Goal: Task Accomplishment & Management: Use online tool/utility

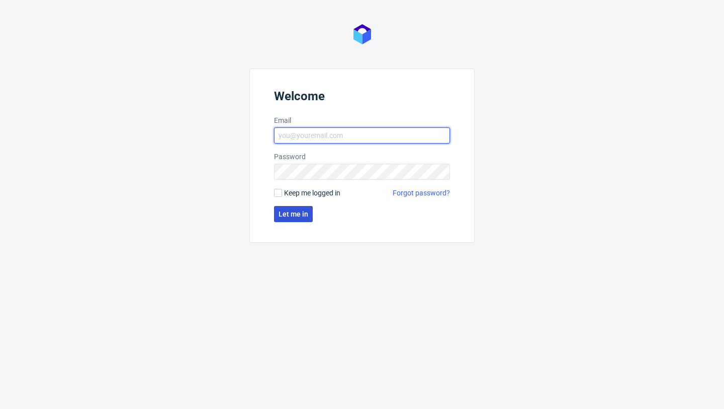
type input "sandra.beska@packhelp.com"
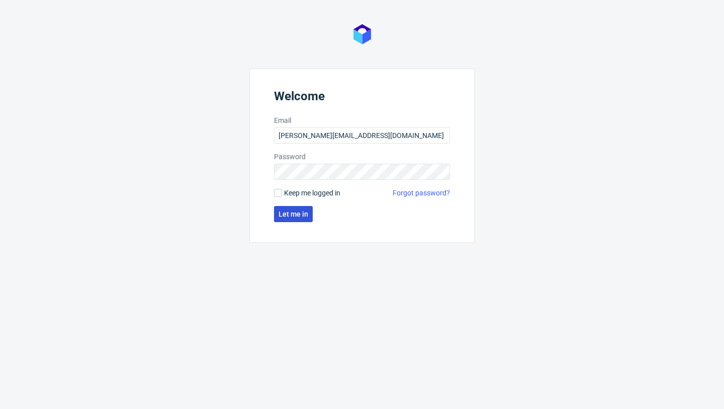
click at [297, 212] on span "Let me in" at bounding box center [294, 213] width 30 height 7
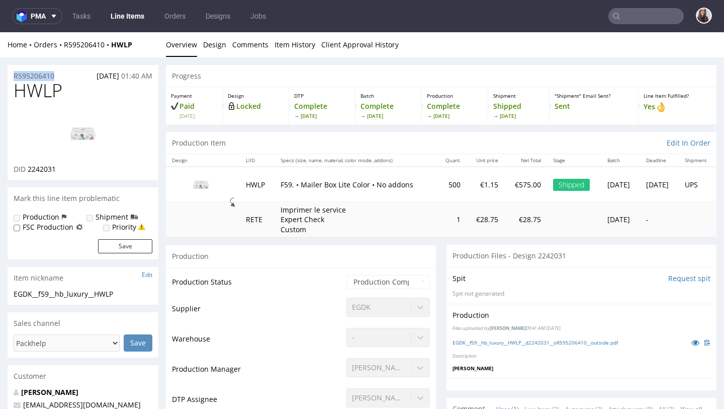
drag, startPoint x: 62, startPoint y: 76, endPoint x: 13, endPoint y: 75, distance: 49.8
click at [13, 75] on div "R595206410 25.07.2025 01:40 AM" at bounding box center [83, 73] width 151 height 16
copy p "R595206410"
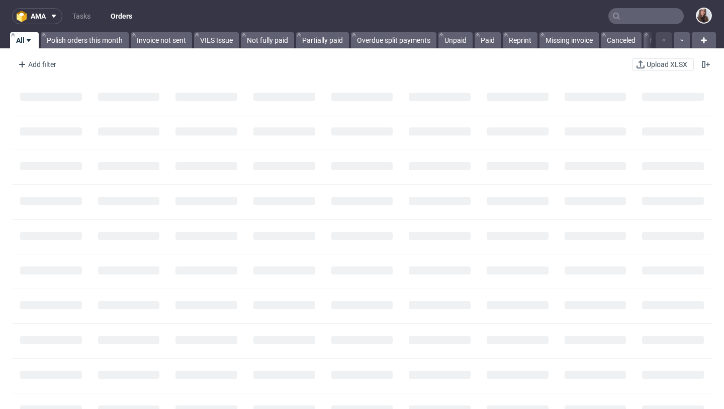
click at [625, 16] on input "text" at bounding box center [646, 16] width 75 height 16
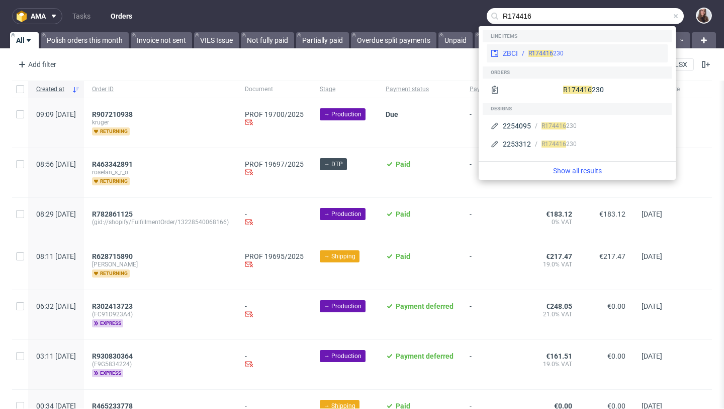
type input "R174416"
click at [611, 51] on div "R174416 230" at bounding box center [591, 53] width 146 height 9
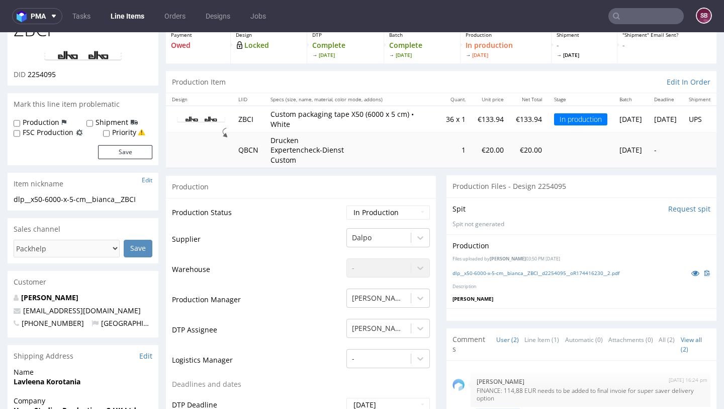
scroll to position [62, 0]
click at [356, 73] on div "Production Item Edit In Order" at bounding box center [441, 81] width 551 height 22
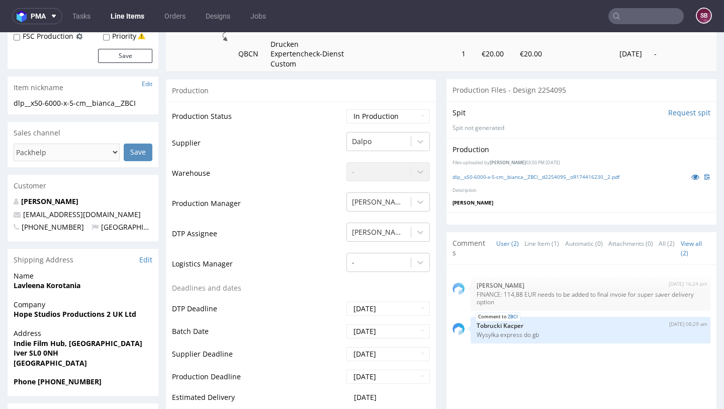
scroll to position [0, 0]
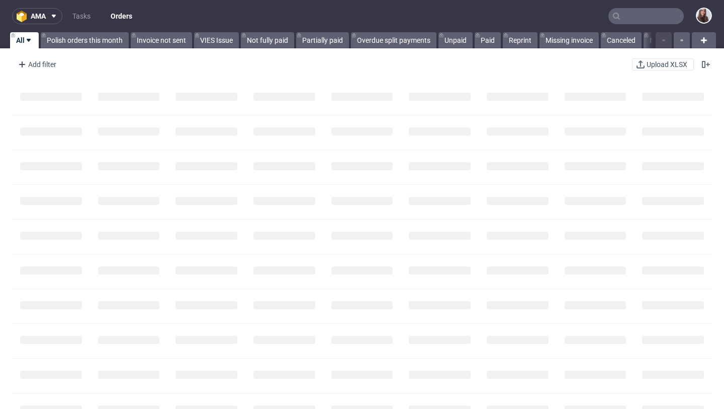
click at [647, 17] on input "text" at bounding box center [646, 16] width 75 height 16
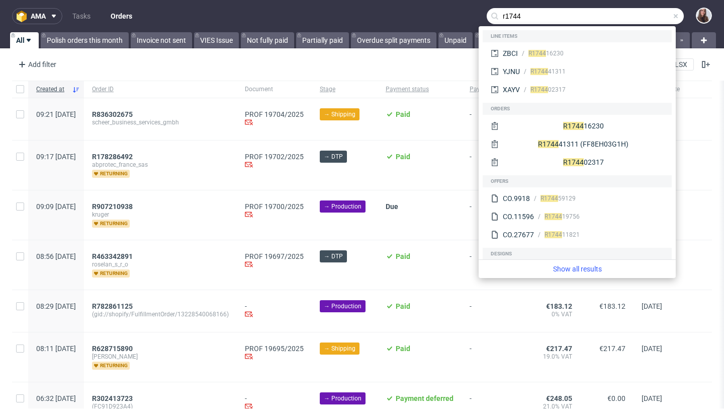
type input "r1744"
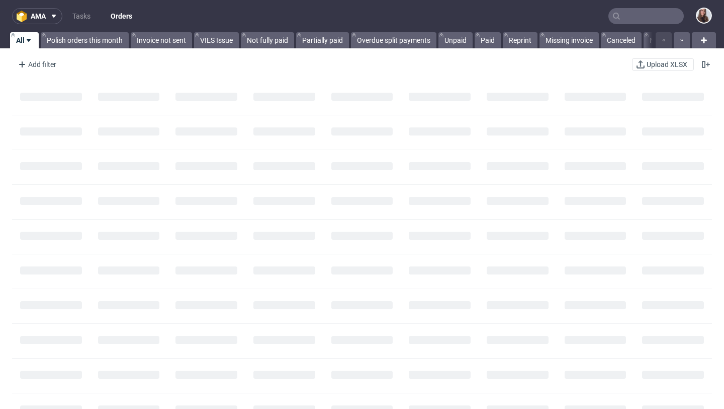
click at [631, 18] on input "text" at bounding box center [646, 16] width 75 height 16
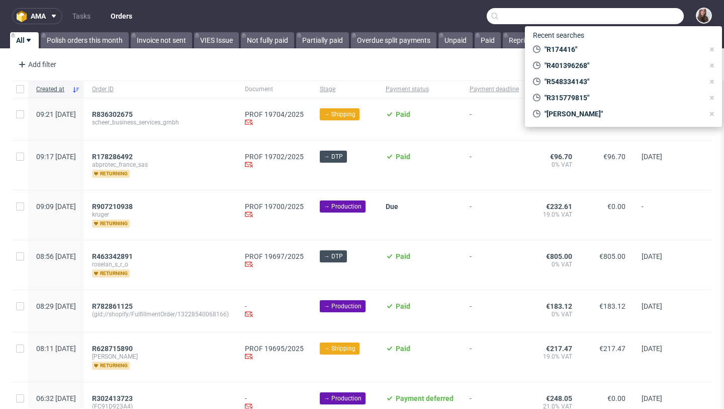
paste input "R137726399"
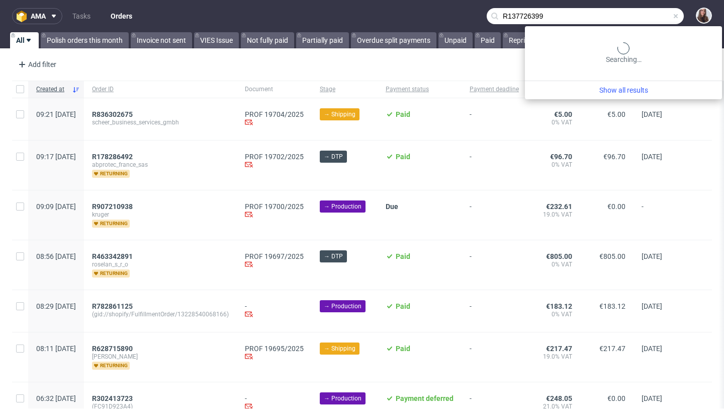
type input "R137726399"
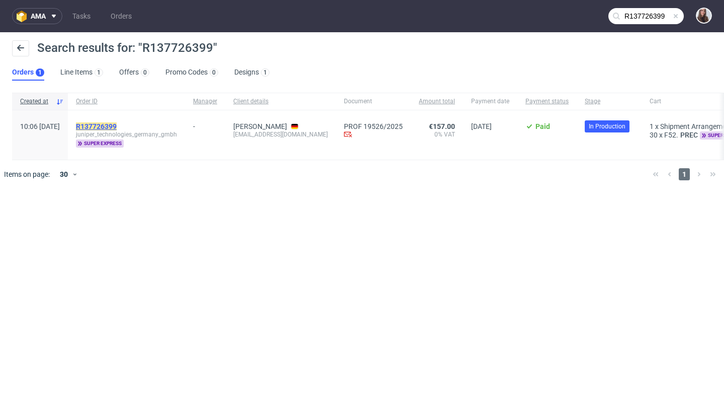
click at [117, 126] on mark "R137726399" at bounding box center [96, 126] width 41 height 8
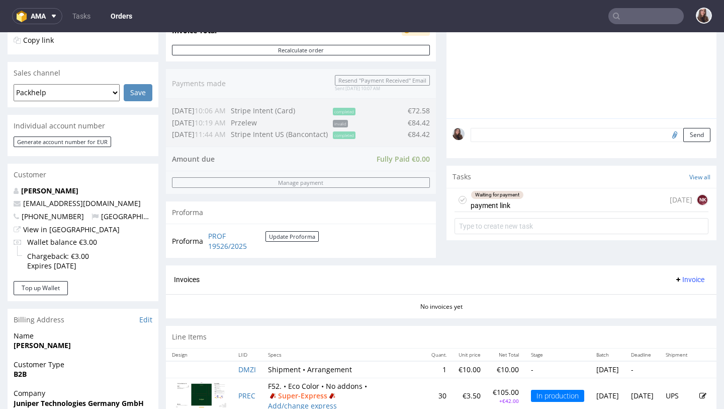
scroll to position [228, 0]
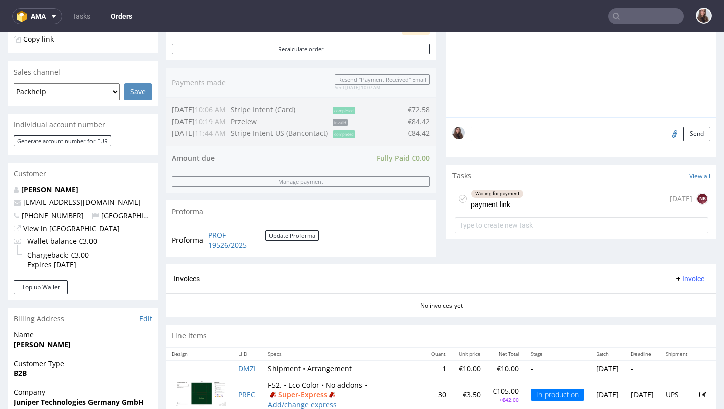
click at [513, 198] on div "Waiting for payment" at bounding box center [497, 194] width 52 height 8
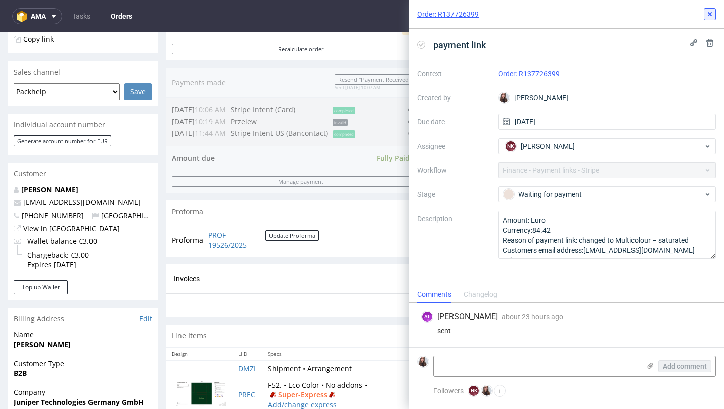
click at [712, 14] on icon at bounding box center [710, 14] width 8 height 8
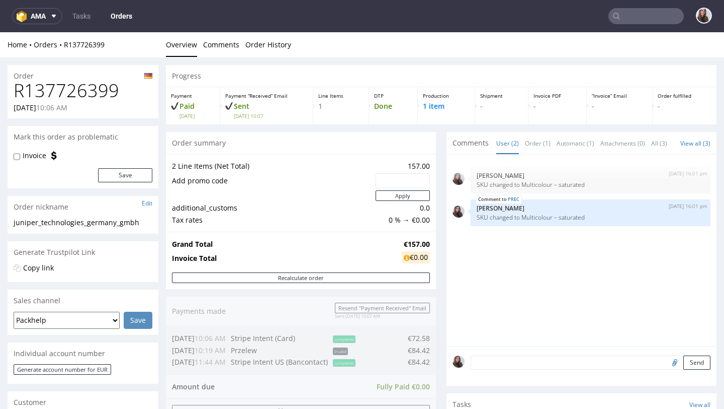
click at [650, 15] on input "text" at bounding box center [646, 16] width 75 height 16
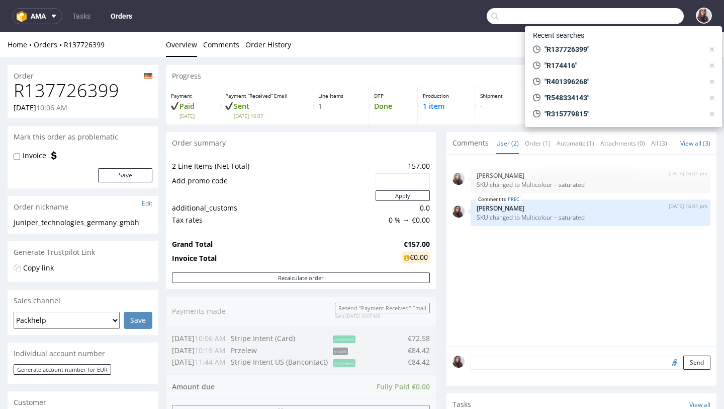
paste input "R566948721"
type input "R566948721"
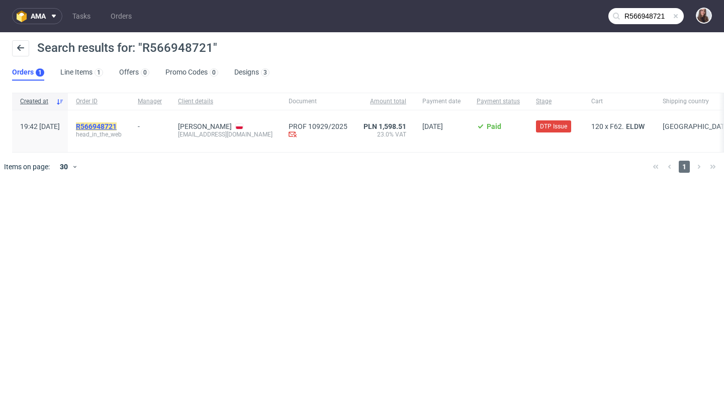
click at [117, 127] on mark "R566948721" at bounding box center [96, 126] width 41 height 8
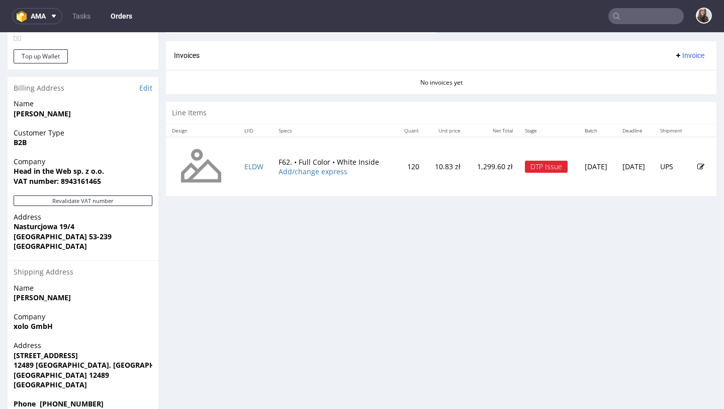
scroll to position [453, 0]
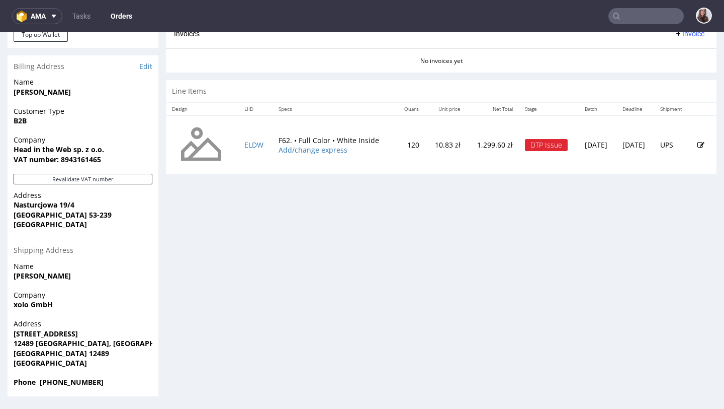
click at [635, 21] on input "text" at bounding box center [646, 16] width 75 height 16
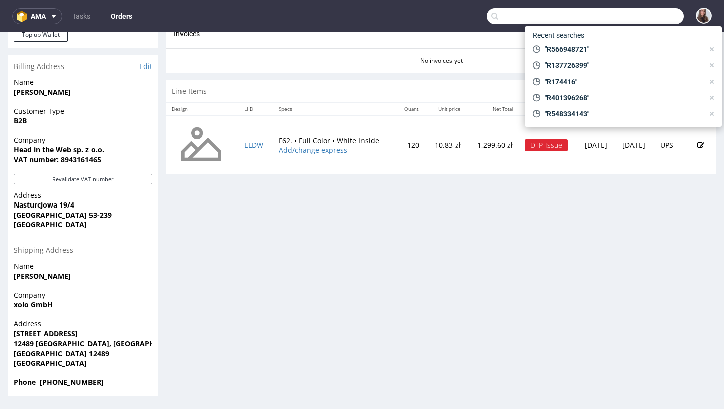
paste input "R943101910"
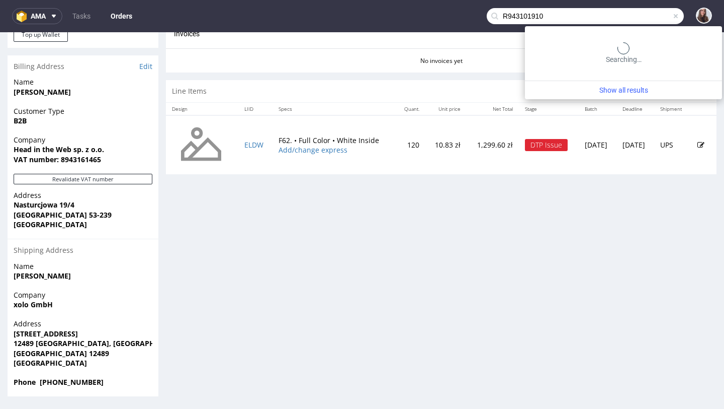
type input "R943101910"
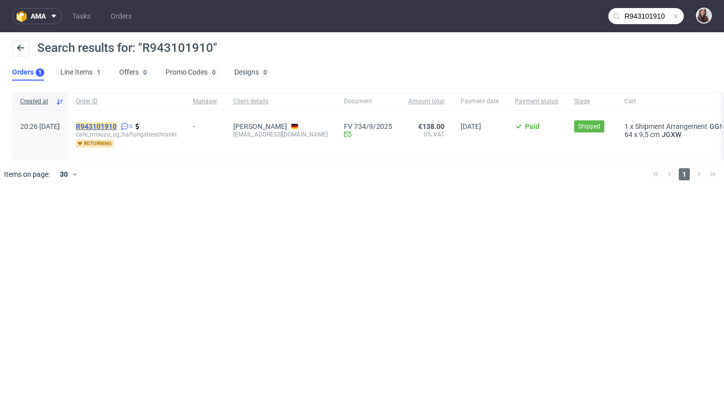
click at [117, 127] on mark "R943101910" at bounding box center [96, 126] width 41 height 8
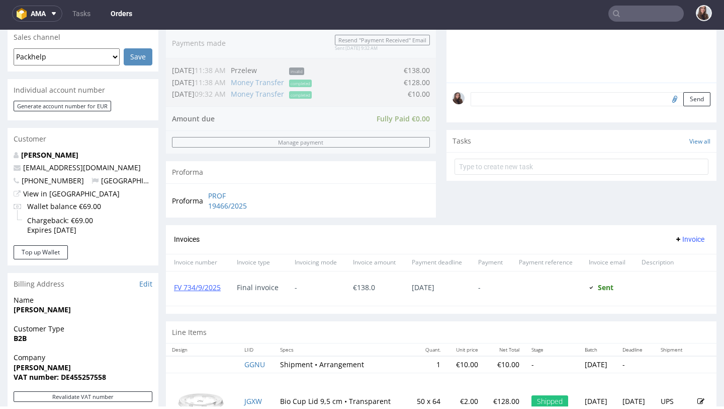
scroll to position [262, 0]
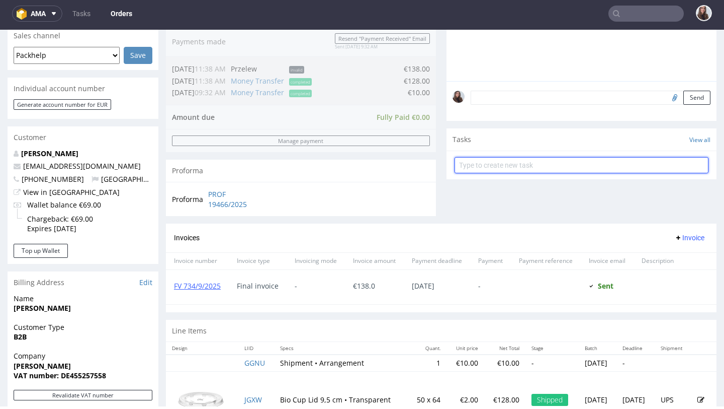
click at [486, 173] on input "text" at bounding box center [582, 165] width 254 height 16
type input "invoice correction"
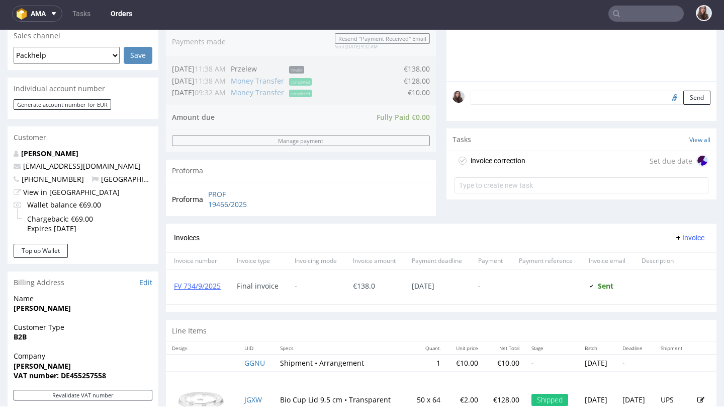
click at [518, 167] on div "invoice correction" at bounding box center [498, 160] width 55 height 12
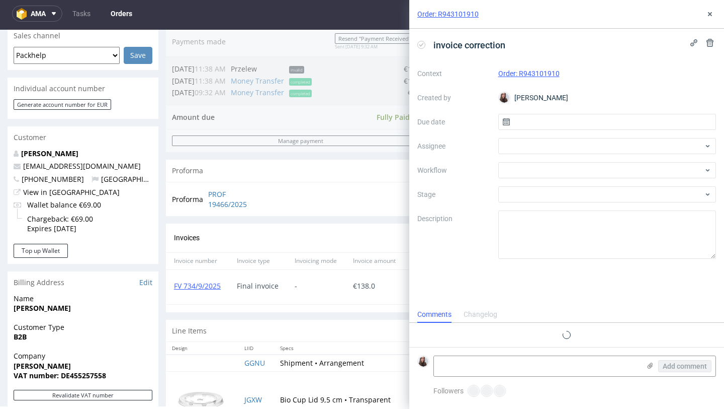
scroll to position [8, 0]
click at [545, 123] on input "text" at bounding box center [608, 122] width 218 height 16
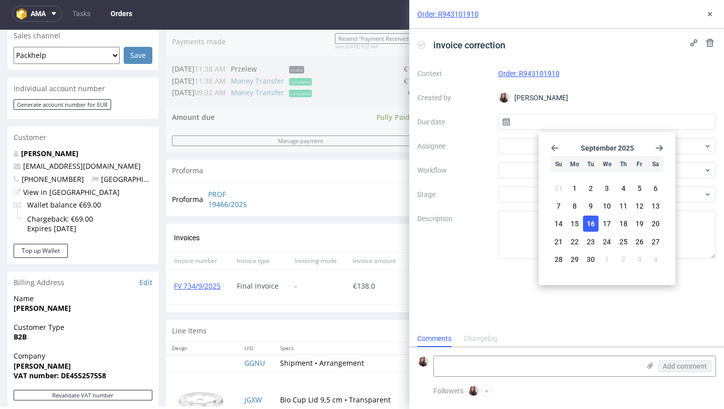
click at [591, 220] on span "16" at bounding box center [591, 223] width 8 height 10
type input "16/09/2025"
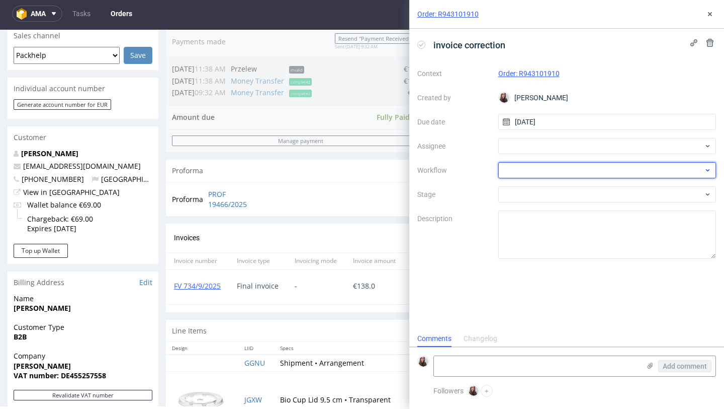
click at [553, 165] on div at bounding box center [608, 170] width 218 height 16
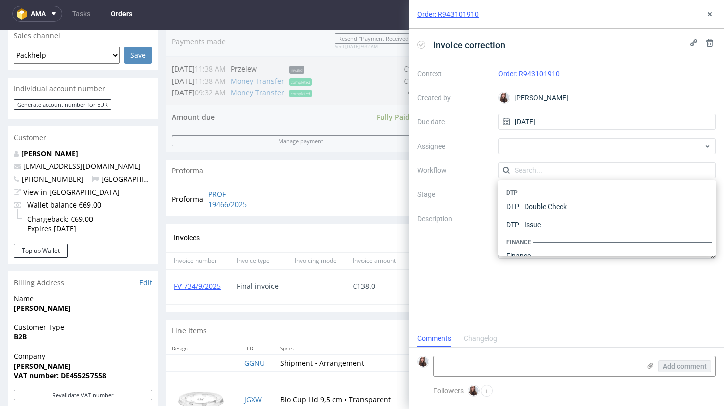
scroll to position [619, 0]
type input "i"
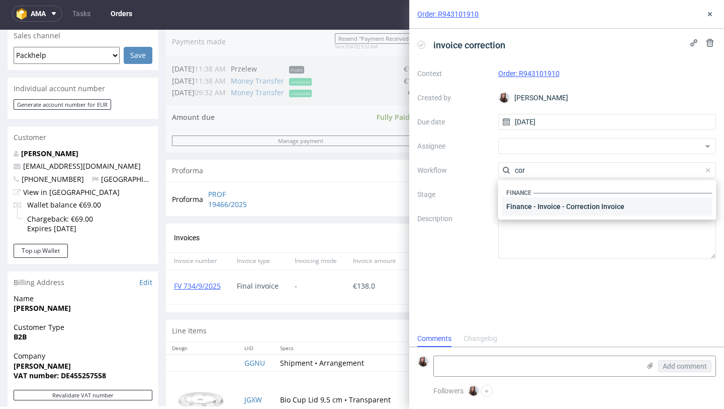
type input "cor"
click at [574, 204] on div "Finance - Invoice - Correction Invoice" at bounding box center [608, 206] width 210 height 18
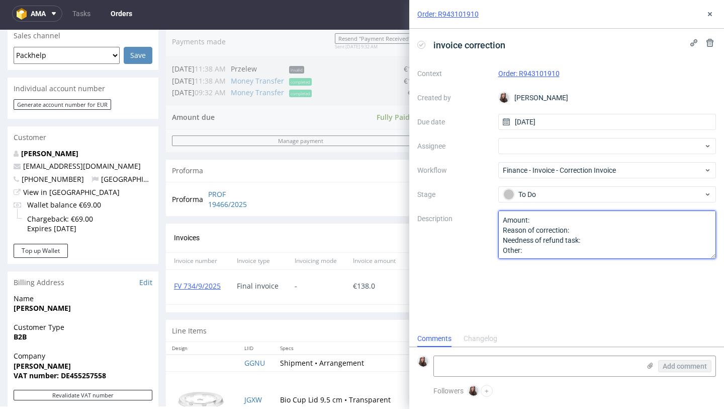
click at [549, 219] on textarea "Amount: Reason of correction: Needness of refund task: Other:" at bounding box center [608, 234] width 218 height 48
click at [579, 230] on textarea "Amount: Reason of correction: Needness of refund task: Other:" at bounding box center [608, 234] width 218 height 48
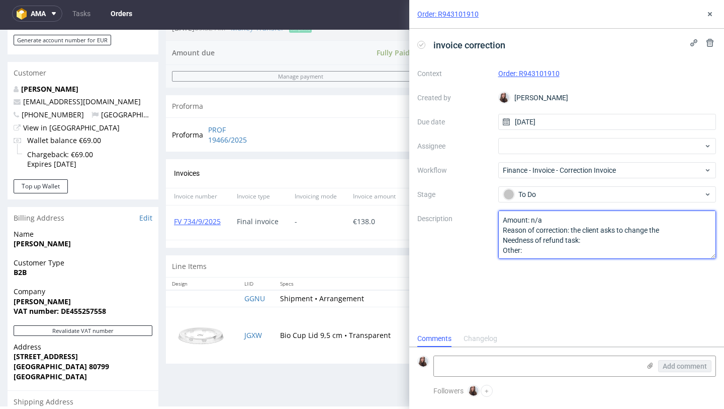
scroll to position [329, 0]
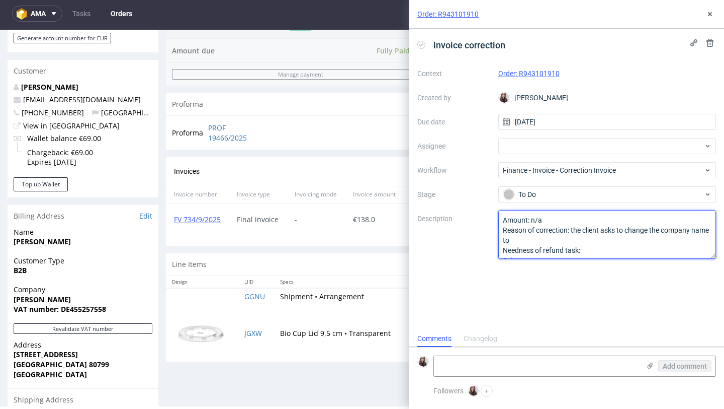
paste textarea "Cafe Misuzu UG (haftungsbeschränkt)"
click at [608, 253] on textarea "Amount: n/a Reason of correction: the client asks to change the company name to…" at bounding box center [608, 234] width 218 height 48
type textarea "Amount: n/a Reason of correction: the client asks to change the company name to…"
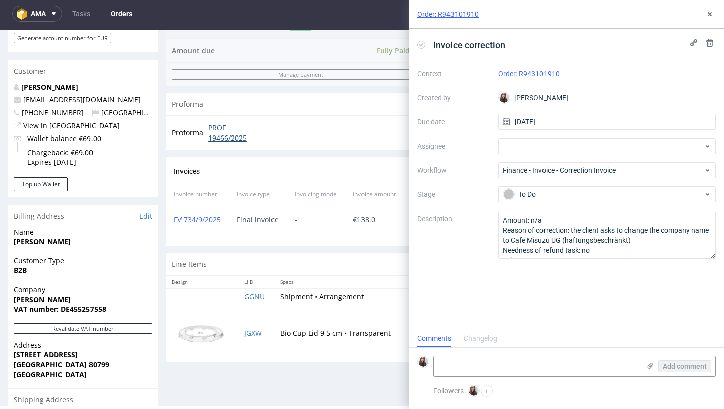
click at [229, 133] on link "PROF 19466/2025" at bounding box center [237, 133] width 58 height 20
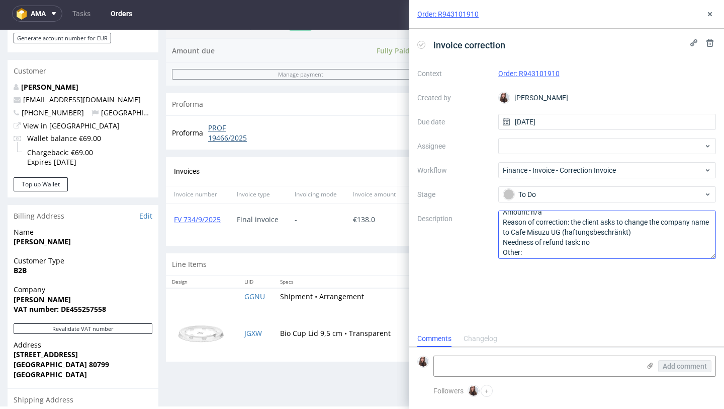
scroll to position [11, 0]
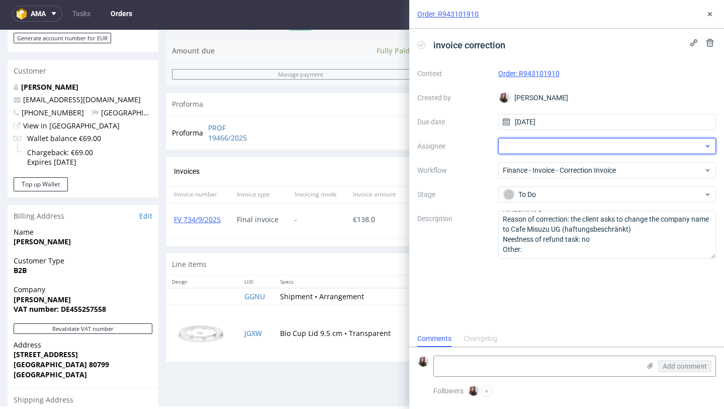
click at [576, 141] on div at bounding box center [608, 146] width 218 height 16
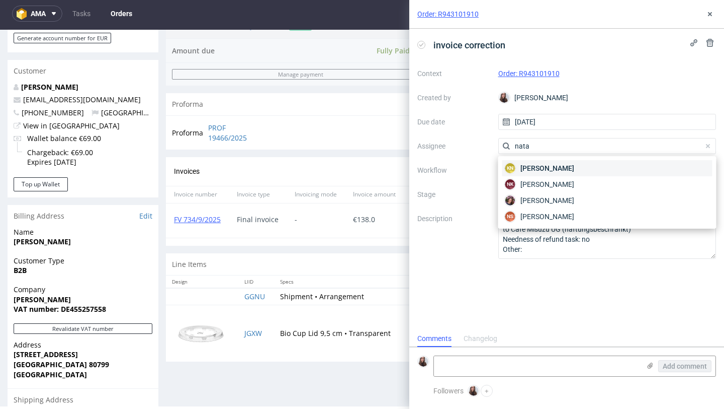
type input "nata"
click at [581, 175] on div "KN Kocyła Natalia" at bounding box center [608, 168] width 210 height 16
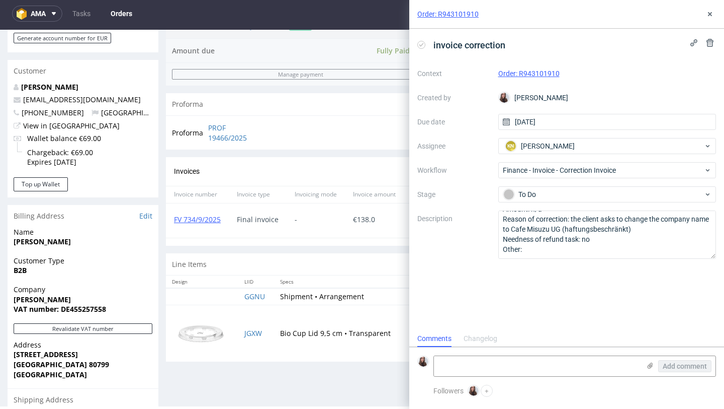
click at [585, 136] on div "Context Order: R943101910 Created by Sandra Beśka Due date 16/09/2025 Assignee …" at bounding box center [567, 161] width 299 height 193
click at [583, 141] on div "KN Kocyła Natalia" at bounding box center [603, 146] width 201 height 16
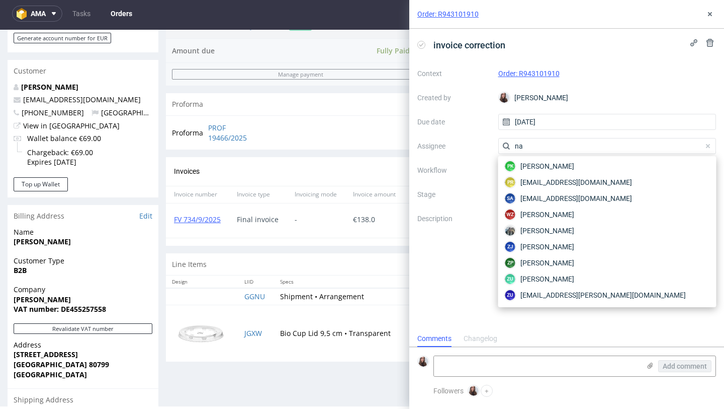
scroll to position [0, 0]
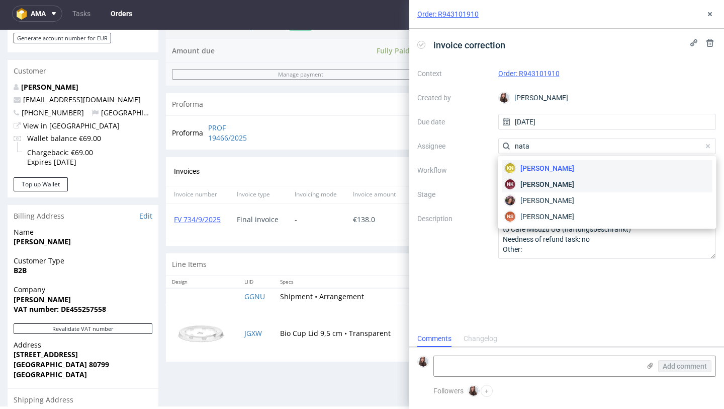
type input "nata"
click at [566, 183] on span "Natalia Kaczorowska" at bounding box center [548, 184] width 54 height 10
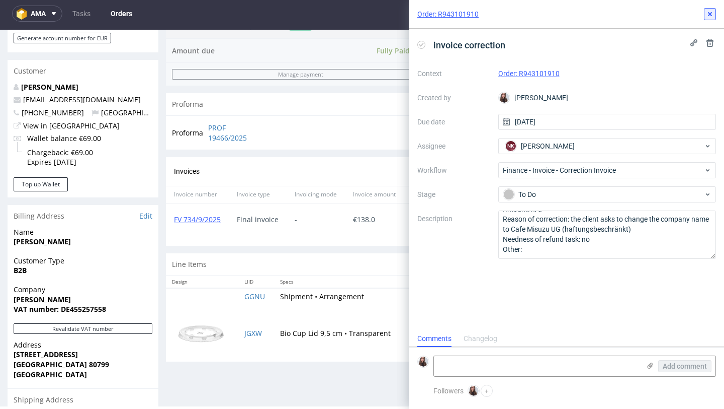
click at [709, 10] on icon at bounding box center [710, 14] width 8 height 8
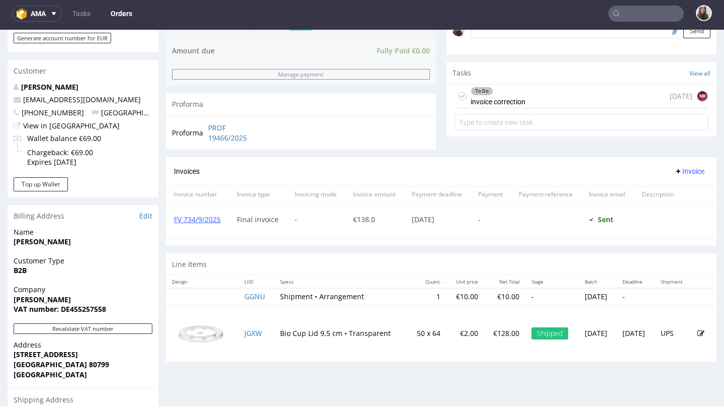
click at [649, 7] on input "text" at bounding box center [646, 14] width 75 height 16
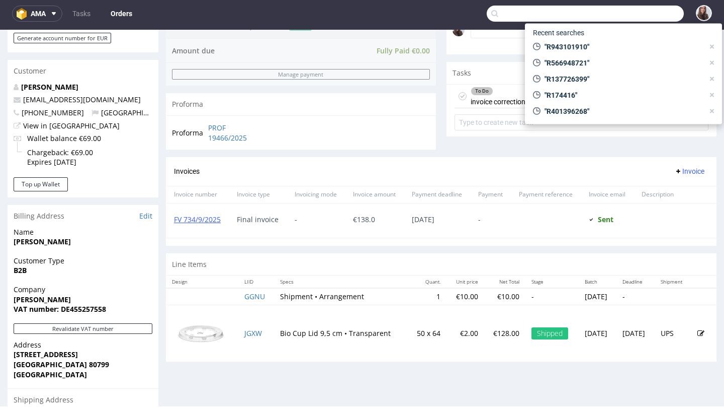
paste input "R943101910"
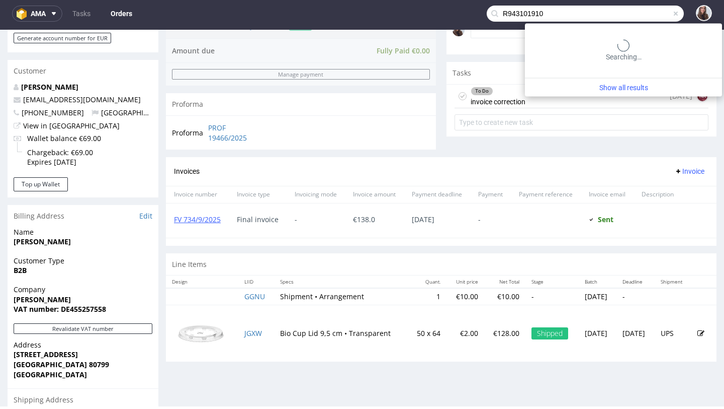
type input "R943101910"
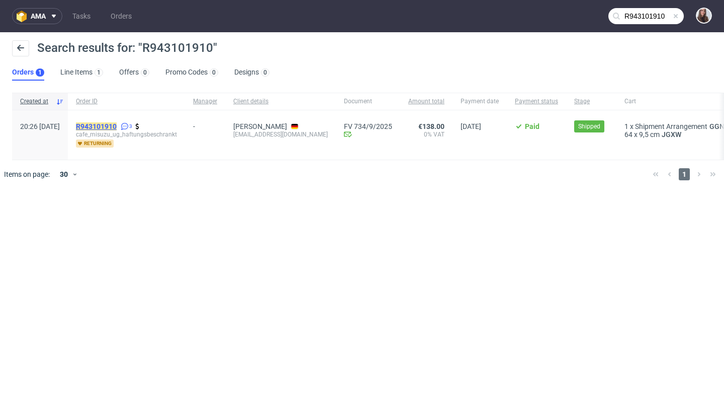
click at [117, 127] on mark "R943101910" at bounding box center [96, 126] width 41 height 8
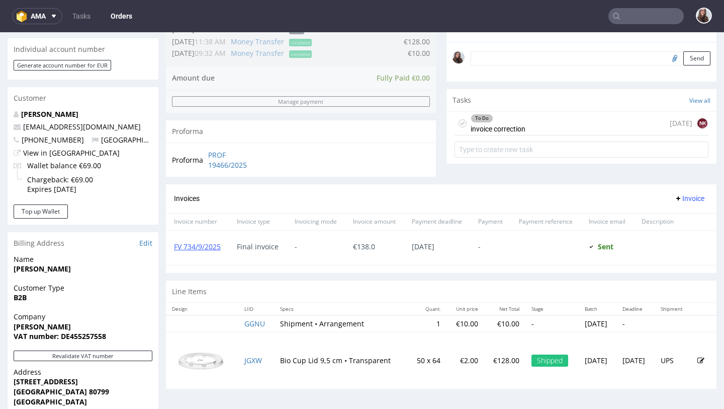
scroll to position [304, 0]
click at [538, 128] on div "To Do invoice correction today NK" at bounding box center [582, 123] width 254 height 24
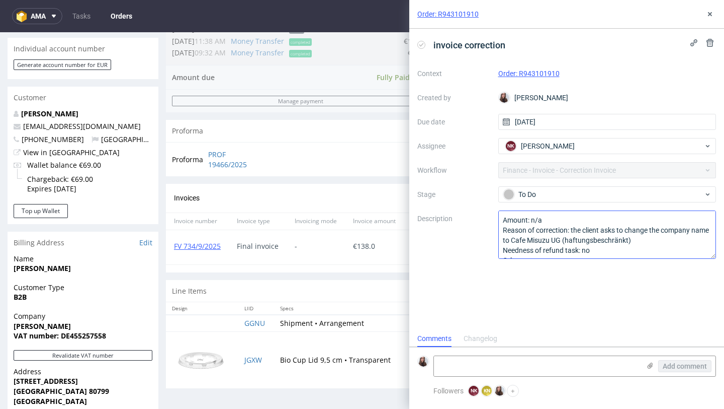
scroll to position [11, 0]
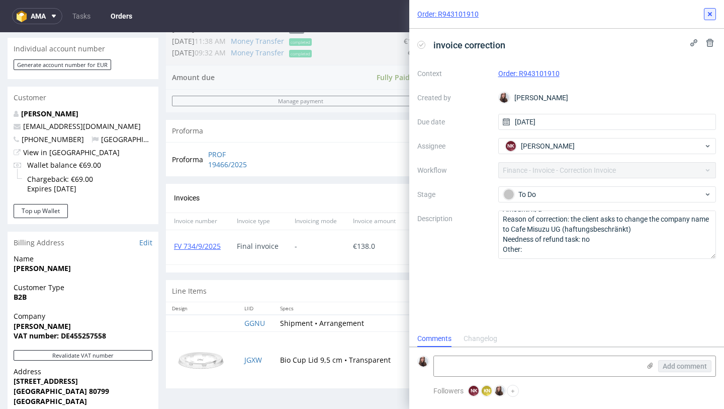
click at [713, 12] on icon at bounding box center [710, 14] width 8 height 8
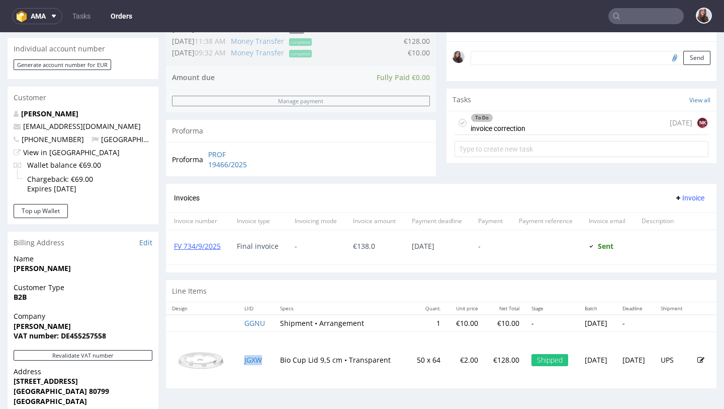
click at [248, 352] on td "JGXW" at bounding box center [256, 359] width 36 height 57
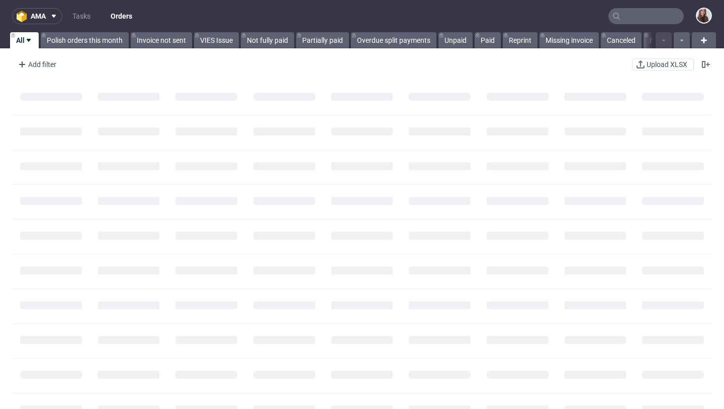
click at [642, 20] on input "text" at bounding box center [646, 16] width 75 height 16
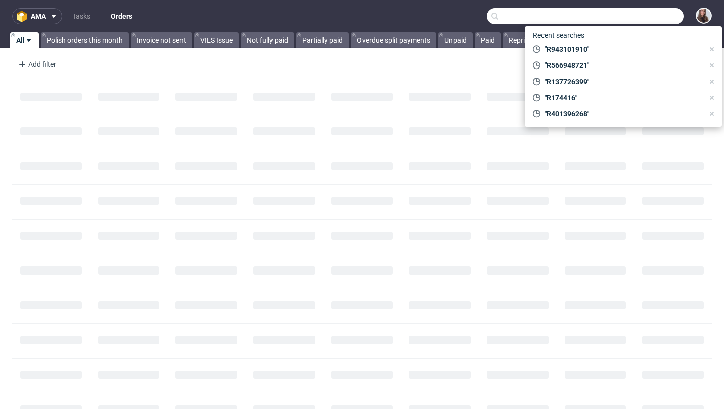
paste input "R128282839"
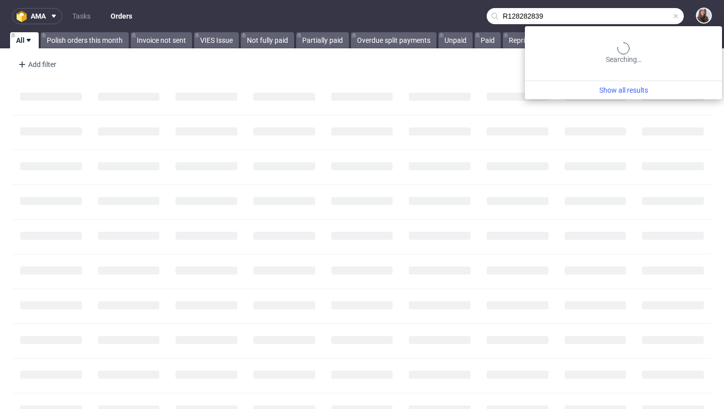
type input "R128282839"
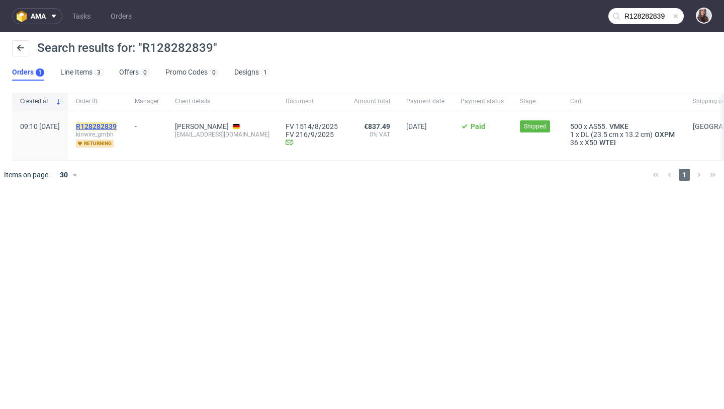
click at [117, 125] on mark "R128282839" at bounding box center [96, 126] width 41 height 8
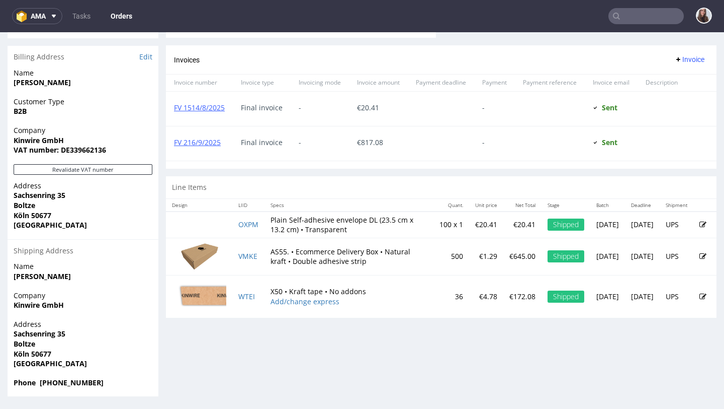
scroll to position [3, 0]
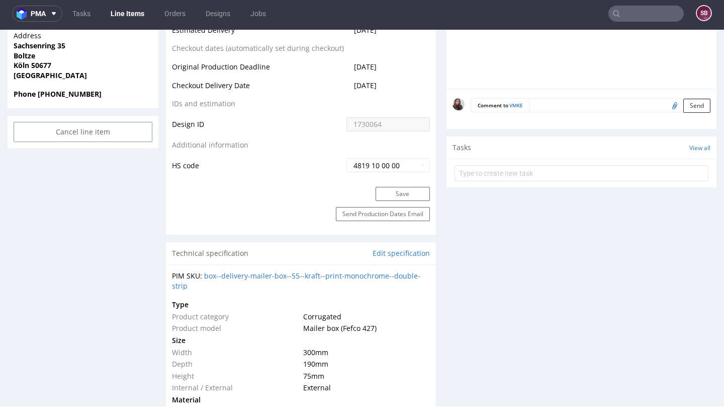
scroll to position [508, 0]
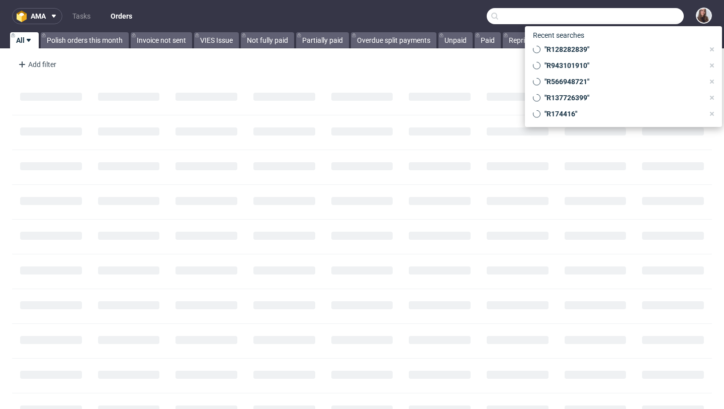
click at [641, 12] on input "text" at bounding box center [585, 16] width 197 height 16
paste input "R790152169"
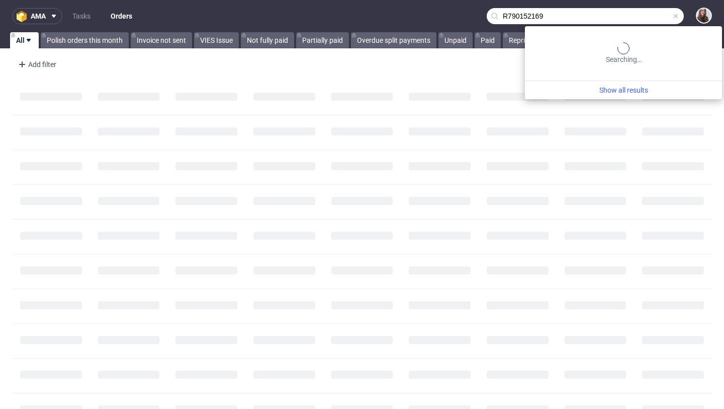
type input "R790152169"
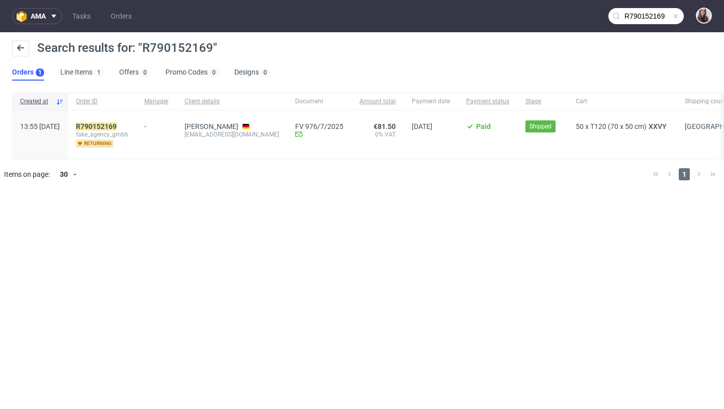
scroll to position [0, 57]
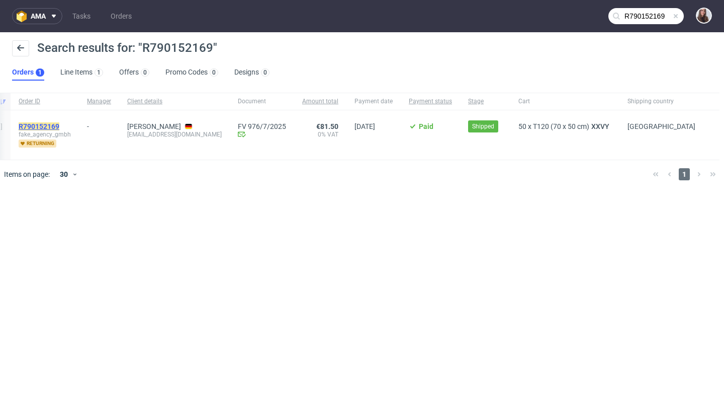
click at [59, 128] on mark "R790152169" at bounding box center [39, 126] width 41 height 8
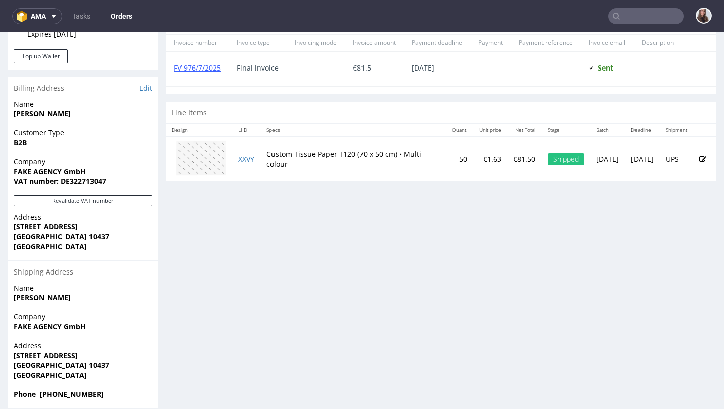
scroll to position [470, 0]
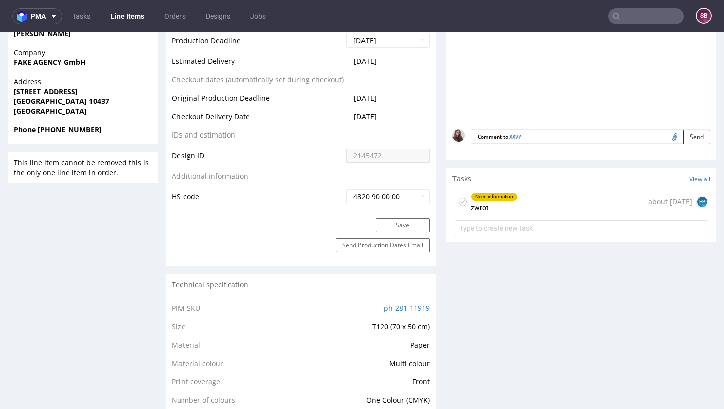
scroll to position [473, 0]
click at [510, 213] on div "Need information zwrot" at bounding box center [494, 201] width 47 height 23
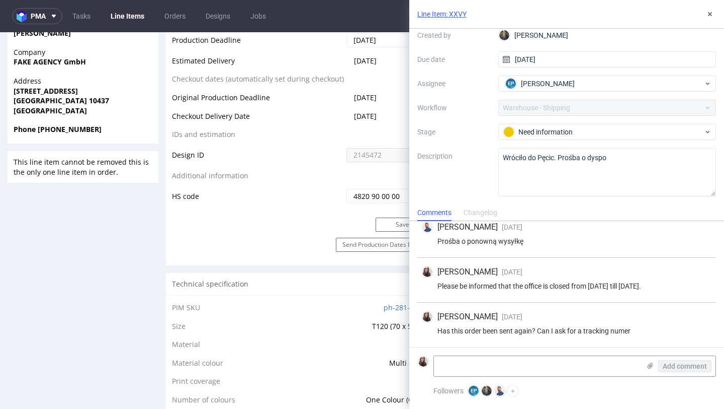
scroll to position [16, 0]
click at [710, 10] on icon at bounding box center [710, 14] width 8 height 8
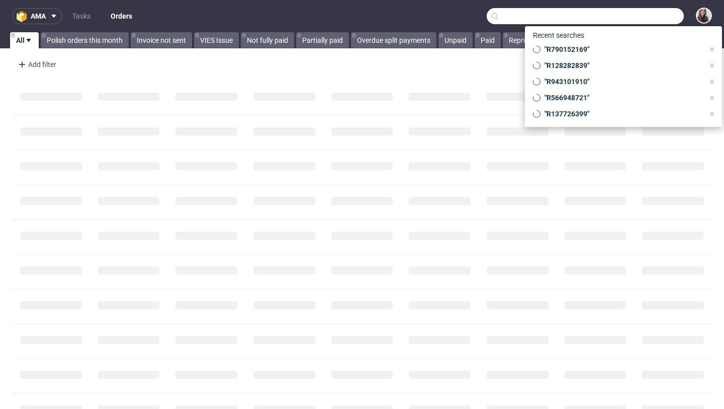
click at [651, 17] on input "text" at bounding box center [585, 16] width 197 height 16
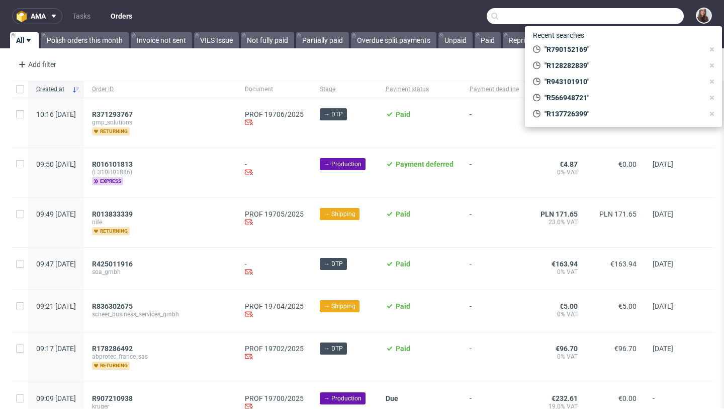
click at [640, 16] on input "text" at bounding box center [585, 16] width 197 height 16
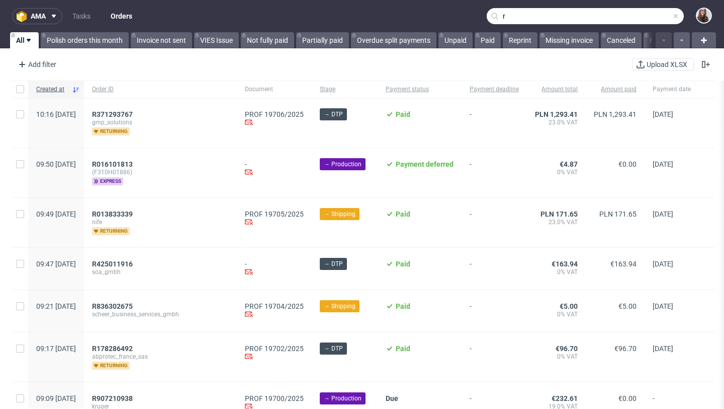
type input "r"
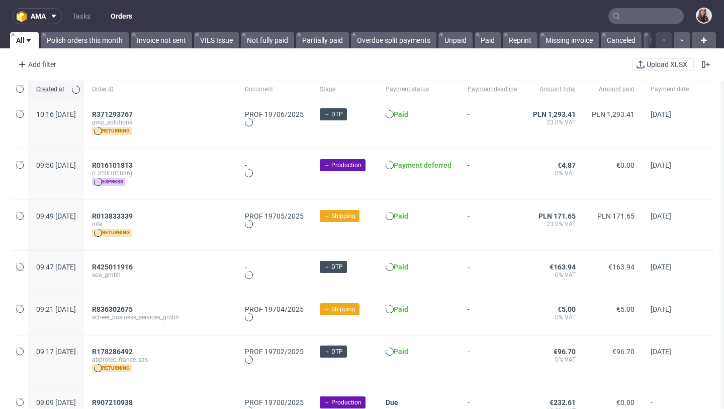
click at [627, 18] on input "text" at bounding box center [646, 16] width 75 height 16
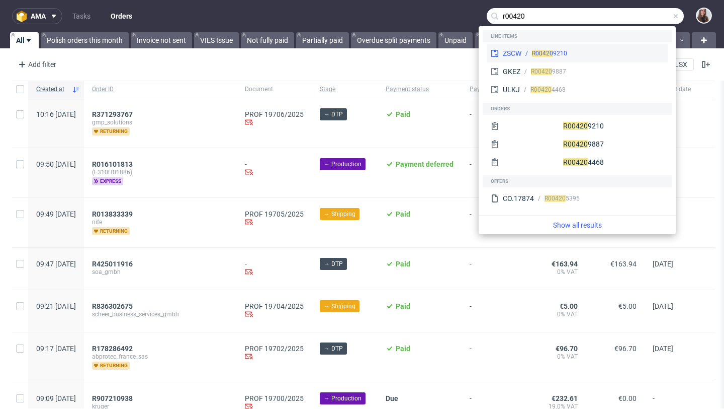
type input "r00420"
click at [583, 52] on div "R00420 9210" at bounding box center [593, 53] width 142 height 9
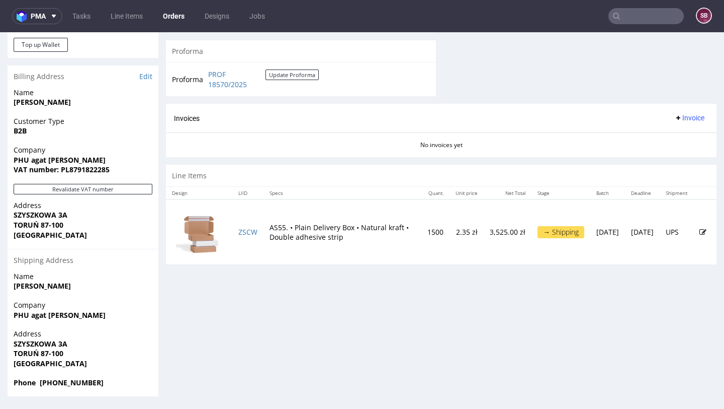
scroll to position [3, 0]
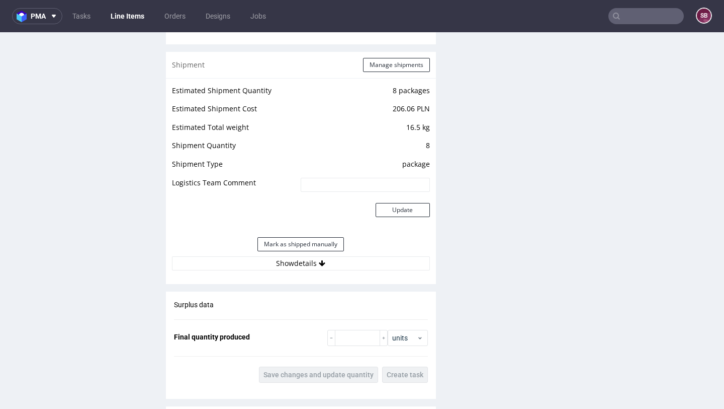
scroll to position [1043, 0]
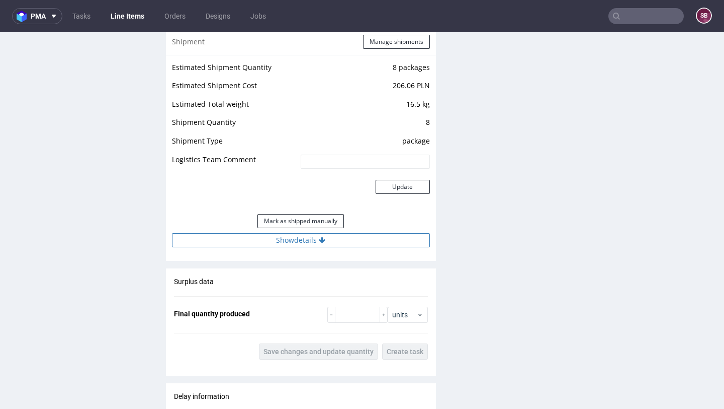
click at [305, 233] on button "Show details" at bounding box center [301, 240] width 258 height 14
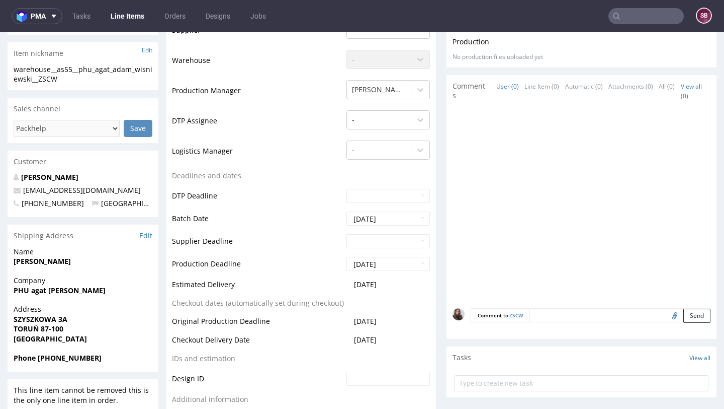
scroll to position [272, 0]
drag, startPoint x: 76, startPoint y: 189, endPoint x: 20, endPoint y: 191, distance: 55.9
click at [20, 191] on p "aw@lovebra.pl" at bounding box center [83, 191] width 139 height 10
click at [82, 186] on p "aw@lovebra.pl" at bounding box center [83, 191] width 139 height 10
drag, startPoint x: 78, startPoint y: 189, endPoint x: 23, endPoint y: 190, distance: 55.4
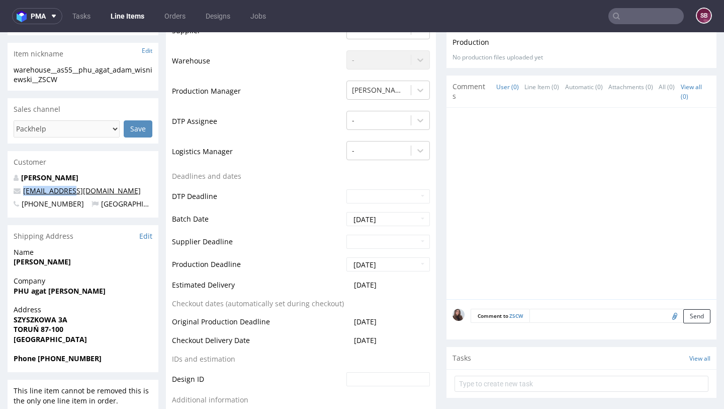
click at [23, 190] on p "aw@lovebra.pl" at bounding box center [83, 191] width 139 height 10
copy link "aw@lovebra.pl"
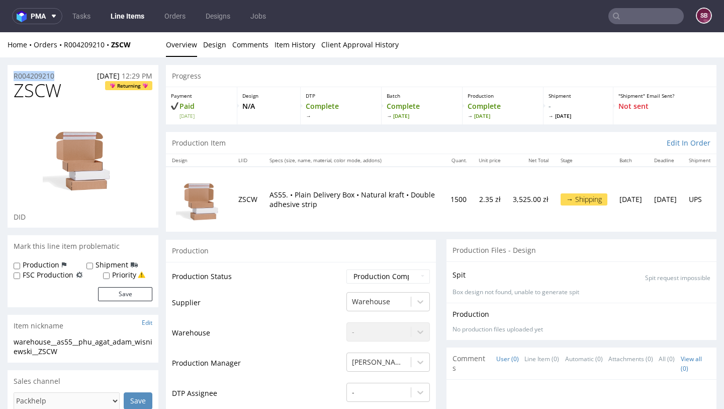
drag, startPoint x: 68, startPoint y: 74, endPoint x: 7, endPoint y: 74, distance: 60.9
copy p "R004209210"
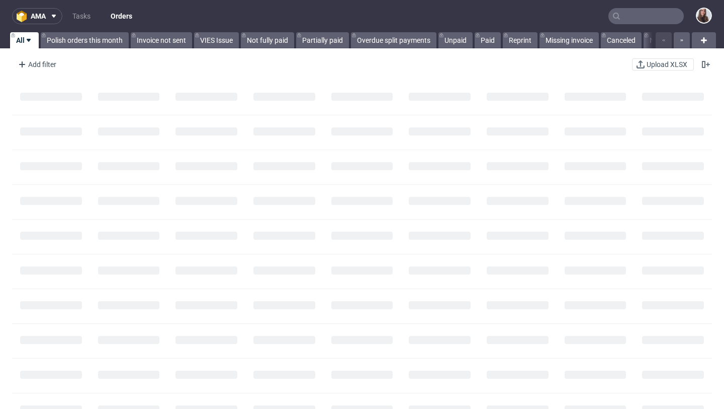
click at [641, 17] on input "text" at bounding box center [646, 16] width 75 height 16
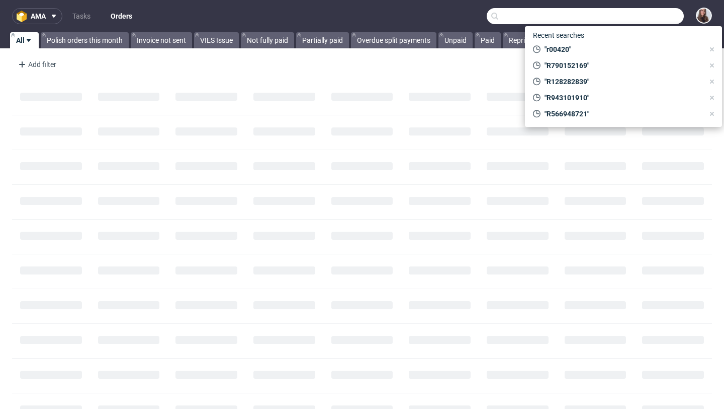
paste input "R608470660"
type input "R608470660"
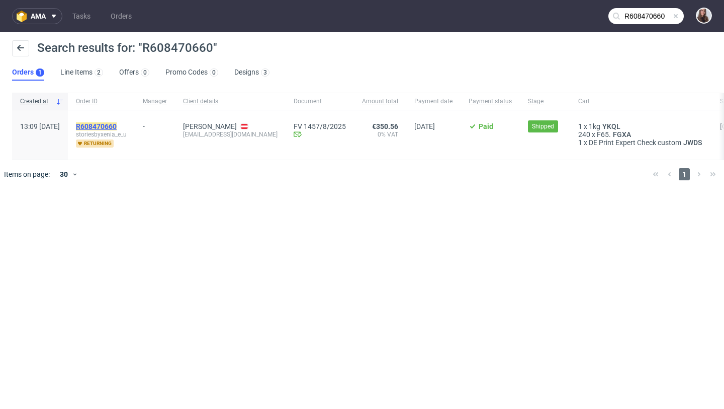
click at [117, 128] on mark "R608470660" at bounding box center [96, 126] width 41 height 8
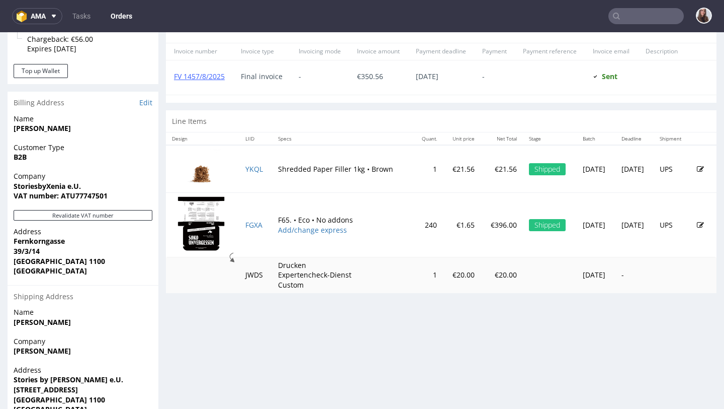
scroll to position [446, 0]
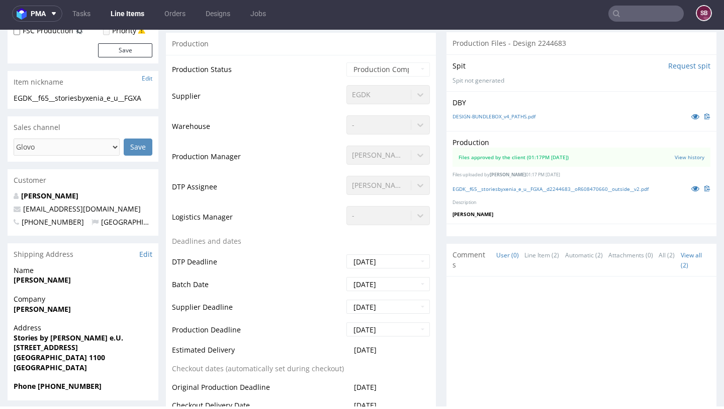
scroll to position [239, 0]
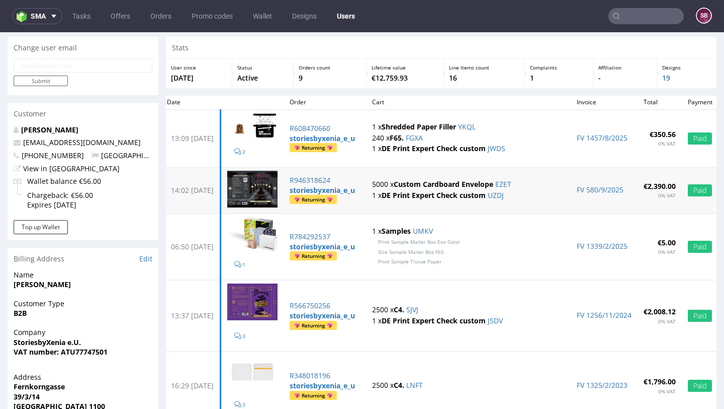
scroll to position [30, 0]
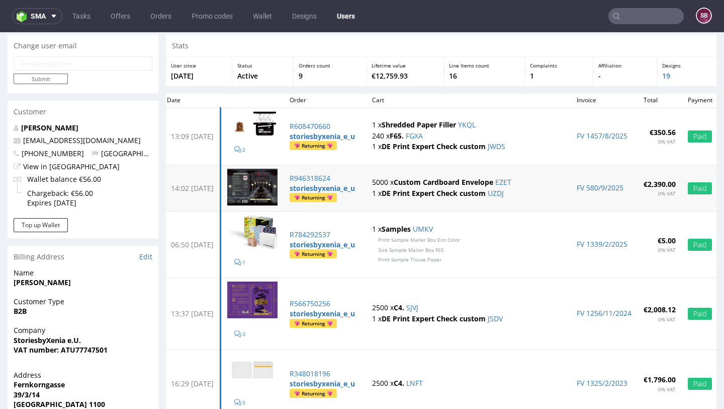
click at [442, 183] on strong "Custom Cardboard Envelope" at bounding box center [444, 182] width 100 height 10
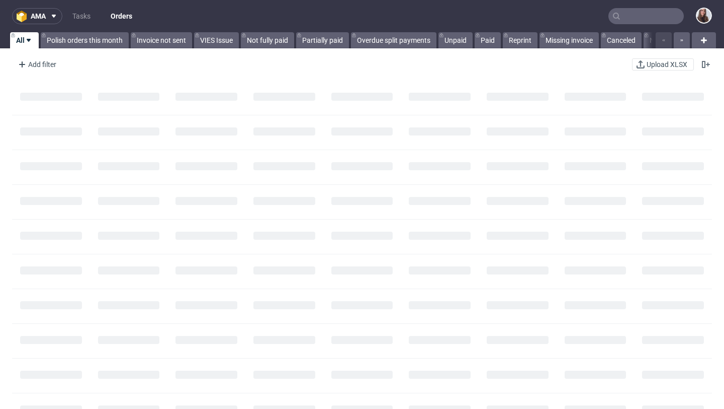
click at [634, 11] on input "text" at bounding box center [646, 16] width 75 height 16
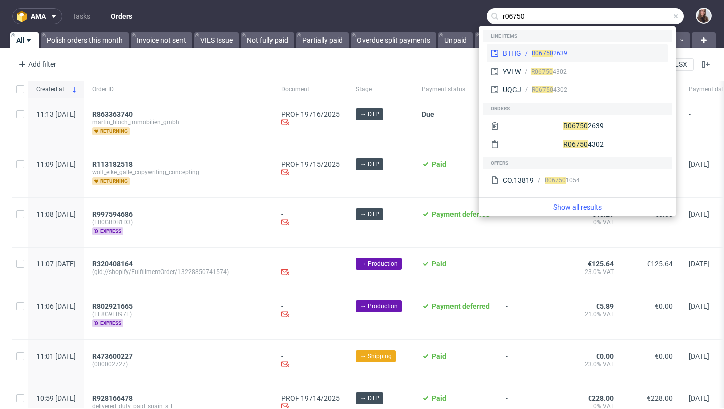
type input "r06750"
click at [575, 52] on div "R06750 2639" at bounding box center [593, 53] width 142 height 9
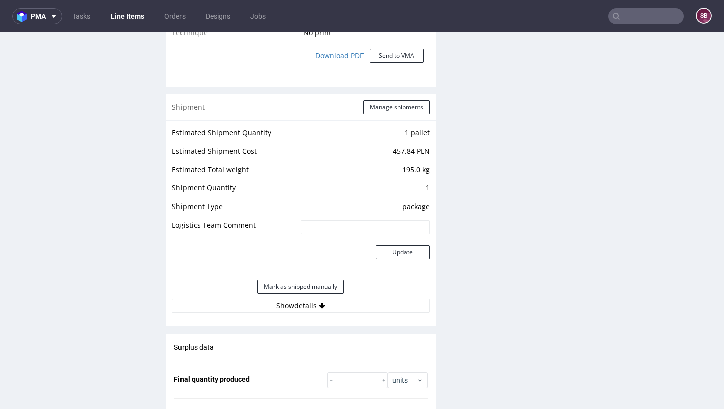
scroll to position [934, 0]
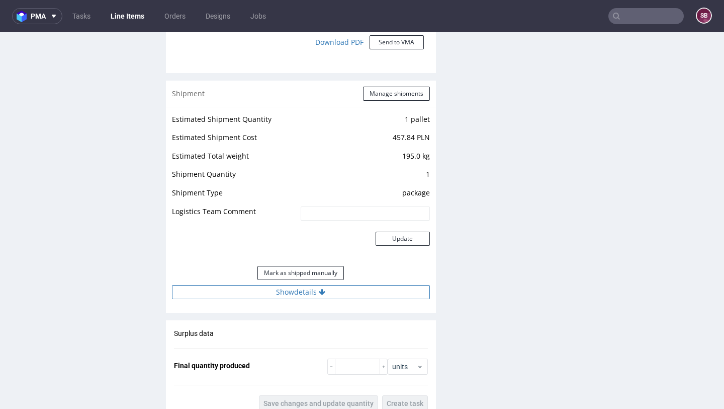
click at [325, 295] on button "Show details" at bounding box center [301, 292] width 258 height 14
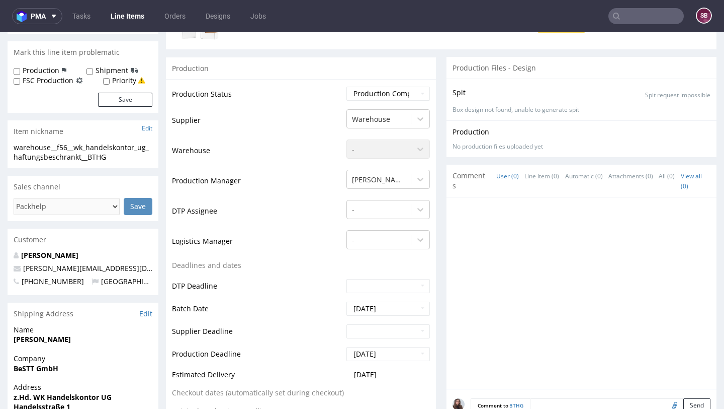
scroll to position [169, 0]
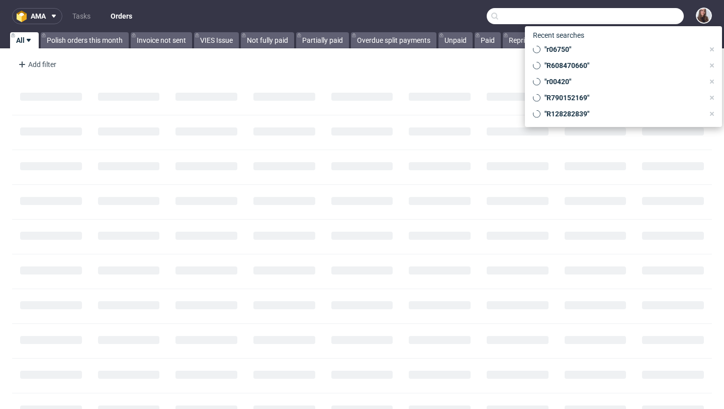
click at [629, 18] on input "text" at bounding box center [585, 16] width 197 height 16
paste input "R416481327"
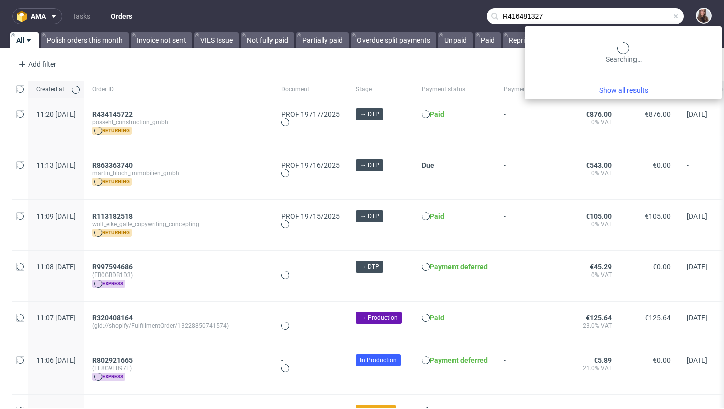
type input "R416481327"
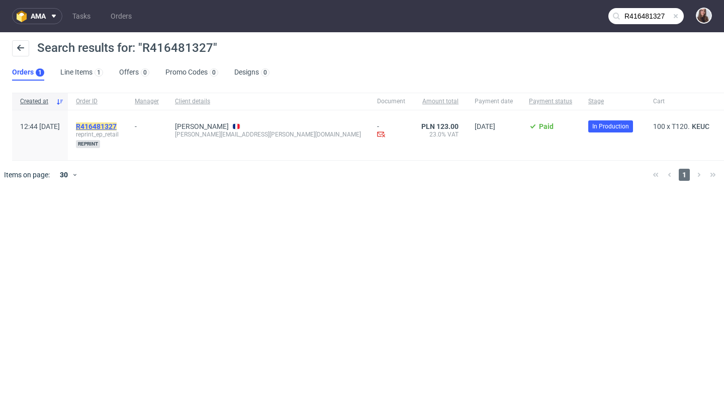
click at [117, 123] on mark "R416481327" at bounding box center [96, 126] width 41 height 8
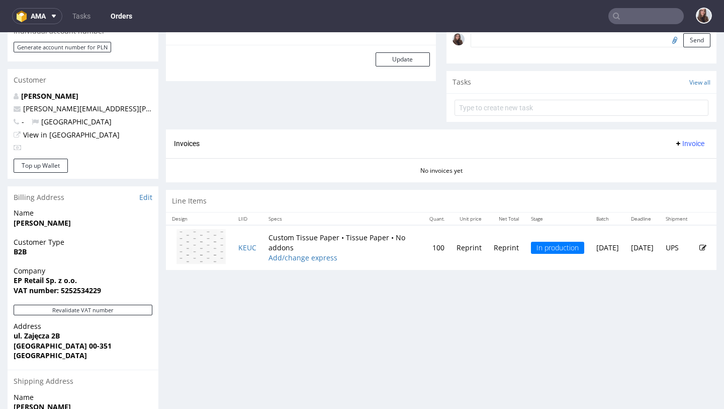
scroll to position [350, 0]
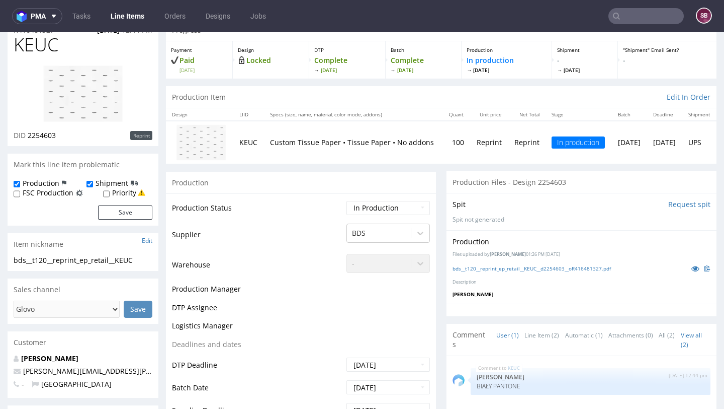
scroll to position [294, 0]
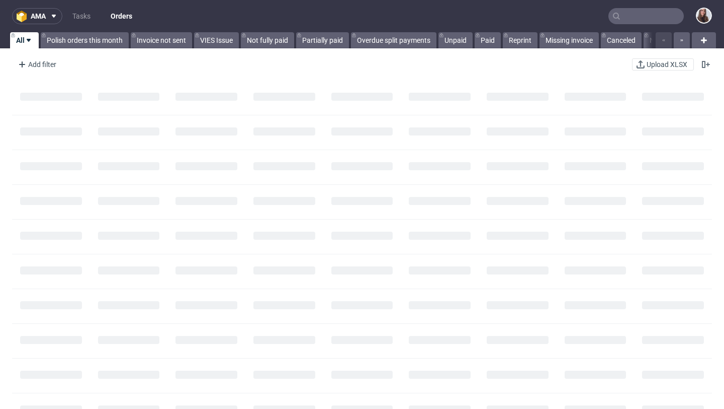
click at [655, 9] on input "text" at bounding box center [646, 16] width 75 height 16
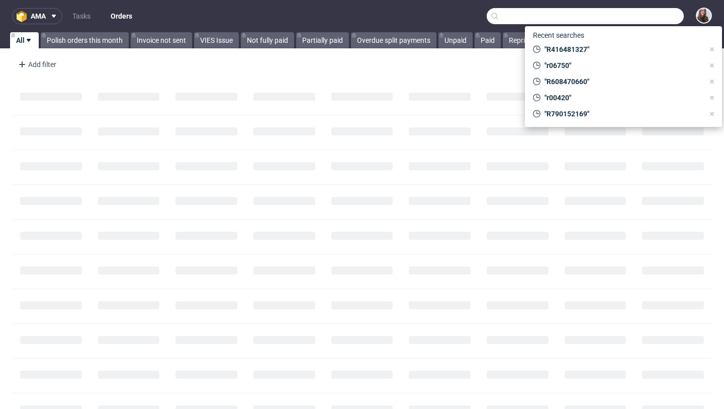
paste input "R932942808"
type input "R932942808"
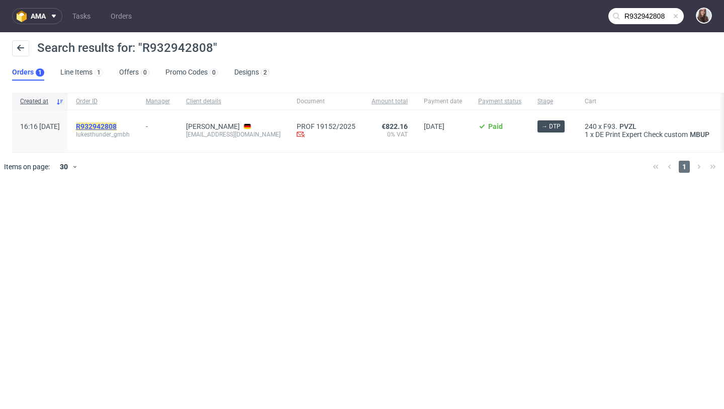
click at [117, 128] on mark "R932942808" at bounding box center [96, 126] width 41 height 8
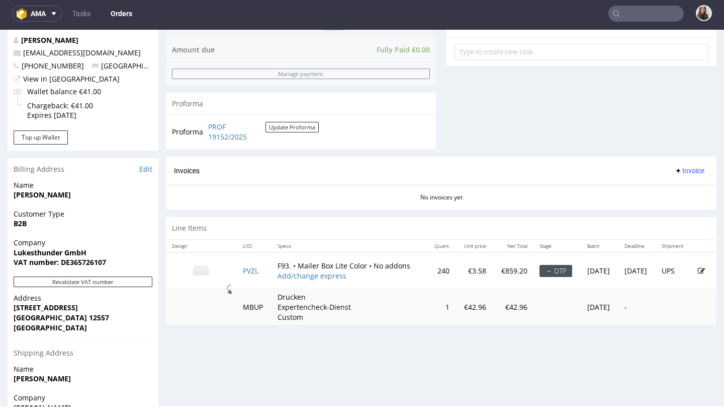
scroll to position [470, 0]
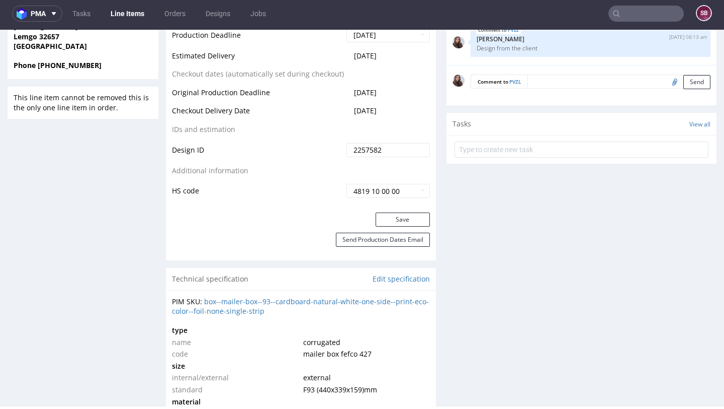
scroll to position [34, 0]
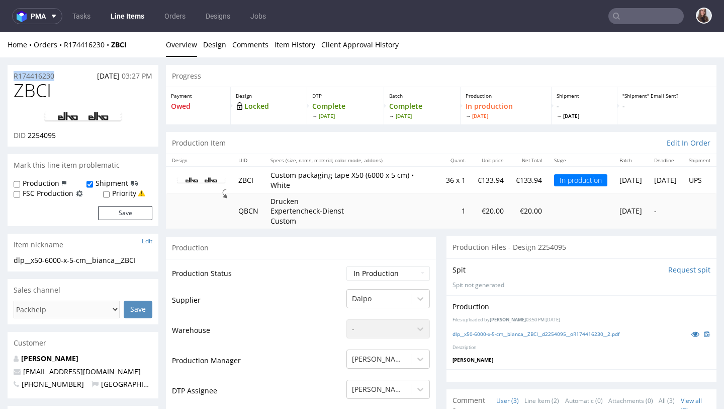
drag, startPoint x: 59, startPoint y: 77, endPoint x: 10, endPoint y: 77, distance: 49.3
click at [10, 77] on div "R174416230 [DATE] 03:27 PM" at bounding box center [83, 73] width 151 height 16
copy p "R174416230"
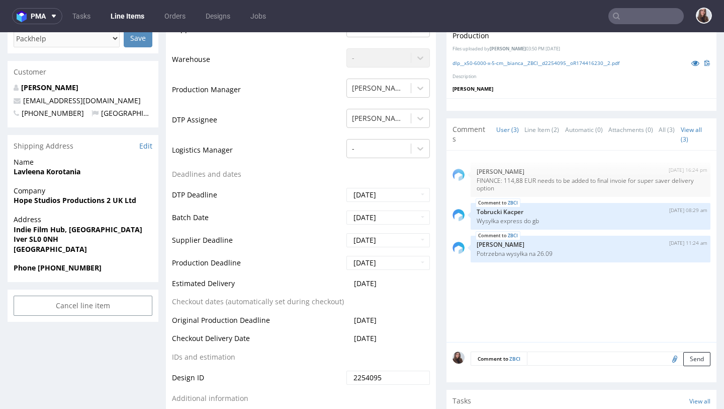
scroll to position [274, 0]
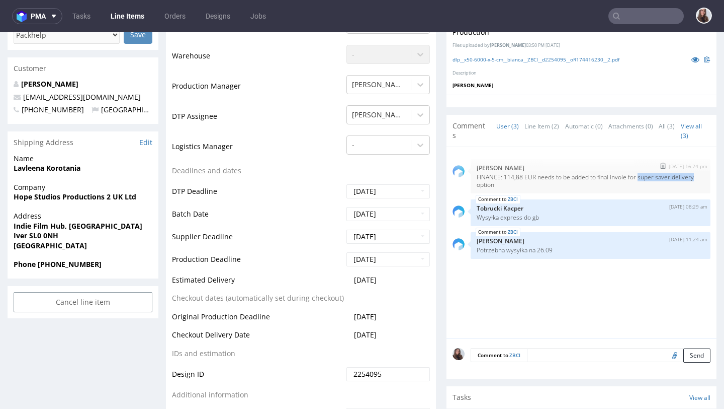
drag, startPoint x: 637, startPoint y: 176, endPoint x: 697, endPoint y: 179, distance: 59.9
click at [697, 179] on div "[DATE] 16:24 pm [PERSON_NAME] FINANCE: 114,88 EUR needs to be added to final in…" at bounding box center [591, 176] width 240 height 34
copy p "super saver delivery"
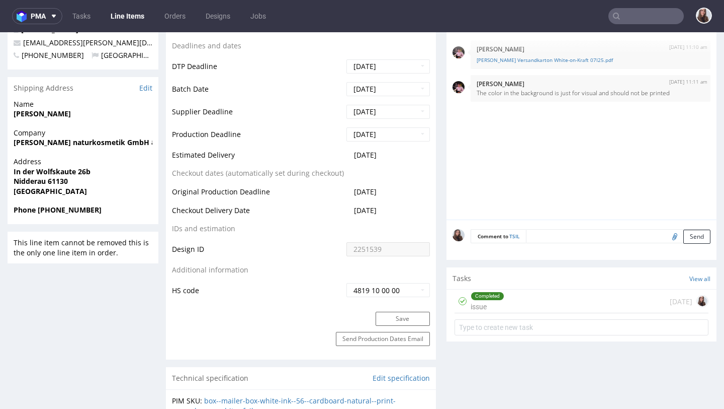
scroll to position [374, 0]
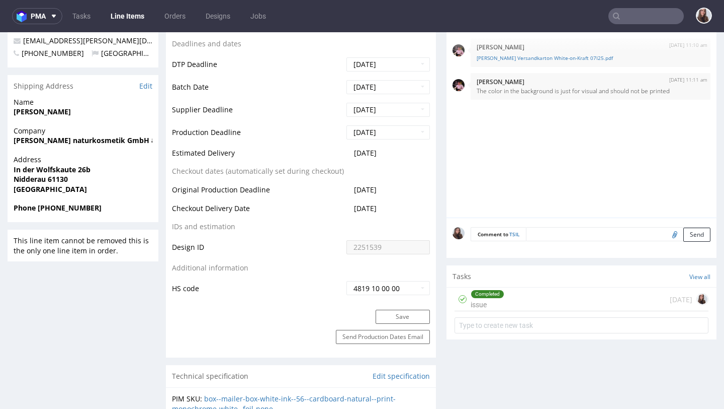
click at [510, 311] on div "Completed issue 20 days ago" at bounding box center [582, 299] width 254 height 24
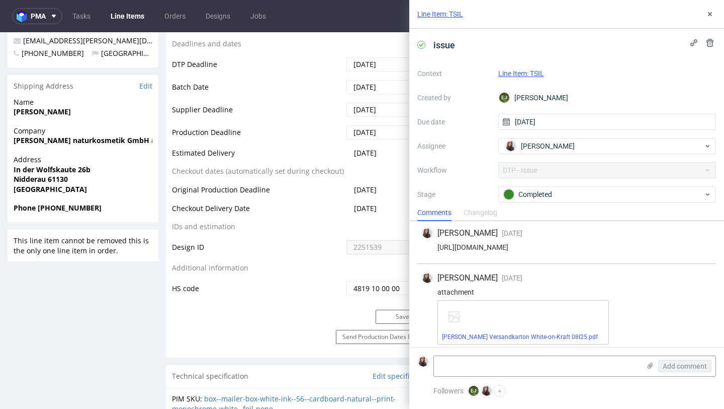
scroll to position [149, 0]
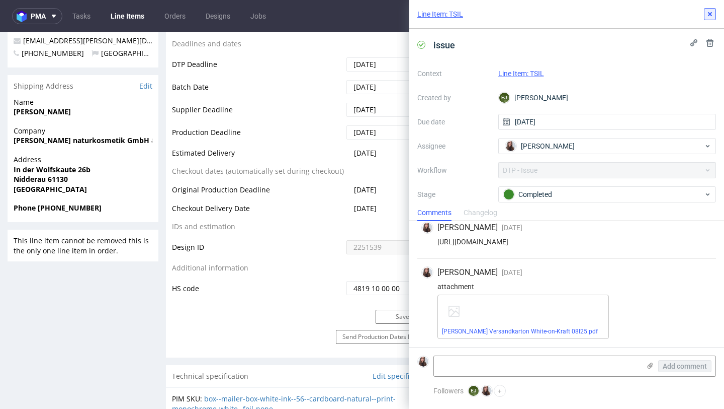
click at [714, 11] on button at bounding box center [710, 14] width 12 height 12
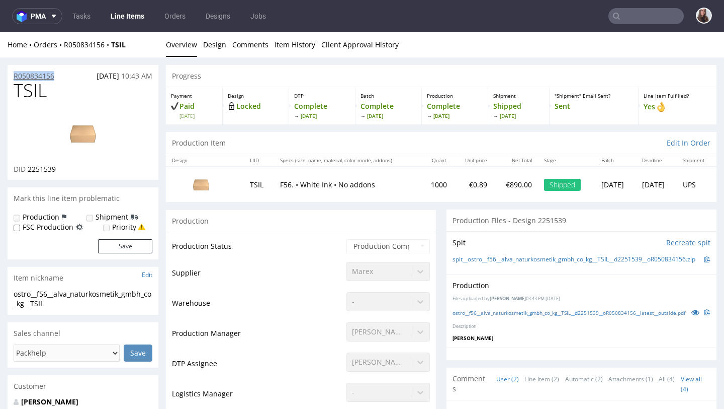
drag, startPoint x: 63, startPoint y: 75, endPoint x: 14, endPoint y: 75, distance: 49.3
click at [14, 75] on div "R050834156 22.08.2025 10:43 AM" at bounding box center [83, 73] width 151 height 16
copy p "R050834156"
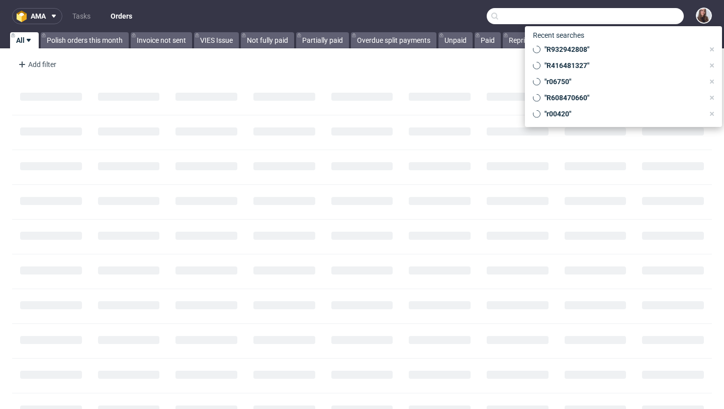
click at [638, 23] on input "text" at bounding box center [585, 16] width 197 height 16
paste input "R878537710"
type input "R878537710"
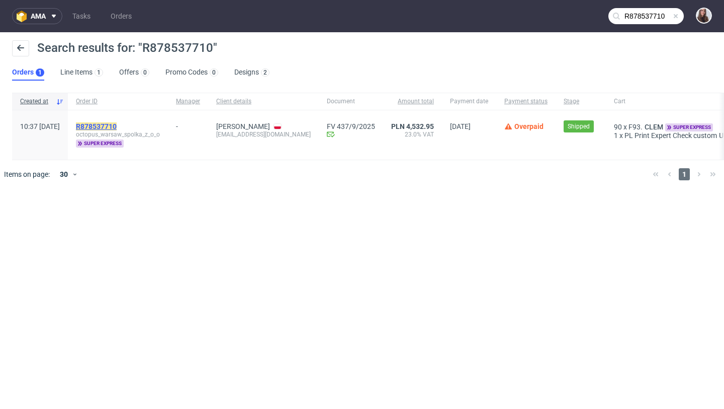
click at [117, 130] on mark "R878537710" at bounding box center [96, 126] width 41 height 8
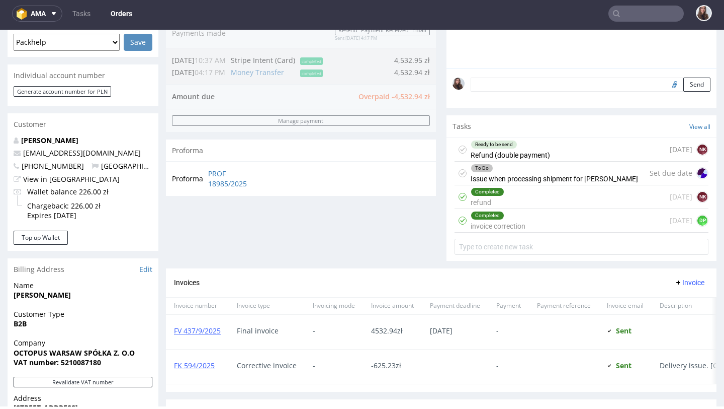
scroll to position [276, 0]
click at [534, 207] on div "Completed refund 6 days ago NK" at bounding box center [582, 197] width 254 height 24
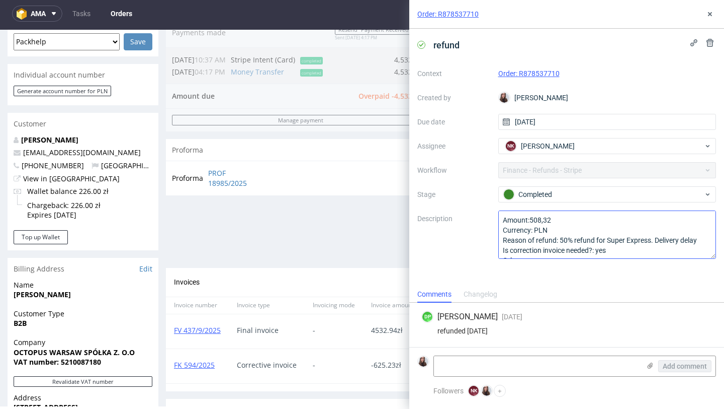
scroll to position [11, 0]
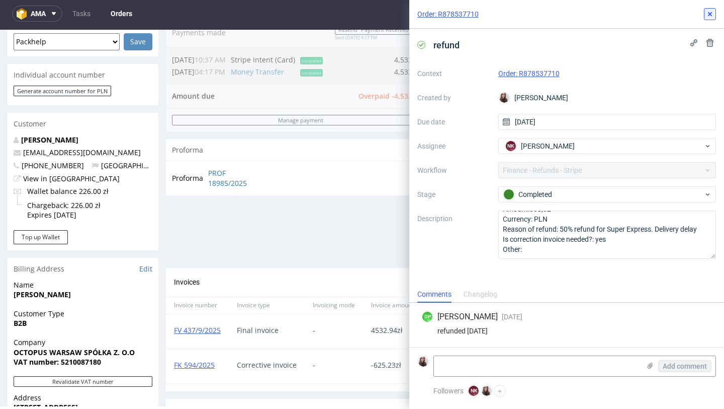
click at [709, 16] on icon at bounding box center [710, 14] width 8 height 8
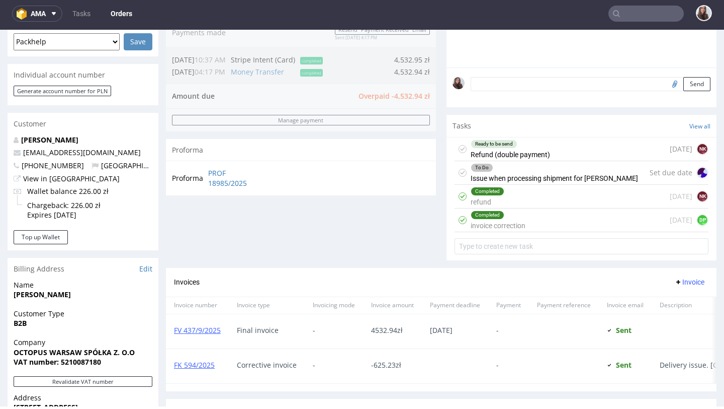
click at [549, 231] on div "Completed invoice correction 5 days ago DP" at bounding box center [582, 220] width 254 height 24
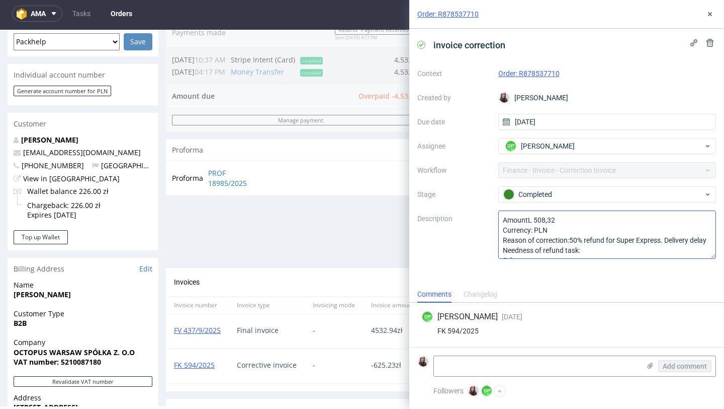
scroll to position [11, 0]
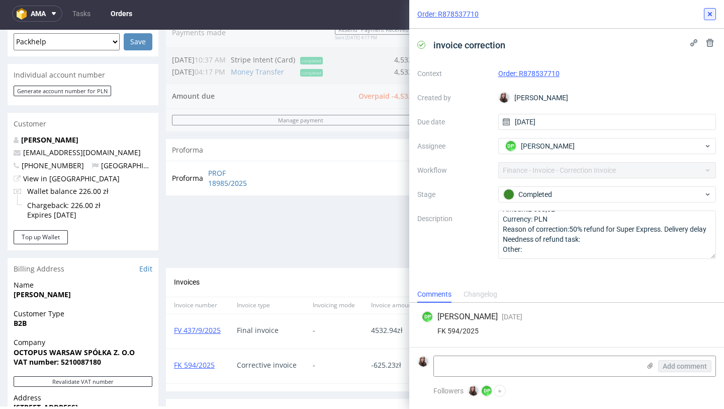
click at [710, 16] on icon at bounding box center [710, 14] width 8 height 8
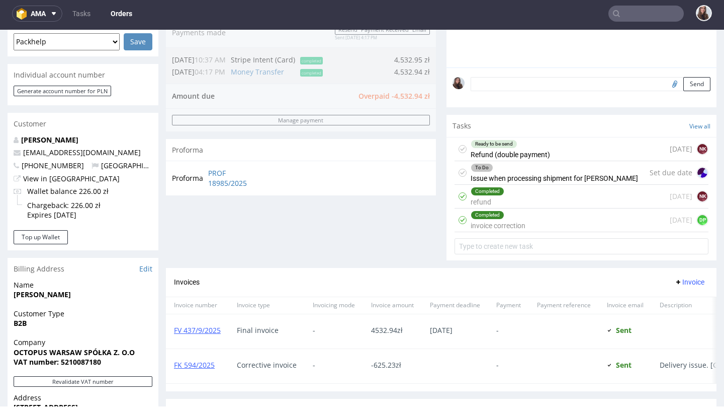
click at [568, 172] on div "To Do" at bounding box center [554, 168] width 167 height 8
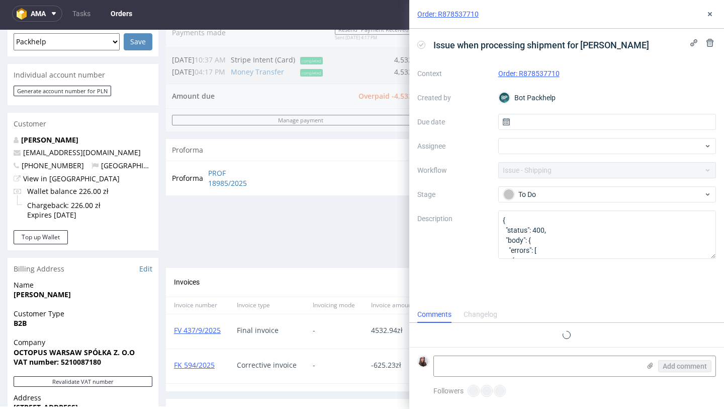
scroll to position [8, 0]
click at [710, 16] on icon at bounding box center [710, 14] width 8 height 8
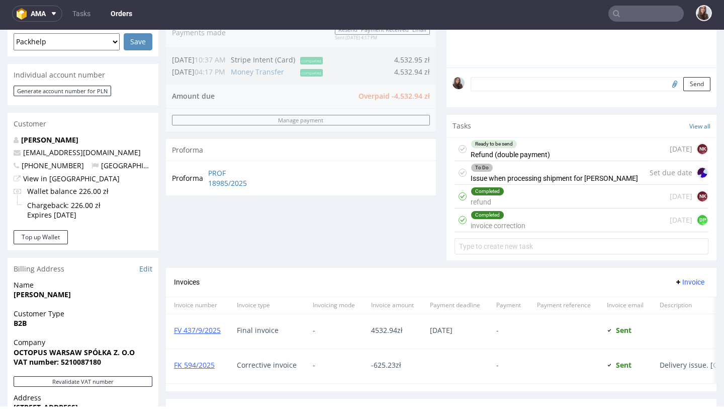
click at [527, 148] on div "Ready to be send" at bounding box center [510, 144] width 78 height 8
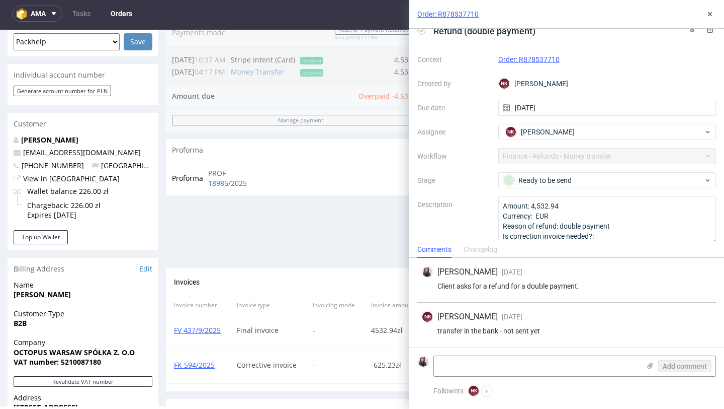
scroll to position [26, 0]
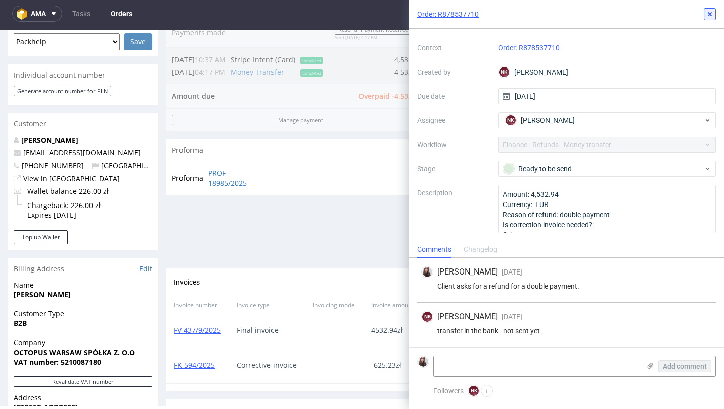
click at [712, 12] on icon at bounding box center [710, 14] width 8 height 8
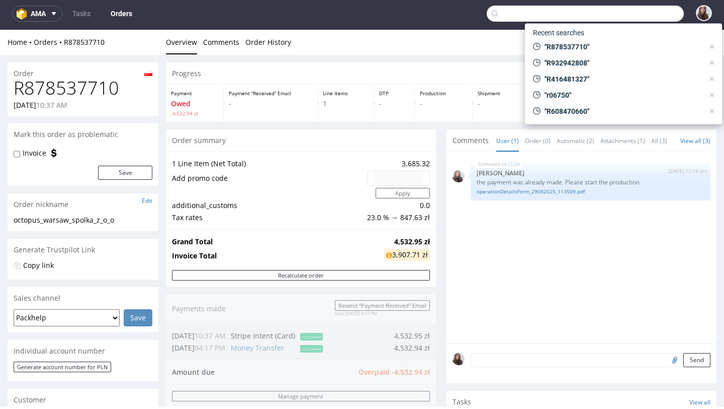
click at [630, 11] on input "text" at bounding box center [585, 14] width 197 height 16
paste input "R377716186"
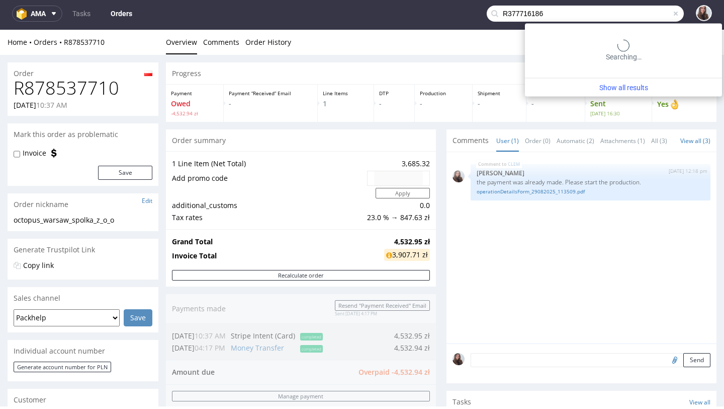
type input "R377716186"
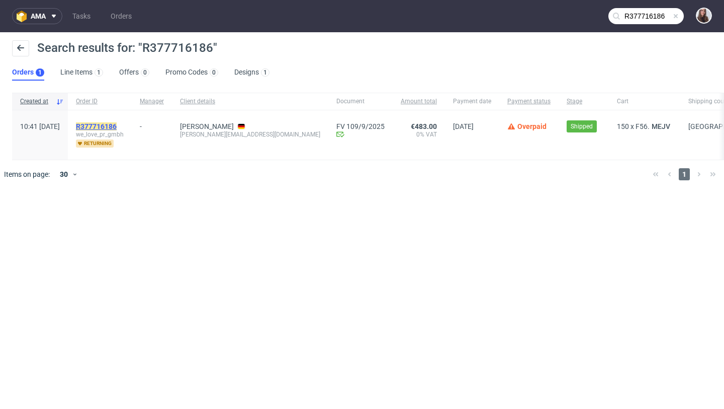
click at [117, 127] on mark "R377716186" at bounding box center [96, 126] width 41 height 8
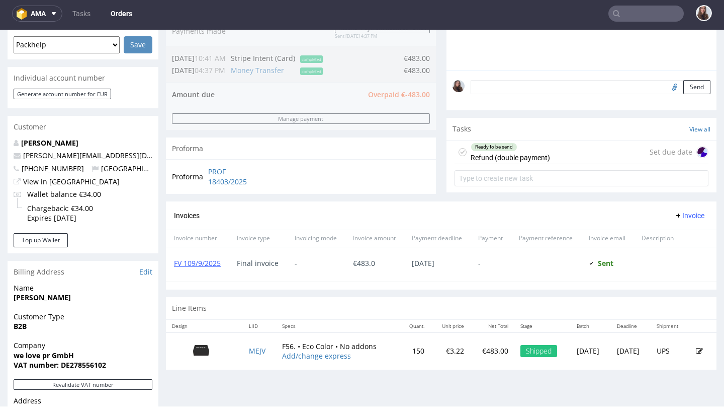
scroll to position [287, 0]
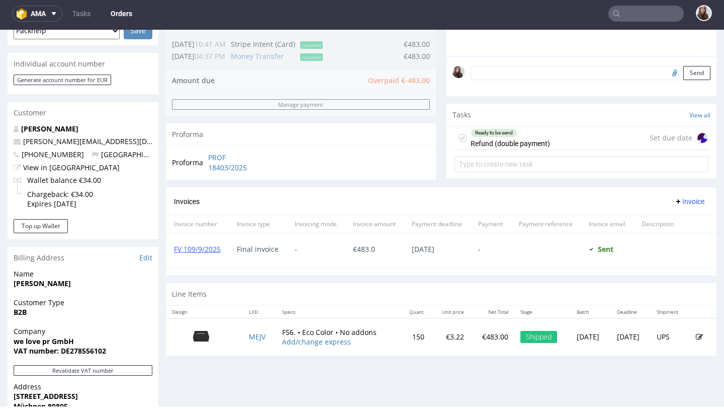
click at [539, 149] on div "Ready to be send Refund (double payment)" at bounding box center [510, 137] width 79 height 23
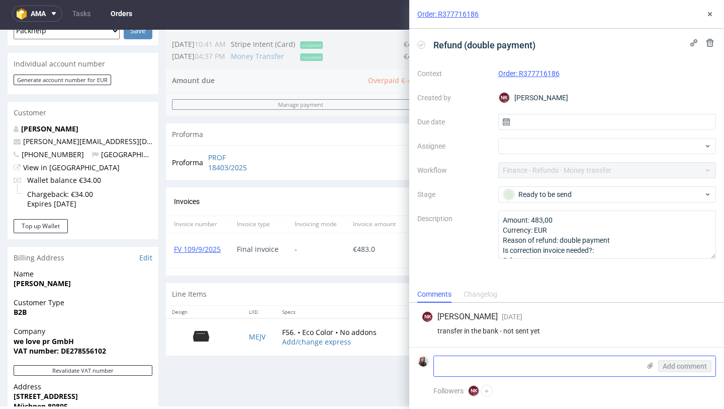
click at [508, 364] on textarea at bounding box center [537, 366] width 206 height 20
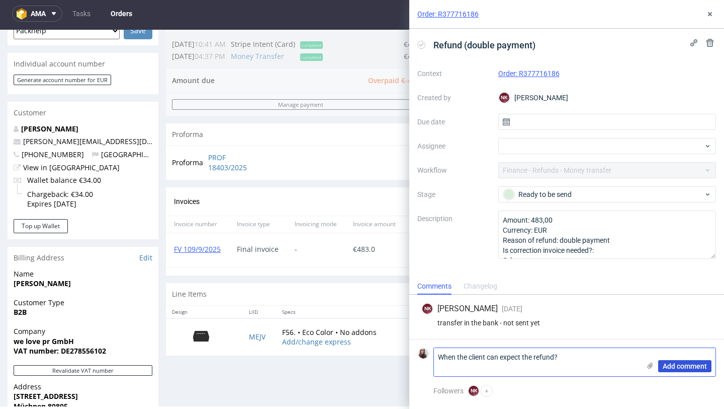
type textarea "When the client can expect the refund?"
click at [688, 368] on span "Add comment" at bounding box center [685, 365] width 44 height 7
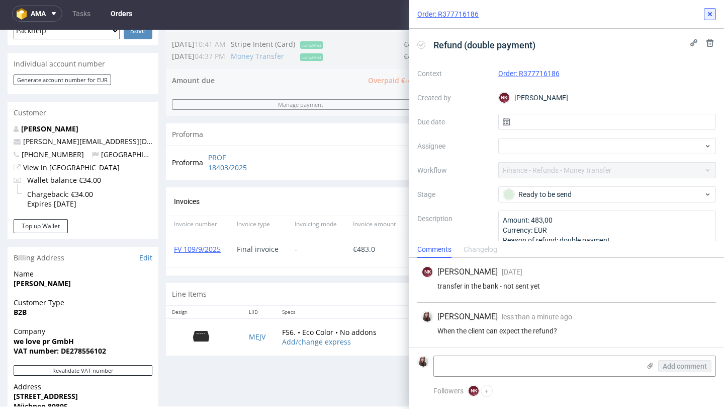
click at [707, 16] on icon at bounding box center [710, 14] width 8 height 8
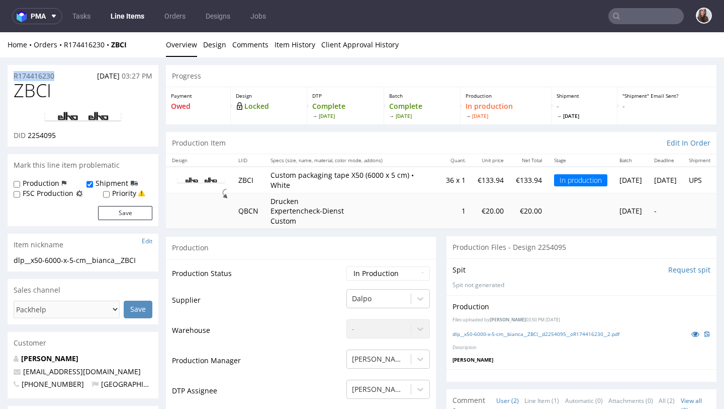
drag, startPoint x: 59, startPoint y: 76, endPoint x: 2, endPoint y: 76, distance: 57.4
copy p "R174416230"
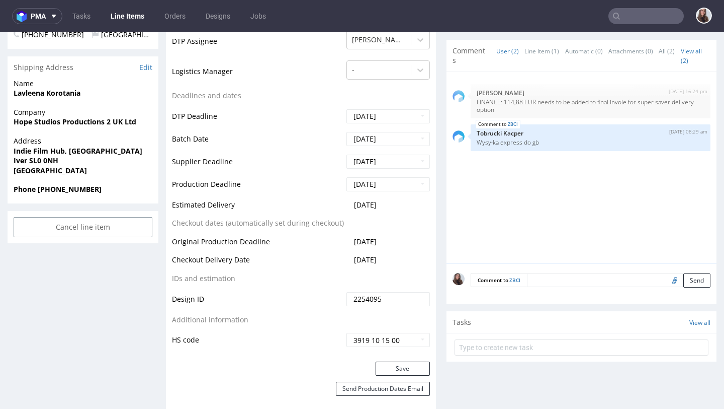
scroll to position [350, 0]
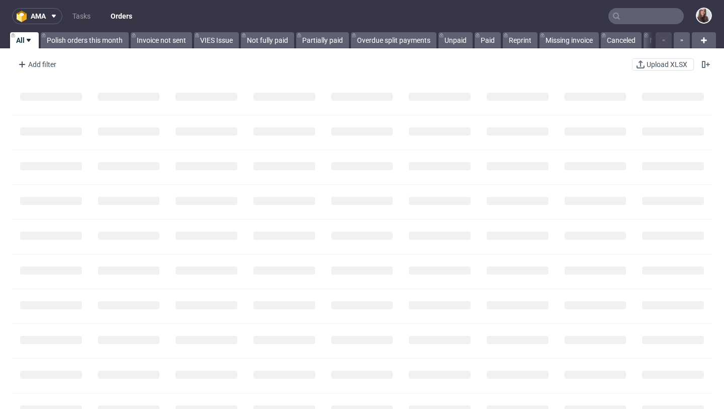
click at [644, 15] on input "text" at bounding box center [646, 16] width 75 height 16
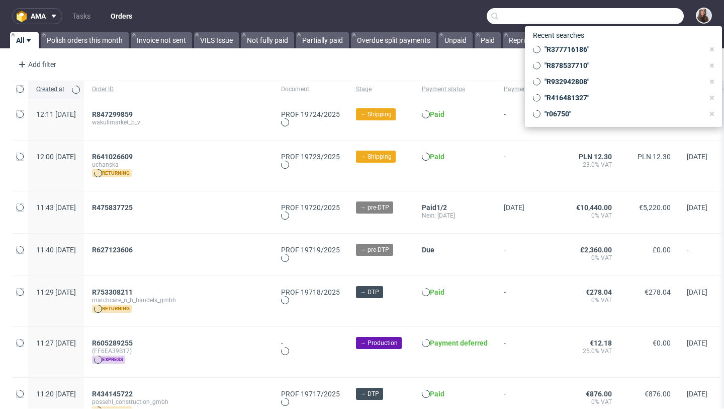
paste input "R032126583"
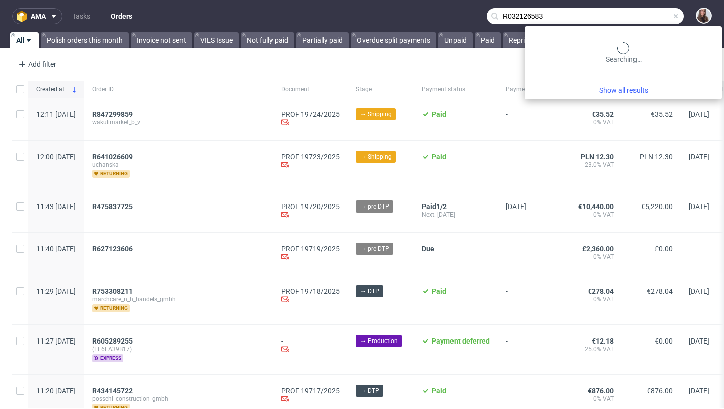
type input "R032126583"
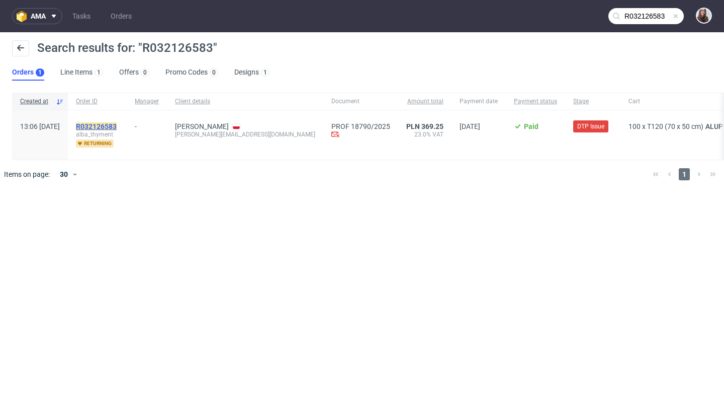
click at [117, 123] on mark "R032126583" at bounding box center [96, 126] width 41 height 8
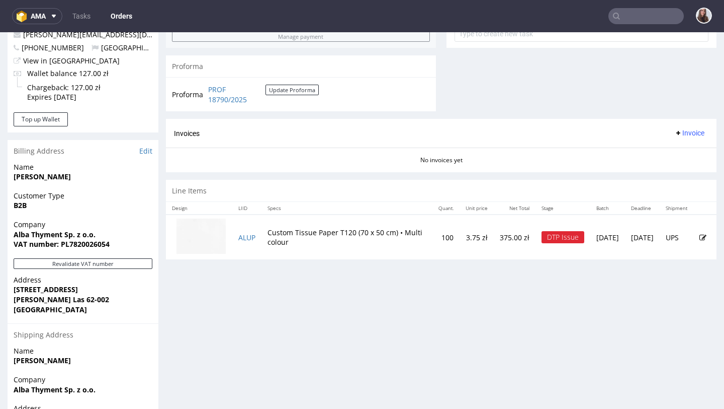
scroll to position [410, 0]
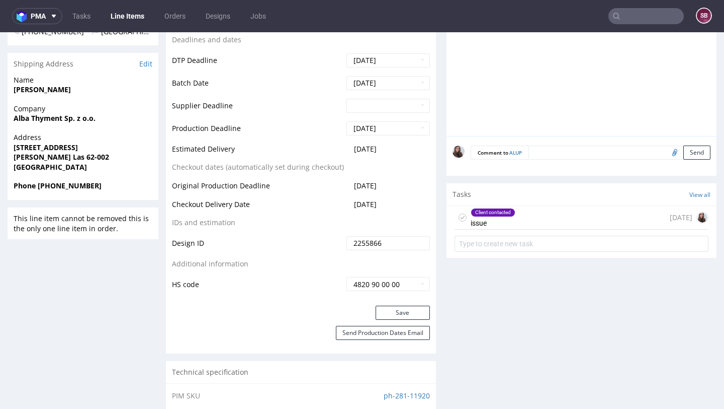
scroll to position [414, 0]
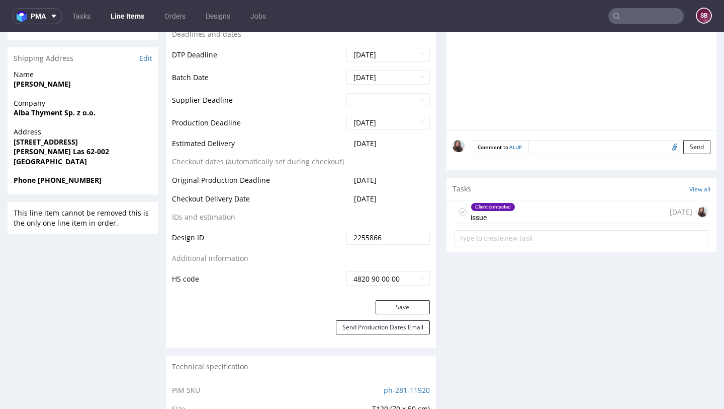
click at [520, 205] on div "Client contacted issue 4 days ago" at bounding box center [582, 212] width 254 height 24
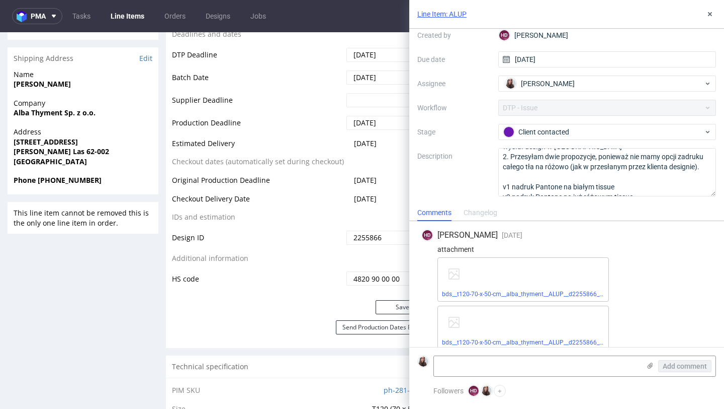
scroll to position [56, 0]
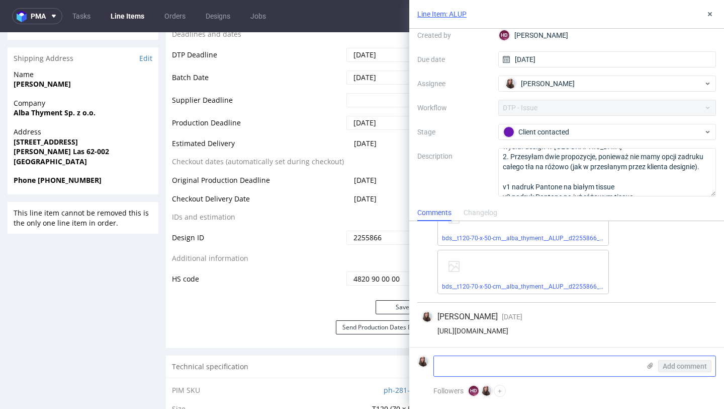
click at [484, 369] on textarea at bounding box center [537, 366] width 206 height 20
paste textarea "Poproszę na różowym tle,"
type textarea "Poproszę na różowym tle"
click at [671, 368] on span "Add comment" at bounding box center [685, 365] width 44 height 7
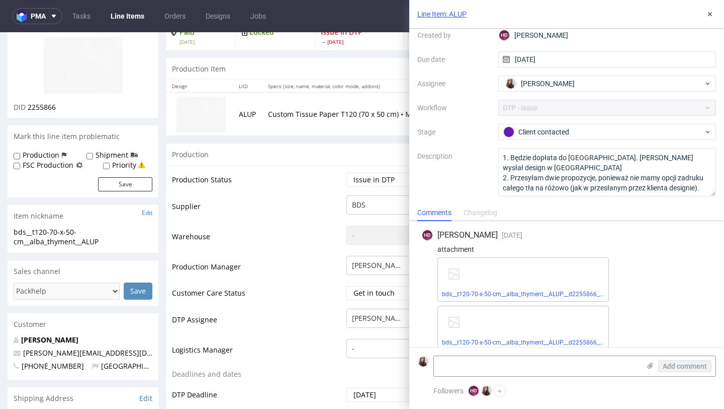
scroll to position [52, 0]
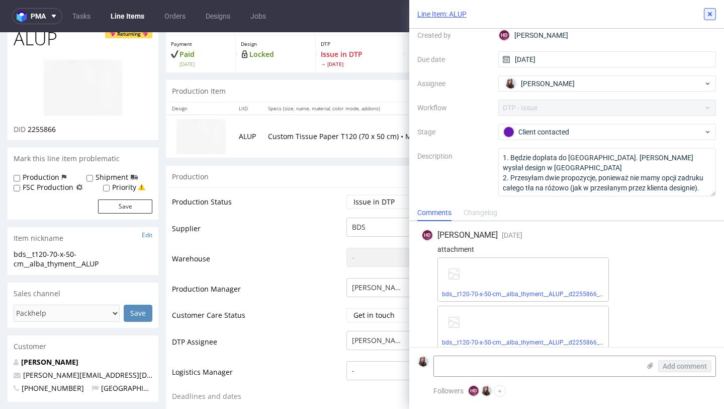
click at [711, 15] on use at bounding box center [710, 14] width 4 height 4
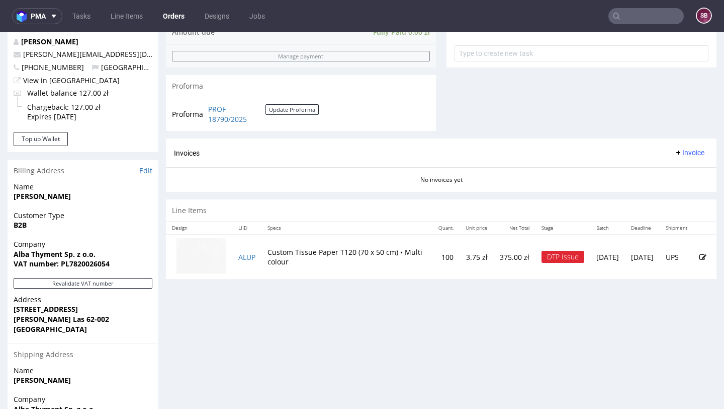
scroll to position [388, 0]
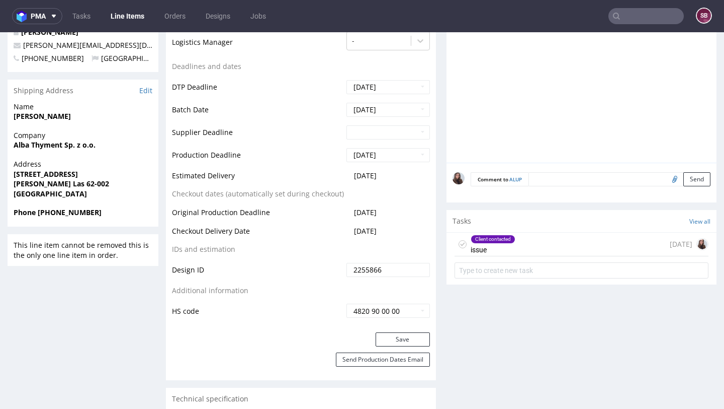
scroll to position [384, 0]
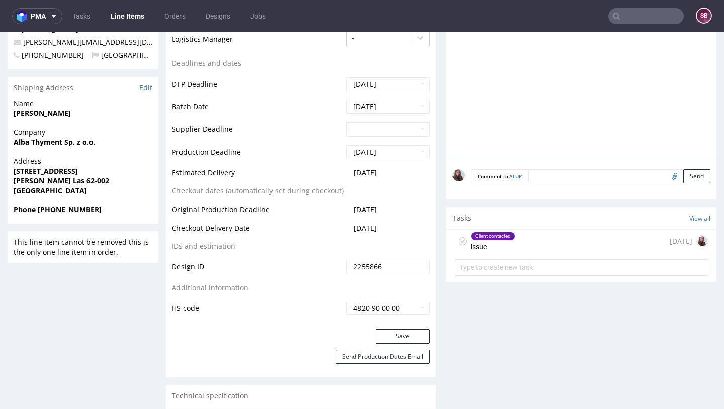
click at [512, 245] on div "Client contacted issue" at bounding box center [493, 240] width 45 height 23
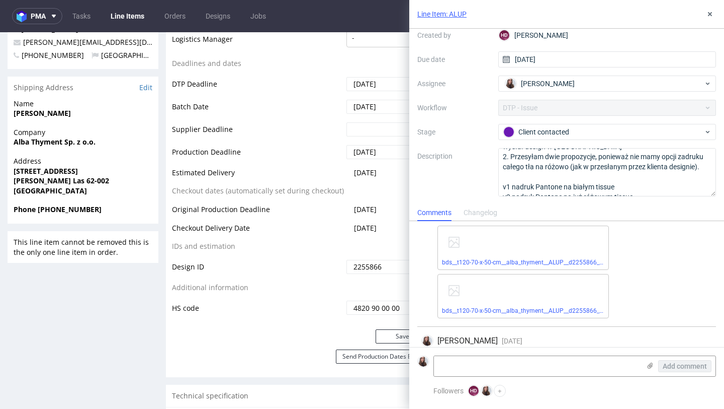
scroll to position [41, 0]
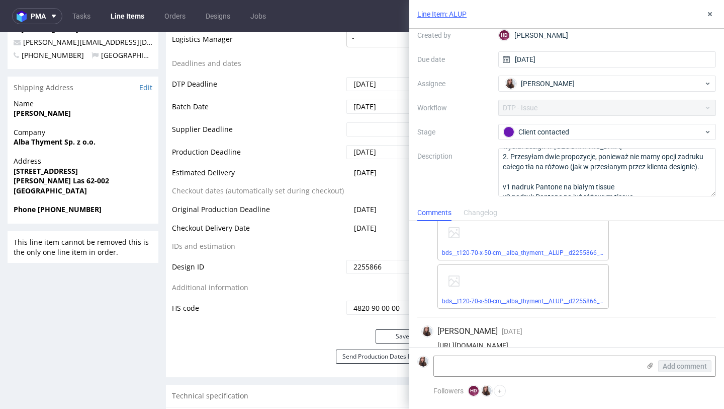
click at [537, 303] on link "bds__t120-70-x-50-cm__alba_thyment__ALUP__d2255866__oR032126583_v2.pdf" at bounding box center [551, 300] width 218 height 7
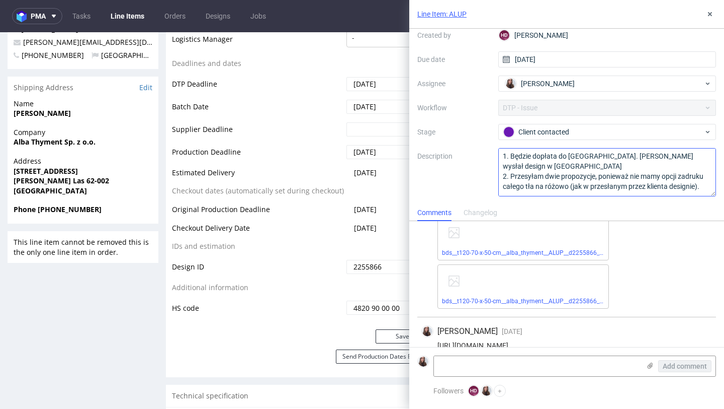
scroll to position [0, 0]
click at [454, 13] on link "Line Item: ALUP" at bounding box center [442, 14] width 49 height 10
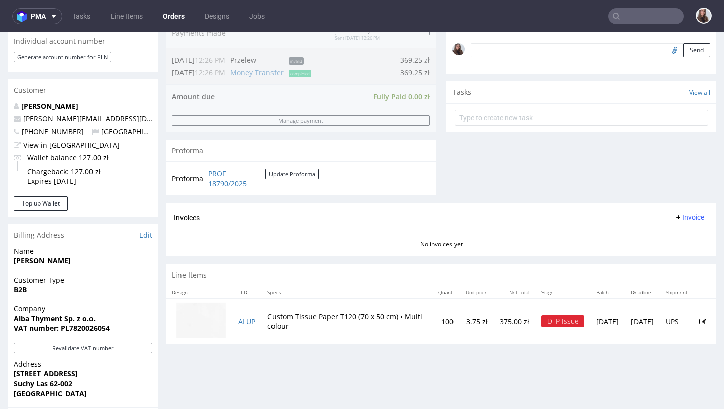
scroll to position [320, 0]
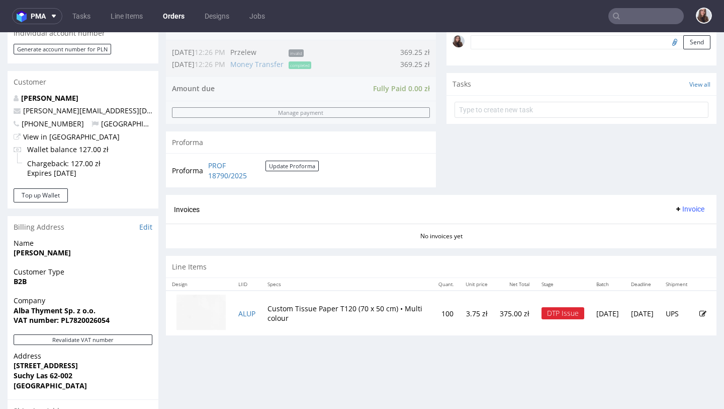
click at [700, 313] on icon at bounding box center [703, 313] width 7 height 7
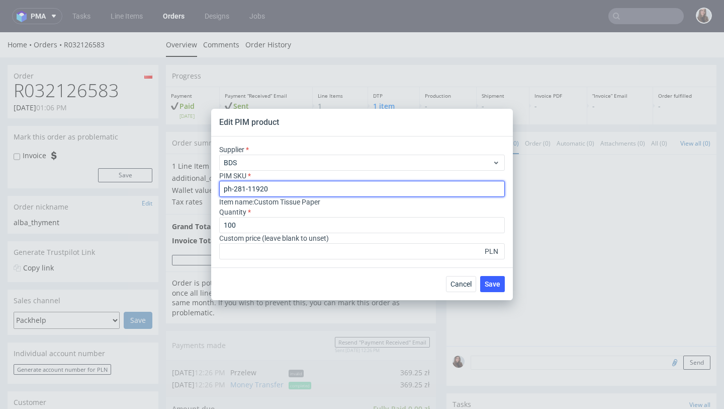
click at [314, 187] on input "ph-281-11920" at bounding box center [362, 189] width 286 height 16
drag, startPoint x: 299, startPoint y: 187, endPoint x: 211, endPoint y: 186, distance: 88.6
click at [211, 186] on div "Supplier BDS PIM SKU ph-281-11920 Item name : Custom Tissue Paper Quantity 100 …" at bounding box center [362, 201] width 302 height 131
paste input "paper--tissue-paper--120--tissue--mono-pantone-one-side--none"
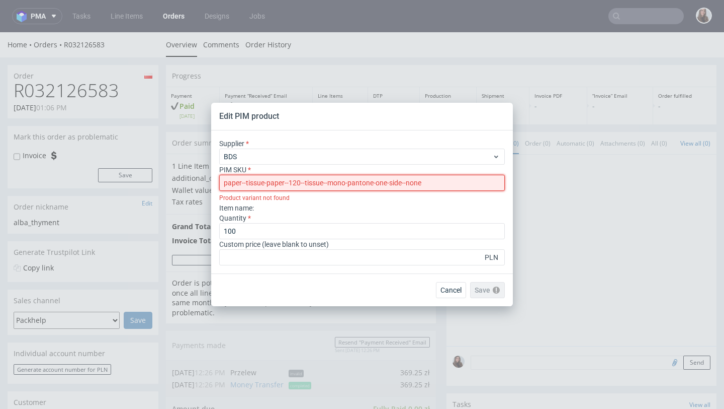
click at [224, 182] on input "paper--tissue-paper--120--tissue--mono-pantone-one-side--none" at bounding box center [362, 183] width 286 height 16
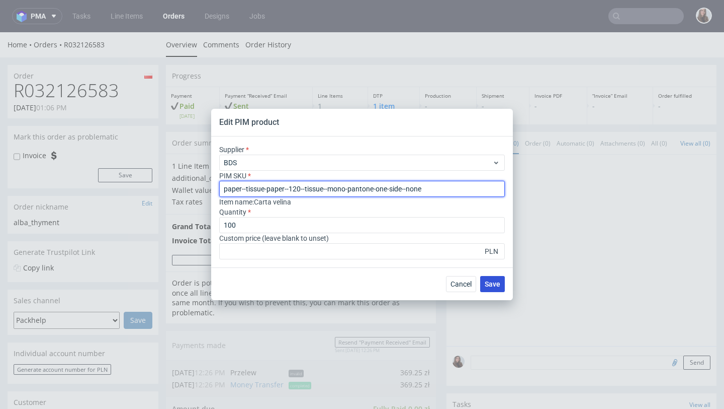
type input "paper--tissue-paper--120--tissue--mono-pantone-one-side--none"
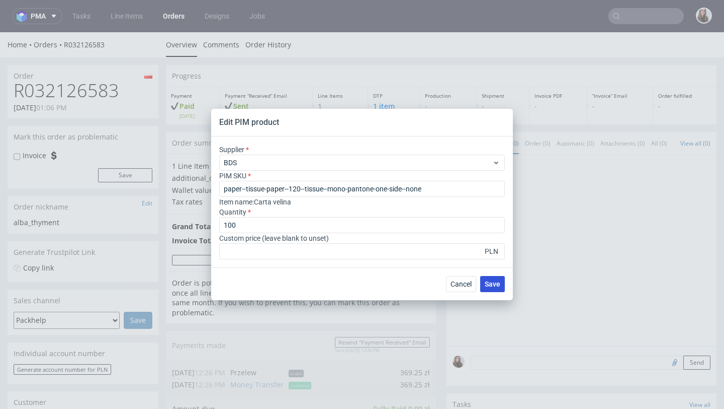
click at [493, 284] on span "Save" at bounding box center [493, 283] width 16 height 7
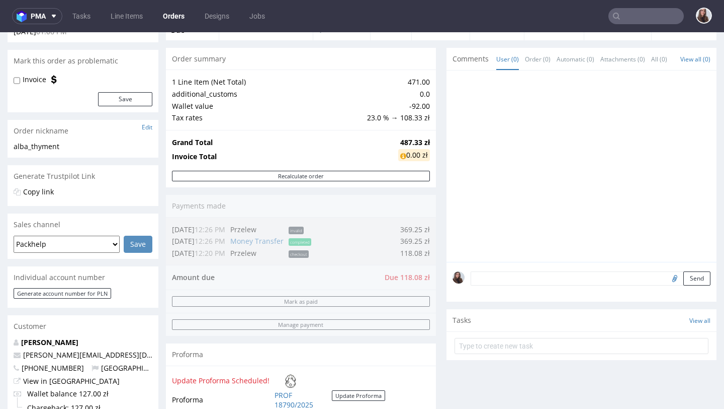
scroll to position [79, 0]
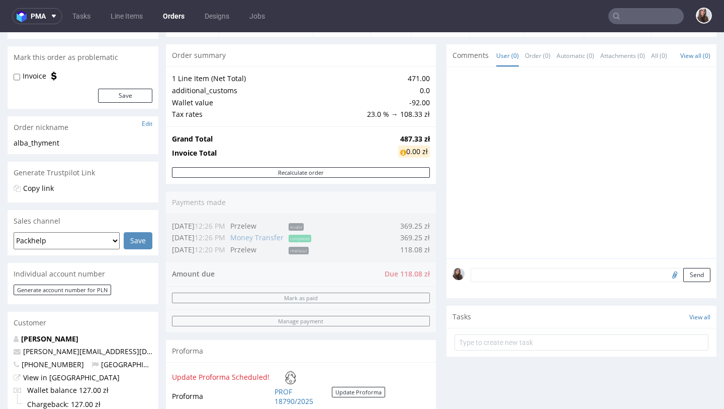
drag, startPoint x: 377, startPoint y: 271, endPoint x: 425, endPoint y: 273, distance: 48.3
click at [425, 273] on div "Order summary 1 Line Item (Net Total) 471.00 additional_customs 0.0 Wallet valu…" at bounding box center [301, 232] width 270 height 376
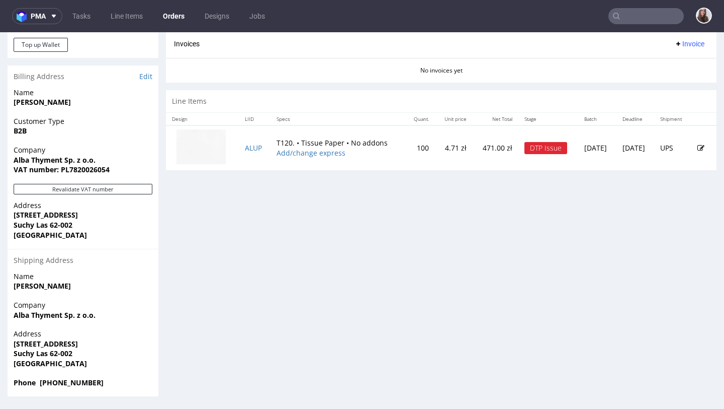
scroll to position [3, 0]
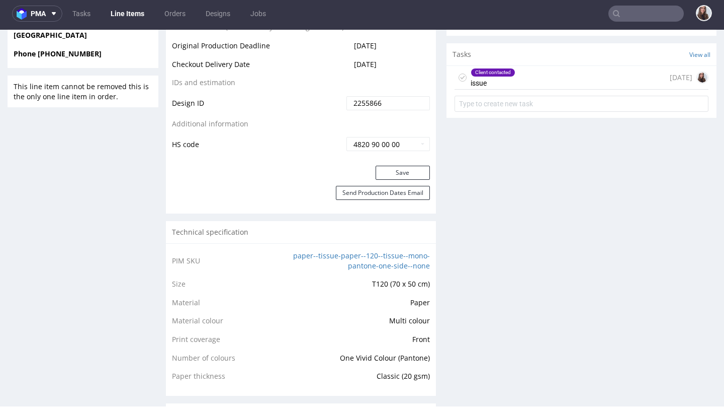
scroll to position [543, 0]
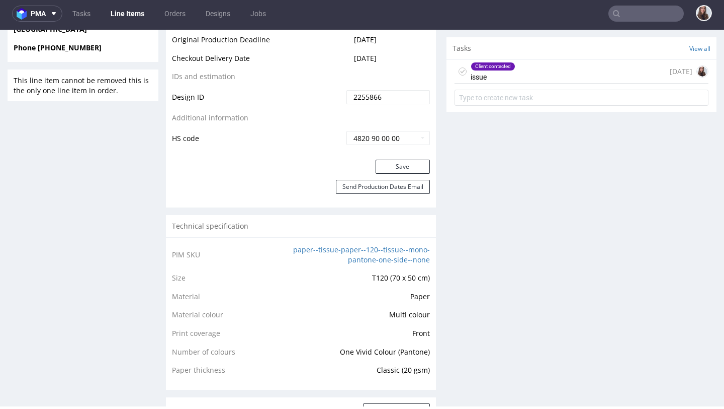
click at [527, 63] on div "Client contacted issue [DATE]" at bounding box center [582, 72] width 254 height 24
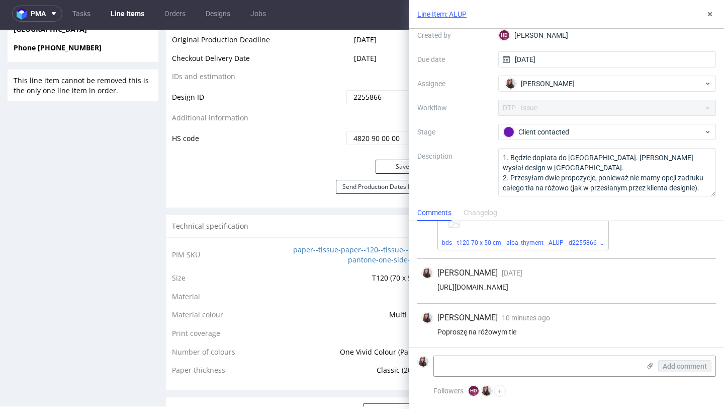
scroll to position [101, 0]
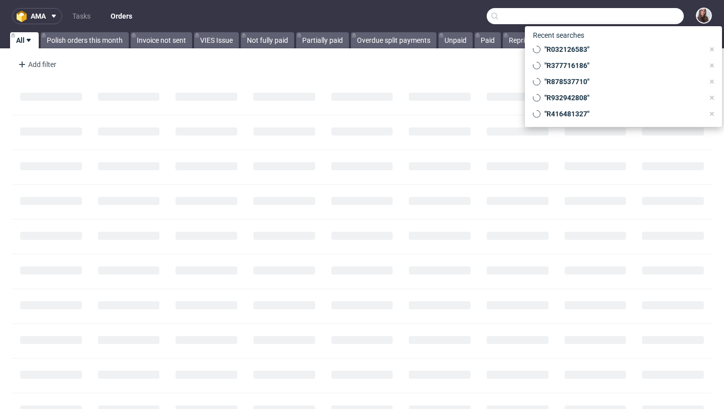
click at [643, 13] on input "text" at bounding box center [585, 16] width 197 height 16
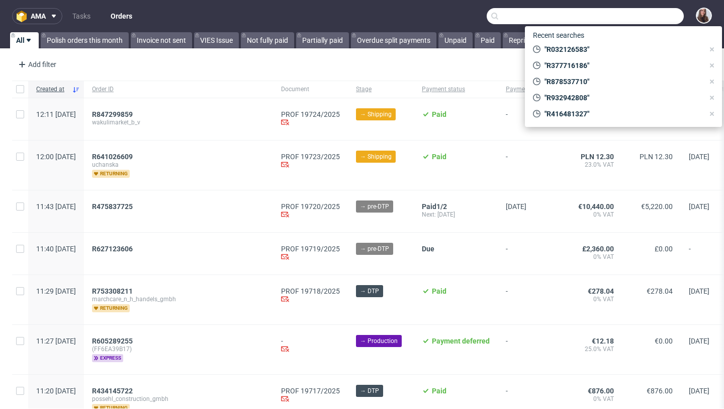
type input "E"
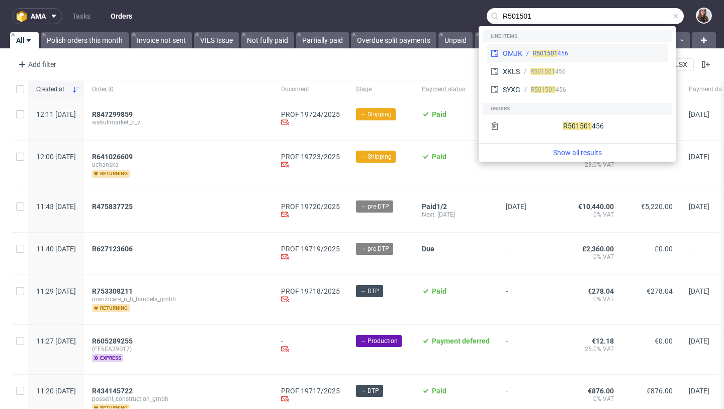
type input "R501501"
click at [602, 45] on div "OMJK R501501 456" at bounding box center [577, 53] width 181 height 18
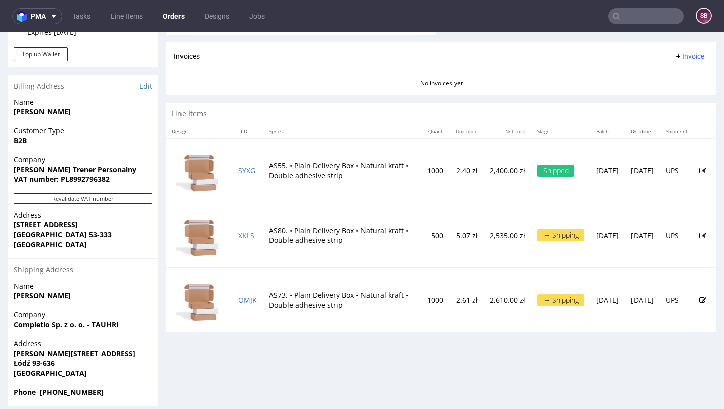
scroll to position [470, 0]
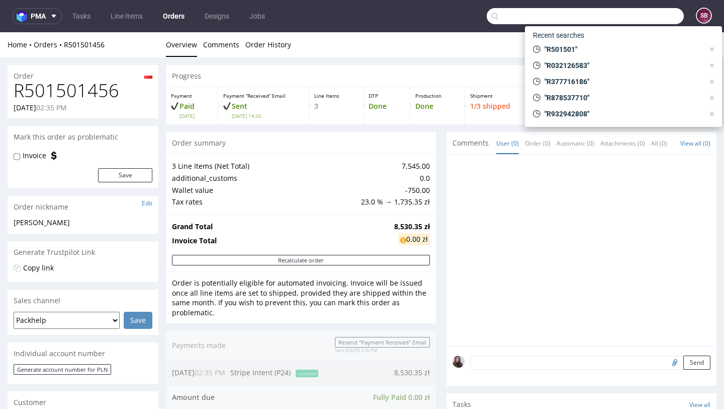
click at [634, 20] on input "text" at bounding box center [585, 16] width 197 height 16
paste input "R837135511"
type input "R837135511"
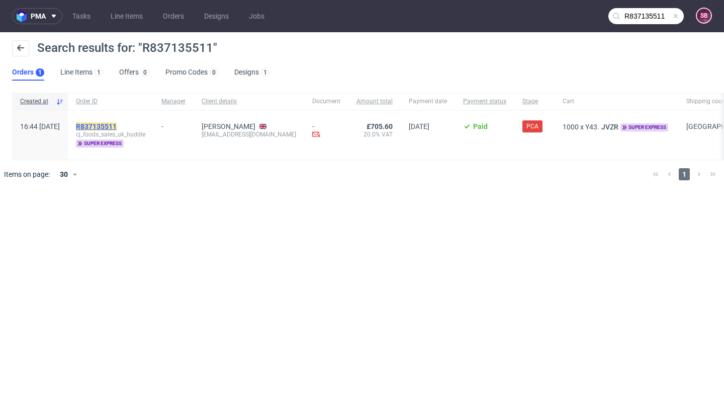
click at [117, 125] on mark "R837135511" at bounding box center [96, 126] width 41 height 8
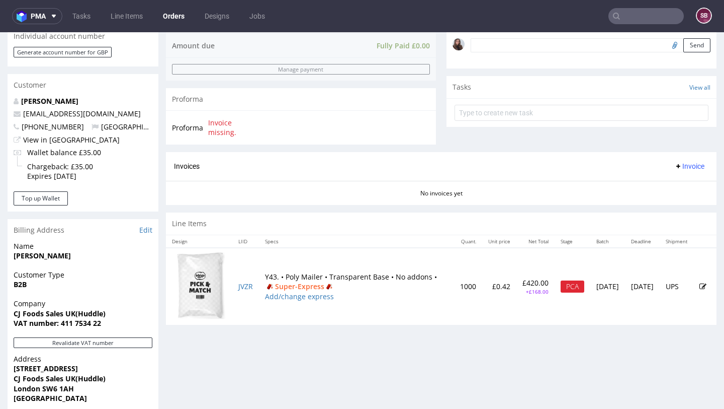
scroll to position [319, 0]
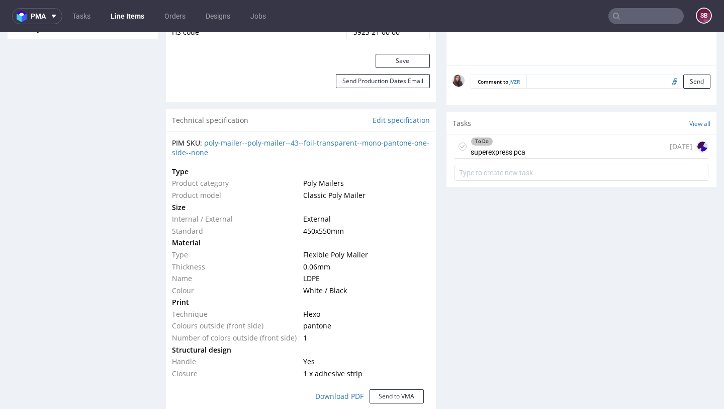
scroll to position [671, 0]
click at [540, 157] on div "To Do superexpress pca 1 day ago" at bounding box center [582, 146] width 254 height 24
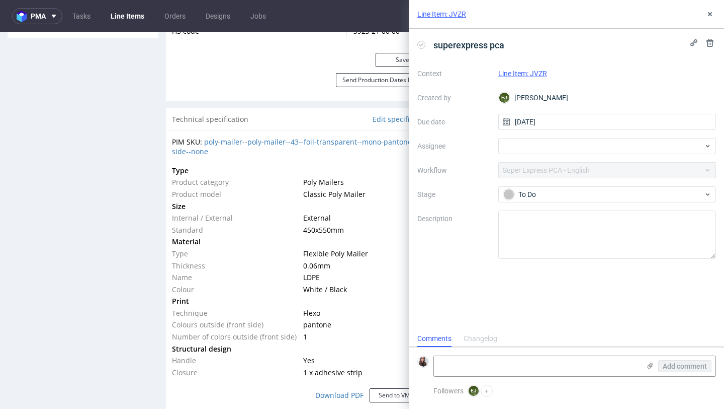
scroll to position [8, 0]
click at [711, 13] on use at bounding box center [710, 14] width 4 height 4
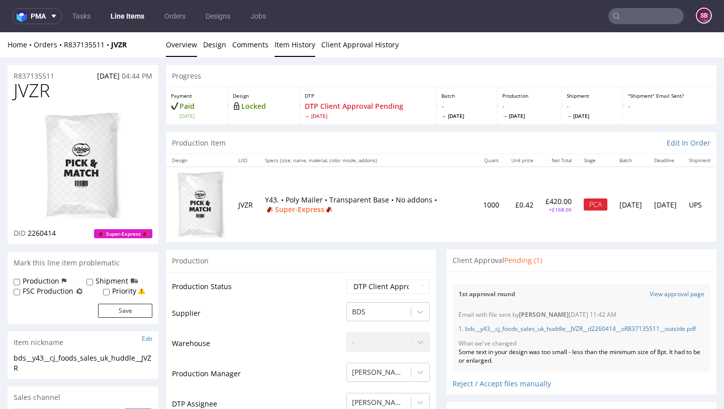
click at [282, 44] on link "Item History" at bounding box center [295, 44] width 41 height 25
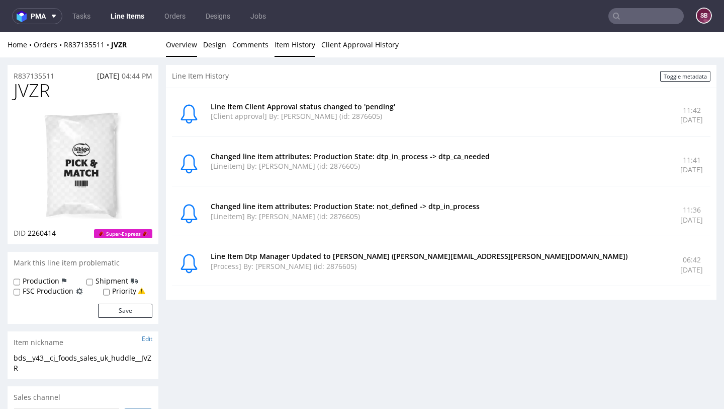
click at [186, 44] on link "Overview" at bounding box center [181, 44] width 31 height 25
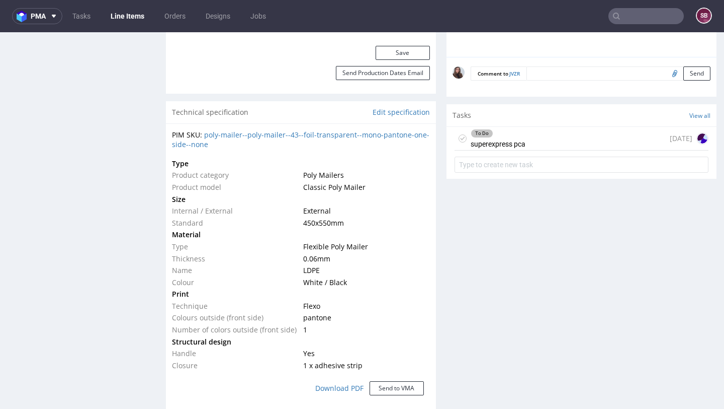
scroll to position [680, 0]
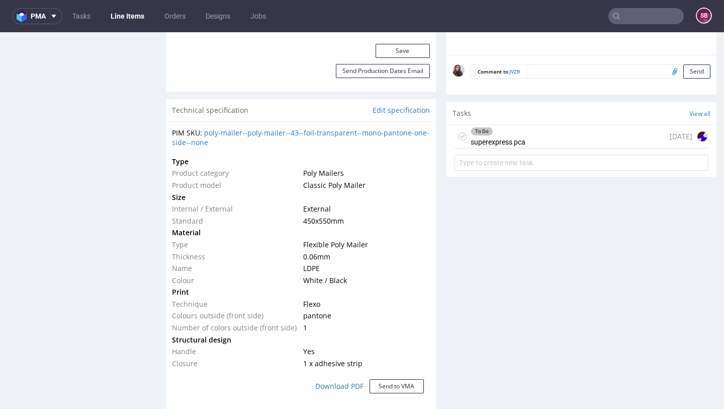
click at [522, 148] on div "To Do superexpress pca" at bounding box center [498, 136] width 55 height 23
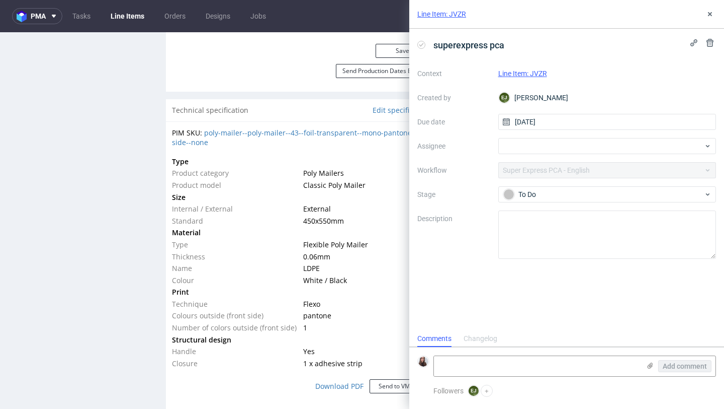
scroll to position [8, 0]
click at [710, 15] on use at bounding box center [710, 14] width 4 height 4
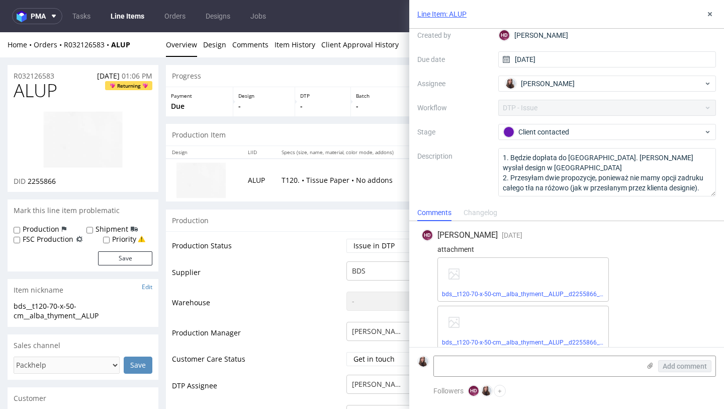
scroll to position [101, 0]
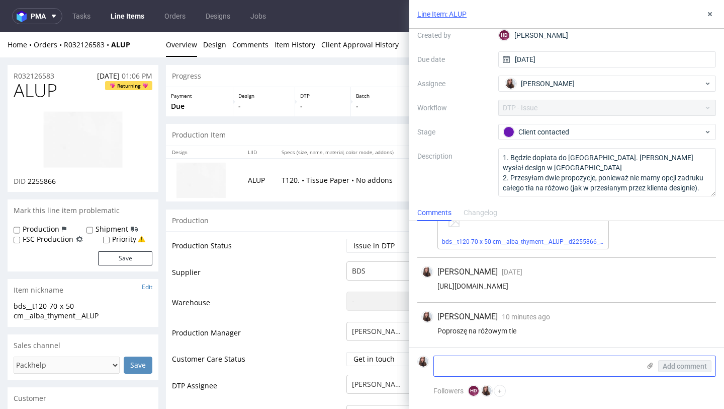
click at [482, 373] on textarea at bounding box center [537, 366] width 206 height 20
type textarea "Z"
click at [709, 15] on use at bounding box center [710, 14] width 4 height 4
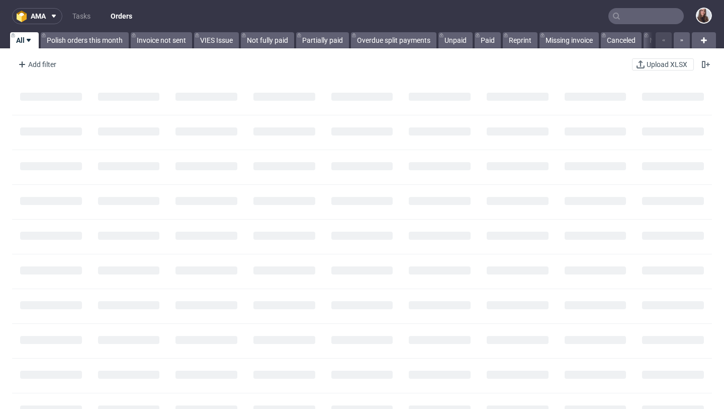
click at [627, 20] on input "text" at bounding box center [646, 16] width 75 height 16
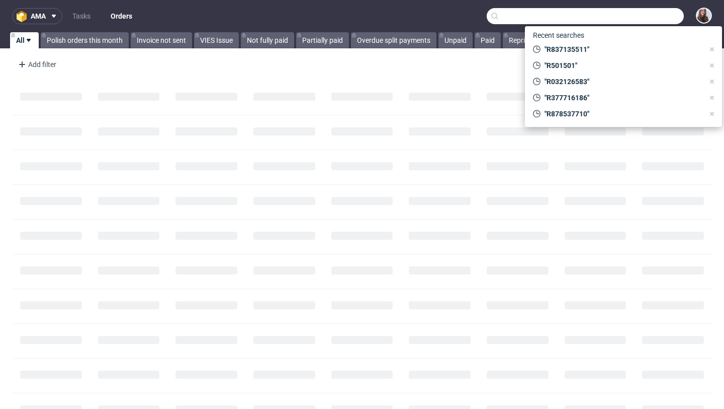
paste input "R306990898"
type input "R306990898"
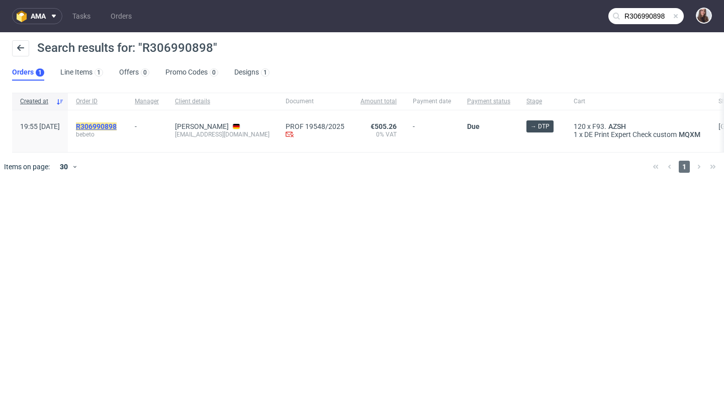
click at [117, 128] on mark "R306990898" at bounding box center [96, 126] width 41 height 8
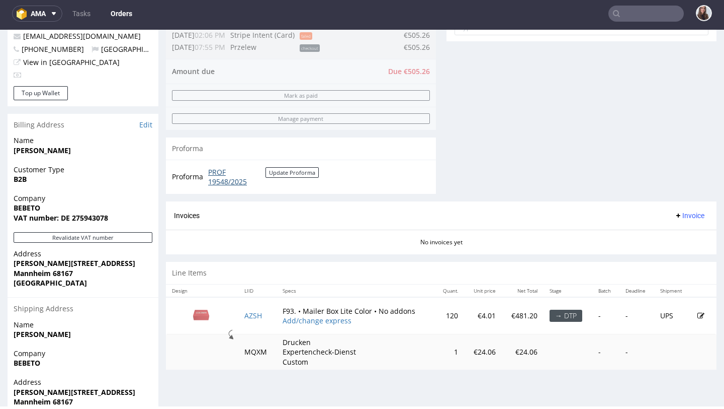
scroll to position [404, 0]
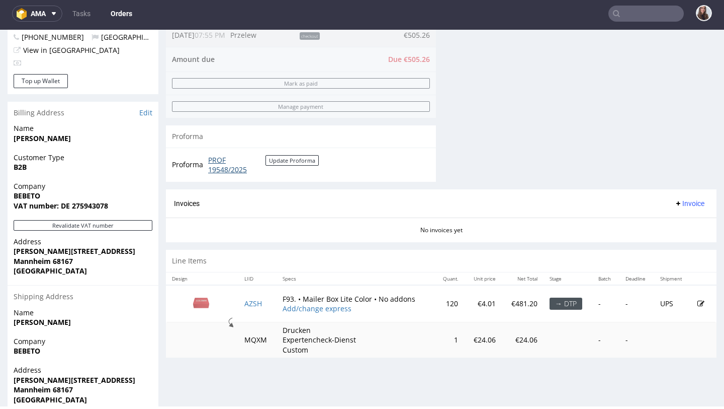
click at [218, 168] on link "PROF 19548/2025" at bounding box center [236, 165] width 57 height 20
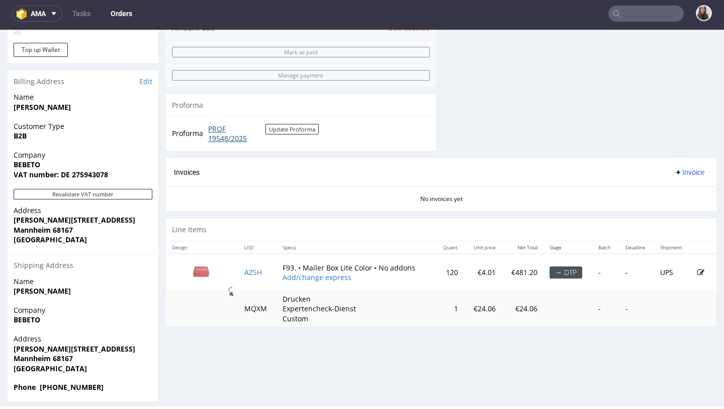
scroll to position [440, 0]
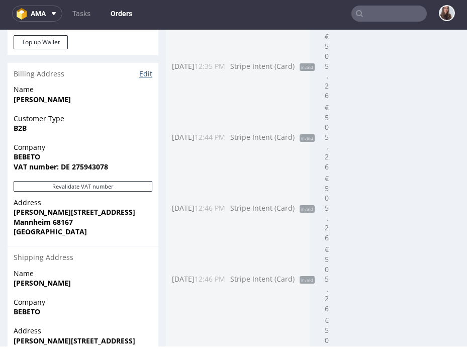
click at [149, 74] on link "Edit" at bounding box center [145, 74] width 13 height 10
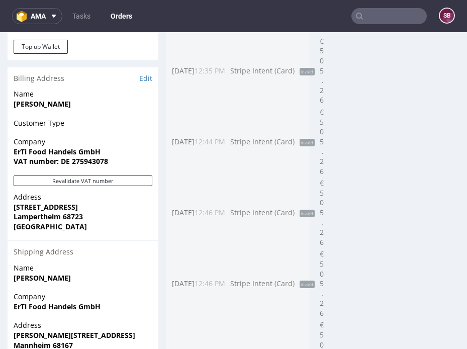
scroll to position [439, 0]
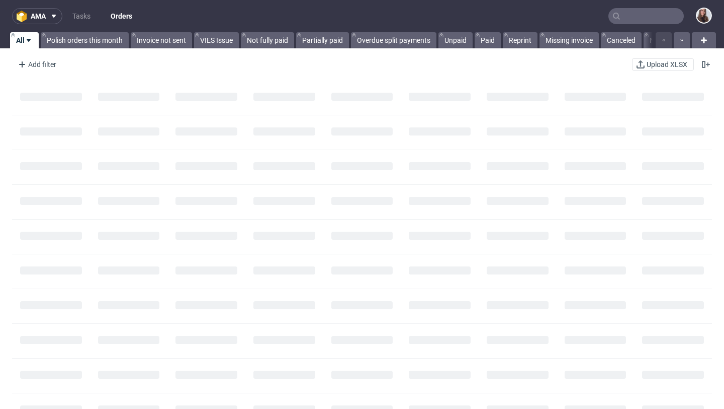
click at [629, 19] on input "text" at bounding box center [646, 16] width 75 height 16
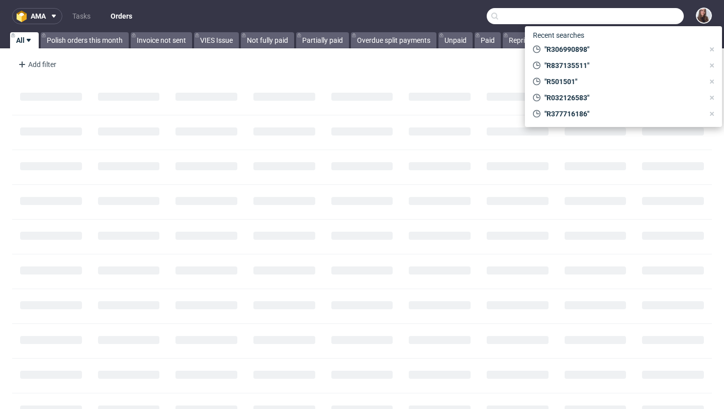
paste input "[EMAIL_ADDRESS][DOMAIN_NAME]"
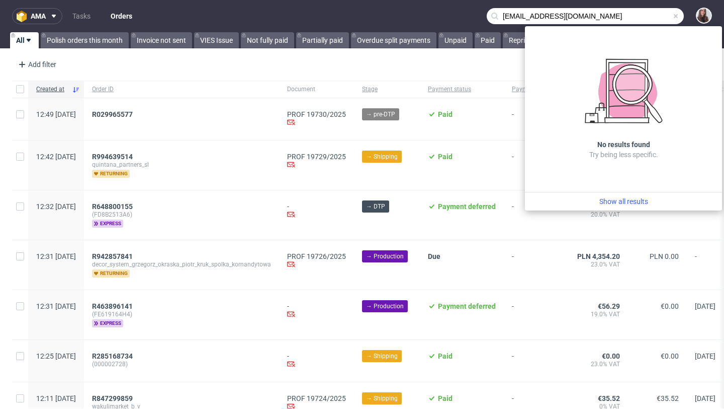
type input "[EMAIL_ADDRESS][DOMAIN_NAME]"
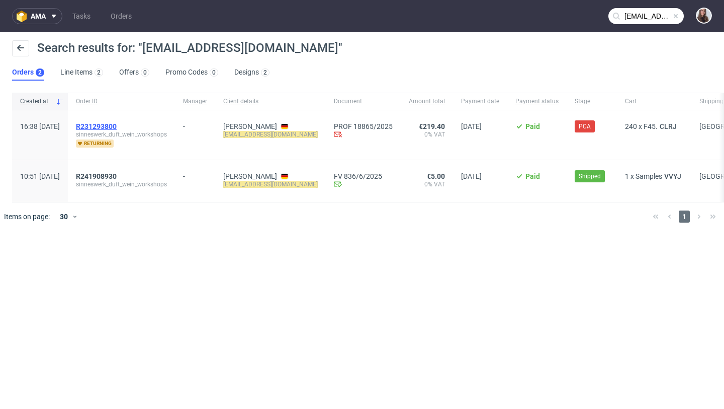
click at [117, 128] on span "R231293800" at bounding box center [96, 126] width 41 height 8
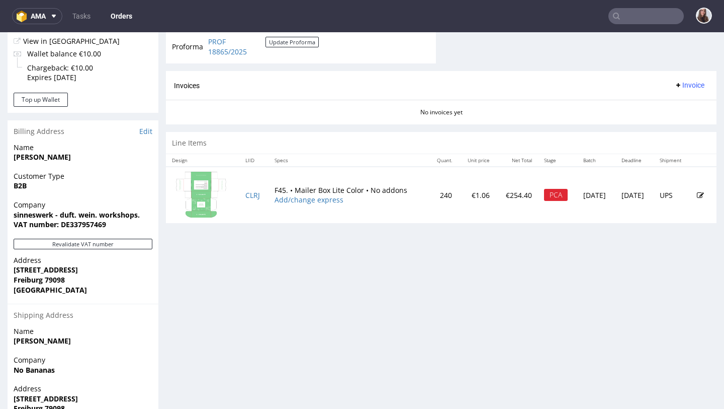
scroll to position [416, 0]
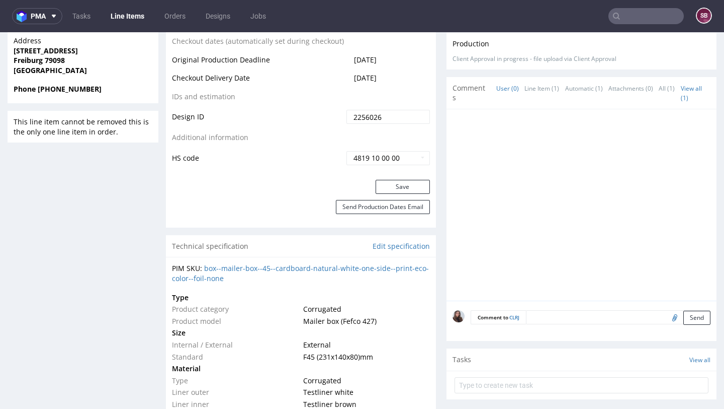
scroll to position [548, 0]
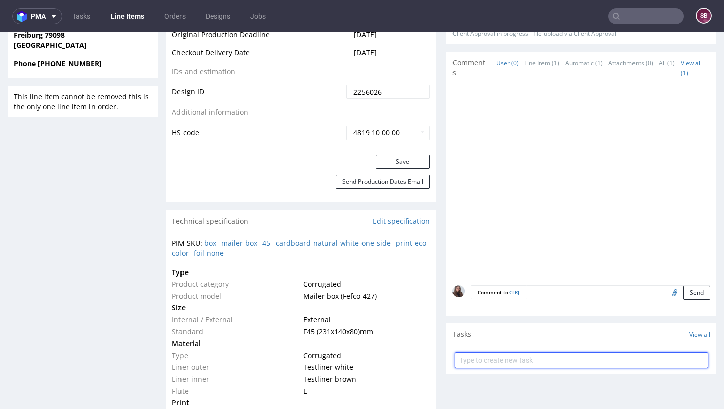
click at [491, 356] on input "text" at bounding box center [582, 360] width 254 height 16
type input "P"
type input "PCA"
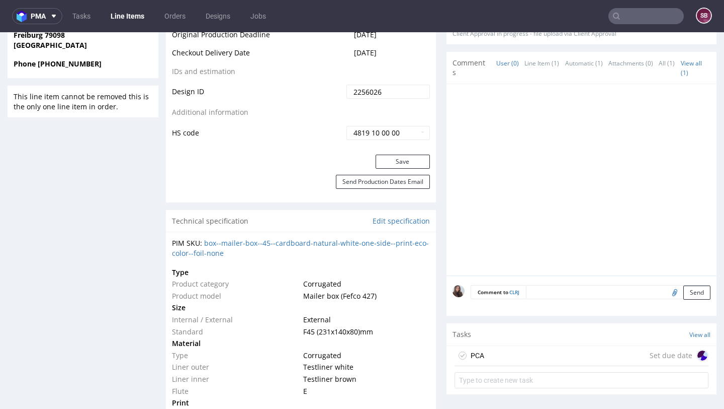
click at [500, 352] on div "PCA Set due date" at bounding box center [582, 356] width 254 height 20
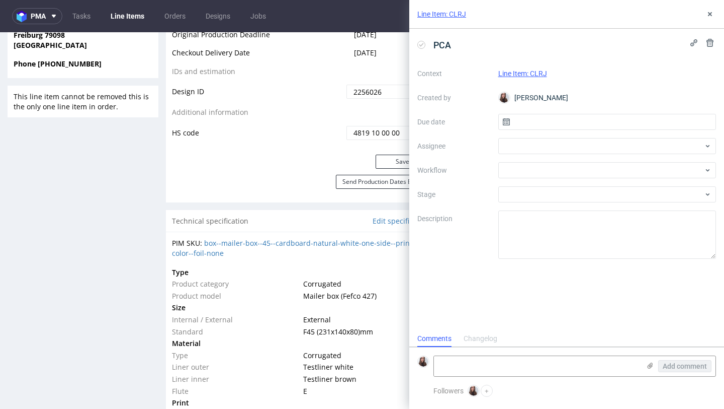
scroll to position [8, 0]
click at [555, 124] on input "text" at bounding box center [608, 122] width 218 height 16
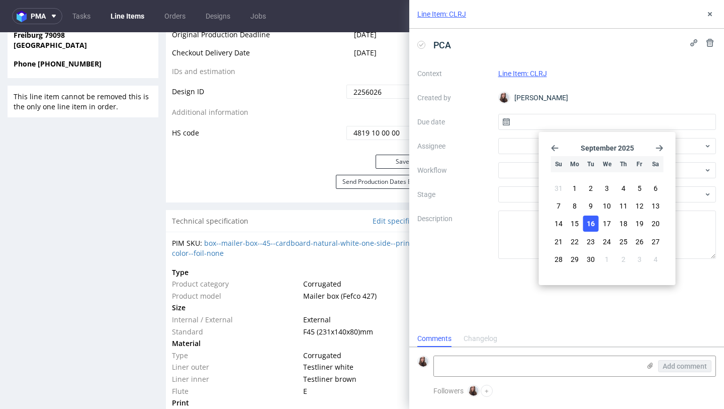
click at [592, 216] on button "16" at bounding box center [592, 223] width 16 height 16
type input "[DATE]"
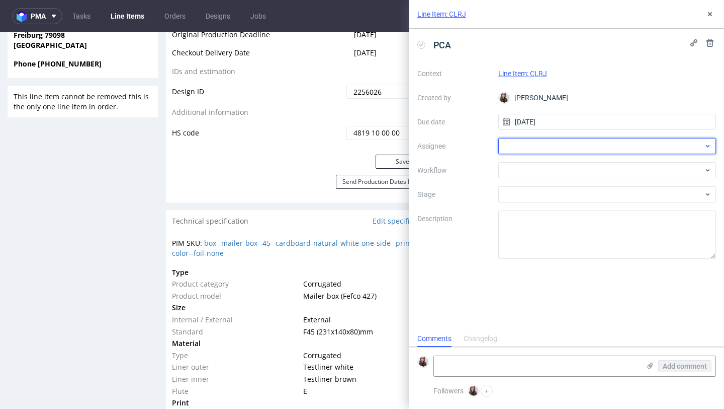
click at [570, 144] on div at bounding box center [608, 146] width 218 height 16
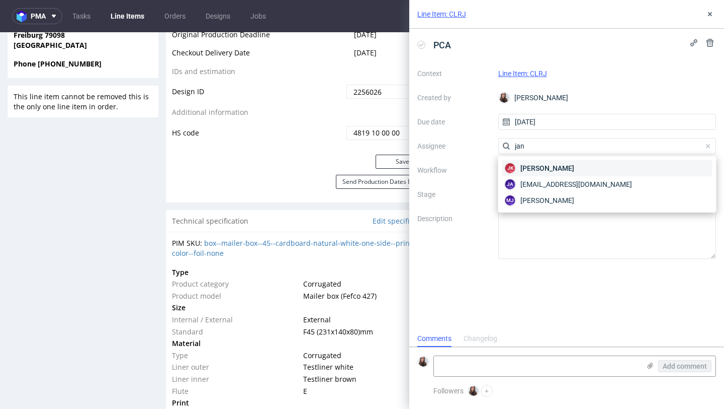
type input "jan"
click at [572, 164] on div "JK Jan Kocik" at bounding box center [608, 168] width 210 height 16
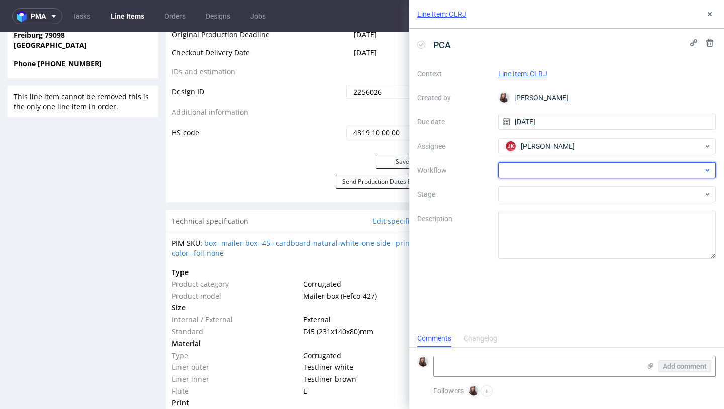
click at [551, 166] on div at bounding box center [608, 170] width 218 height 16
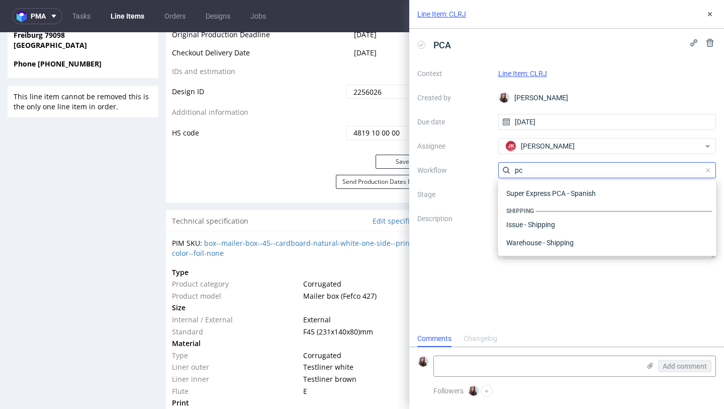
scroll to position [127, 0]
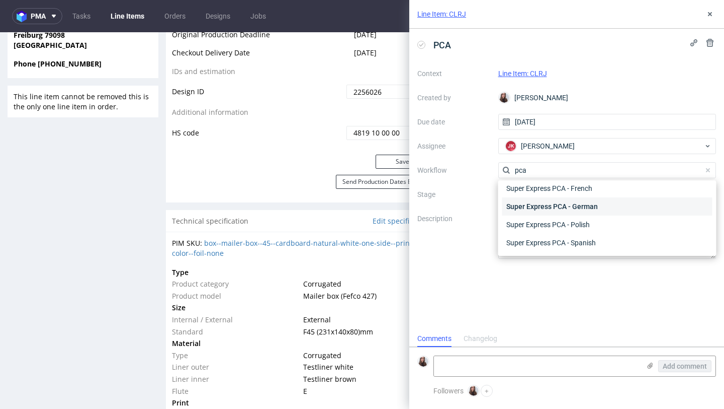
type input "pca"
click at [541, 206] on div "Super Express PCA - German" at bounding box center [608, 206] width 210 height 18
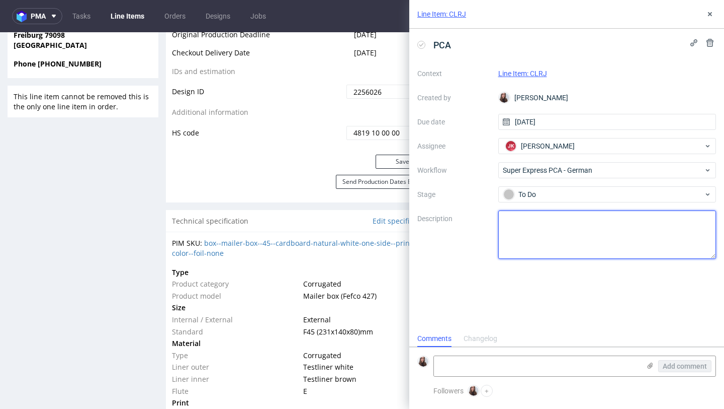
click at [545, 221] on textarea at bounding box center [608, 234] width 218 height 48
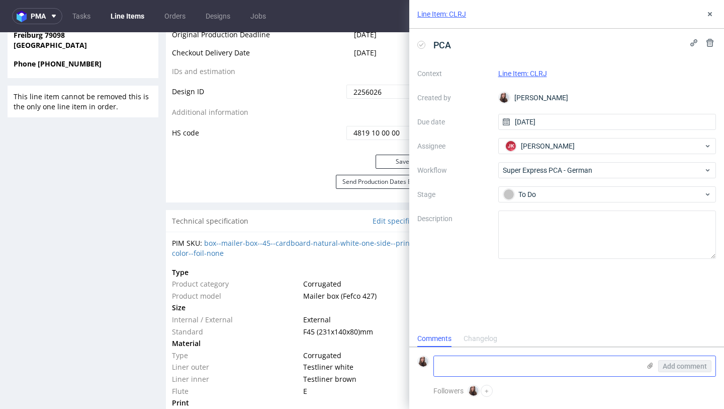
click at [652, 365] on icon at bounding box center [650, 365] width 8 height 8
click at [0, 0] on input "file" at bounding box center [0, 0] width 0 height 0
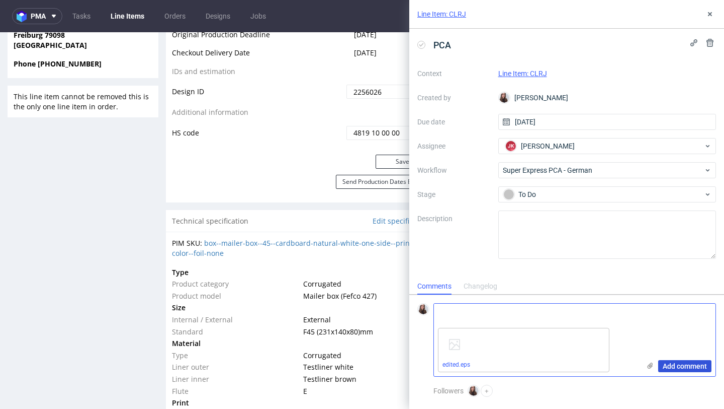
click at [677, 362] on span "Add comment" at bounding box center [685, 365] width 44 height 7
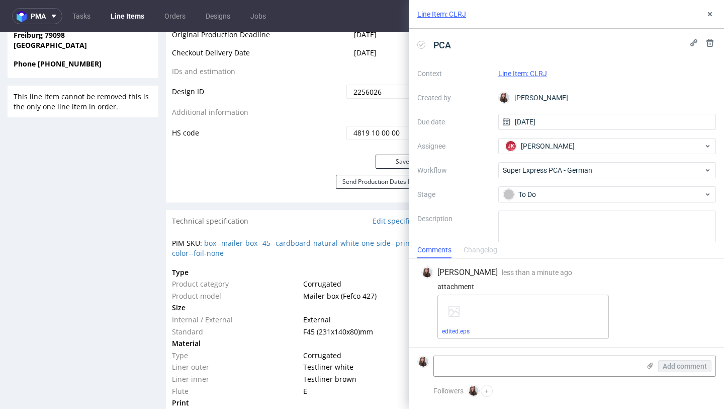
scroll to position [0, 0]
click at [480, 350] on form "Add comment" at bounding box center [567, 366] width 315 height 38
click at [480, 362] on textarea at bounding box center [537, 366] width 206 height 20
paste textarea "Could you replace the EPS file on the front design with the attached one? The l…"
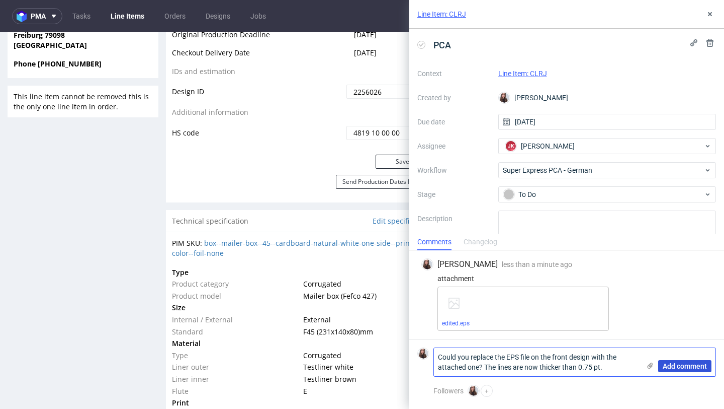
type textarea "Could you replace the EPS file on the front design with the attached one? The l…"
click at [668, 365] on span "Add comment" at bounding box center [685, 365] width 44 height 7
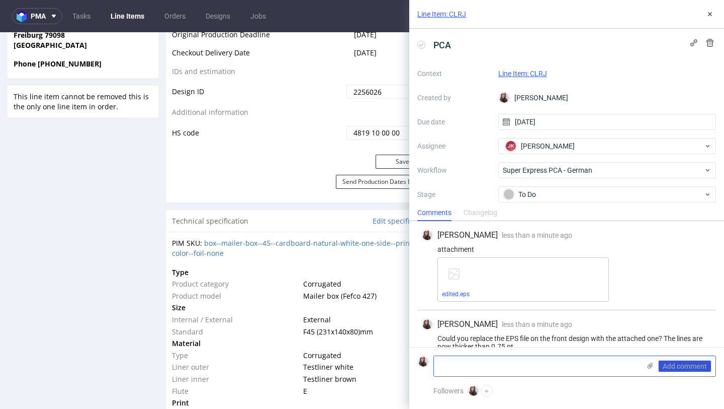
scroll to position [16, 0]
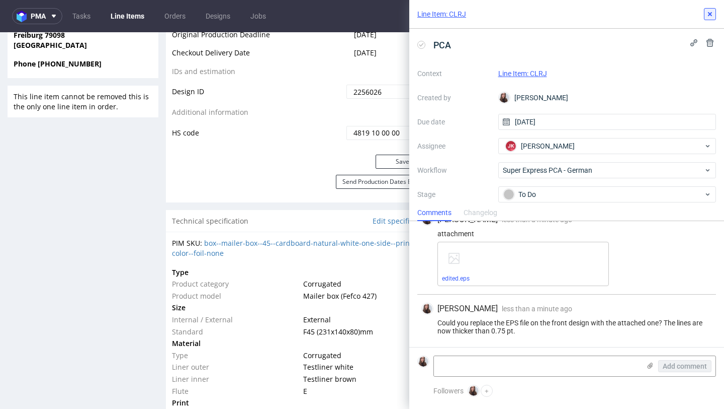
click at [713, 16] on icon at bounding box center [710, 14] width 8 height 8
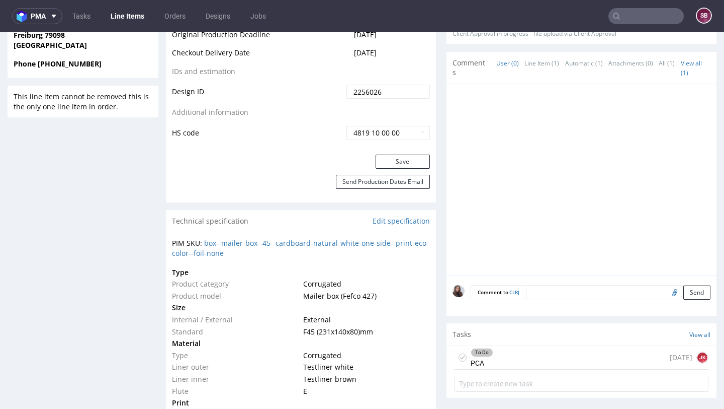
click at [626, 22] on input "text" at bounding box center [646, 16] width 75 height 16
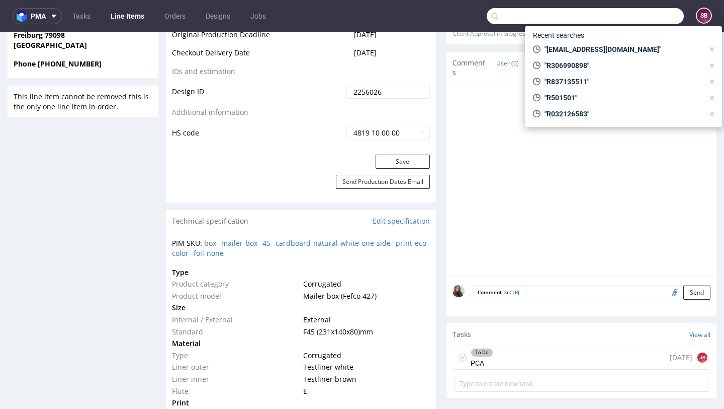
paste input "R883846004"
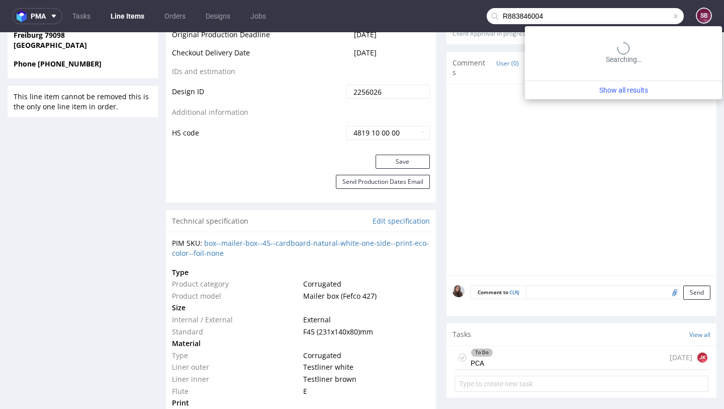
type input "R883846004"
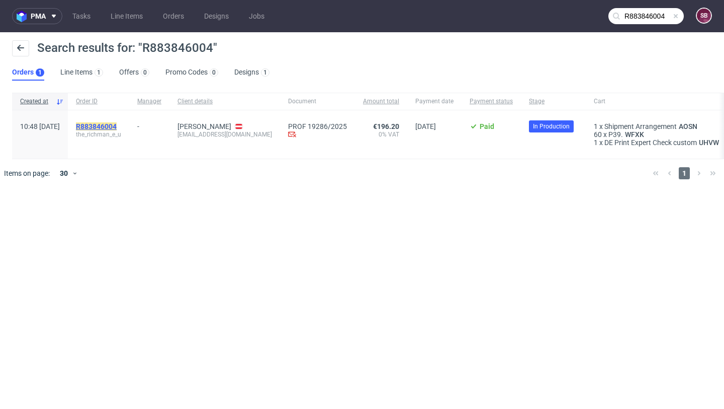
click at [117, 126] on mark "R883846004" at bounding box center [96, 126] width 41 height 8
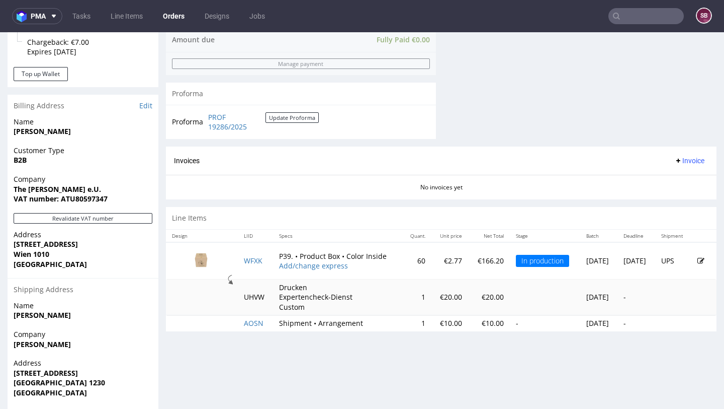
scroll to position [446, 0]
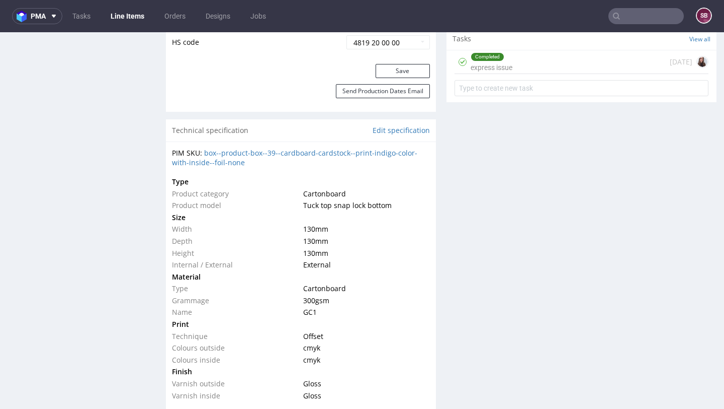
scroll to position [656, 0]
click at [578, 72] on div "Completed express issue 12 days ago" at bounding box center [582, 61] width 254 height 24
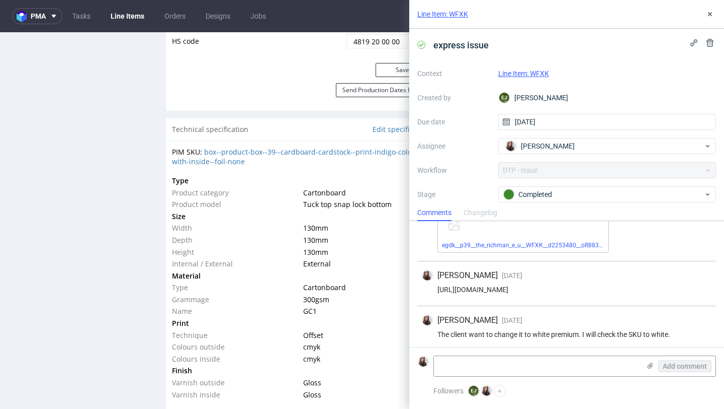
scroll to position [141, 0]
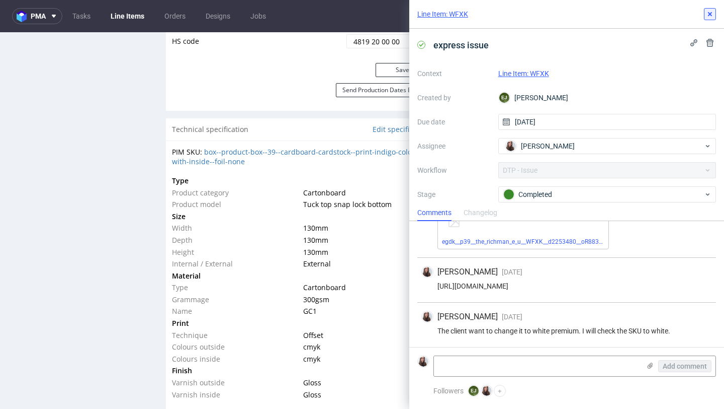
click at [707, 13] on icon at bounding box center [710, 14] width 8 height 8
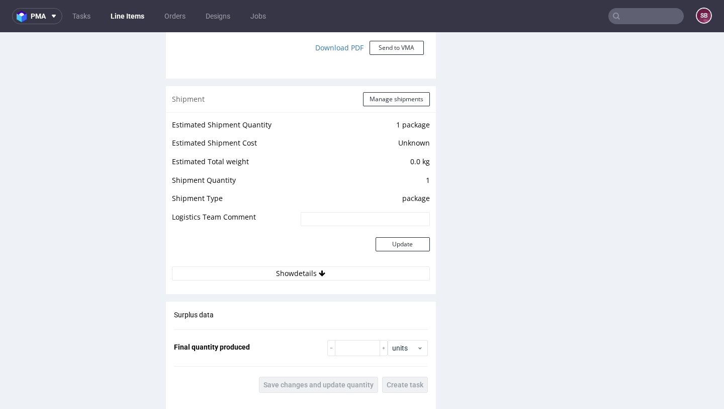
scroll to position [1030, 0]
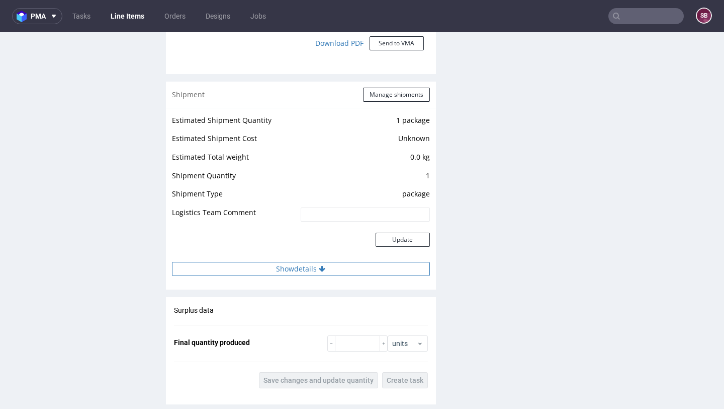
click at [289, 268] on button "Show details" at bounding box center [301, 269] width 258 height 14
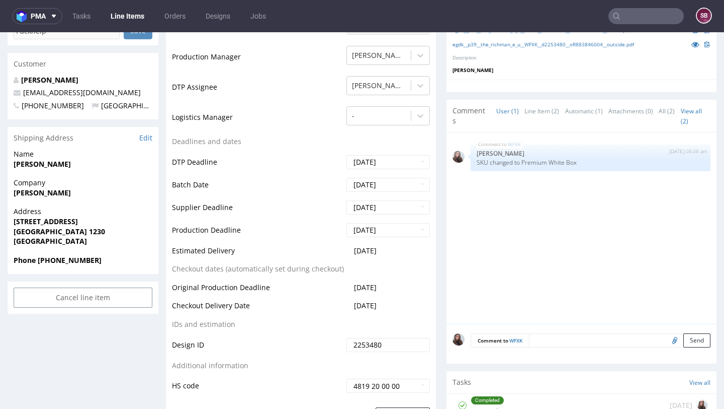
scroll to position [317, 0]
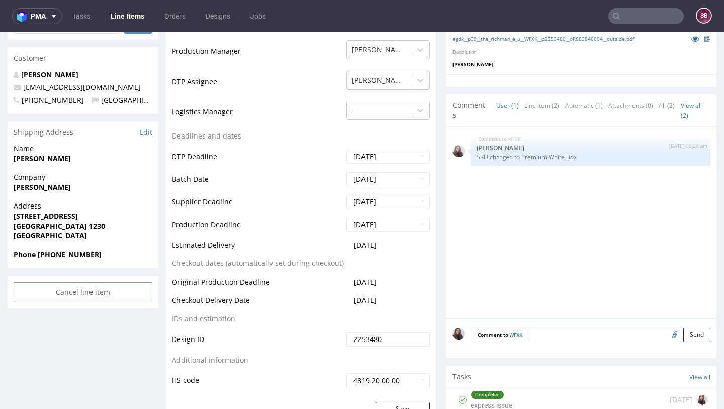
drag, startPoint x: 403, startPoint y: 241, endPoint x: 346, endPoint y: 242, distance: 57.4
click at [346, 242] on td "2025-09-23" at bounding box center [387, 248] width 86 height 19
copy span "2025-09-23"
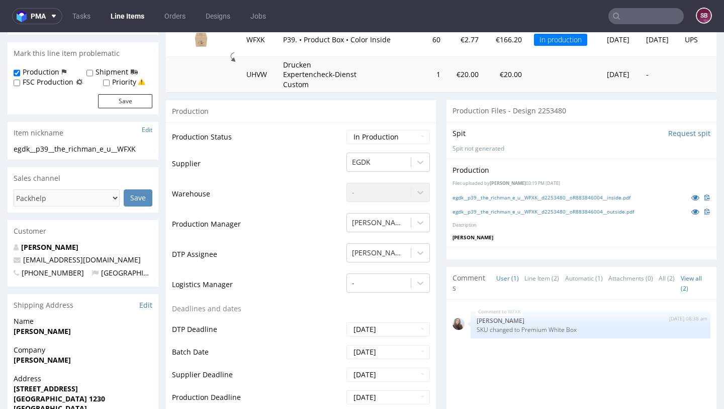
scroll to position [124, 0]
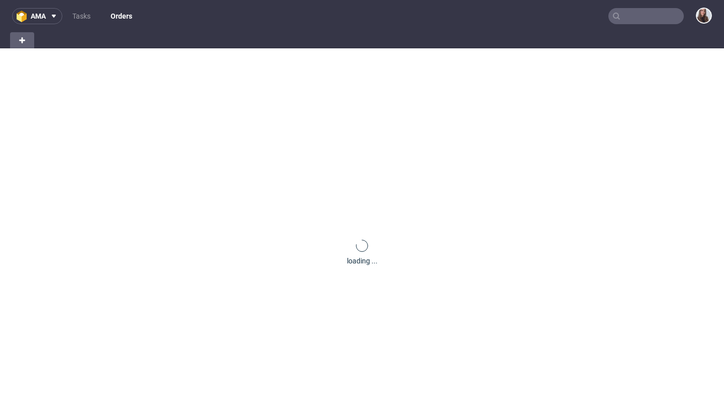
click at [625, 20] on input "text" at bounding box center [646, 16] width 75 height 16
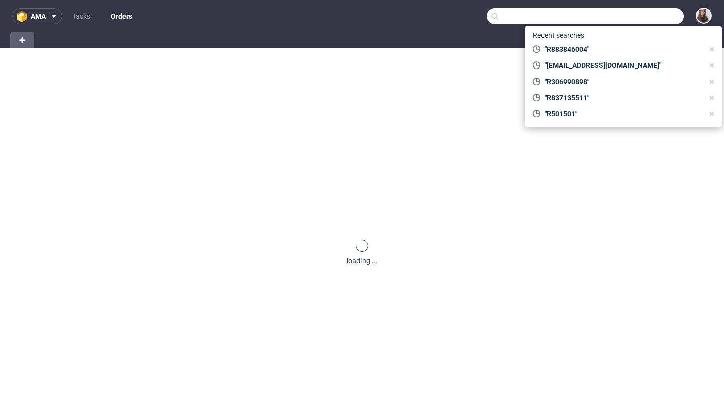
paste input "R032126583"
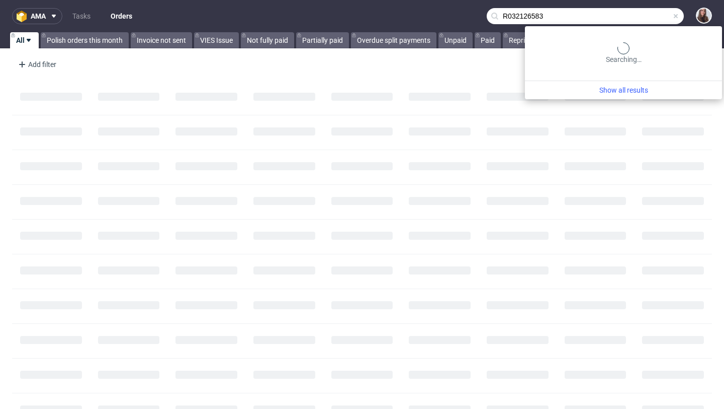
type input "R032126583"
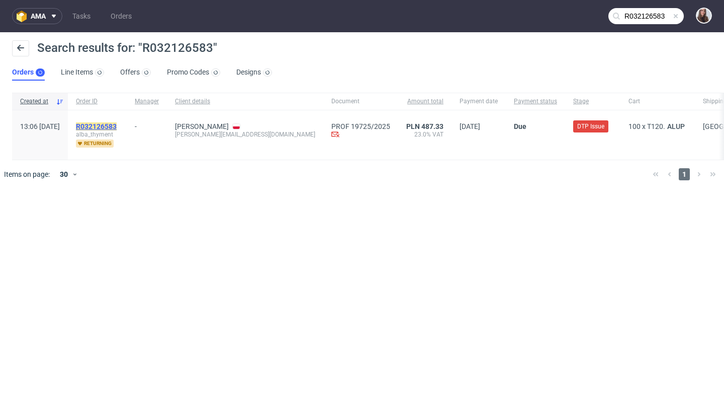
click at [117, 124] on mark "R032126583" at bounding box center [96, 126] width 41 height 8
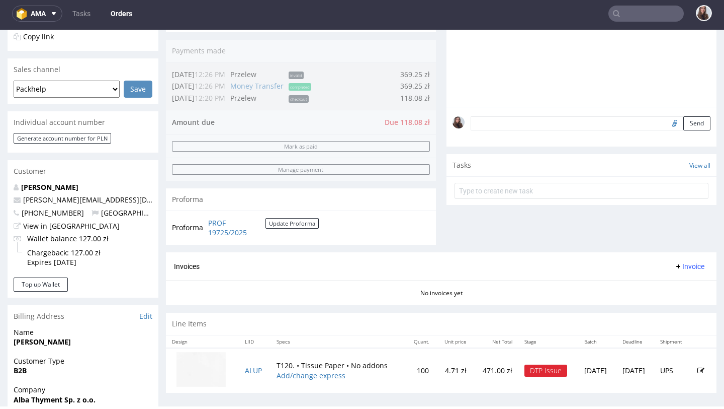
scroll to position [235, 0]
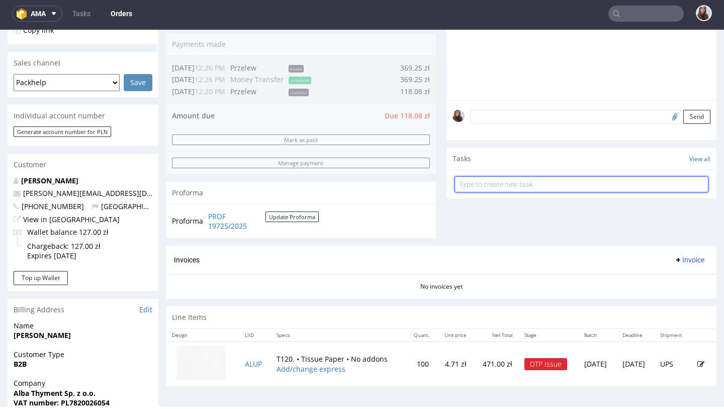
click at [504, 192] on input "text" at bounding box center [582, 184] width 254 height 16
type input "payment link"
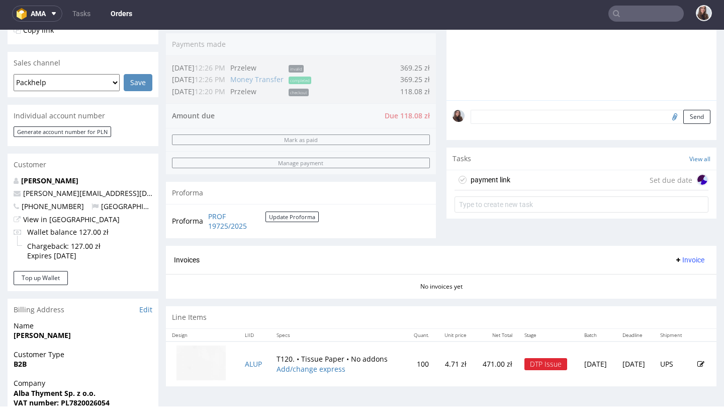
click at [501, 186] on div "payment link" at bounding box center [491, 180] width 40 height 12
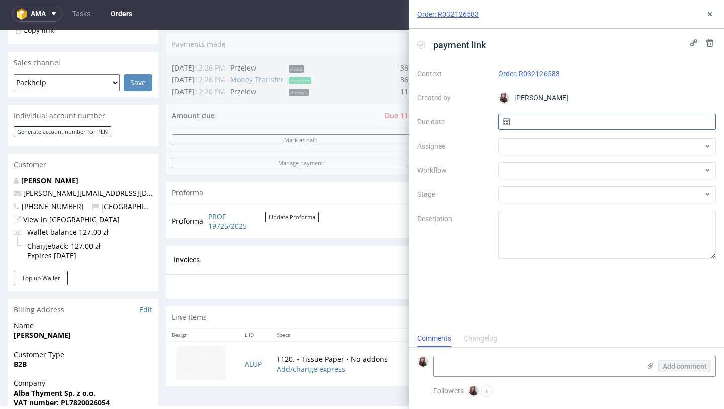
scroll to position [8, 0]
click at [538, 120] on input "text" at bounding box center [608, 122] width 218 height 16
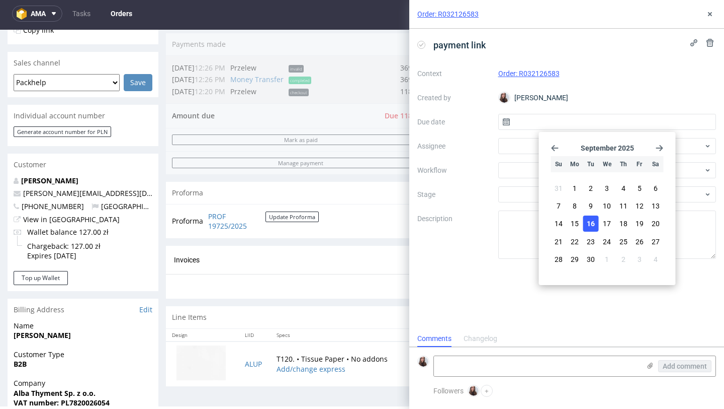
click at [594, 222] on span "16" at bounding box center [591, 223] width 8 height 10
type input "[DATE]"
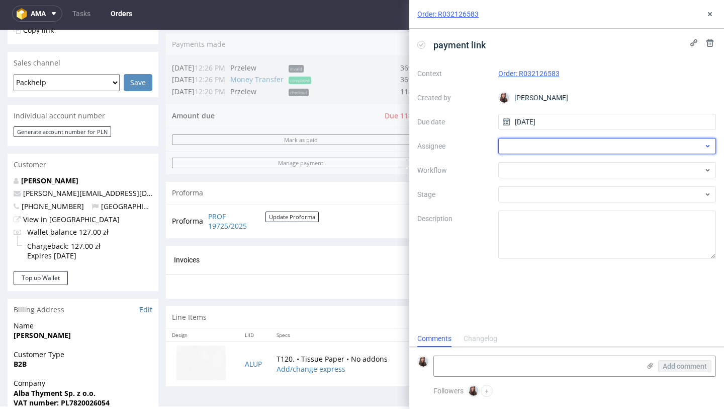
click at [544, 146] on div at bounding box center [608, 146] width 218 height 16
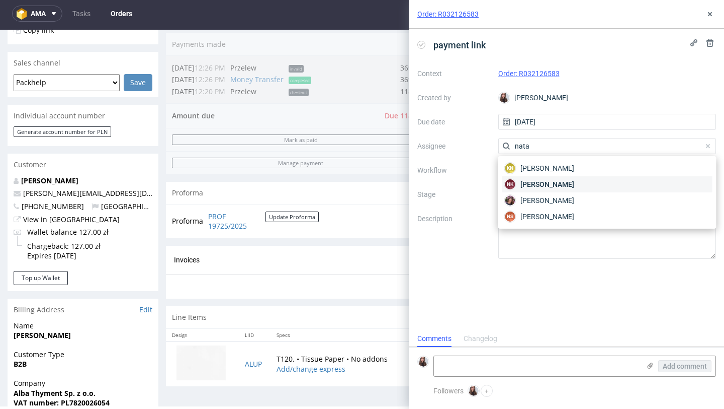
type input "nata"
click at [559, 179] on span "[PERSON_NAME]" at bounding box center [548, 184] width 54 height 10
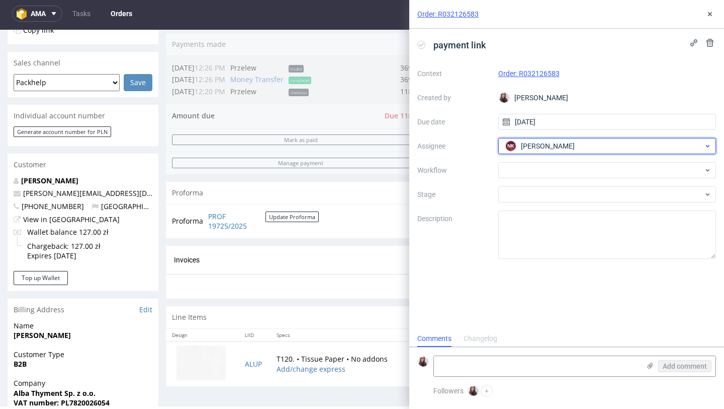
click at [600, 144] on div "NK [PERSON_NAME]" at bounding box center [603, 146] width 201 height 16
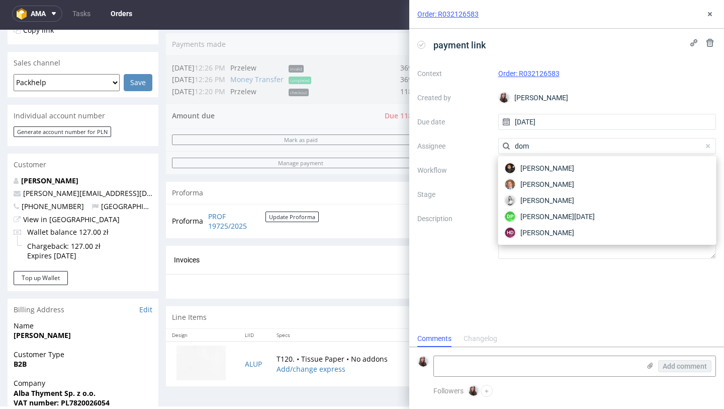
scroll to position [0, 0]
type input "dom"
click at [572, 215] on span "[PERSON_NAME][DATE]" at bounding box center [558, 216] width 75 height 10
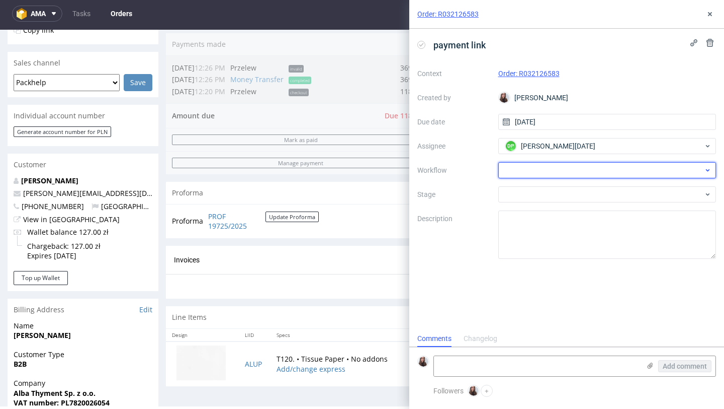
click at [561, 169] on div at bounding box center [608, 170] width 218 height 16
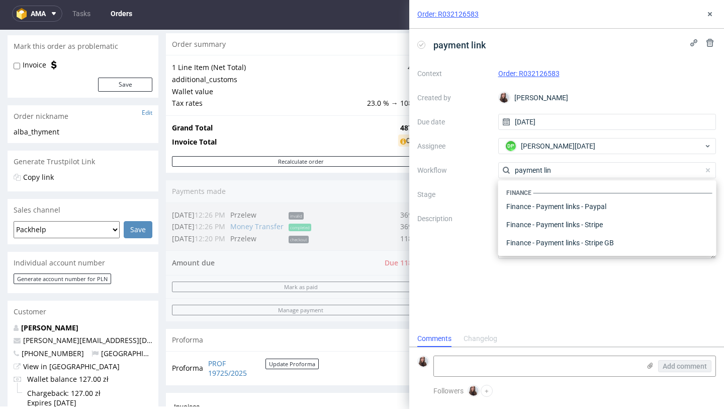
scroll to position [88, 0]
type input "payment lin"
click at [597, 224] on div "Finance - Payment links - Stripe" at bounding box center [608, 224] width 210 height 18
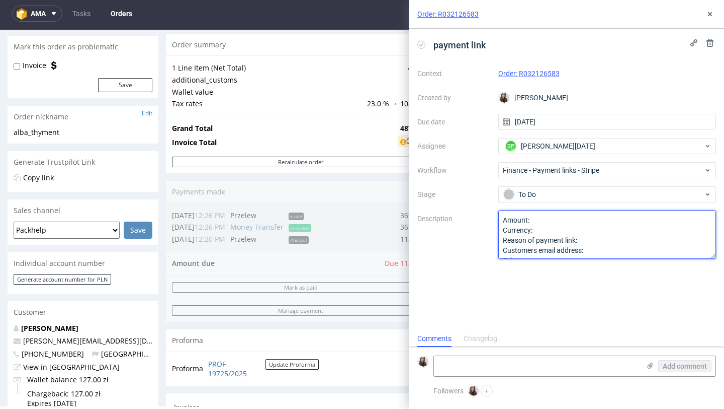
click at [549, 221] on textarea "Amount: Currency: Reason of payment link: Customers email address: Other:" at bounding box center [608, 234] width 218 height 48
click at [548, 229] on textarea "Amount: Currency: Reason of payment link: Customers email address: Other:" at bounding box center [608, 234] width 218 height 48
click at [609, 239] on textarea "Amount: Currency: Reason of payment link: Customers email address: Other:" at bounding box center [608, 234] width 218 height 48
click at [609, 237] on textarea "Amount: Currency: Reason of payment link: Customers email address: Other:" at bounding box center [608, 234] width 218 height 48
click at [578, 228] on textarea "Amount: Currency: Reason of payment link: Customers email address: Other:" at bounding box center [608, 234] width 218 height 48
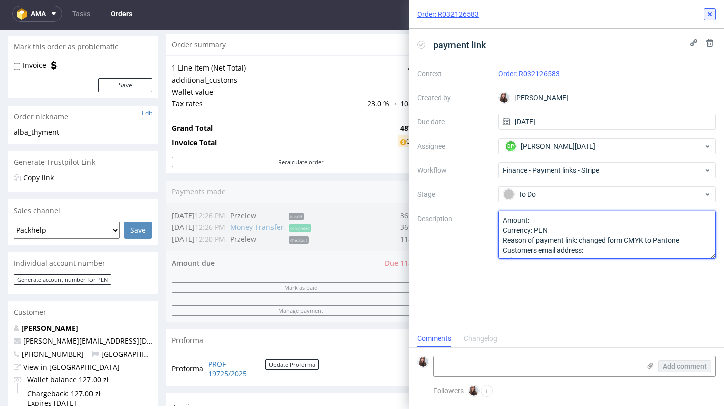
type textarea "Amount: Currency: PLN Reason of payment link: changed form CMYK to Pantone Cust…"
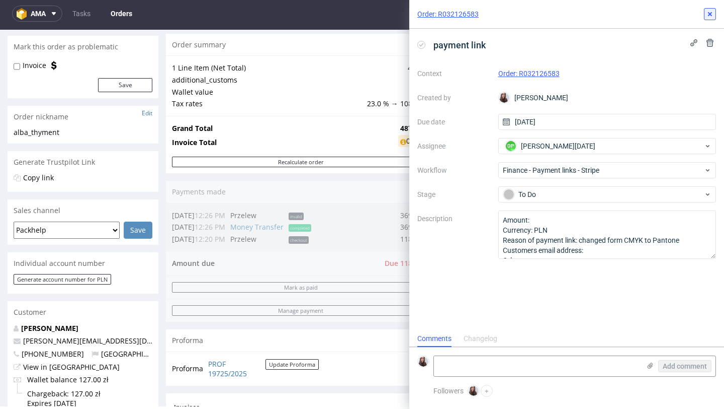
click at [707, 18] on button at bounding box center [710, 14] width 12 height 12
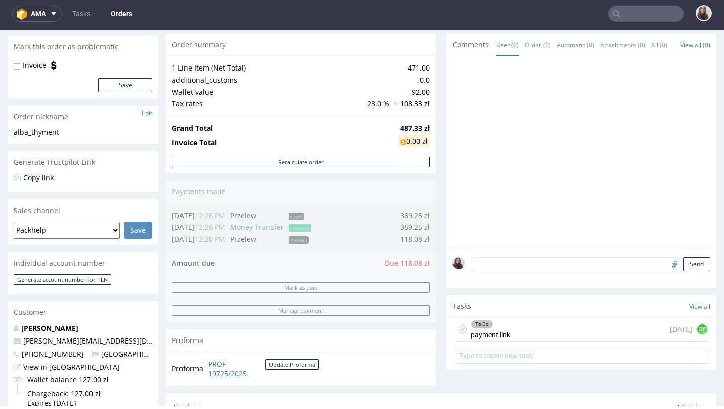
click at [533, 330] on div "To Do payment link [DATE] DP" at bounding box center [582, 329] width 254 height 24
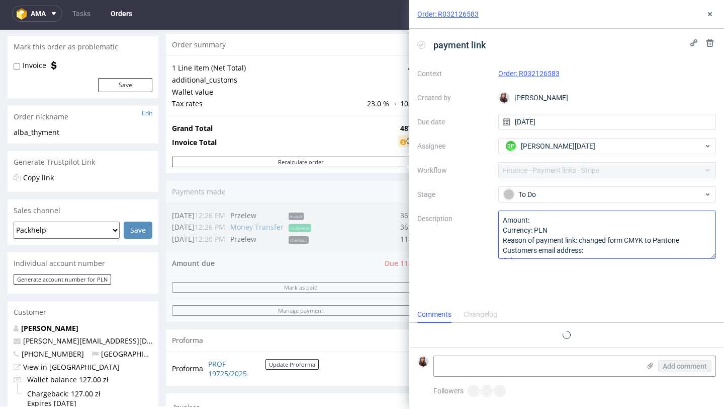
scroll to position [8, 0]
click at [554, 222] on textarea "Amount: Currency: PLN Reason of payment link: changed form CMYK to Pantone Cust…" at bounding box center [608, 234] width 218 height 48
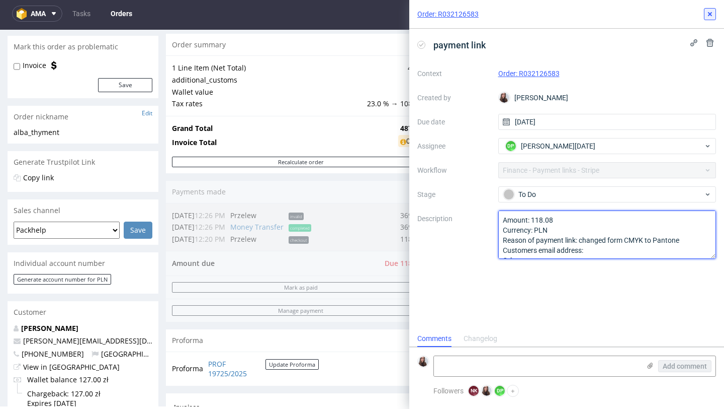
type textarea "Amount: 118.08 Currency: PLN Reason of payment link: changed form CMYK to Panto…"
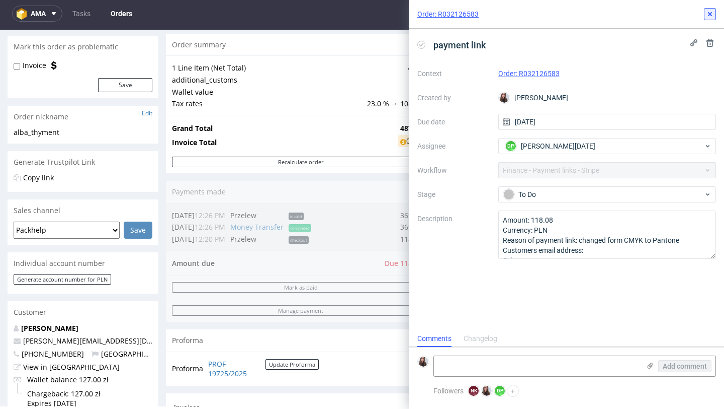
click at [712, 10] on button at bounding box center [710, 14] width 12 height 12
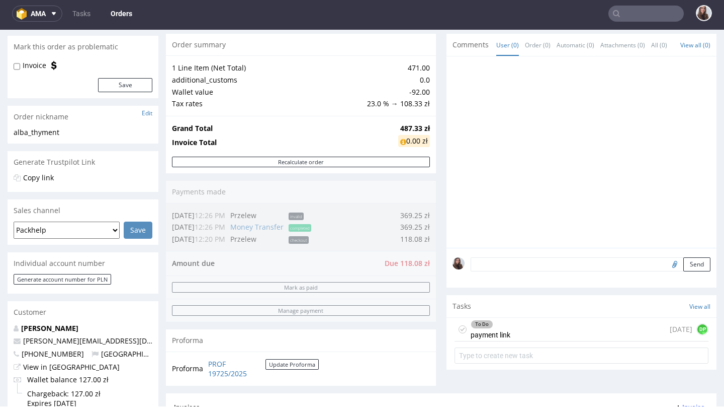
click at [495, 328] on div "To Do" at bounding box center [490, 324] width 39 height 8
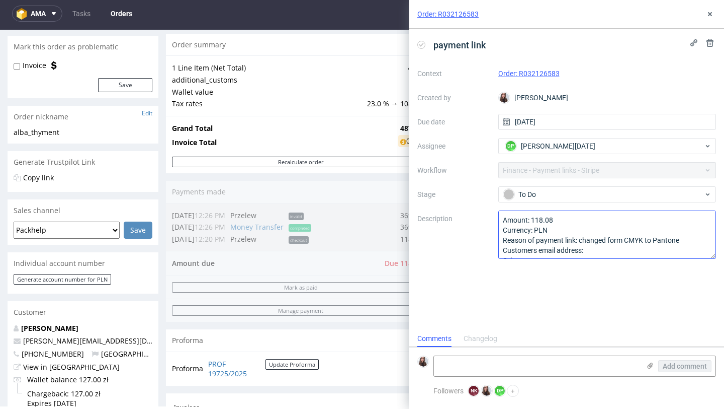
scroll to position [11, 0]
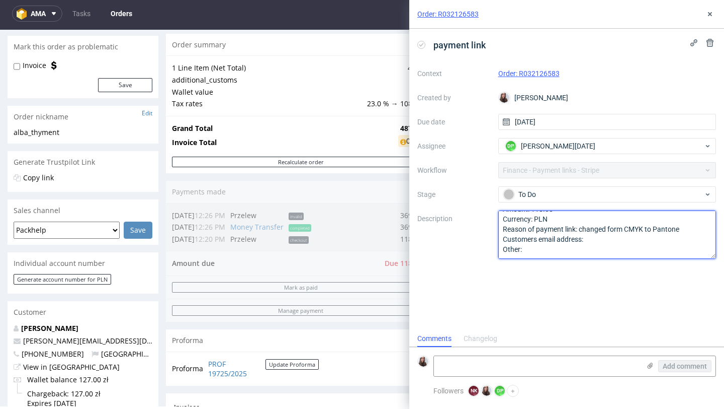
click at [593, 234] on textarea "Amount: 118.08 Currency: PLN Reason of payment link: changed form CMYK to Panto…" at bounding box center [608, 234] width 218 height 48
paste textarea "[PERSON_NAME][EMAIL_ADDRESS][DOMAIN_NAME]"
type textarea "Amount: 118.08 Currency: PLN Reason of payment link: changed form CMYK to Panto…"
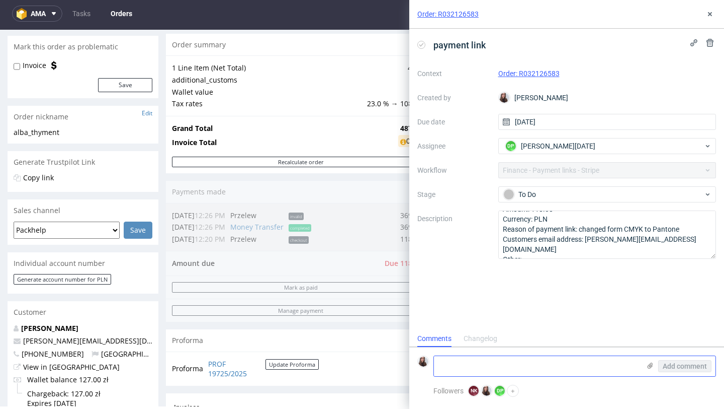
click at [482, 368] on textarea at bounding box center [537, 366] width 206 height 20
paste textarea "Nie obsługuję konta firmowego, więc proszę o korektę poprzedniej proformy lub k…"
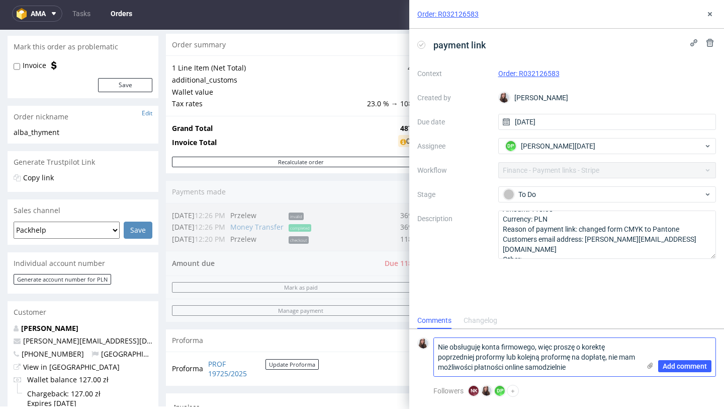
click at [438, 345] on textarea "Nie obsługuję konta firmowego, więc proszę o korektę poprzedniej proformy lub k…" at bounding box center [537, 357] width 206 height 38
type textarea "Wiadomosc od klientki: Nie obsługuję konta firmowego, więc proszę o korektę pop…"
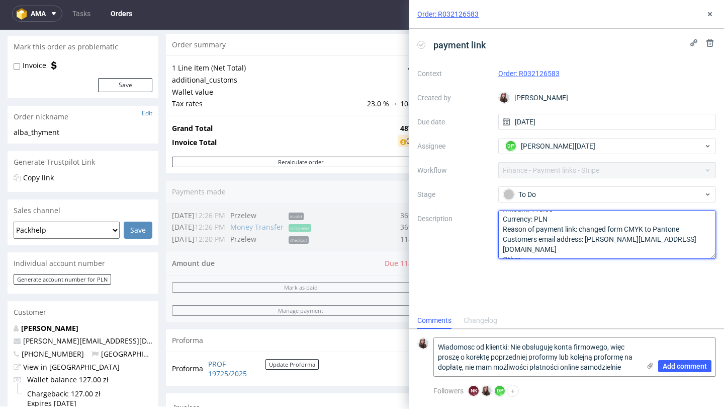
click at [590, 247] on textarea "Amount: 118.08 Currency: PLN Reason of payment link: changed form CMYK to Panto…" at bounding box center [608, 234] width 218 height 48
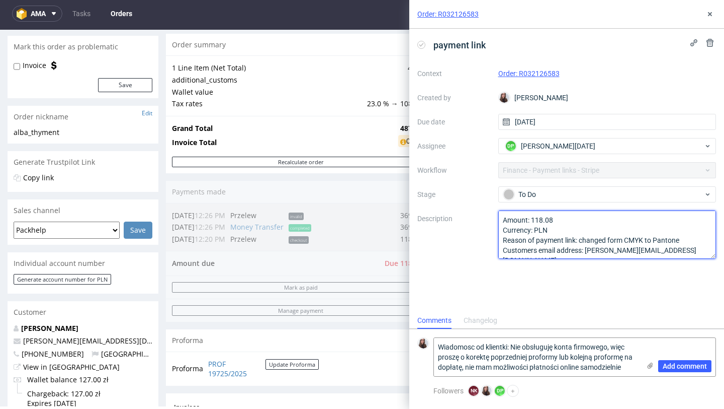
scroll to position [11, 0]
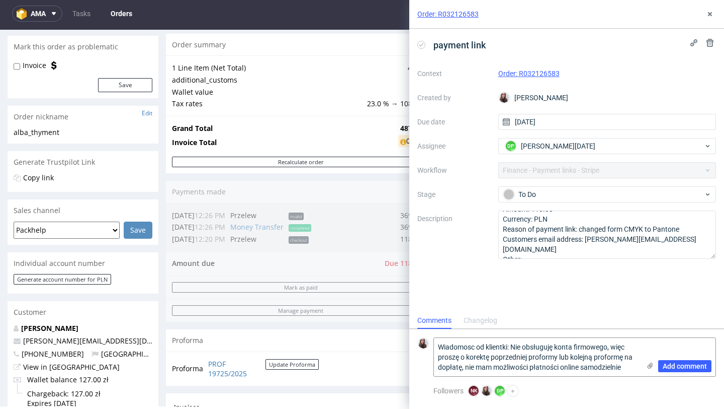
drag, startPoint x: 624, startPoint y: 367, endPoint x: 429, endPoint y: 345, distance: 196.5
click at [429, 345] on div "Wiadomosc od klientki: Nie obsługuję konta firmowego, więc proszę o korektę pop…" at bounding box center [567, 356] width 299 height 39
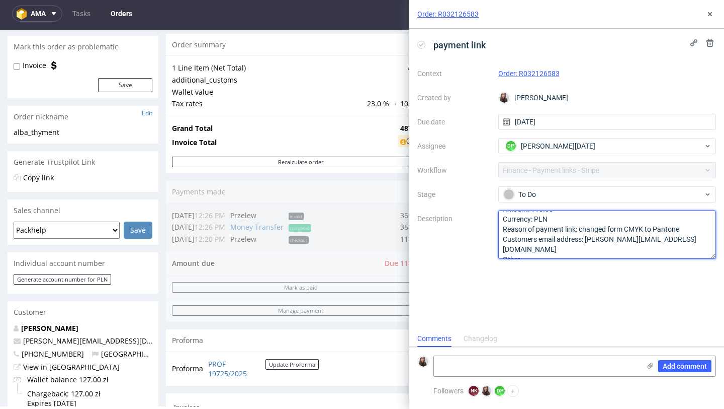
click at [564, 246] on textarea "Amount: 118.08 Currency: PLN Reason of payment link: changed form CMYK to Panto…" at bounding box center [608, 234] width 218 height 48
paste textarea "Wiadomosc od klientki: Nie obsługuję konta firmowego, więc proszę o korektę pop…"
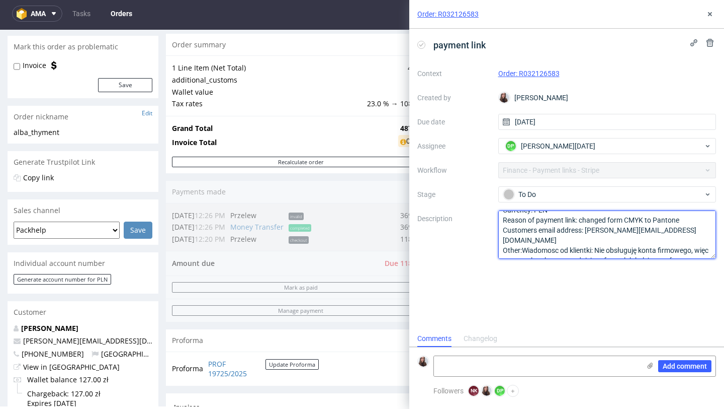
scroll to position [29, 0]
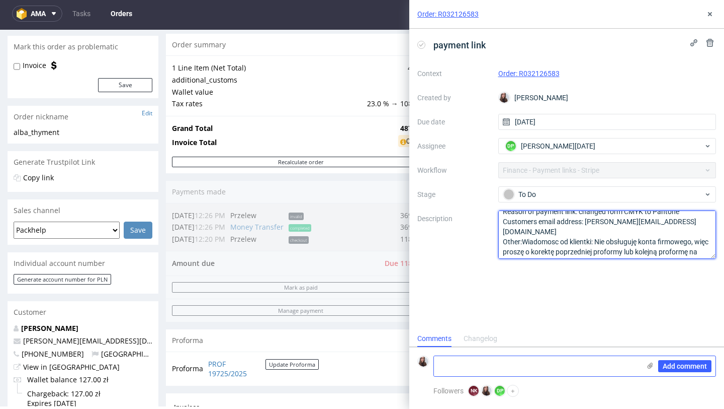
type textarea "Amount: 118.08 Currency: PLN Reason of payment link: changed form CMYK to Panto…"
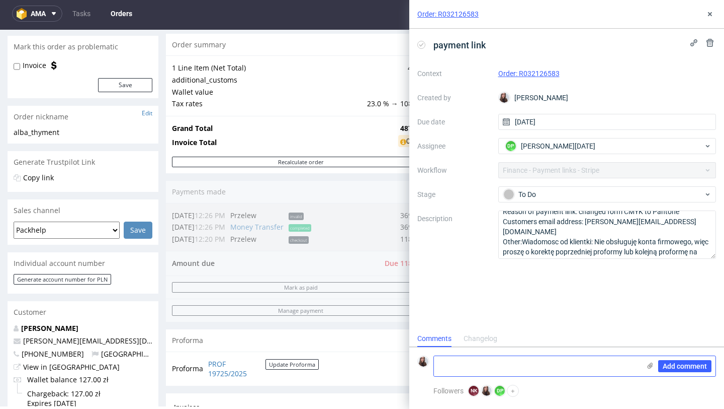
click at [507, 368] on textarea at bounding box center [537, 366] width 206 height 20
click at [712, 13] on use at bounding box center [710, 14] width 4 height 4
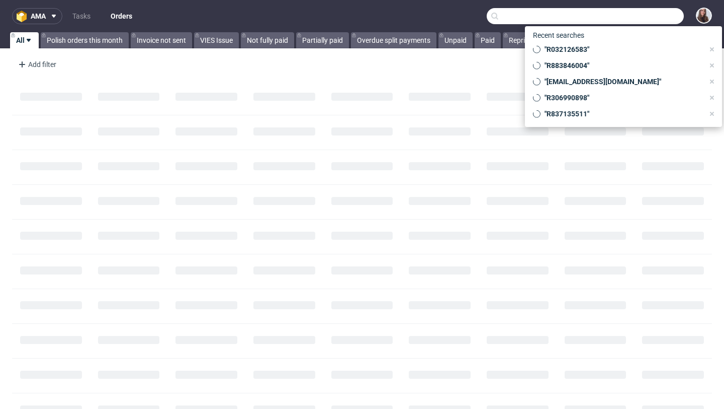
click at [642, 11] on input "text" at bounding box center [585, 16] width 197 height 16
paste input "R032126583"
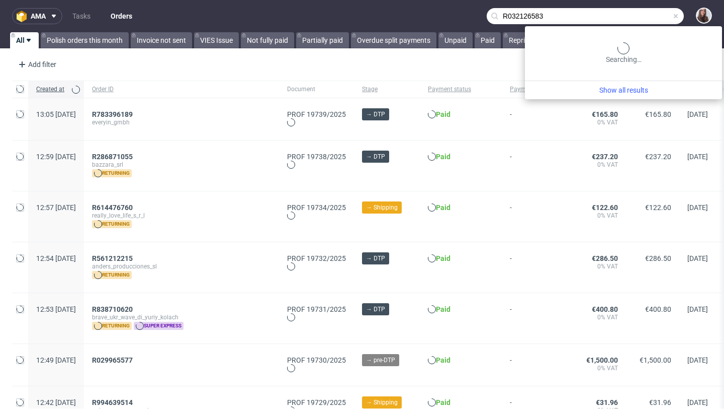
type input "R032126583"
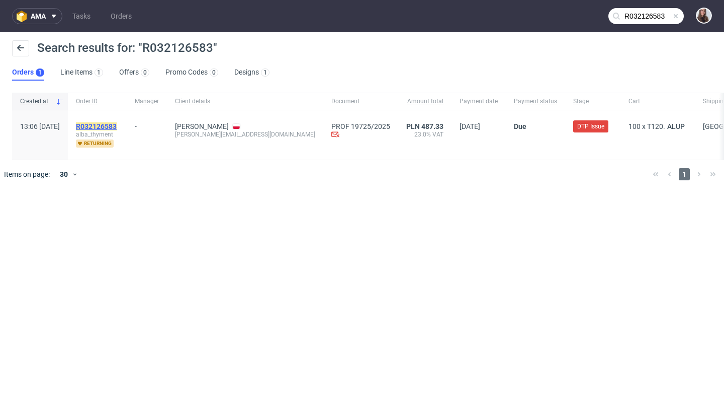
click at [117, 125] on mark "R032126583" at bounding box center [96, 126] width 41 height 8
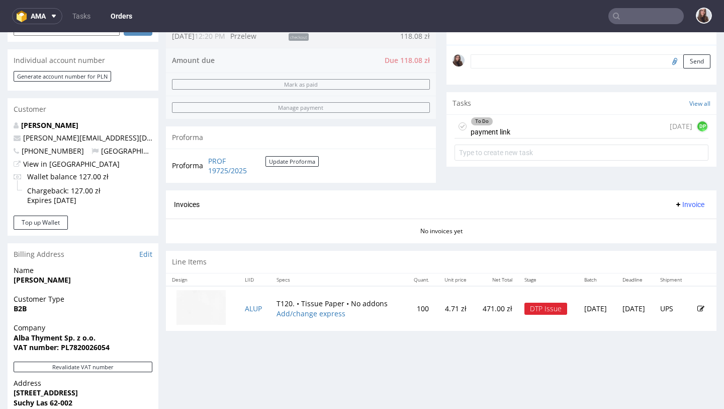
scroll to position [289, 0]
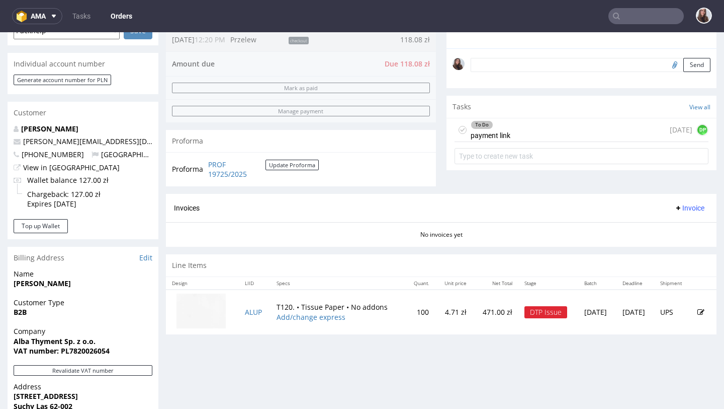
click at [597, 71] on textarea at bounding box center [591, 65] width 240 height 14
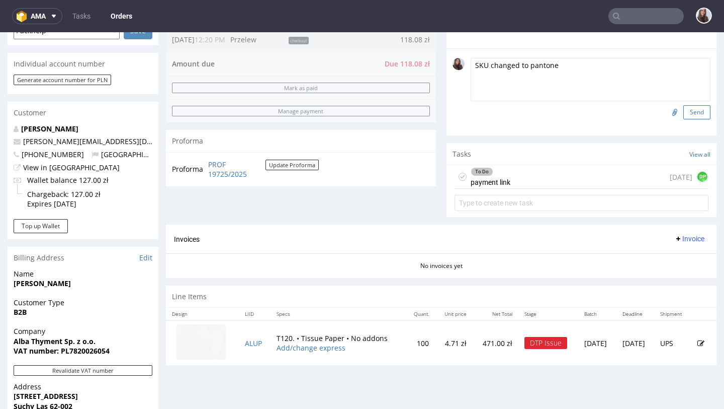
type textarea "SKU changed to pantone"
click at [691, 119] on button "Send" at bounding box center [697, 112] width 27 height 14
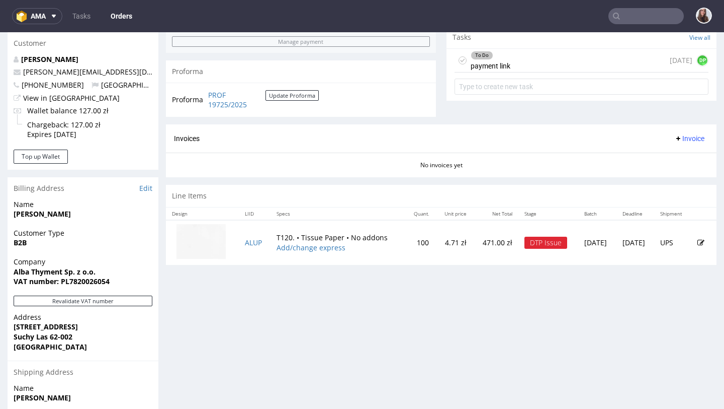
scroll to position [388, 0]
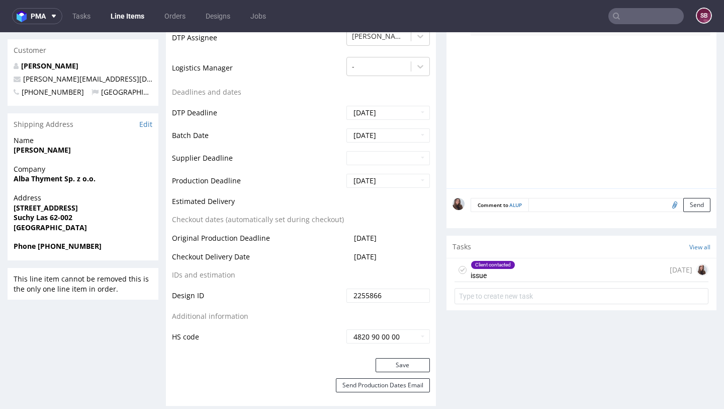
scroll to position [358, 0]
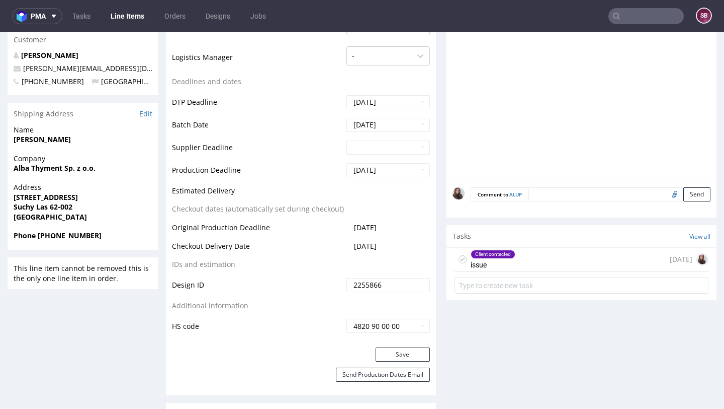
click at [587, 192] on textarea at bounding box center [620, 194] width 182 height 14
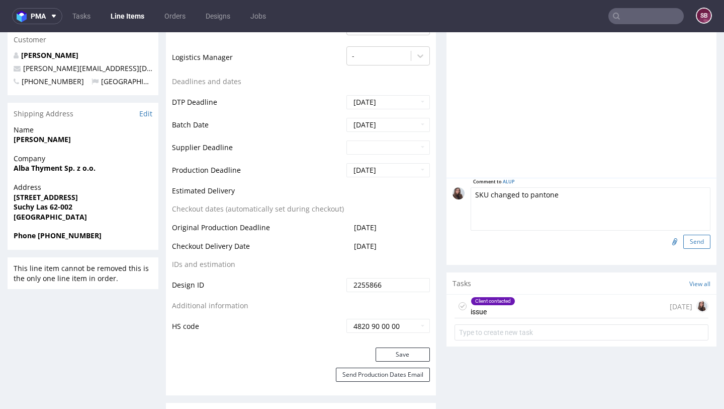
type textarea "SKU changed to pantone"
click at [690, 238] on button "Send" at bounding box center [697, 241] width 27 height 14
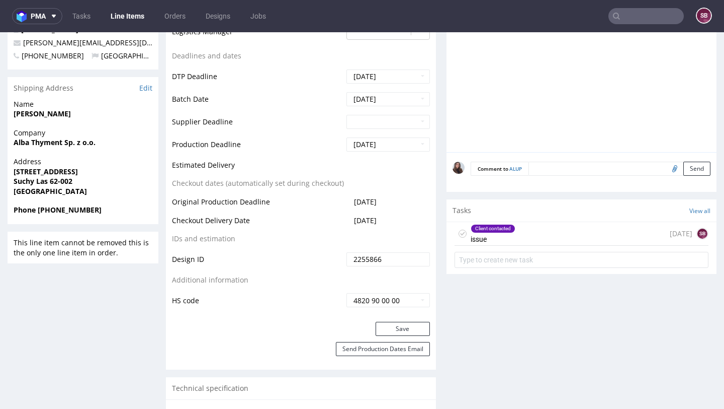
scroll to position [402, 0]
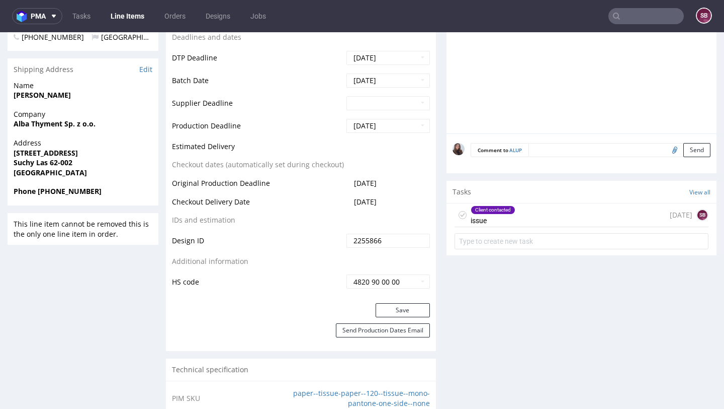
click at [550, 216] on div "Client contacted issue [DATE] SB" at bounding box center [582, 215] width 254 height 24
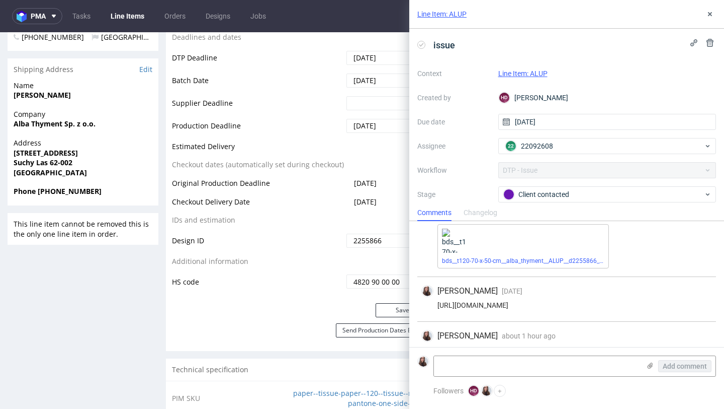
scroll to position [101, 0]
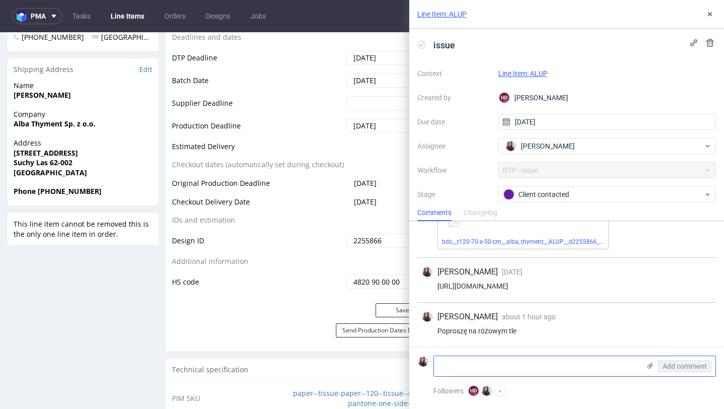
click at [491, 360] on textarea at bounding box center [537, 366] width 206 height 20
type textarea "SKU changed to pantone"
click at [685, 365] on span "Add comment" at bounding box center [685, 365] width 44 height 7
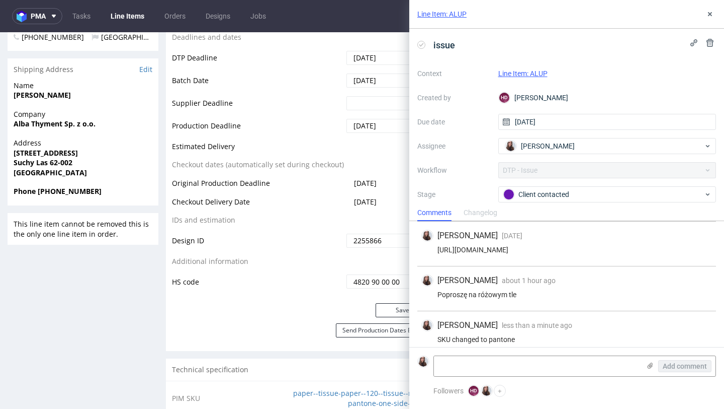
scroll to position [145, 0]
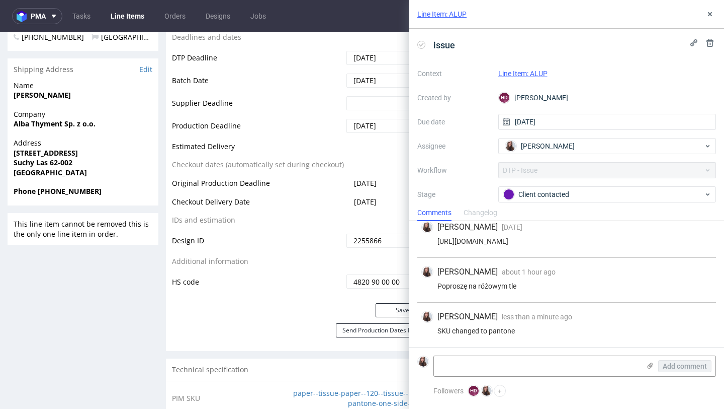
click at [536, 75] on link "Line Item: ALUP" at bounding box center [523, 73] width 49 height 8
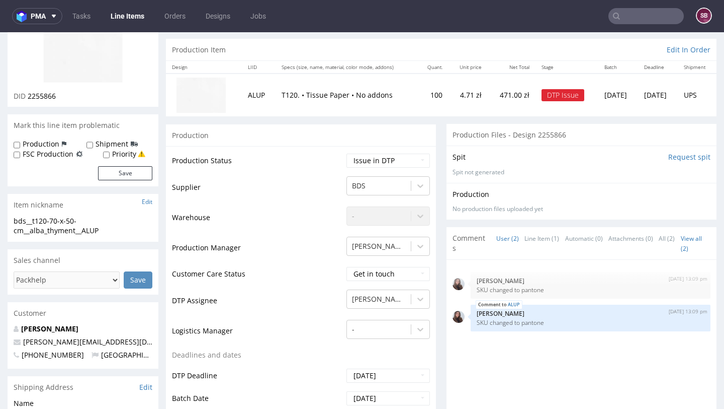
scroll to position [100, 0]
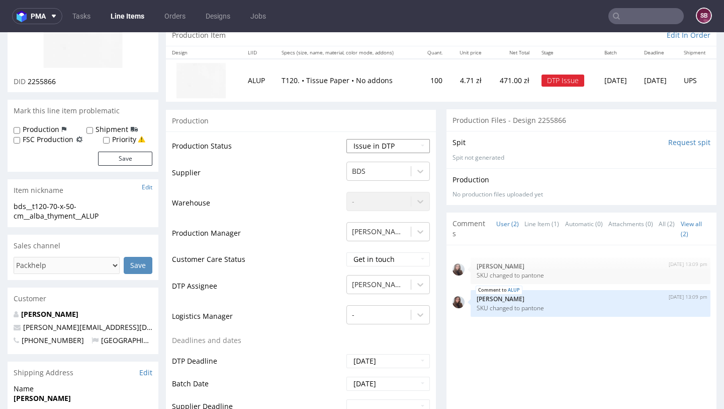
click at [372, 149] on select "Waiting for Artwork Waiting for Diecut Waiting for Mockup Waiting for DTP Waiti…" at bounding box center [389, 146] width 84 height 14
select select "back_for_dtp"
click at [347, 139] on select "Waiting for Artwork Waiting for Diecut Waiting for Mockup Waiting for DTP Waiti…" at bounding box center [389, 146] width 84 height 14
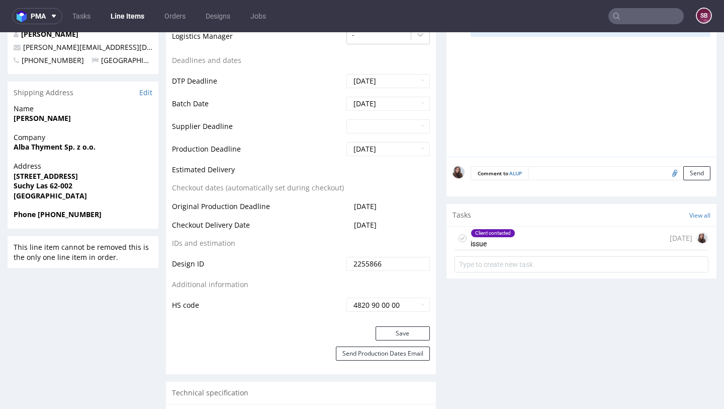
scroll to position [382, 0]
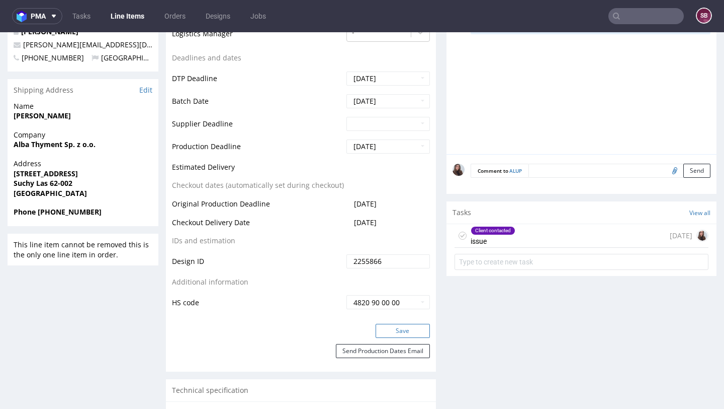
click at [406, 332] on button "Save" at bounding box center [403, 330] width 54 height 14
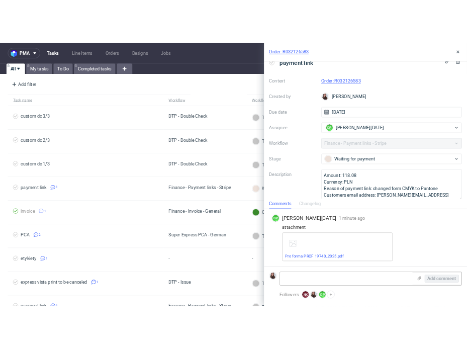
scroll to position [25, 0]
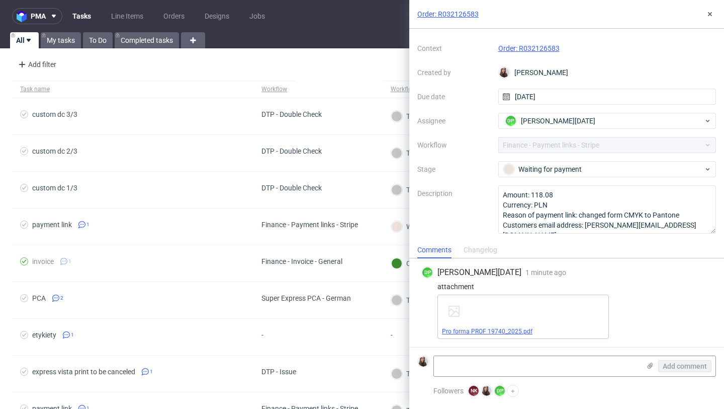
click at [493, 331] on link "Pro forma PROF 19740_2025.pdf" at bounding box center [487, 331] width 91 height 7
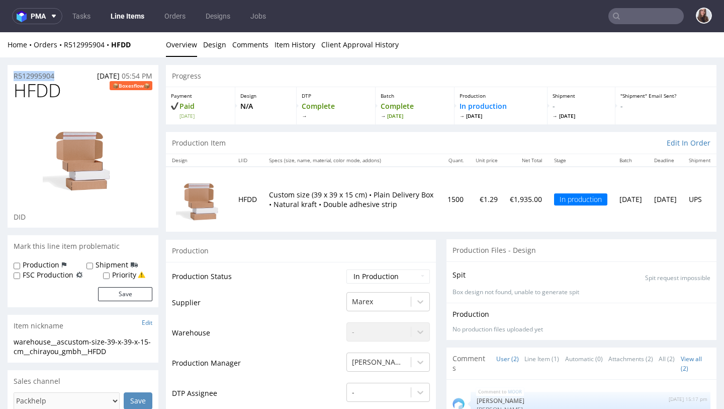
drag, startPoint x: 73, startPoint y: 79, endPoint x: 10, endPoint y: 77, distance: 62.9
click at [10, 77] on div "R512995904 19.08.2025 05:54 PM" at bounding box center [83, 73] width 151 height 16
copy p "R512995904"
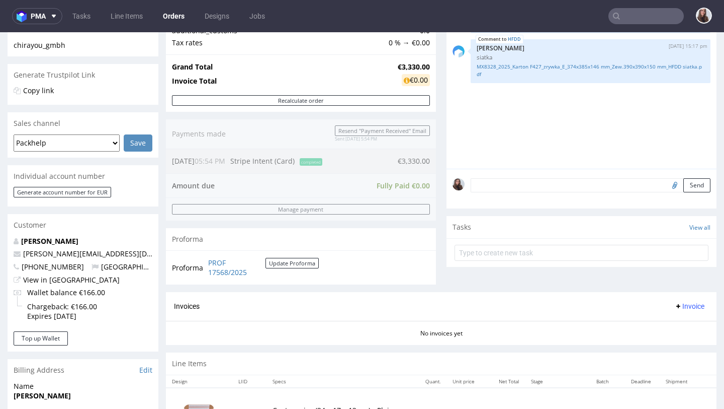
scroll to position [175, 0]
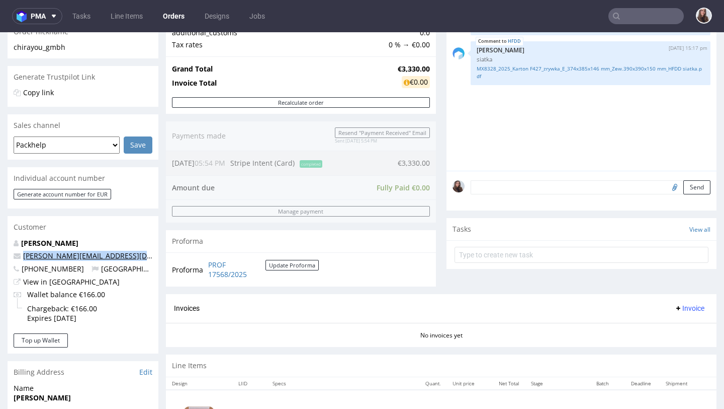
drag, startPoint x: 107, startPoint y: 261, endPoint x: 24, endPoint y: 256, distance: 83.7
click at [24, 256] on div "Busch Andrej andrej@chirayou.com +491754395184 Germany View in Hubspot Wallet b…" at bounding box center [83, 285] width 151 height 95
copy link "andrej@chirayou.com"
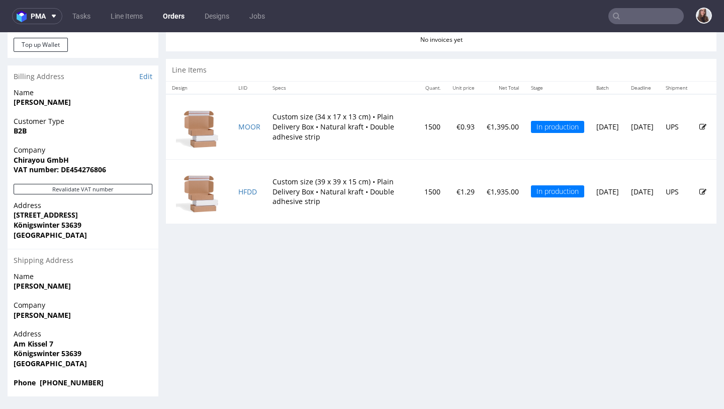
scroll to position [3, 0]
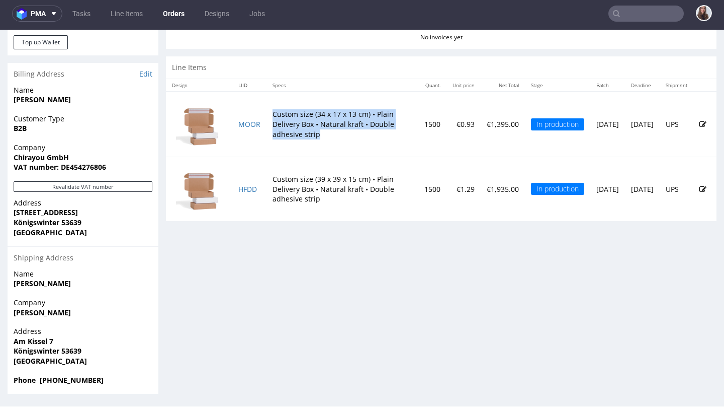
drag, startPoint x: 367, startPoint y: 135, endPoint x: 272, endPoint y: 112, distance: 97.7
click at [272, 112] on td "Custom size (34 x 17 x 13 cm) • Plain Delivery Box • Natural kraft • Double adh…" at bounding box center [343, 124] width 152 height 65
click at [303, 106] on td "Custom size (34 x 17 x 13 cm) • Plain Delivery Box • Natural kraft • Double adh…" at bounding box center [343, 124] width 152 height 65
drag, startPoint x: 361, startPoint y: 115, endPoint x: 272, endPoint y: 115, distance: 88.5
click at [272, 115] on td "Custom size (34 x 17 x 13 cm) • Plain Delivery Box • Natural kraft • Double adh…" at bounding box center [343, 124] width 152 height 65
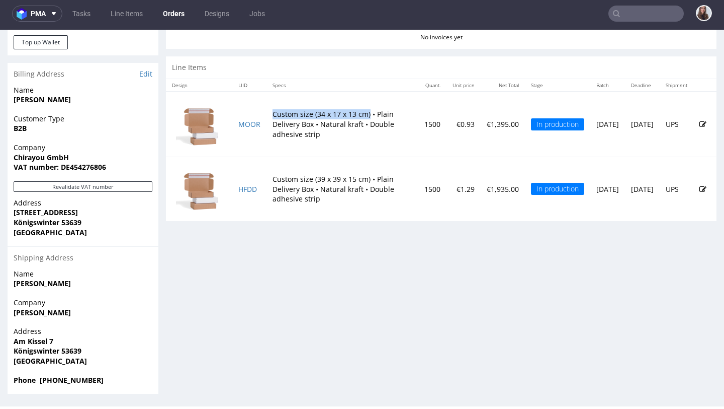
copy td "Custom size (34 x 17 x 13 cm)"
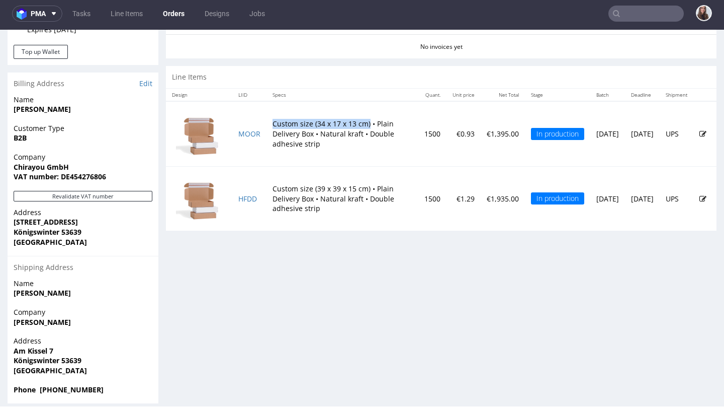
scroll to position [460, 0]
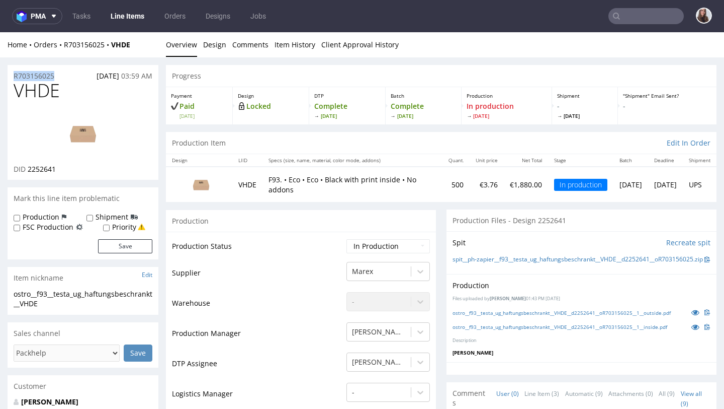
drag, startPoint x: 62, startPoint y: 76, endPoint x: 12, endPoint y: 75, distance: 50.3
click at [12, 75] on div "R703156025 [DATE] 03:59 AM" at bounding box center [83, 73] width 151 height 16
copy p "R703156025"
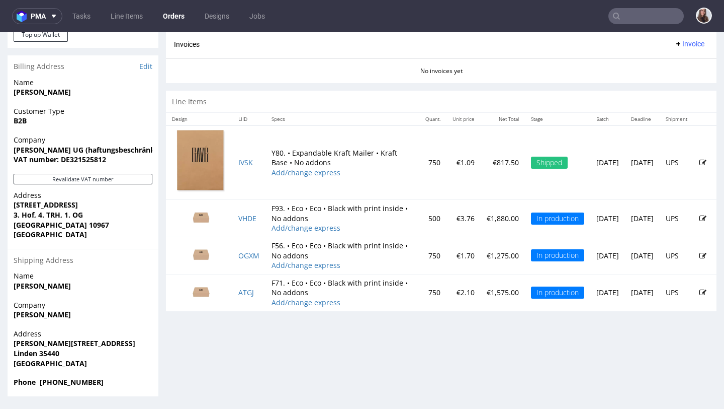
scroll to position [3, 0]
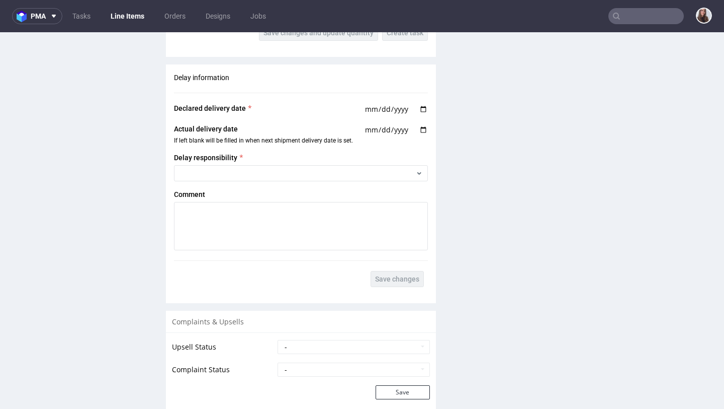
scroll to position [1553, 0]
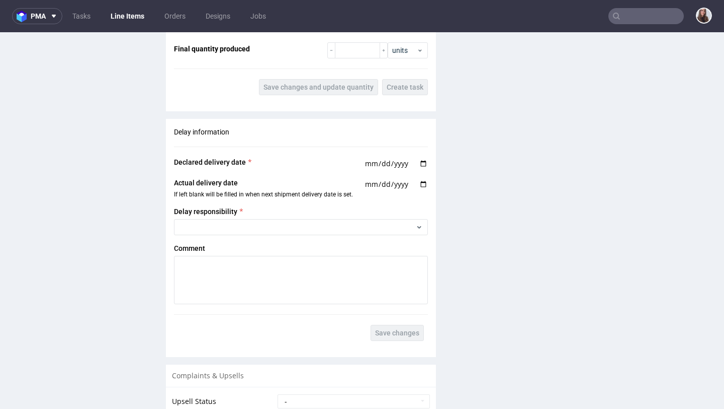
scroll to position [1553, 0]
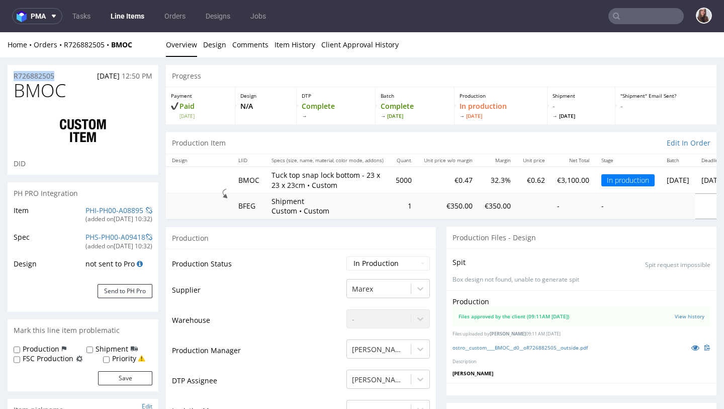
drag, startPoint x: 68, startPoint y: 75, endPoint x: 13, endPoint y: 75, distance: 55.3
click at [13, 75] on div "R726882505 [DATE] 12:50 PM" at bounding box center [83, 73] width 151 height 16
copy p "R726882505"
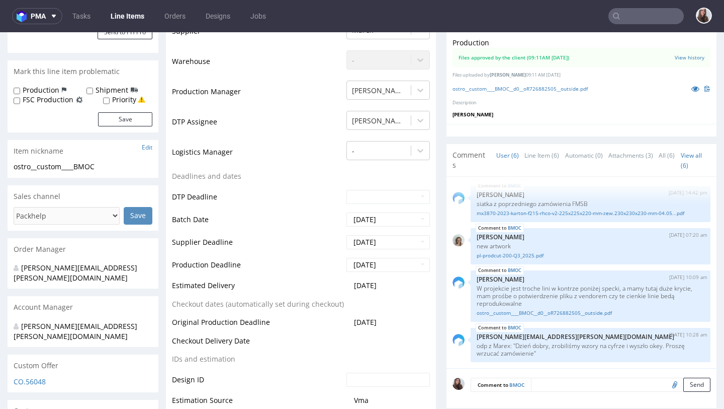
scroll to position [262, 0]
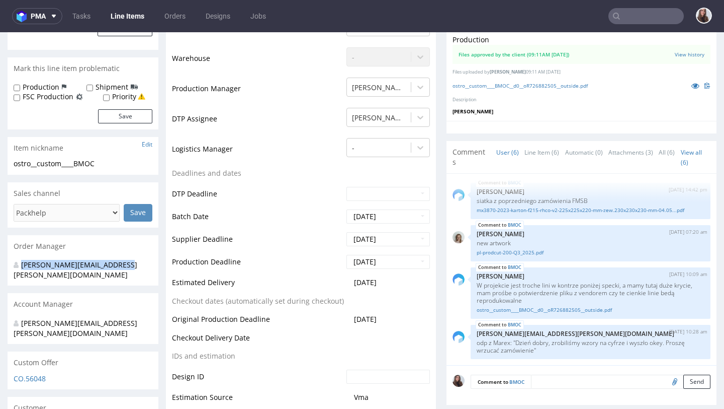
drag, startPoint x: 130, startPoint y: 265, endPoint x: 23, endPoint y: 266, distance: 107.2
click at [23, 266] on div "[PERSON_NAME][EMAIL_ADDRESS][PERSON_NAME][DOMAIN_NAME]" at bounding box center [79, 270] width 131 height 20
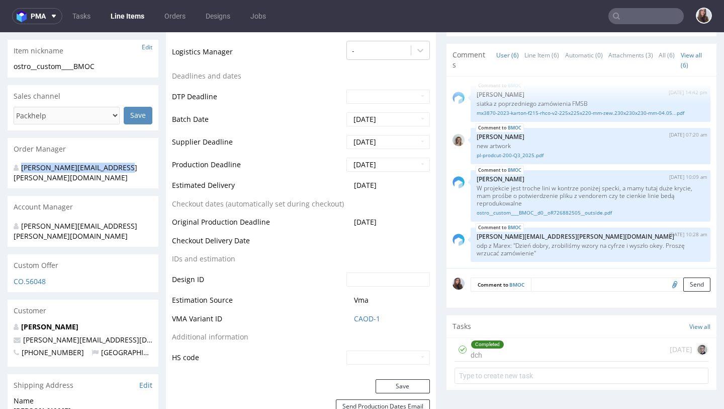
scroll to position [360, 0]
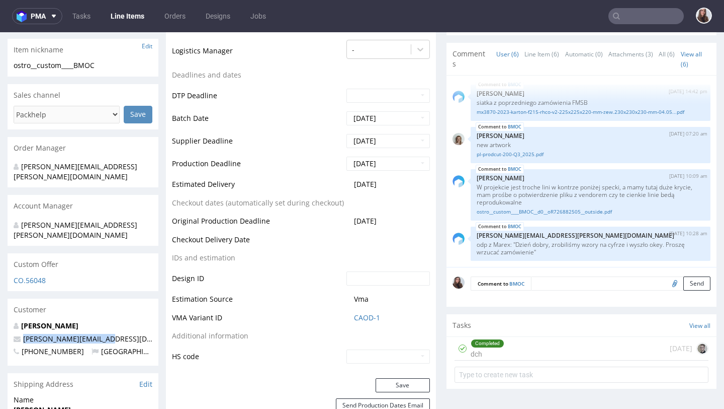
drag, startPoint x: 115, startPoint y: 319, endPoint x: 22, endPoint y: 318, distance: 93.1
click at [22, 334] on p "[PERSON_NAME][EMAIL_ADDRESS][DOMAIN_NAME]" at bounding box center [83, 339] width 139 height 10
copy link "j.schacht@polyluma.com"
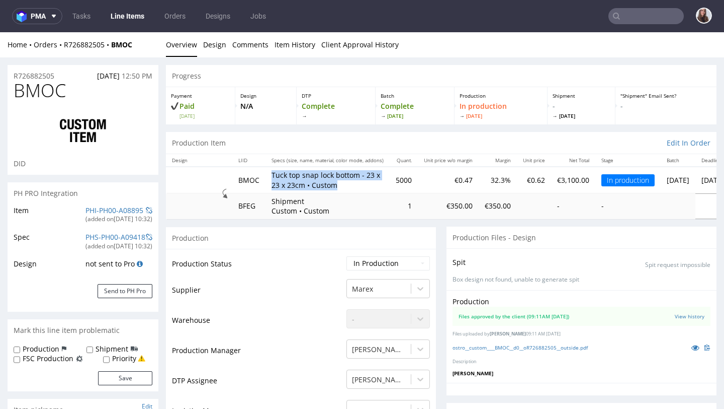
drag, startPoint x: 335, startPoint y: 184, endPoint x: 266, endPoint y: 176, distance: 68.8
click at [266, 176] on td "Tuck top snap lock bottom - 23 x 23 x 23cm • Custom" at bounding box center [328, 180] width 124 height 26
copy p "Tuck top snap lock bottom - 23 x 23 x 23cm • Custom"
drag, startPoint x: 78, startPoint y: 77, endPoint x: 13, endPoint y: 73, distance: 65.0
click at [13, 73] on div "R726882505 31.07.2025 12:50 PM" at bounding box center [83, 73] width 151 height 16
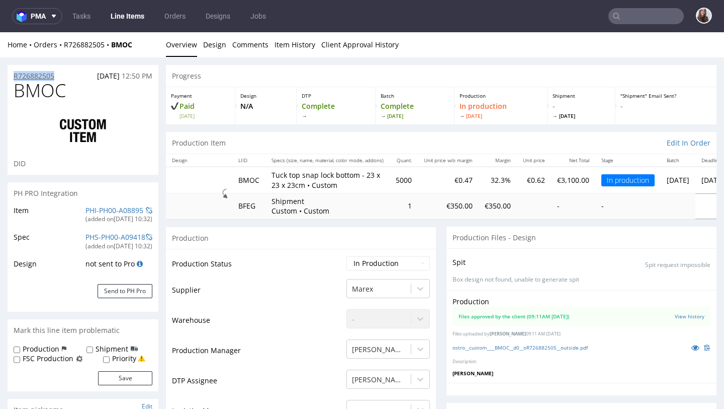
copy p "R726882505"
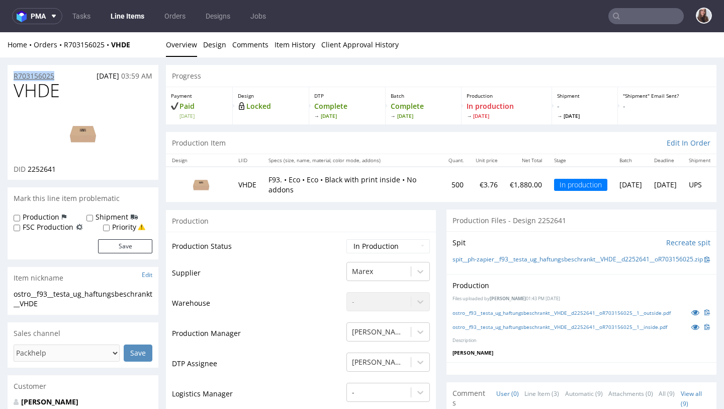
drag, startPoint x: 65, startPoint y: 76, endPoint x: 14, endPoint y: 76, distance: 50.8
click at [14, 76] on div "R703156025 25.08.2025 03:59 AM" at bounding box center [83, 73] width 151 height 16
copy p "R703156025"
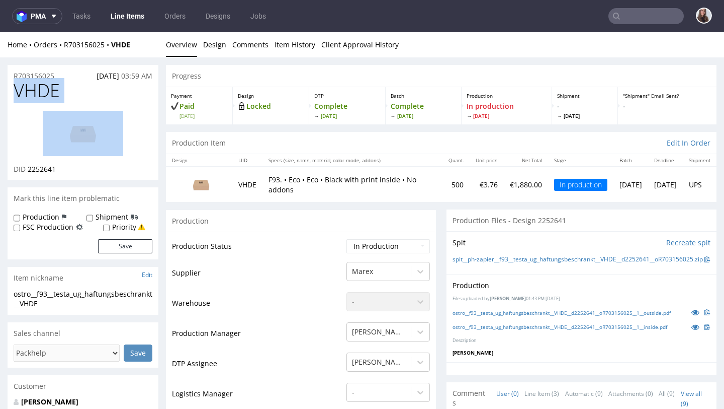
drag, startPoint x: 73, startPoint y: 101, endPoint x: 16, endPoint y: 97, distance: 57.5
click at [16, 97] on div "VHDE DID 2252641" at bounding box center [83, 129] width 151 height 99
copy h1 "VHDE"
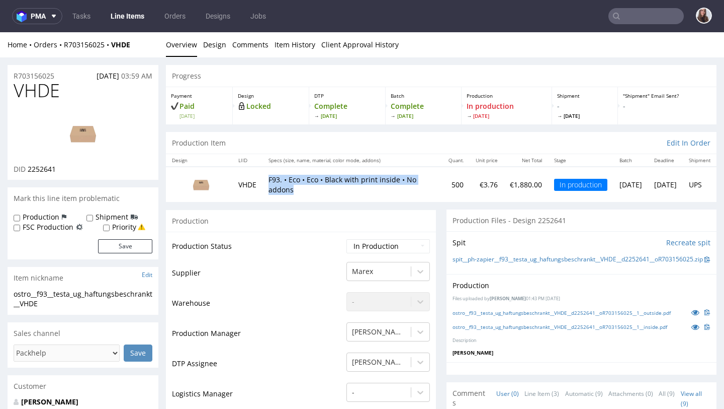
drag, startPoint x: 342, startPoint y: 189, endPoint x: 270, endPoint y: 180, distance: 73.0
click at [270, 180] on p "F93. • Eco • Eco • Black with print inside • No addons" at bounding box center [353, 185] width 168 height 20
copy p "F93. • Eco • Eco • Black with print inside • No addons"
click at [330, 194] on p "F93. • Eco • Eco • Black with print inside • No addons" at bounding box center [353, 185] width 168 height 20
drag, startPoint x: 304, startPoint y: 182, endPoint x: 262, endPoint y: 181, distance: 42.3
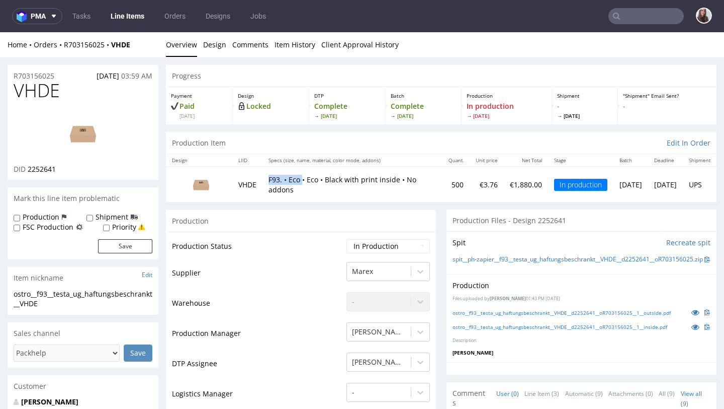
click at [262, 181] on tr "VHDE F93. • Eco • Eco • Black with print inside • No addons 500 €3.76 €1,880.00…" at bounding box center [441, 184] width 551 height 35
copy tr "F93. • Eco"
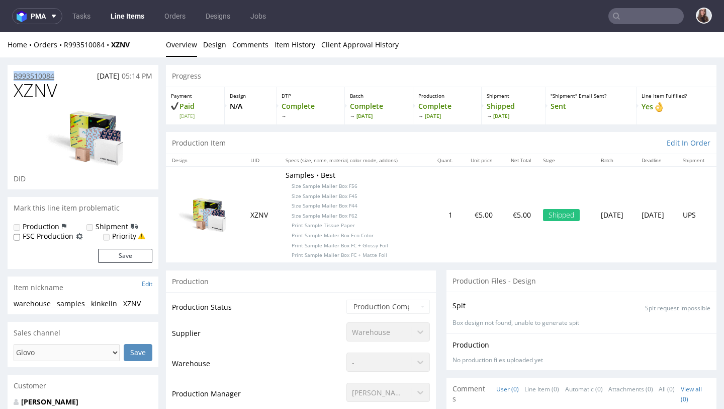
drag, startPoint x: 68, startPoint y: 73, endPoint x: 14, endPoint y: 74, distance: 54.3
click at [14, 74] on div "R993510084 29.08.2025 05:14 PM" at bounding box center [83, 73] width 151 height 16
copy p "R993510084"
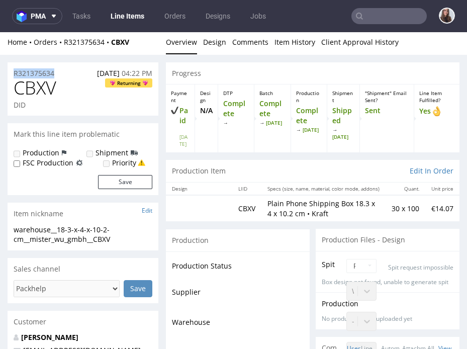
drag, startPoint x: 70, startPoint y: 72, endPoint x: 5, endPoint y: 72, distance: 64.9
copy p "R321375634"
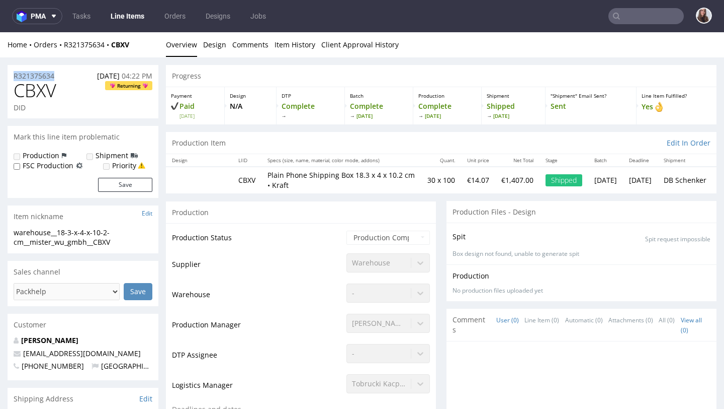
click at [84, 68] on div "R321375634 04.09.2025 04:22 PM" at bounding box center [83, 73] width 151 height 16
drag, startPoint x: 68, startPoint y: 75, endPoint x: 11, endPoint y: 76, distance: 56.9
click at [11, 76] on div "R321375634 04.09.2025 04:22 PM" at bounding box center [83, 73] width 151 height 16
copy p "R321375634"
click at [71, 76] on div "R321375634 04.09.2025 04:22 PM" at bounding box center [83, 73] width 151 height 16
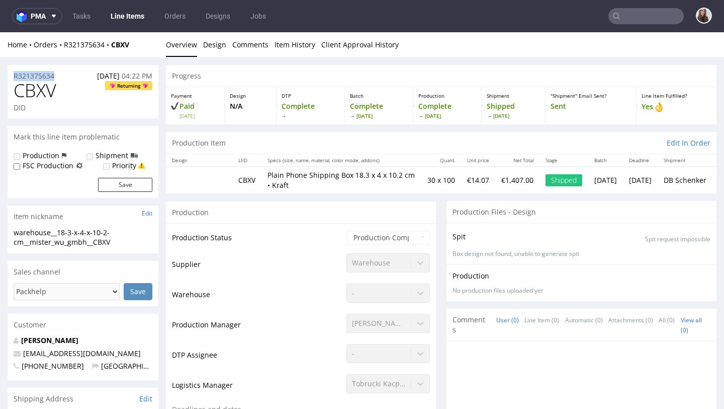
drag, startPoint x: 66, startPoint y: 75, endPoint x: 12, endPoint y: 75, distance: 53.8
click at [12, 75] on div "R321375634 04.09.2025 04:22 PM" at bounding box center [83, 73] width 151 height 16
copy p "R321375634"
click at [36, 69] on div "R321375634 04.09.2025 04:22 PM" at bounding box center [83, 73] width 151 height 16
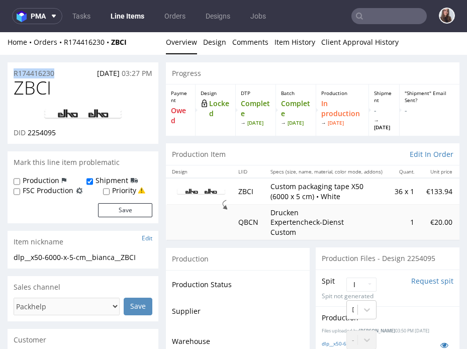
drag, startPoint x: 66, startPoint y: 77, endPoint x: 10, endPoint y: 75, distance: 56.4
click at [10, 75] on div "R174416230 [DATE] 03:27 PM" at bounding box center [83, 70] width 151 height 16
copy p "R174416230"
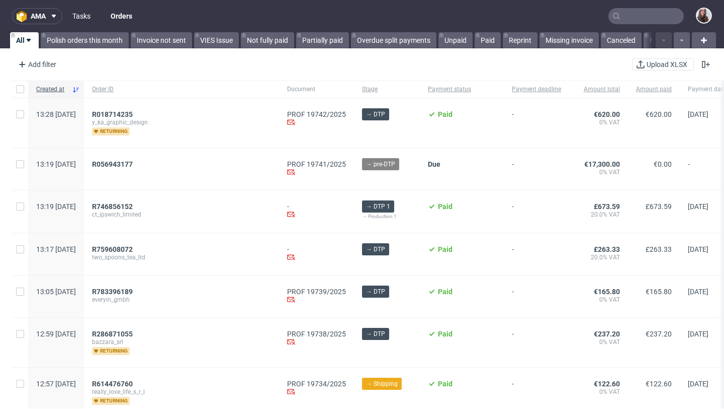
click at [76, 11] on link "Tasks" at bounding box center [81, 16] width 30 height 16
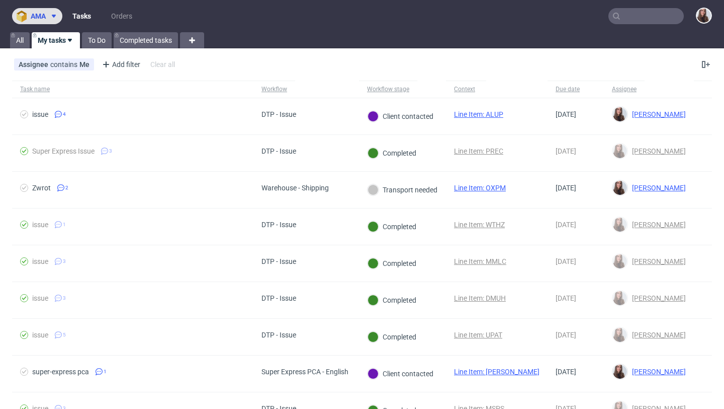
click at [43, 11] on button "ama" at bounding box center [37, 16] width 50 height 16
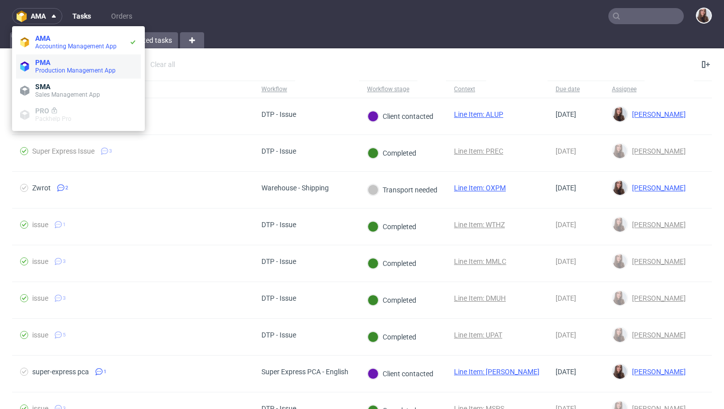
click at [58, 68] on span "Production Management App" at bounding box center [75, 70] width 80 height 7
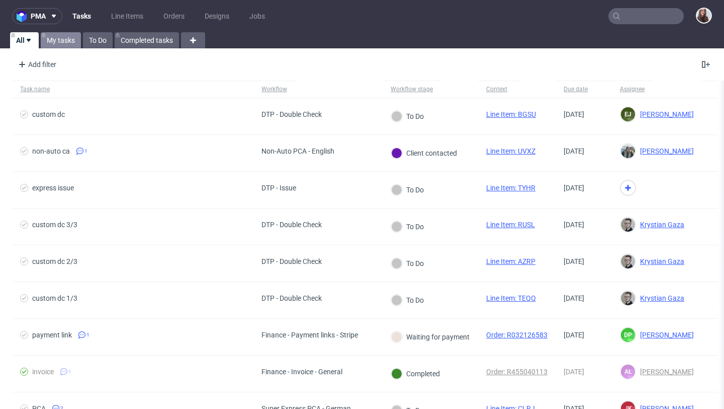
click at [63, 42] on link "My tasks" at bounding box center [61, 40] width 40 height 16
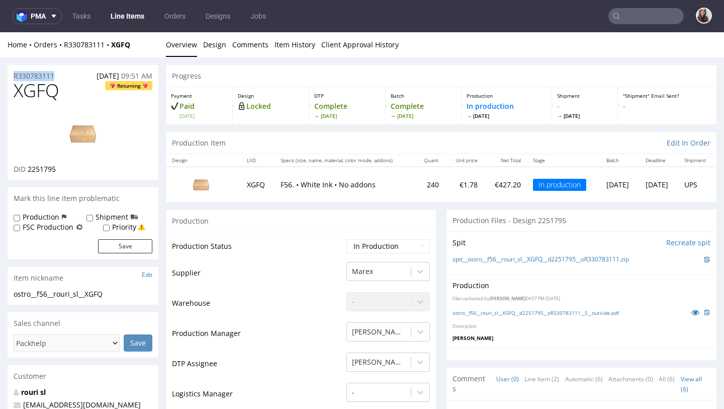
drag, startPoint x: 61, startPoint y: 75, endPoint x: 6, endPoint y: 75, distance: 55.3
copy p "R330783111"
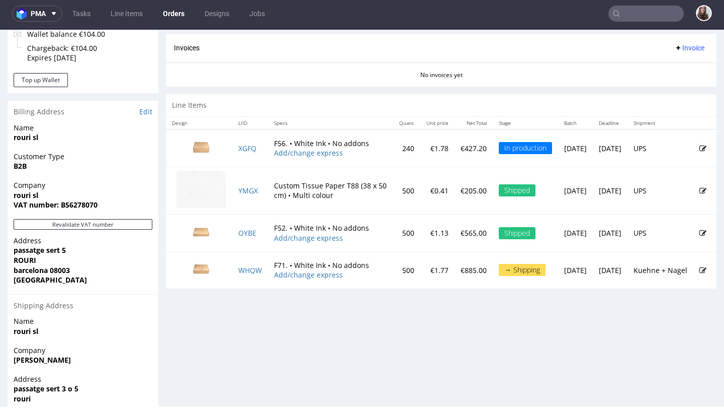
scroll to position [432, 0]
click at [263, 148] on td "XGFQ" at bounding box center [250, 148] width 36 height 37
click at [297, 144] on td "F56. • White Ink • No addons Add/change express" at bounding box center [330, 148] width 125 height 37
drag, startPoint x: 287, startPoint y: 139, endPoint x: 275, endPoint y: 139, distance: 12.1
click at [275, 139] on td "F56. • White Ink • No addons Add/change express" at bounding box center [330, 148] width 125 height 37
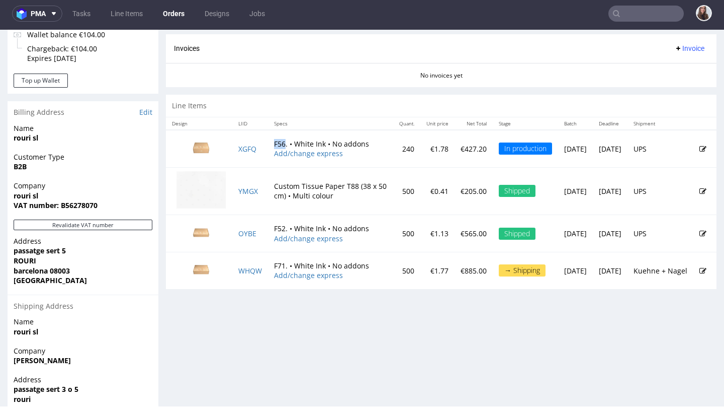
copy td "F56"
click at [259, 149] on td "XGFQ" at bounding box center [250, 148] width 36 height 37
click at [260, 149] on td "XGFQ" at bounding box center [250, 148] width 36 height 37
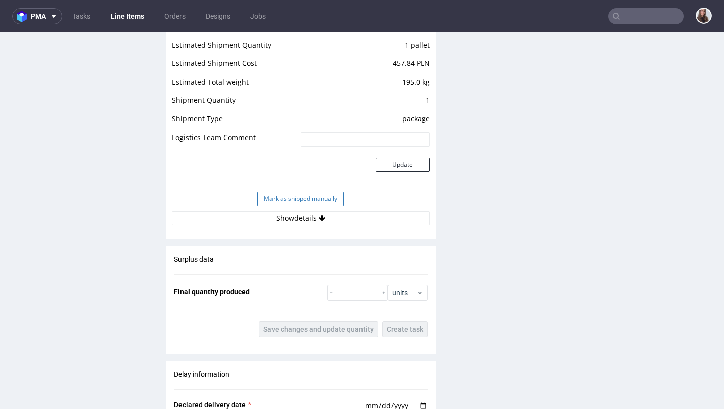
scroll to position [1022, 0]
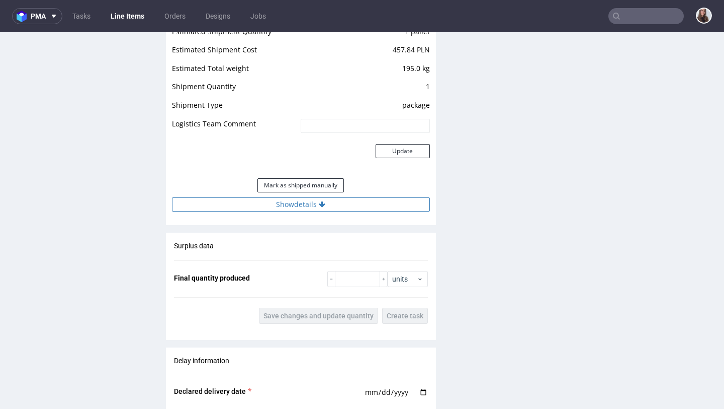
click at [285, 204] on button "Show details" at bounding box center [301, 204] width 258 height 14
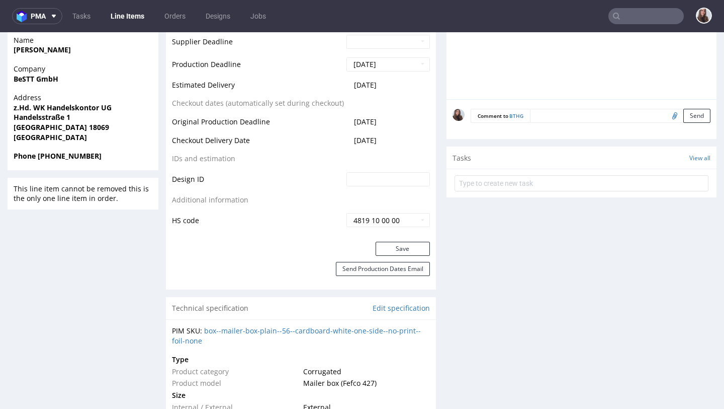
scroll to position [0, 0]
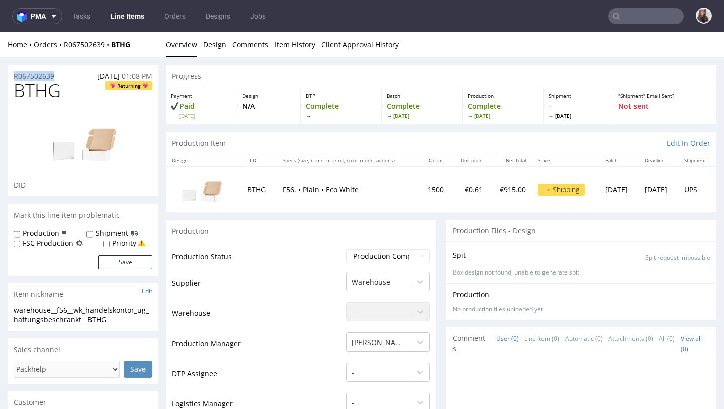
drag, startPoint x: 66, startPoint y: 75, endPoint x: 13, endPoint y: 78, distance: 53.4
click at [13, 78] on div "R067502639 09.09.2025 01:08 PM" at bounding box center [83, 73] width 151 height 16
copy p "R067502639"
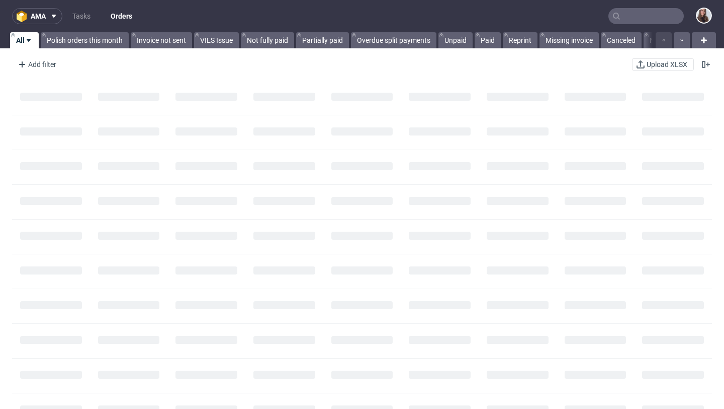
click at [650, 18] on input "text" at bounding box center [646, 16] width 75 height 16
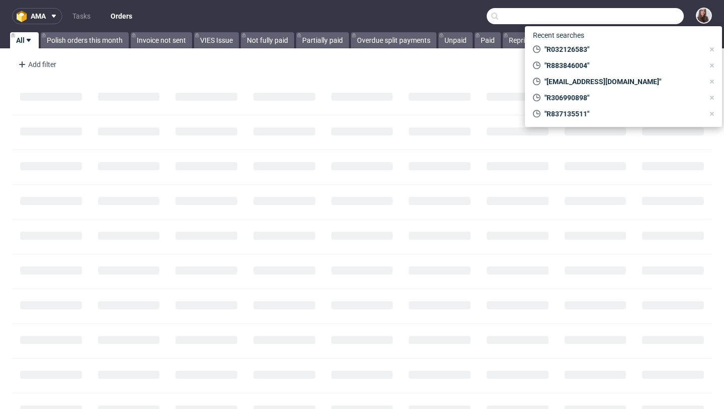
paste input "R837135511"
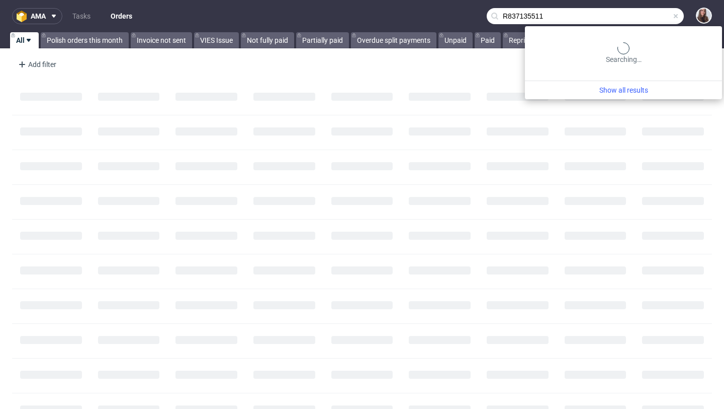
type input "R837135511"
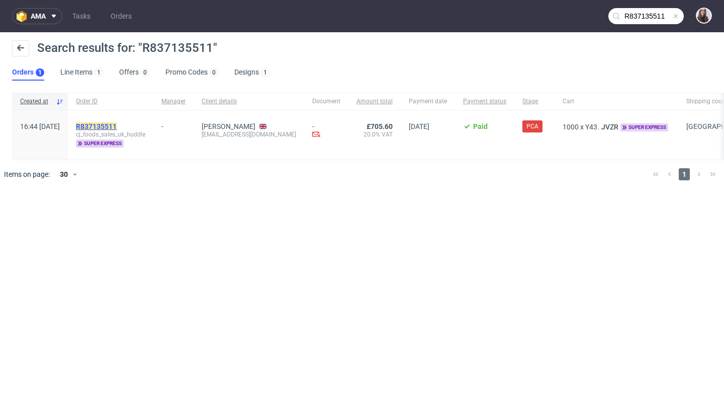
click at [117, 124] on mark "R837135511" at bounding box center [96, 126] width 41 height 8
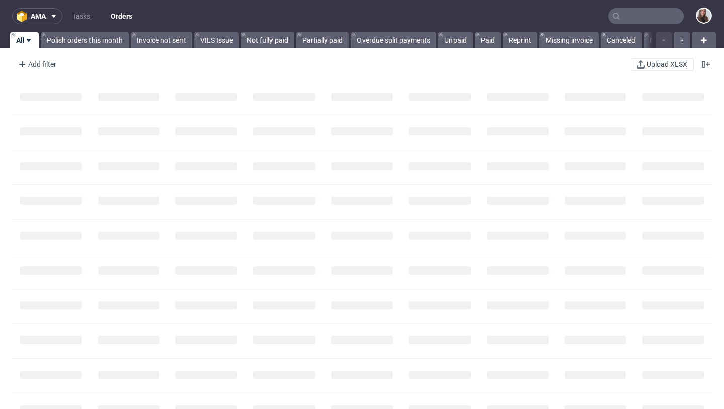
click at [637, 20] on input "text" at bounding box center [646, 16] width 75 height 16
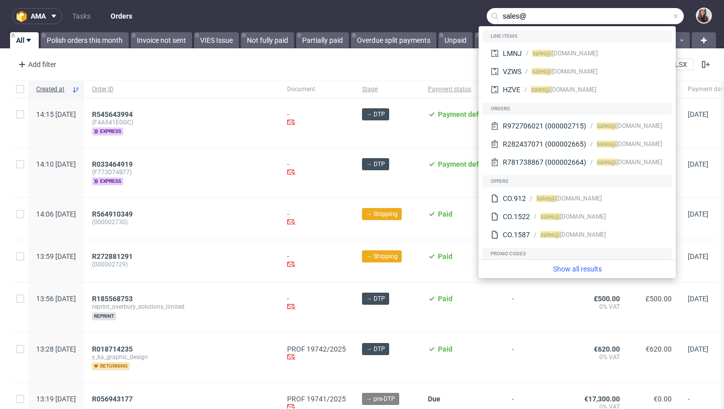
type input "sales@"
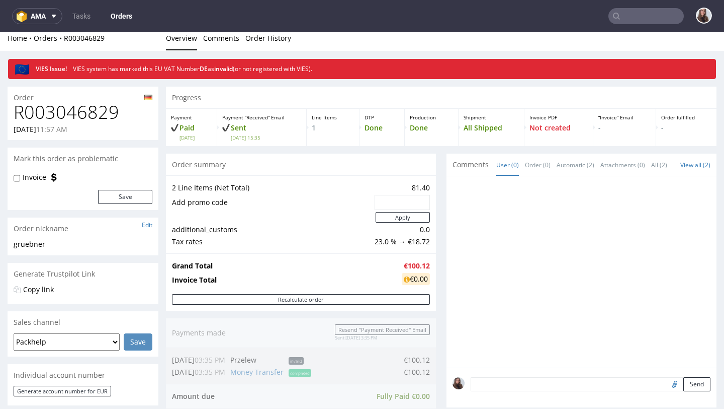
scroll to position [13, 0]
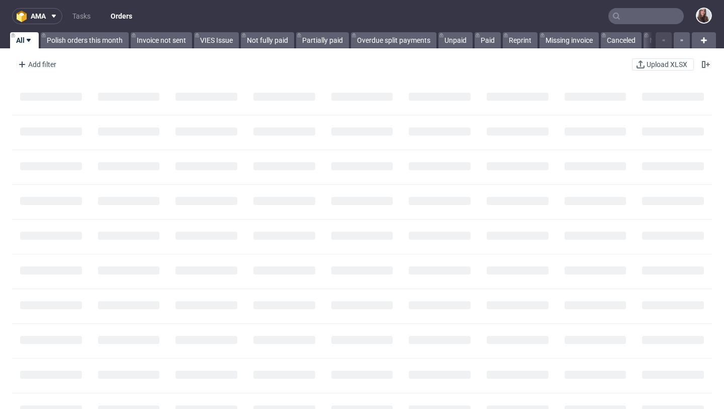
click at [636, 14] on input "text" at bounding box center [646, 16] width 75 height 16
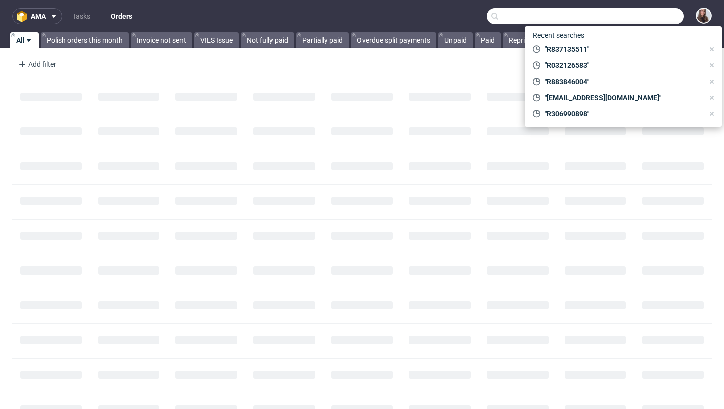
paste input "R837135511"
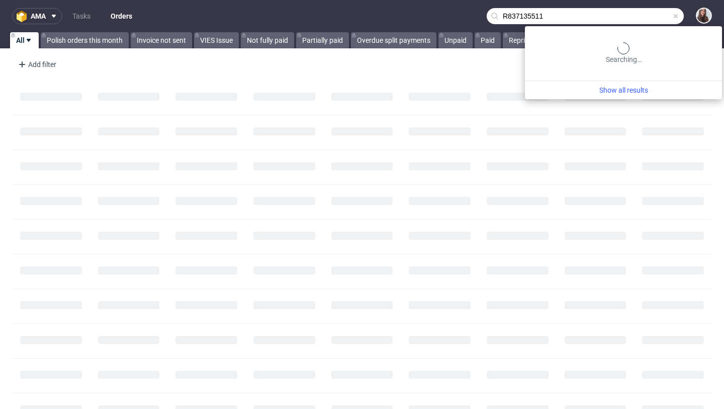
type input "R837135511"
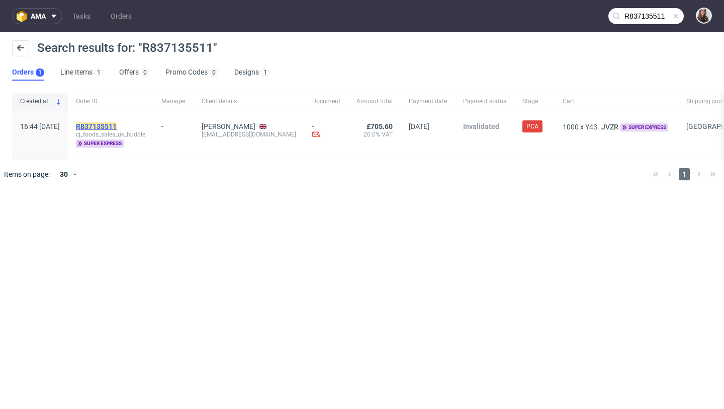
click at [117, 129] on mark "R837135511" at bounding box center [96, 126] width 41 height 8
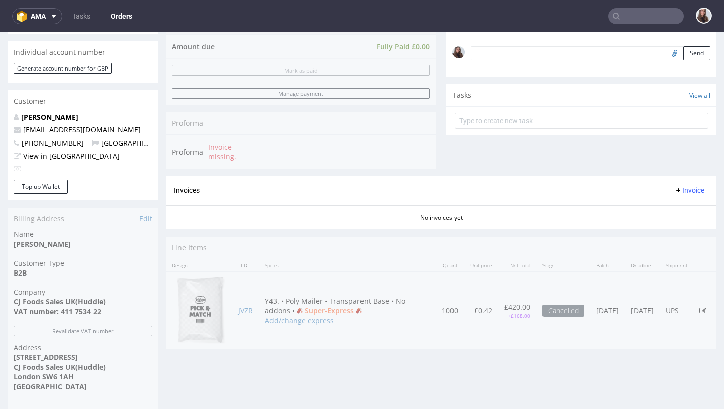
scroll to position [361, 0]
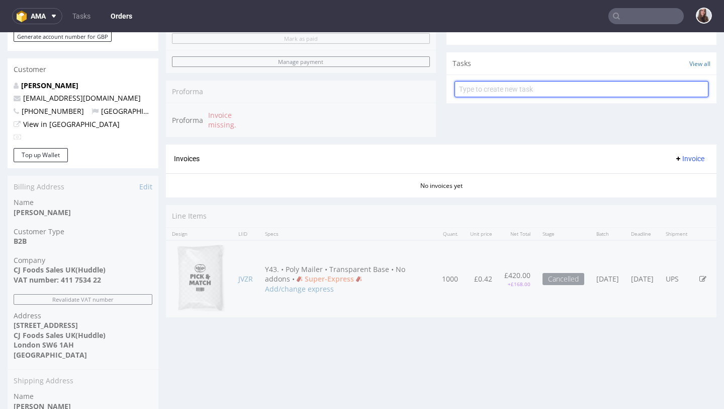
click at [527, 96] on input "text" at bounding box center [582, 89] width 254 height 16
type input "refund"
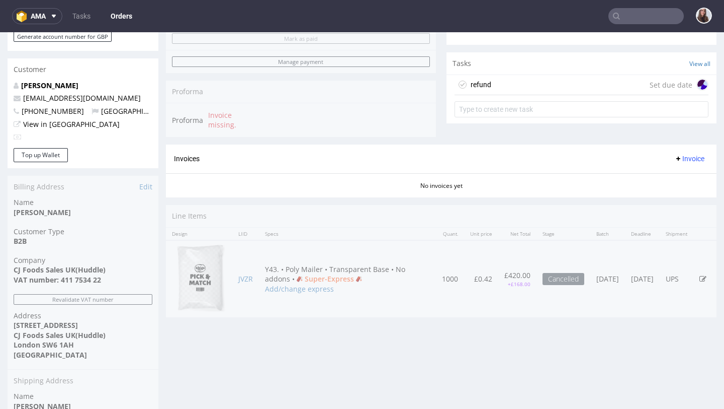
click at [559, 94] on div "refund Set due date" at bounding box center [582, 85] width 254 height 20
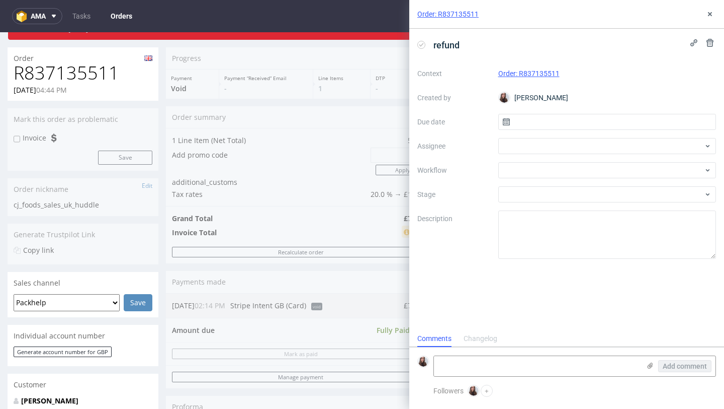
scroll to position [45, 0]
click at [712, 17] on icon at bounding box center [710, 14] width 8 height 8
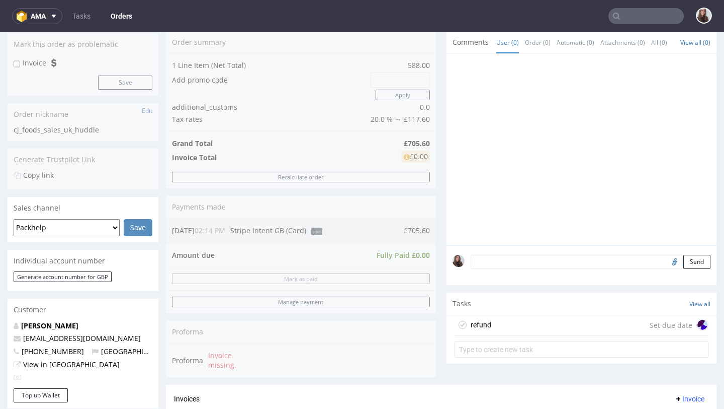
scroll to position [149, 0]
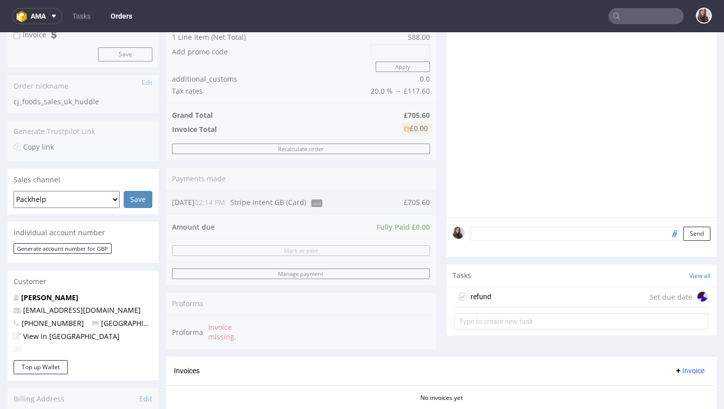
click at [534, 305] on div "refund Set due date" at bounding box center [582, 297] width 254 height 20
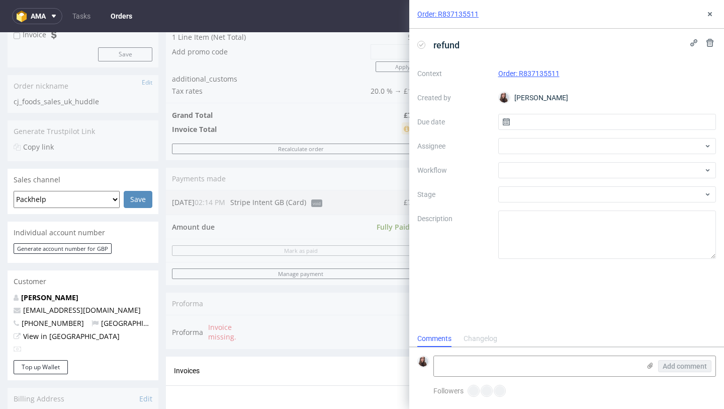
scroll to position [8, 0]
click at [538, 165] on div at bounding box center [608, 170] width 218 height 16
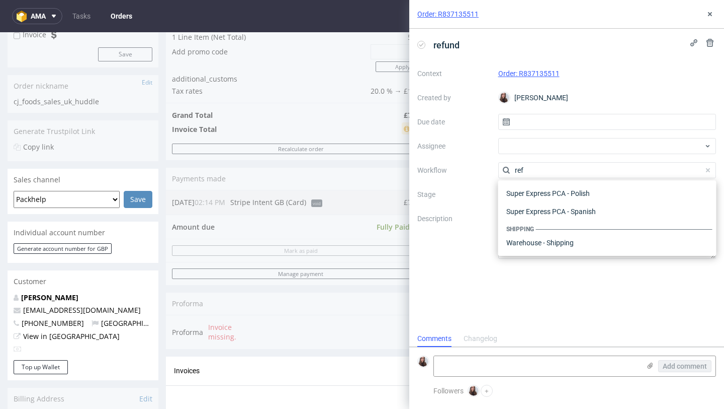
scroll to position [54, 0]
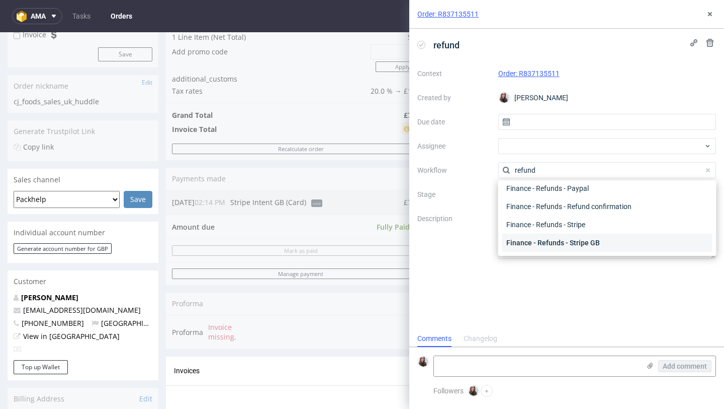
type input "refund"
click at [567, 239] on div "Finance - Refunds - Stripe GB" at bounding box center [608, 242] width 210 height 18
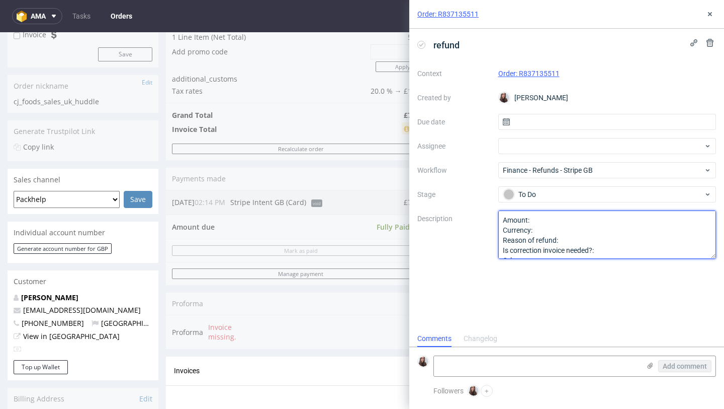
click at [560, 216] on textarea "Amount: Currency: Reason of refund: Is correction invoice needed?: Other:" at bounding box center [608, 234] width 218 height 48
click at [543, 233] on textarea "Amount: Currency: Reason of refund: Is correction invoice needed?: Other:" at bounding box center [608, 234] width 218 height 48
click at [571, 240] on textarea "Amount: Currency: Reason of refund: Is correction invoice needed?: Other:" at bounding box center [608, 234] width 218 height 48
click at [623, 249] on textarea "Amount: Currency: Reason of refund: Is correction invoice needed?: Other:" at bounding box center [608, 234] width 218 height 48
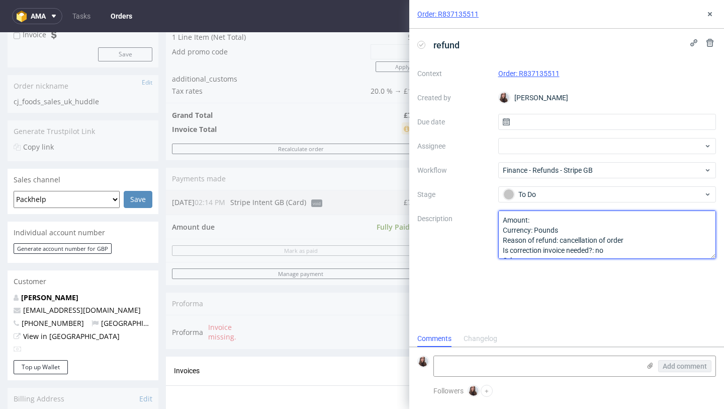
click at [557, 221] on textarea "Amount: Currency: Reason of refund: Is correction invoice needed?: Other:" at bounding box center [608, 234] width 218 height 48
type textarea "Amount: 70 Currency: Pounds Reason of refund: cancellation of order Is correcti…"
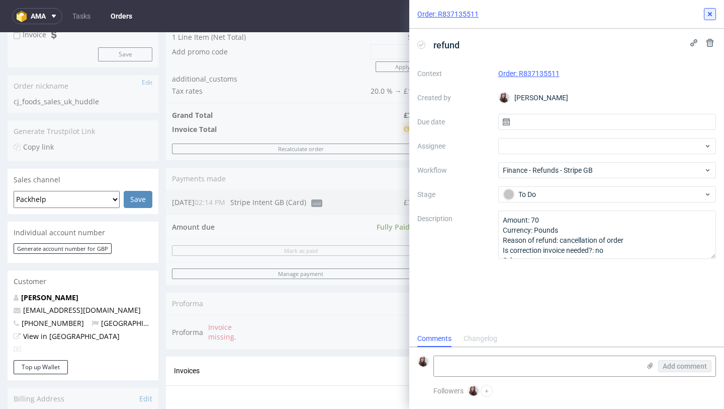
click at [707, 13] on icon at bounding box center [710, 14] width 8 height 8
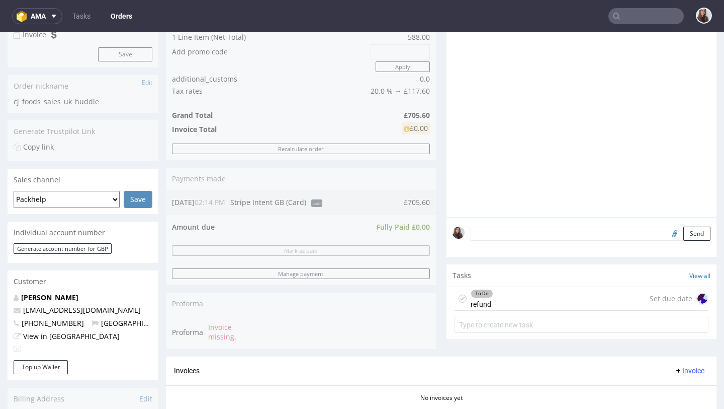
click at [505, 304] on div "To Do refund Set due date" at bounding box center [582, 299] width 254 height 24
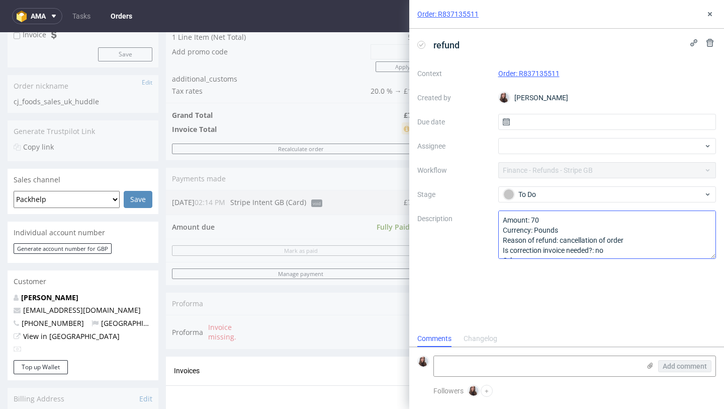
scroll to position [8, 0]
click at [555, 217] on textarea "Amount: 70 Currency: Pounds Reason of refund: cancellation of order Is correcti…" at bounding box center [608, 234] width 218 height 48
type textarea "Amount: 705.60 Currency: Pounds Reason of refund: cancellation of order Is corr…"
click at [710, 15] on icon at bounding box center [710, 14] width 8 height 8
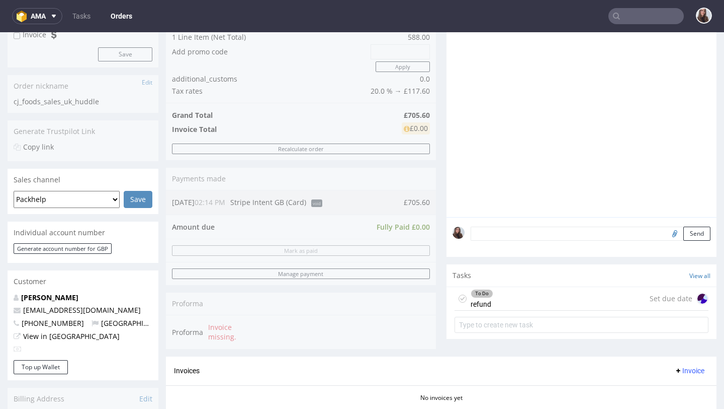
click at [522, 305] on div "To Do refund Set due date" at bounding box center [582, 299] width 254 height 24
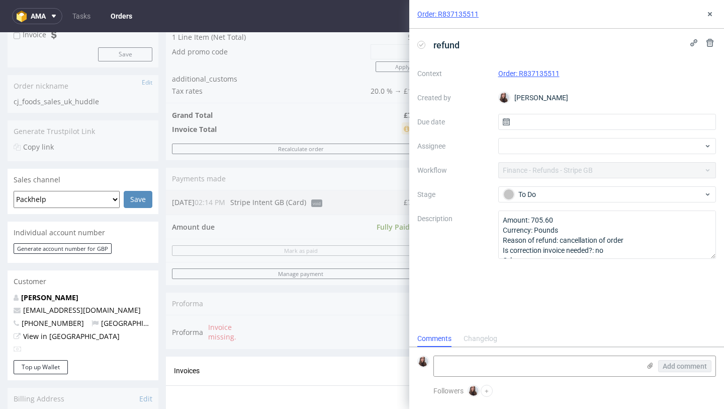
scroll to position [8, 0]
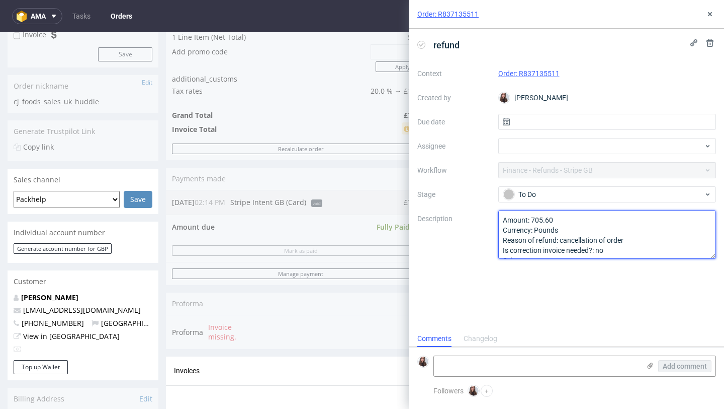
click at [588, 226] on textarea "Amount: 705.60 Currency: Pounds Reason of refund: cancellation of order Is corr…" at bounding box center [608, 234] width 218 height 48
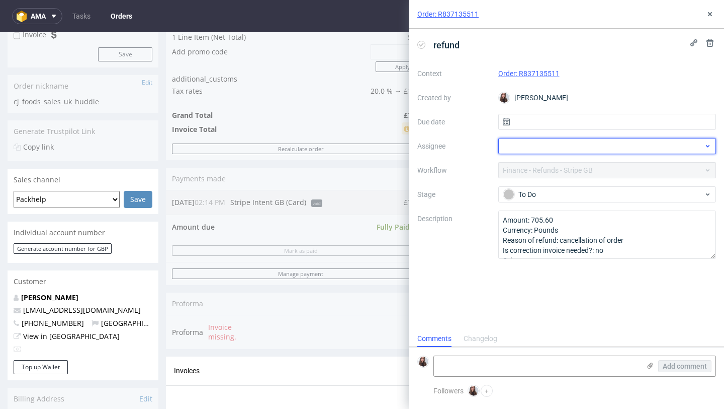
click at [593, 143] on div at bounding box center [608, 146] width 218 height 16
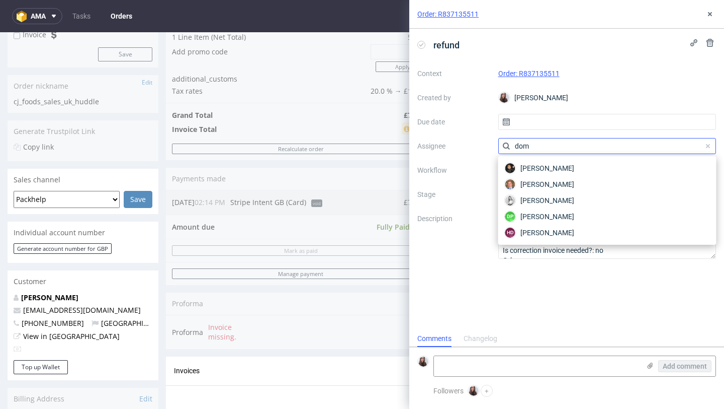
type input "domi"
click at [570, 213] on span "Dominika Piątek" at bounding box center [548, 216] width 54 height 10
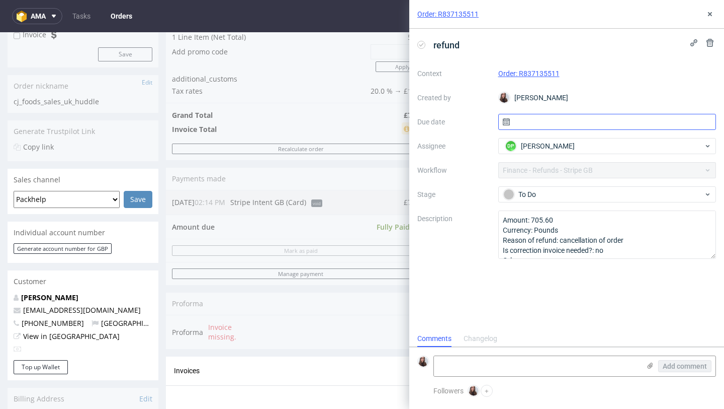
click at [574, 116] on input "text" at bounding box center [608, 122] width 218 height 16
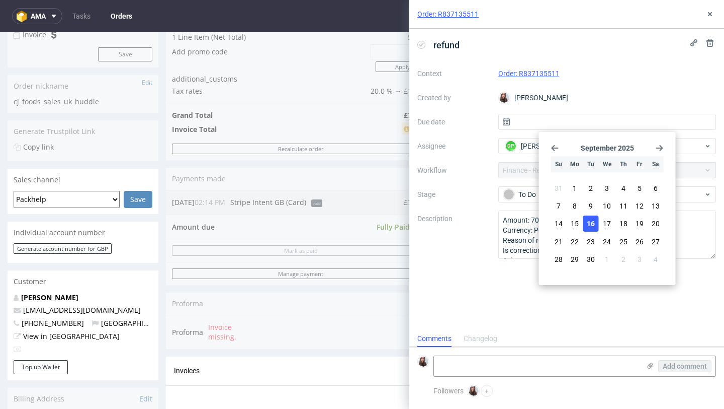
click at [594, 226] on span "16" at bounding box center [591, 223] width 8 height 10
type input "16/09/2025"
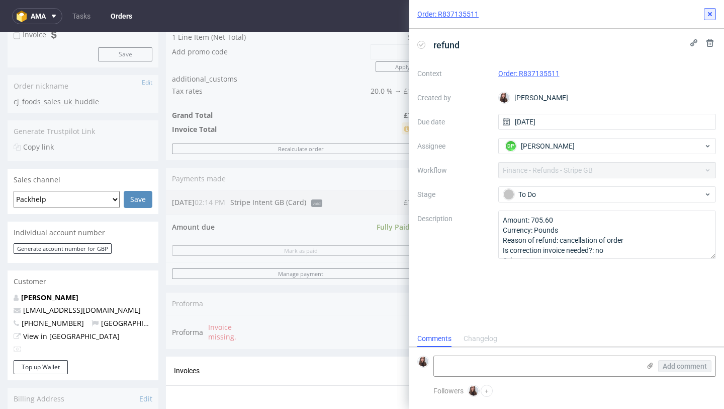
click at [710, 16] on icon at bounding box center [710, 14] width 8 height 8
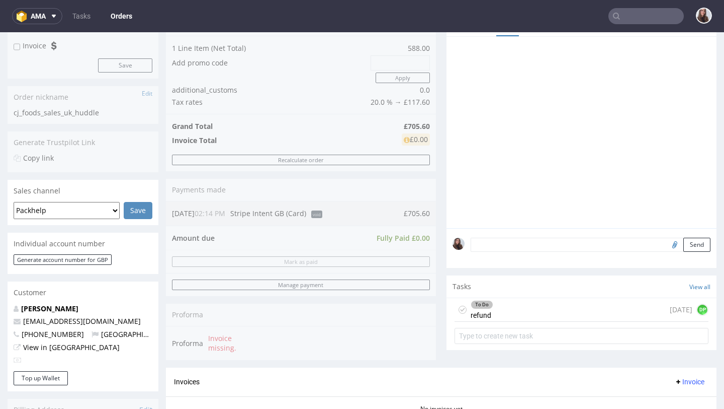
scroll to position [40, 0]
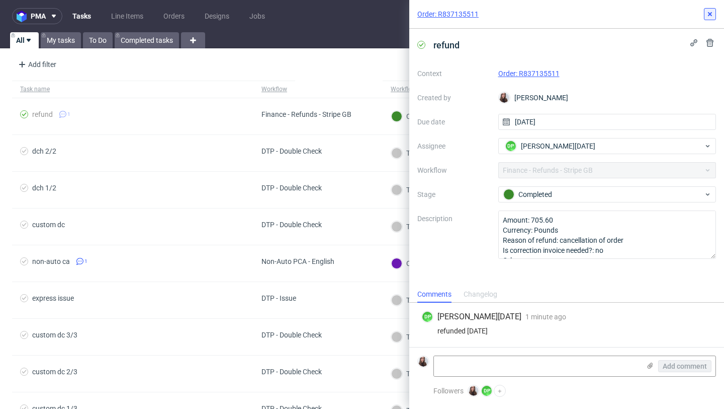
click at [713, 13] on icon at bounding box center [710, 14] width 8 height 8
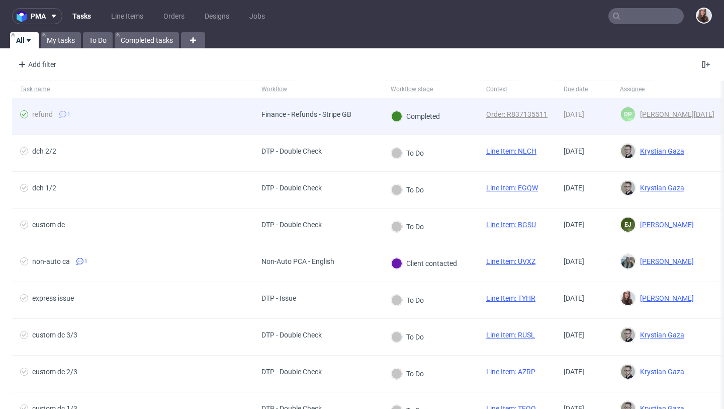
click at [366, 120] on div "Finance - Refunds - Stripe GB" at bounding box center [318, 116] width 129 height 37
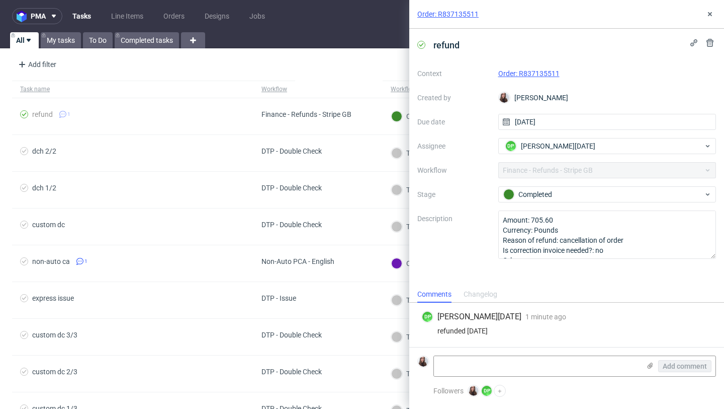
click at [471, 14] on link "Order: R837135511" at bounding box center [448, 14] width 61 height 10
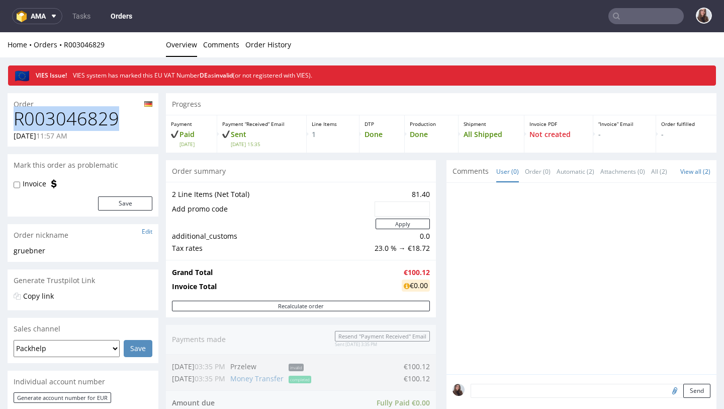
drag, startPoint x: 128, startPoint y: 118, endPoint x: 18, endPoint y: 121, distance: 110.2
click at [18, 121] on h1 "R003046829" at bounding box center [83, 119] width 139 height 20
copy h1 "R003046829"
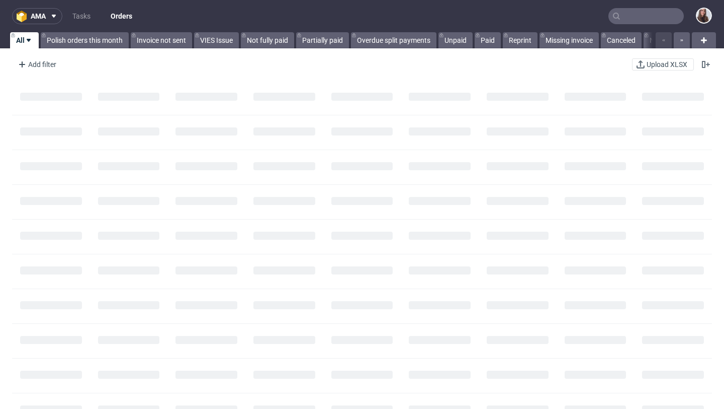
click at [628, 18] on input "text" at bounding box center [646, 16] width 75 height 16
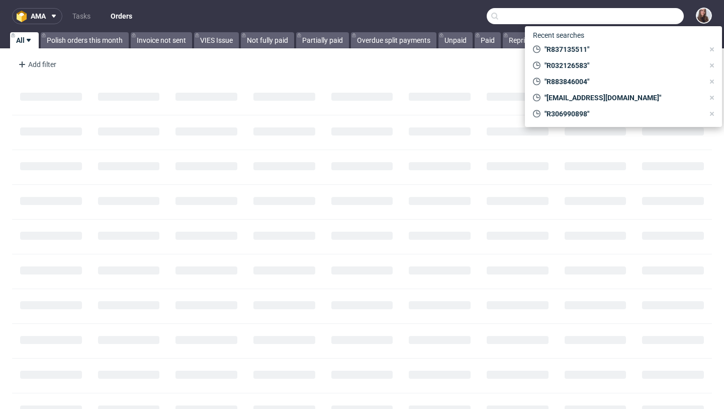
paste input "R960442239"
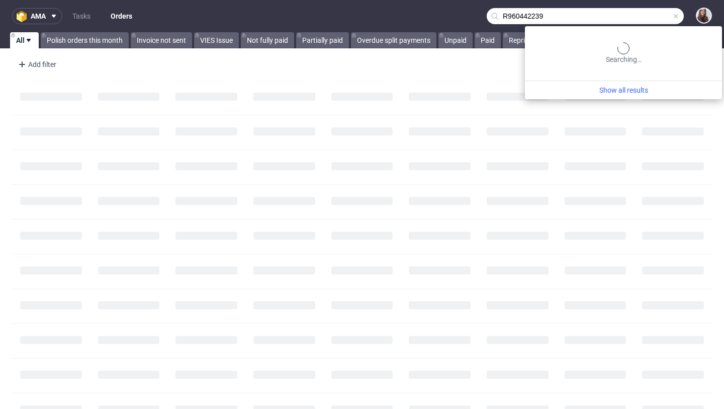
type input "R960442239"
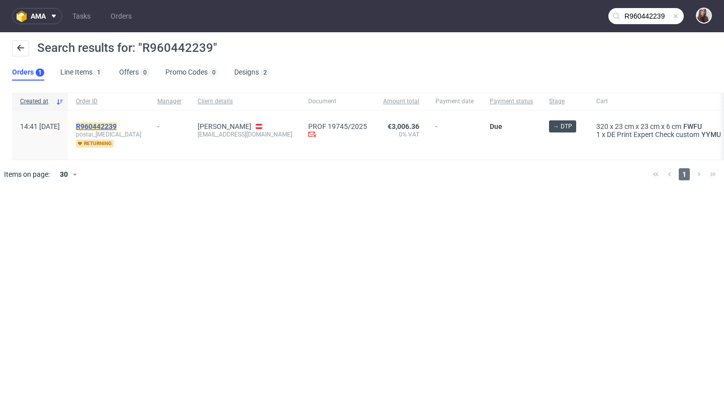
click at [117, 123] on mark "R960442239" at bounding box center [96, 126] width 41 height 8
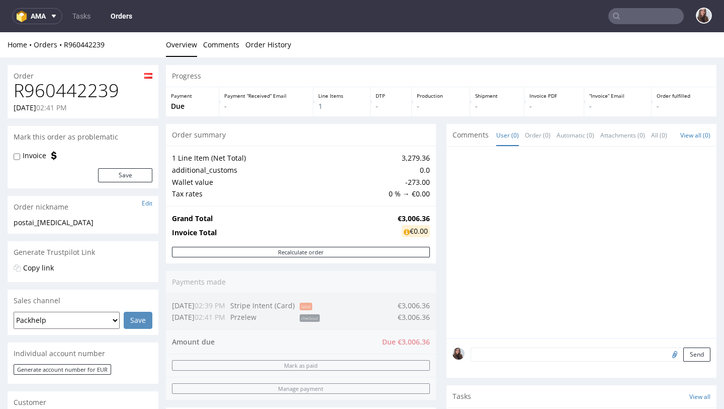
type input "R960442239"
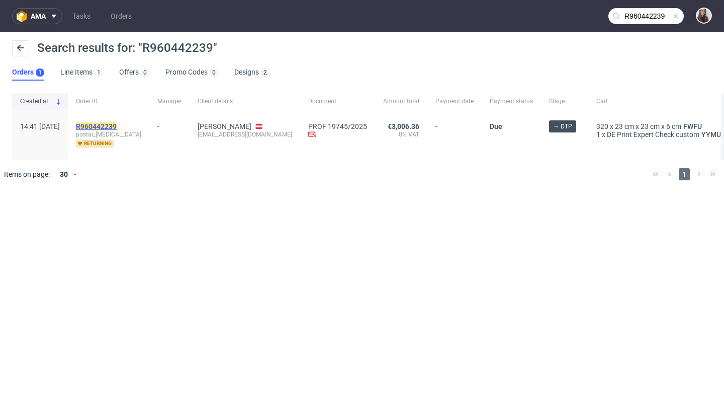
click at [117, 124] on mark "R960442239" at bounding box center [96, 126] width 41 height 8
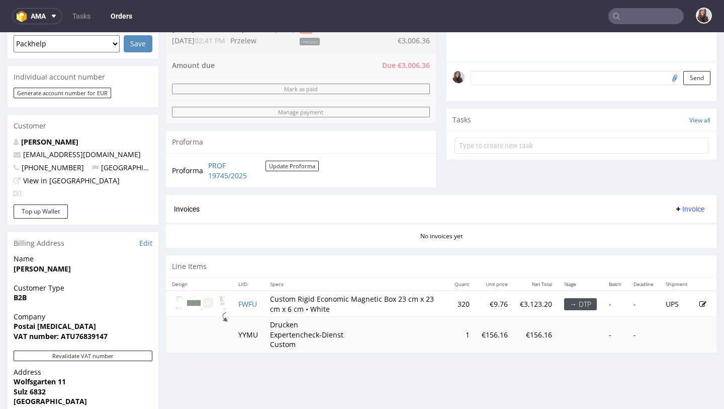
scroll to position [277, 0]
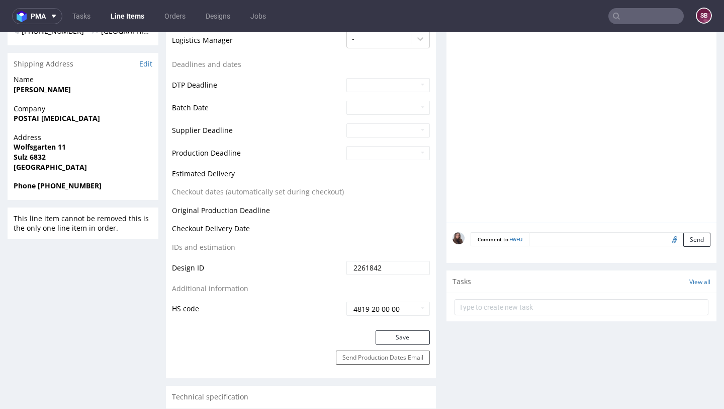
scroll to position [376, 0]
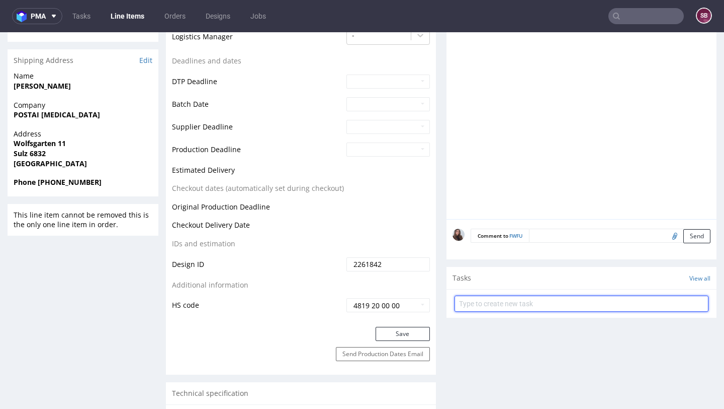
click at [525, 302] on input "text" at bounding box center [582, 303] width 254 height 16
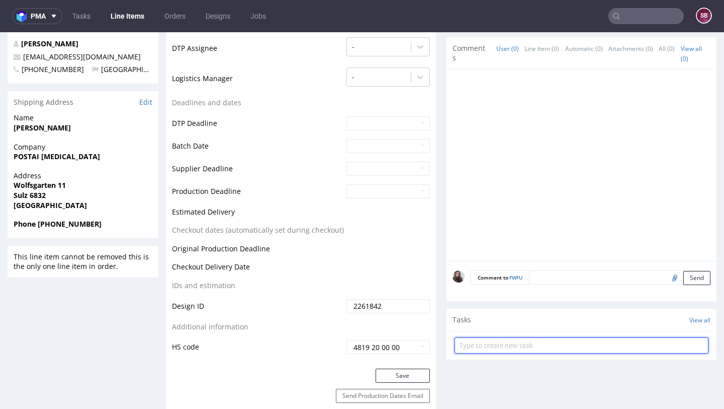
scroll to position [344, 0]
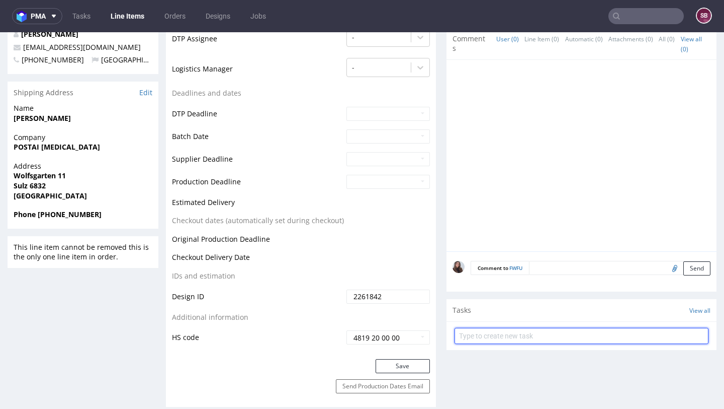
click at [524, 332] on input "text" at bounding box center [582, 336] width 254 height 16
click at [511, 332] on input "text" at bounding box center [582, 336] width 254 height 16
click at [579, 267] on textarea at bounding box center [620, 268] width 182 height 14
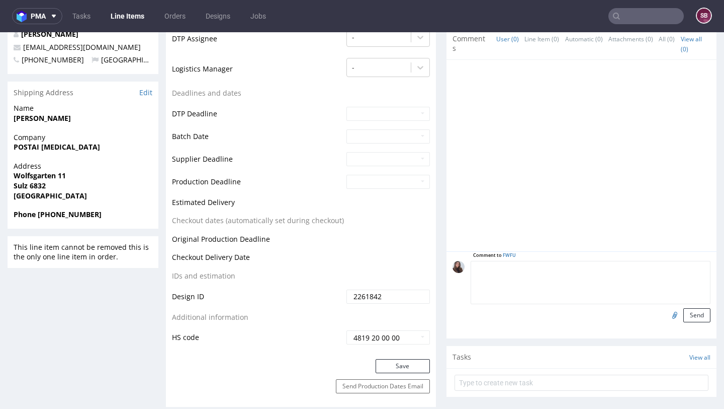
click at [553, 276] on textarea at bounding box center [591, 282] width 240 height 43
paste textarea "Proszę koniecznie przekazać kompletny plik z projektem z załącznika do produkcj…"
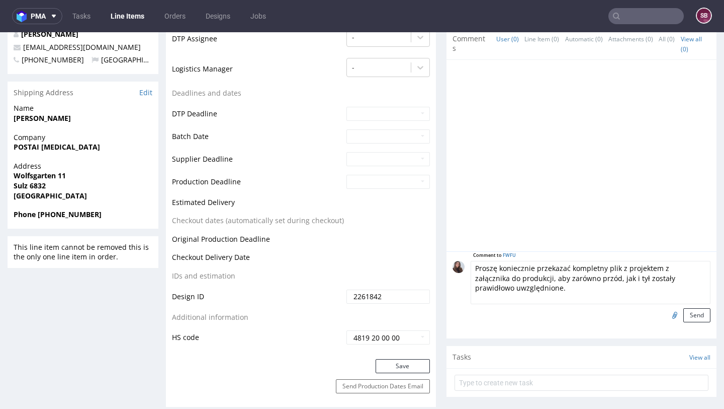
drag, startPoint x: 567, startPoint y: 268, endPoint x: 468, endPoint y: 268, distance: 99.1
click at [471, 268] on textarea "Proszę koniecznie przekazać kompletny plik z projektem z załącznika do produkcj…" at bounding box center [591, 282] width 240 height 43
drag, startPoint x: 643, startPoint y: 268, endPoint x: 599, endPoint y: 267, distance: 44.3
click at [599, 267] on textarea "kompletny plik z projektem z załącznika do produkcji, aby zarówno przód, jak i …" at bounding box center [591, 282] width 240 height 43
click at [613, 286] on textarea "kompletny plik z projektem z załącznika, aby zarówno przód, jak i tył zostały p…" at bounding box center [591, 282] width 240 height 43
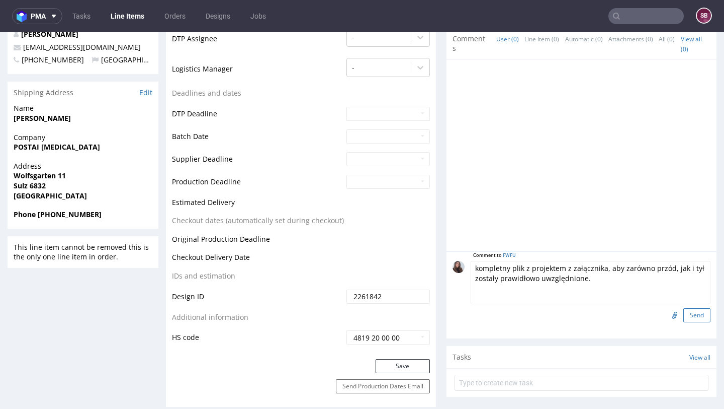
type textarea "kompletny plik z projektem z załącznika, aby zarówno przód, jak i tył zostały p…"
click at [690, 317] on button "Send" at bounding box center [697, 315] width 27 height 14
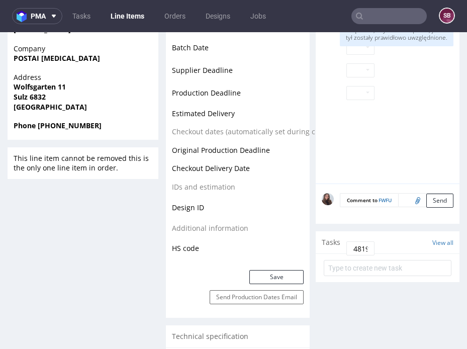
scroll to position [438, 0]
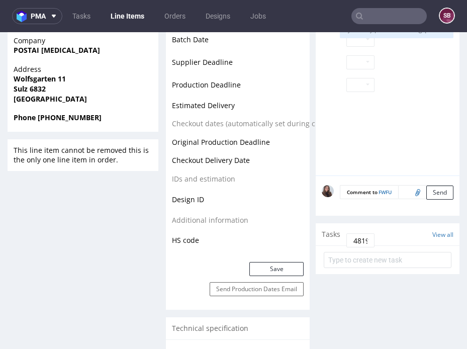
click at [413, 193] on div at bounding box center [418, 193] width 17 height 14
click at [410, 191] on input "file" at bounding box center [417, 192] width 14 height 13
type input "C:\fakepath\1726315-magnetic-rigid-box-lite-white-gloss-23-x-23-x-6_postaiskinc…"
click at [433, 191] on button "Send" at bounding box center [440, 193] width 27 height 14
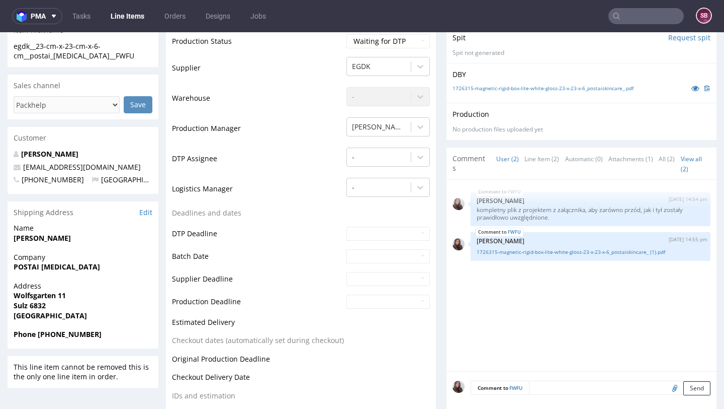
scroll to position [0, 0]
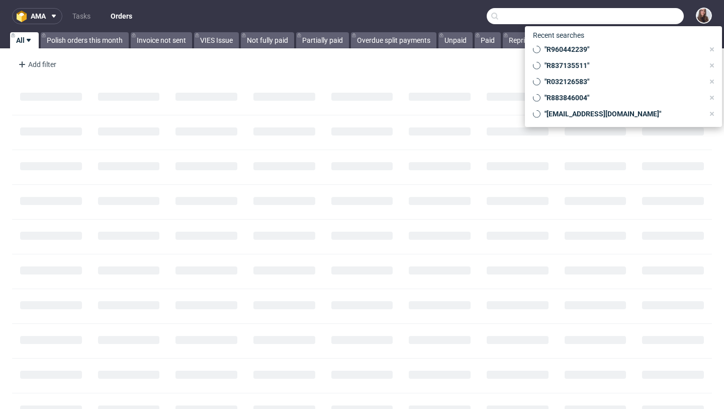
click at [645, 14] on input "text" at bounding box center [585, 16] width 197 height 16
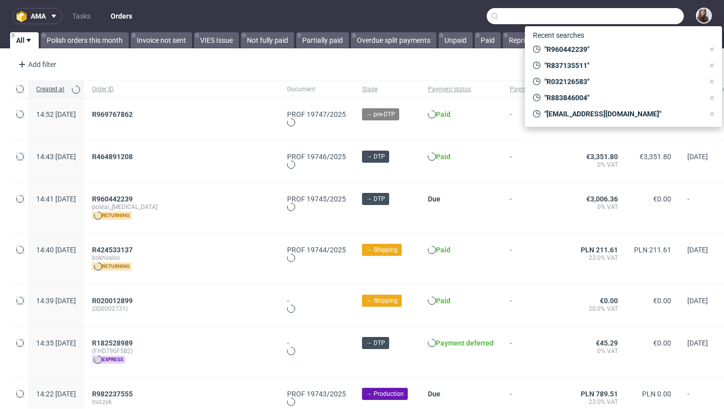
paste input "R929636017"
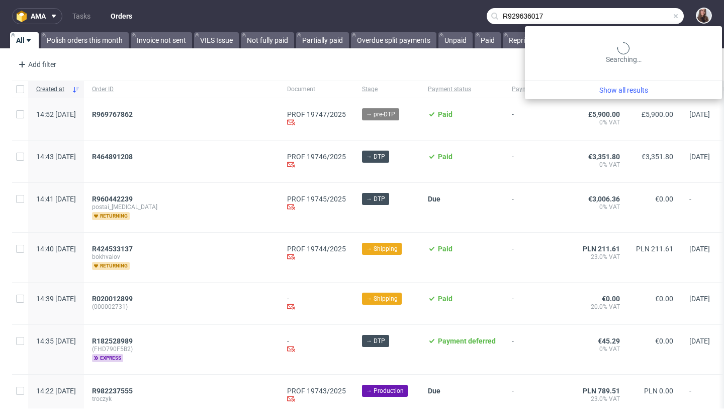
type input "R929636017"
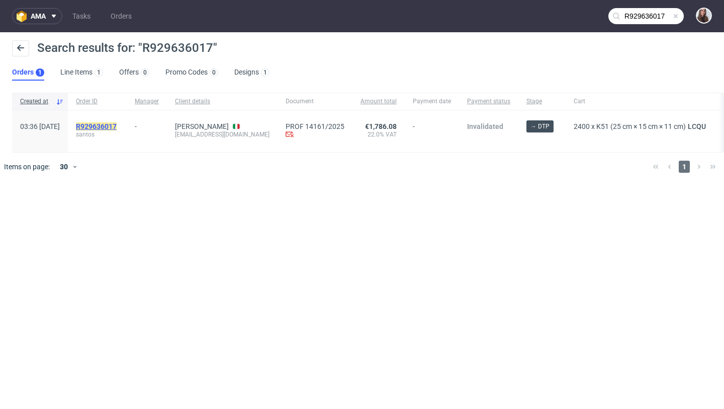
click at [117, 124] on mark "R929636017" at bounding box center [96, 126] width 41 height 8
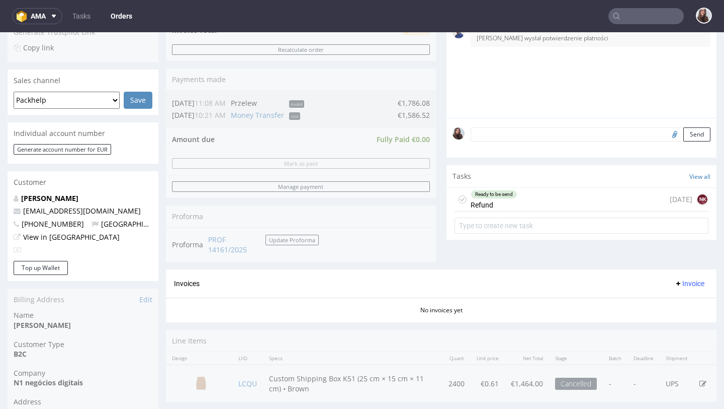
scroll to position [256, 0]
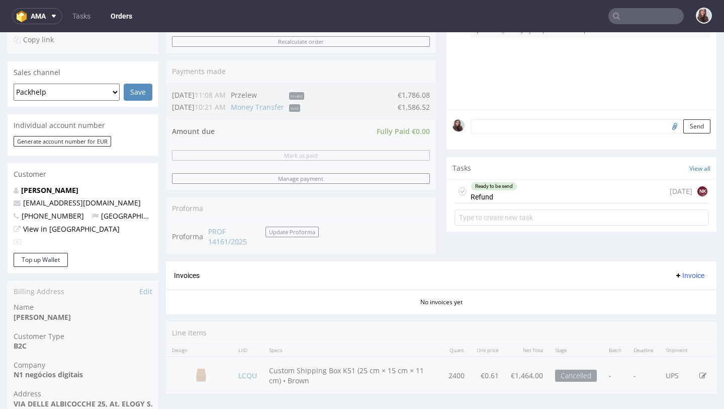
click at [517, 203] on div "Ready to be send Refund 6 days ago NK" at bounding box center [582, 192] width 254 height 24
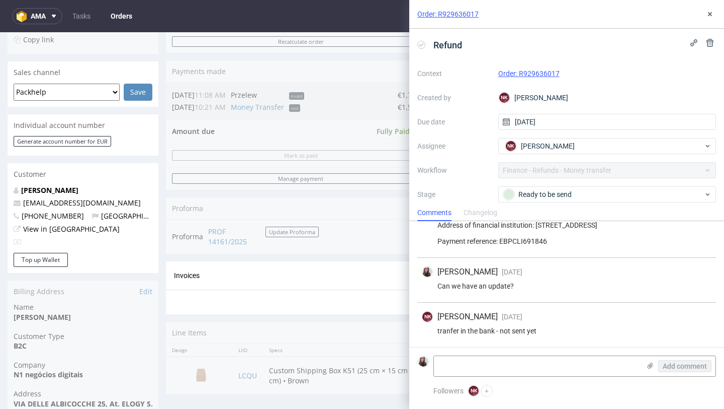
scroll to position [356, 0]
click at [490, 366] on textarea at bounding box center [537, 366] width 206 height 20
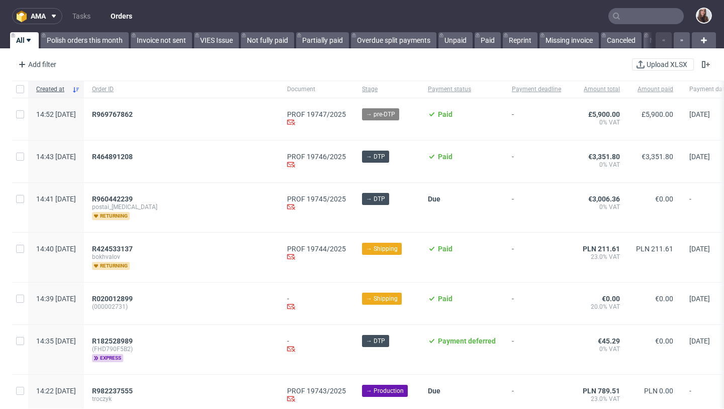
click at [626, 21] on input "text" at bounding box center [646, 16] width 75 height 16
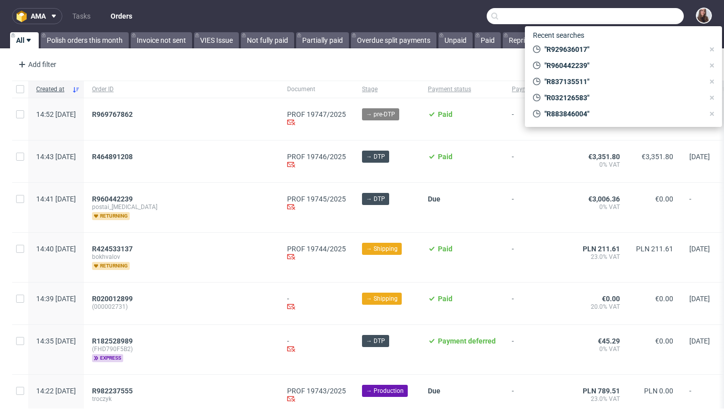
paste input "R423643843"
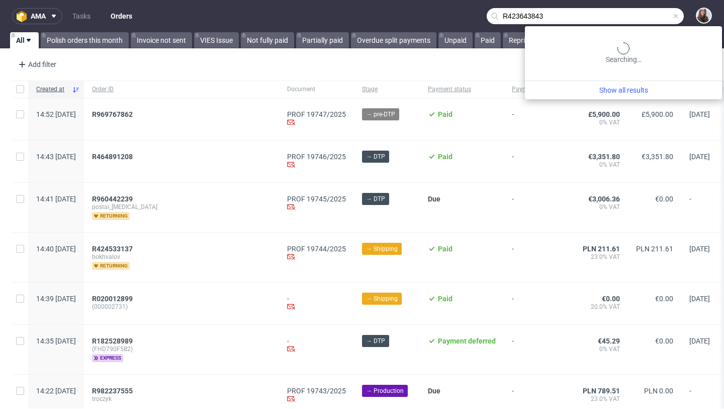
type input "R423643843"
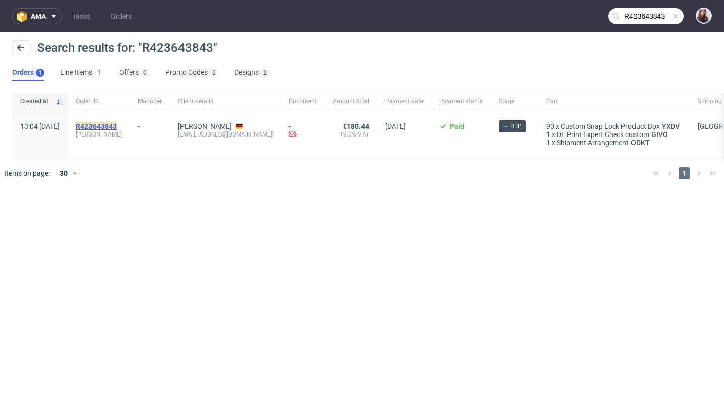
click at [117, 126] on mark "R423643843" at bounding box center [96, 126] width 41 height 8
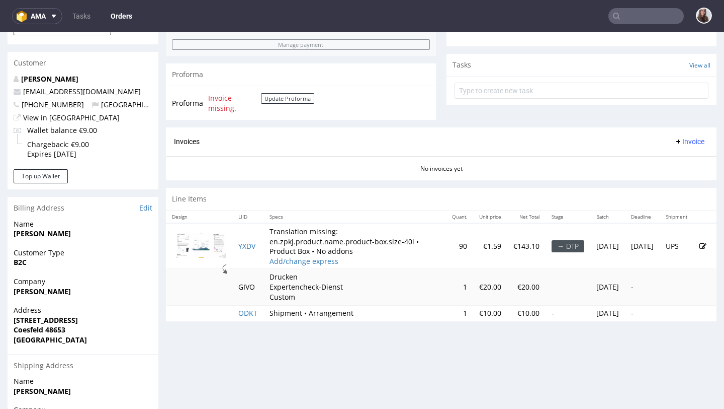
scroll to position [343, 0]
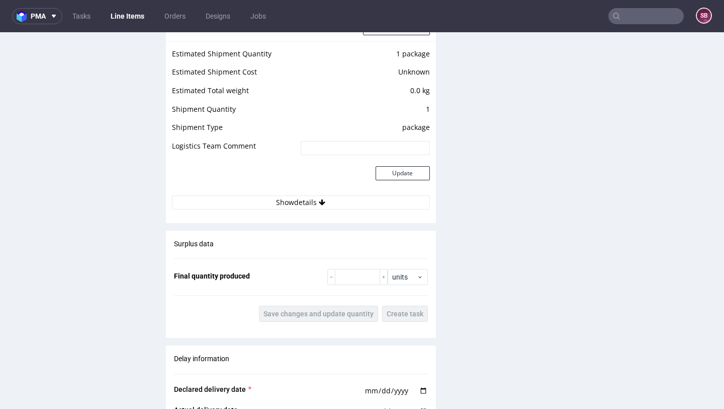
scroll to position [1067, 0]
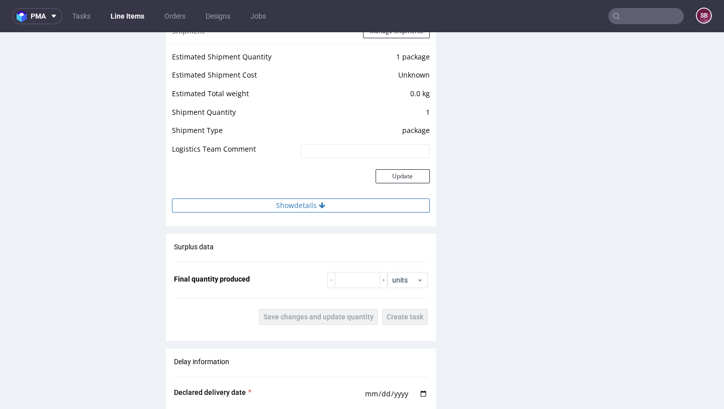
click at [306, 212] on button "Show details" at bounding box center [301, 205] width 258 height 14
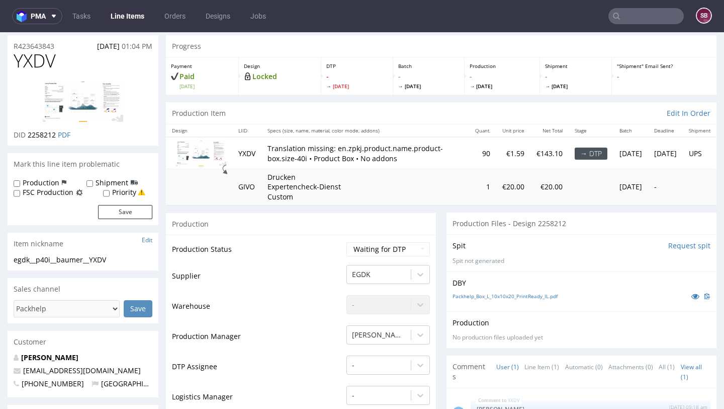
scroll to position [0, 0]
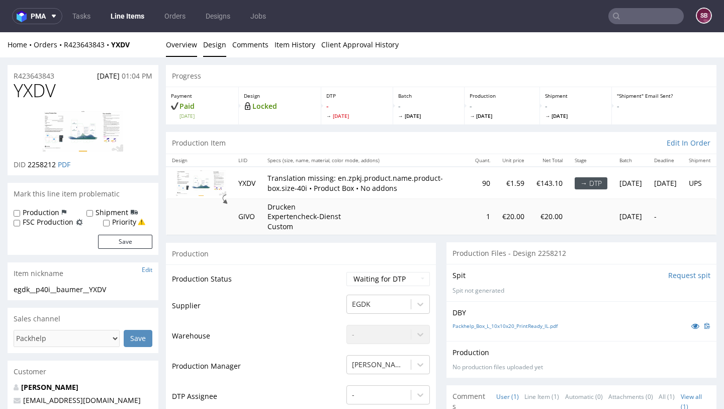
click at [213, 48] on link "Design" at bounding box center [214, 44] width 23 height 25
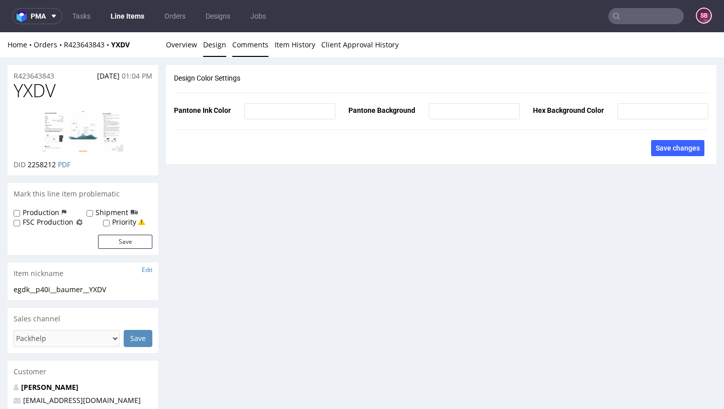
click at [262, 44] on link "Comments" at bounding box center [250, 44] width 36 height 25
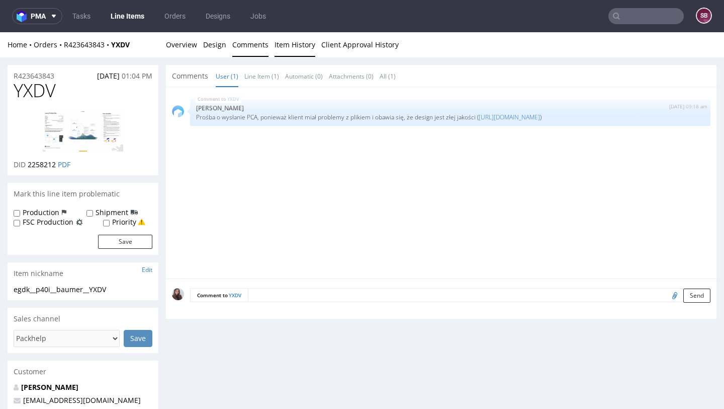
click at [286, 44] on link "Item History" at bounding box center [295, 44] width 41 height 25
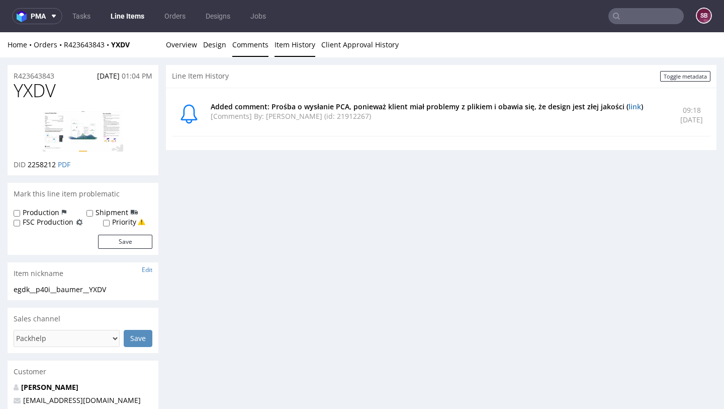
click at [253, 41] on link "Comments" at bounding box center [250, 44] width 36 height 25
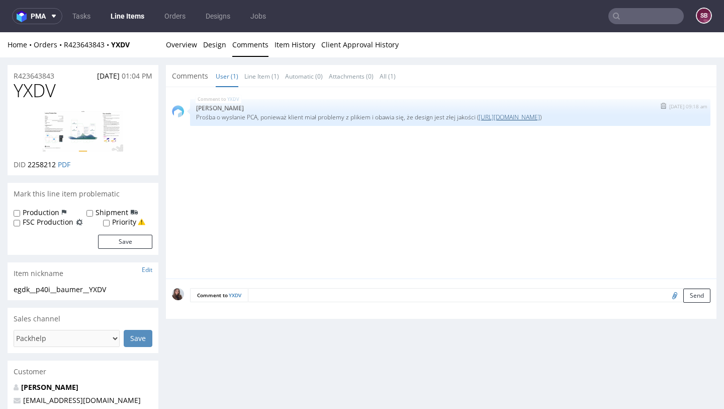
click at [520, 115] on link "[URL][DOMAIN_NAME]" at bounding box center [509, 117] width 61 height 9
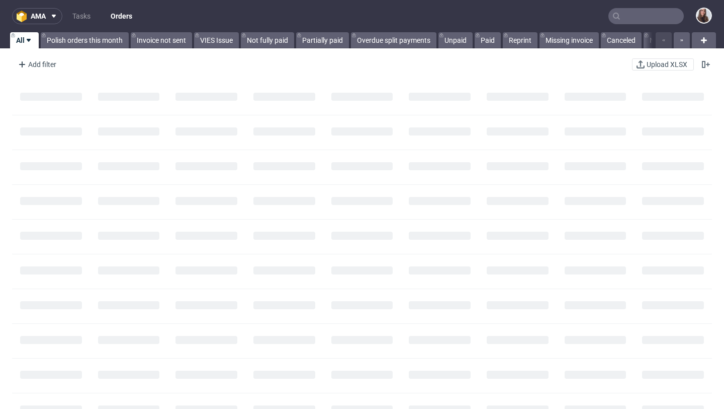
click at [641, 1] on nav "ama Tasks Orders" at bounding box center [362, 16] width 724 height 32
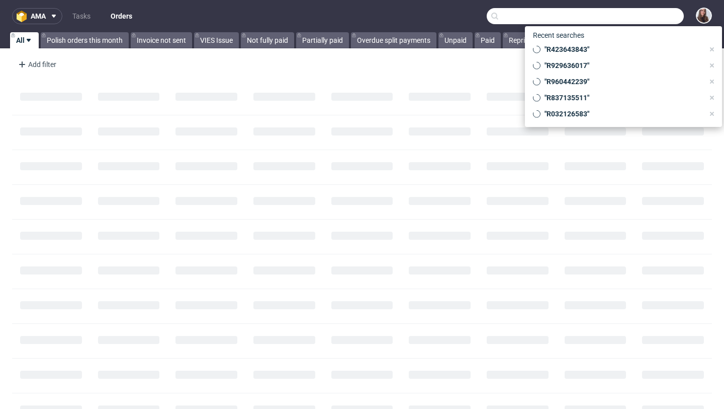
click at [637, 16] on input "text" at bounding box center [585, 16] width 197 height 16
paste input "R423643843"
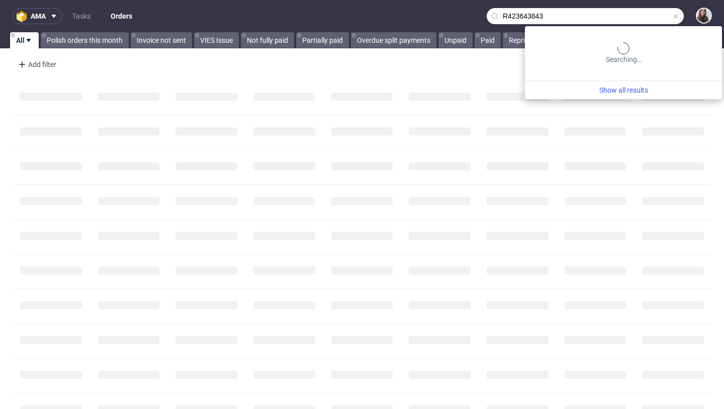
type input "R423643843"
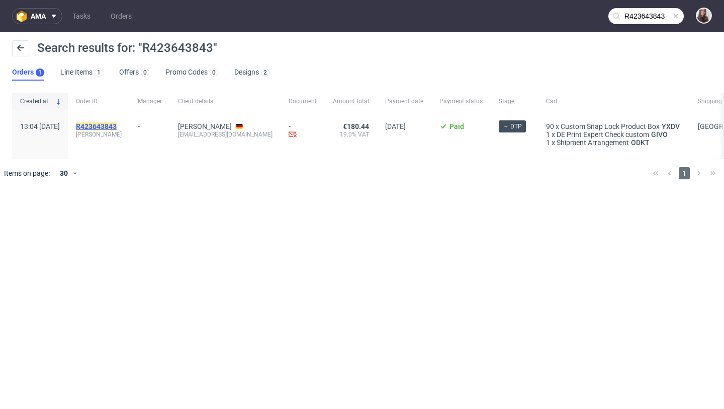
click at [117, 126] on mark "R423643843" at bounding box center [96, 126] width 41 height 8
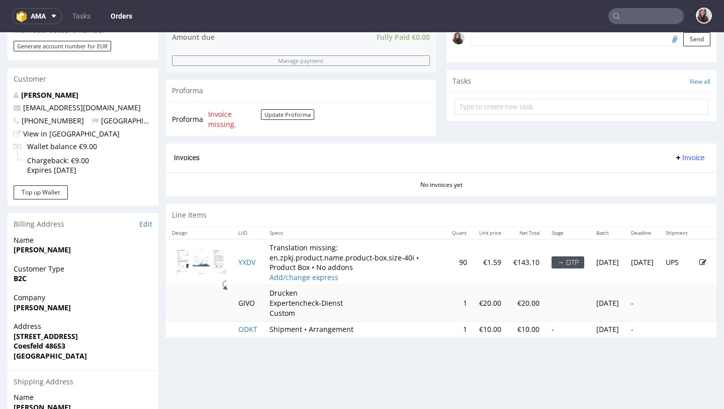
scroll to position [320, 0]
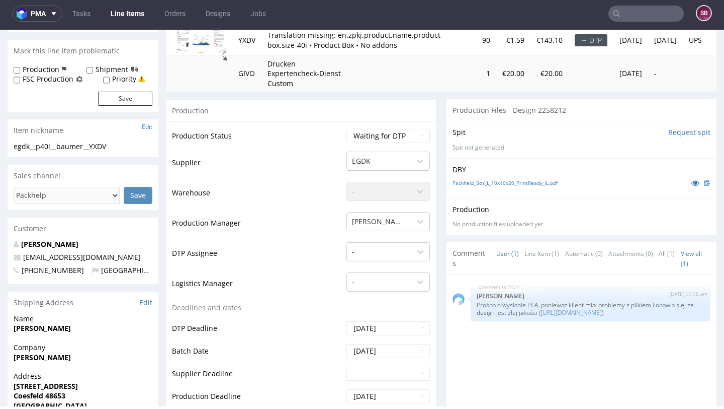
scroll to position [142, 0]
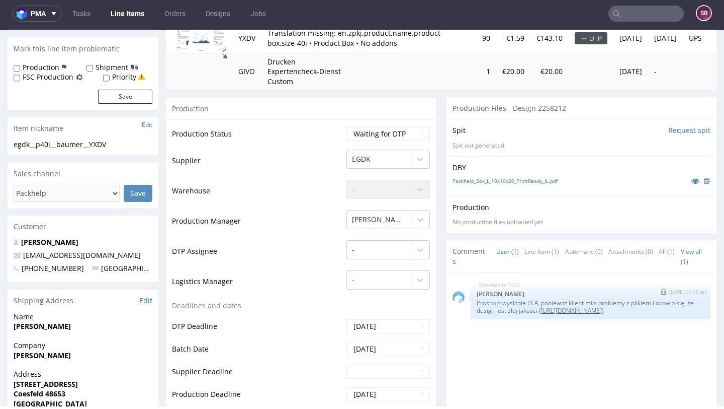
click at [548, 314] on link "[URL][DOMAIN_NAME]" at bounding box center [571, 310] width 61 height 9
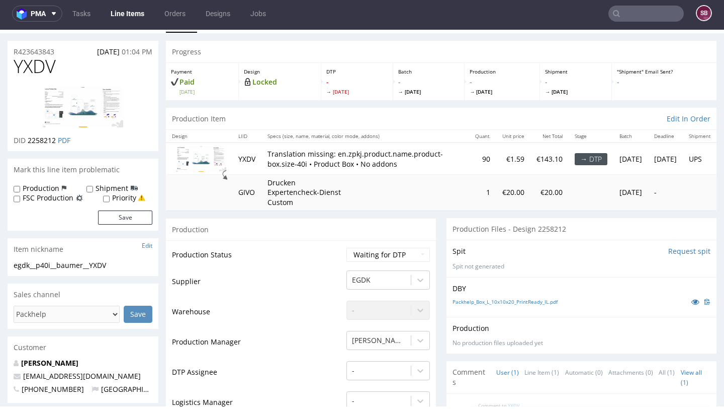
scroll to position [17, 0]
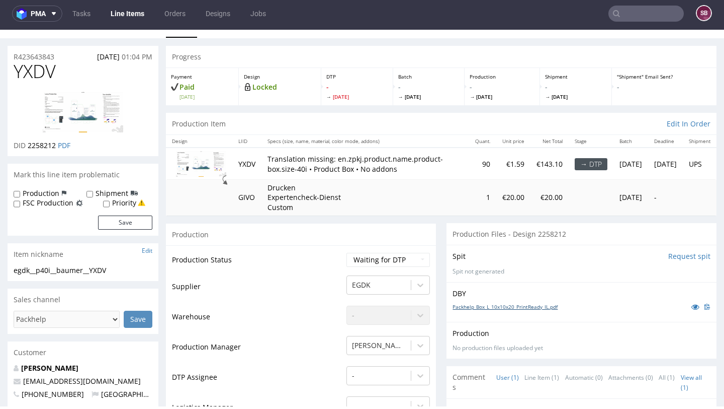
click at [511, 309] on link "Packhelp_Box_L_10x10x20_PrintReady_IL.pdf" at bounding box center [505, 306] width 105 height 7
click at [384, 114] on div "Production Item Edit In Order" at bounding box center [441, 124] width 551 height 22
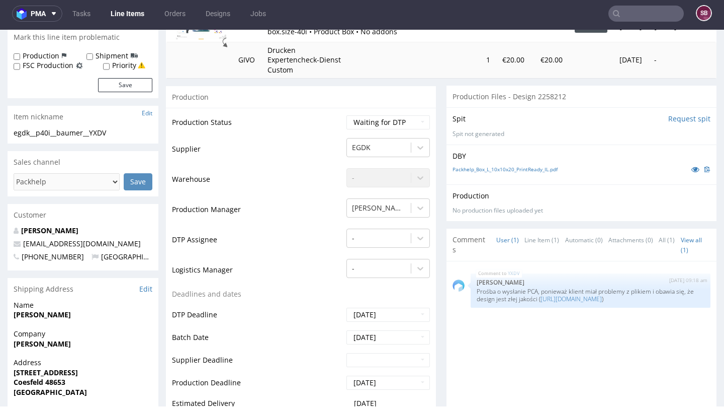
scroll to position [0, 0]
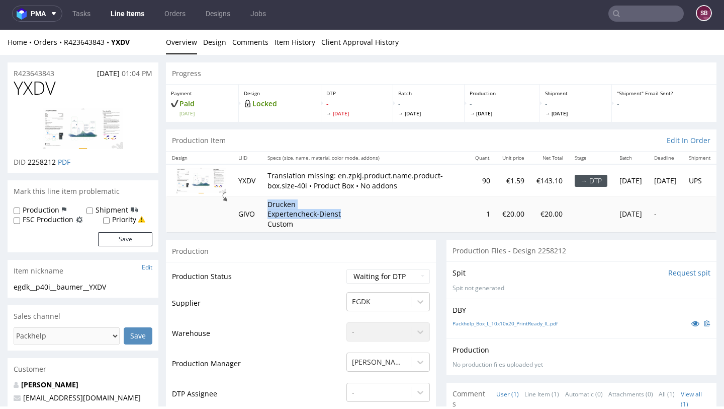
drag, startPoint x: 344, startPoint y: 220, endPoint x: 270, endPoint y: 204, distance: 75.6
click at [270, 204] on p "Drucken Expertencheck-Dienst Custom" at bounding box center [305, 214] width 75 height 30
copy p "Drucken Expertencheck-Dienst"
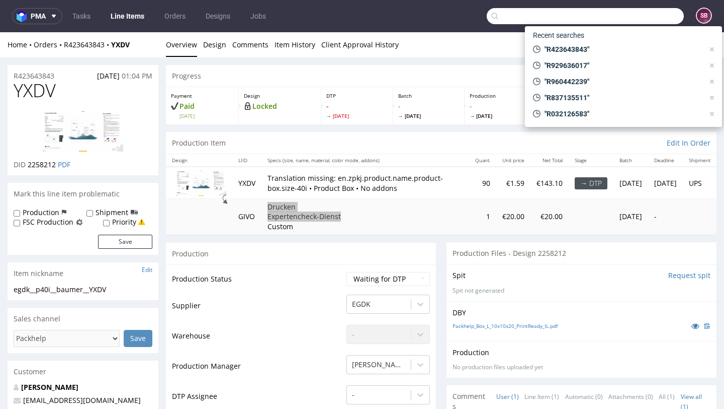
click at [631, 16] on input "text" at bounding box center [585, 16] width 197 height 16
paste input "[EMAIL_ADDRESS][DOMAIN_NAME]"
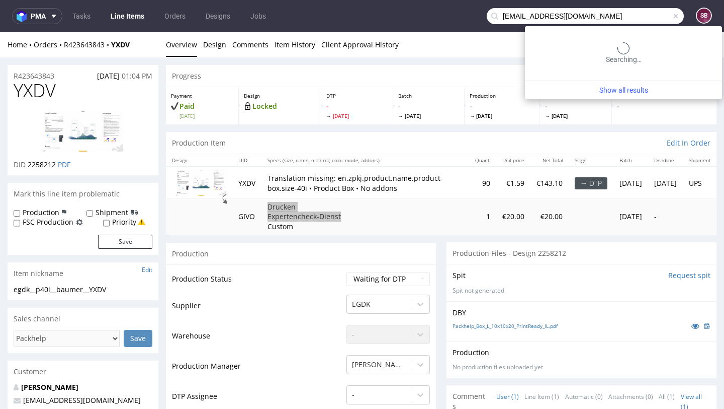
type input "[EMAIL_ADDRESS][DOMAIN_NAME]"
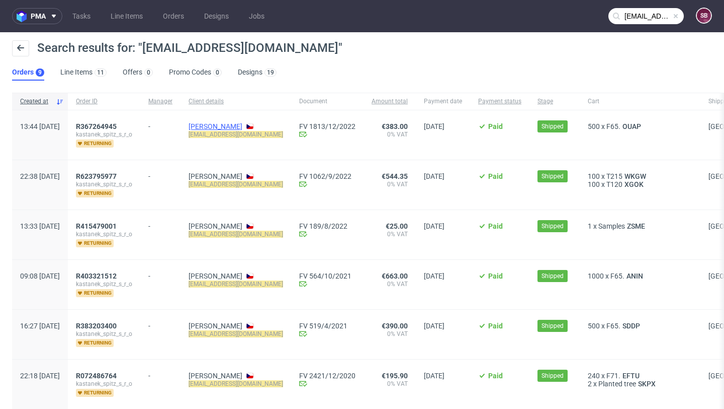
click at [237, 127] on link "[PERSON_NAME]" at bounding box center [216, 126] width 54 height 8
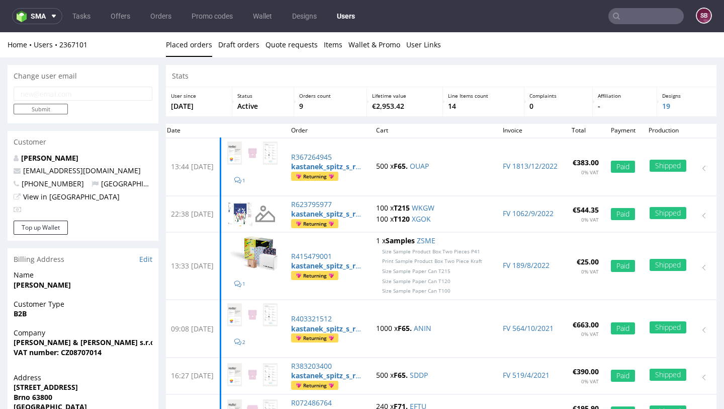
click at [71, 90] on input "email" at bounding box center [83, 94] width 139 height 14
paste input "[EMAIL_ADDRESS][DOMAIN_NAME]"
type input "[EMAIL_ADDRESS][DOMAIN_NAME]"
click at [48, 108] on input "Submit" at bounding box center [41, 109] width 54 height 11
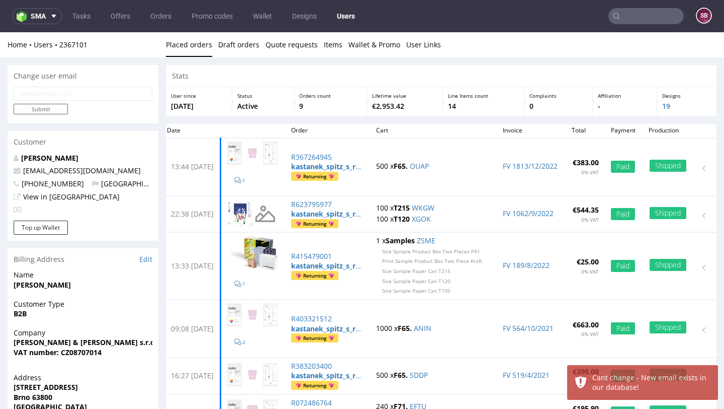
click at [73, 209] on div at bounding box center [83, 209] width 139 height 10
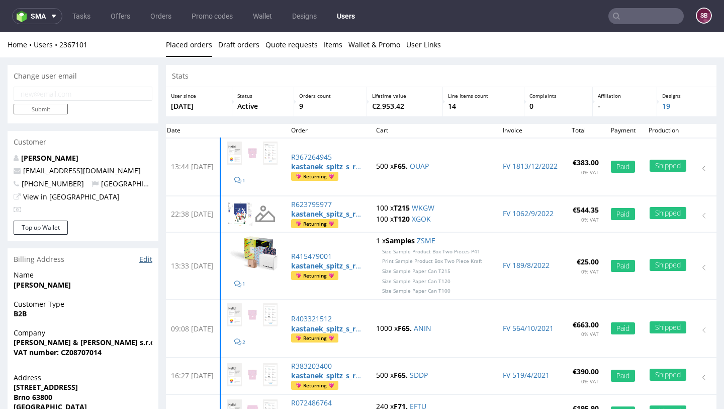
click at [145, 257] on link "Edit" at bounding box center [145, 259] width 13 height 10
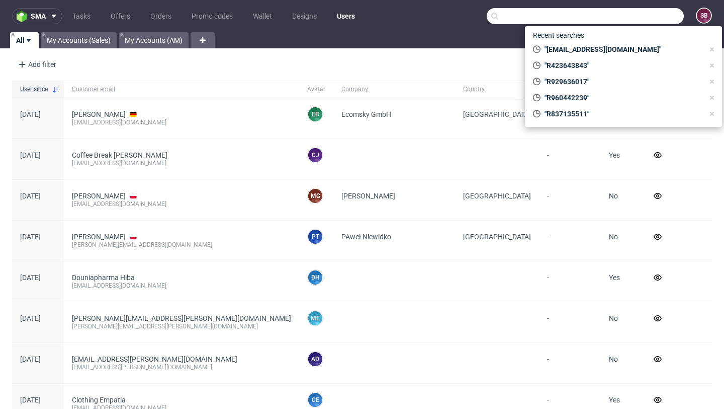
click at [657, 16] on input "text" at bounding box center [585, 16] width 197 height 16
click at [607, 47] on span ""[EMAIL_ADDRESS][DOMAIN_NAME]"" at bounding box center [623, 49] width 164 height 10
type input "[EMAIL_ADDRESS][DOMAIN_NAME]"
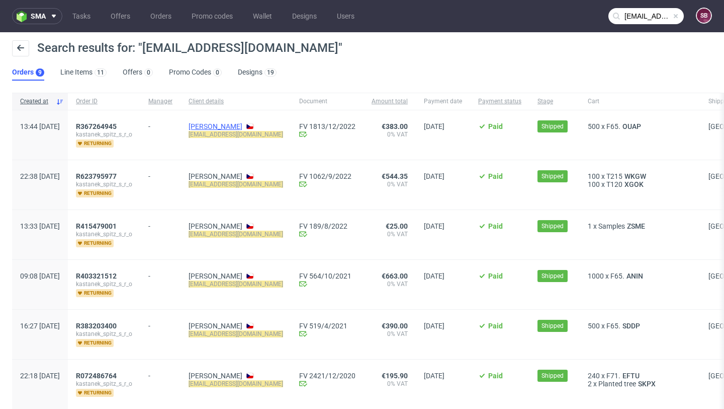
click at [241, 124] on link "[PERSON_NAME]" at bounding box center [216, 126] width 54 height 8
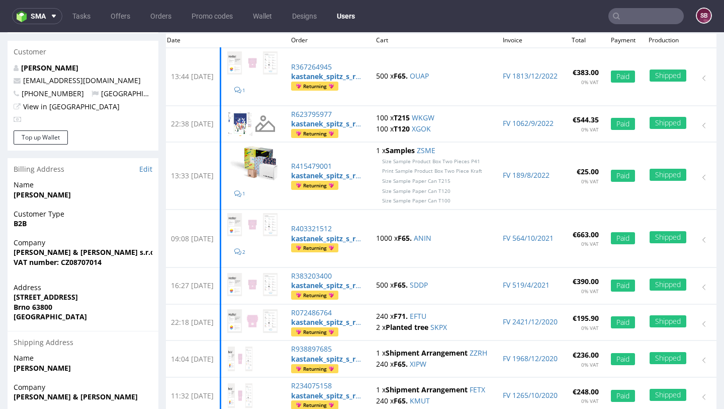
scroll to position [91, 0]
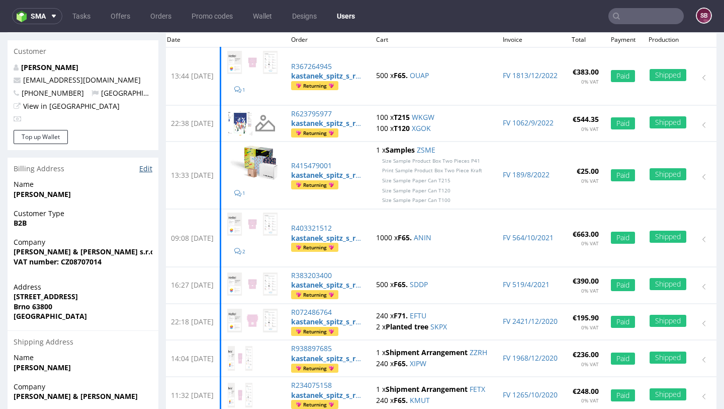
click at [146, 169] on link "Edit" at bounding box center [145, 169] width 13 height 10
click at [642, 20] on input "text" at bounding box center [646, 16] width 75 height 16
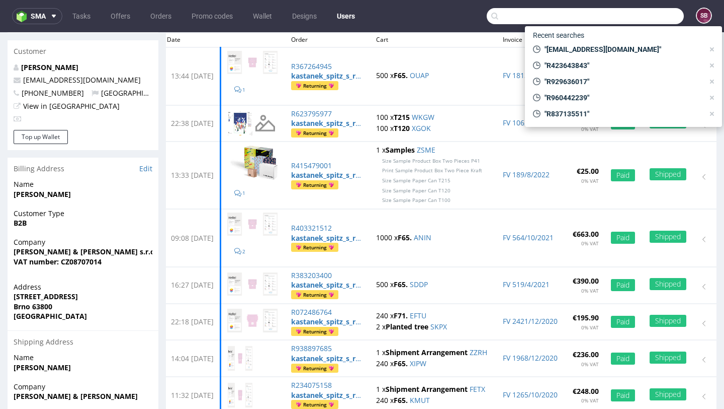
paste input "[EMAIL_ADDRESS][DOMAIN_NAME]"
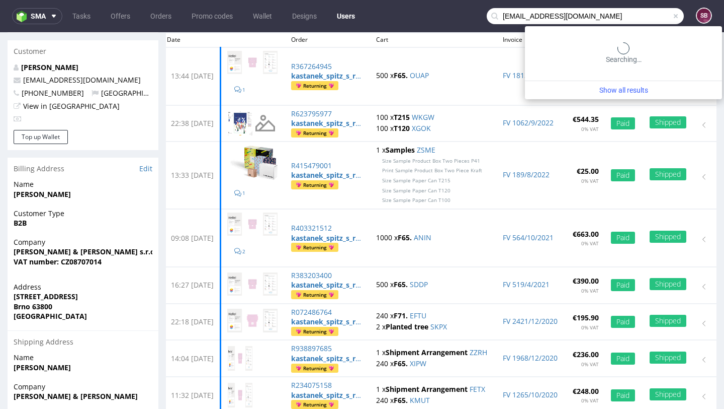
type input "[EMAIL_ADDRESS][DOMAIN_NAME]"
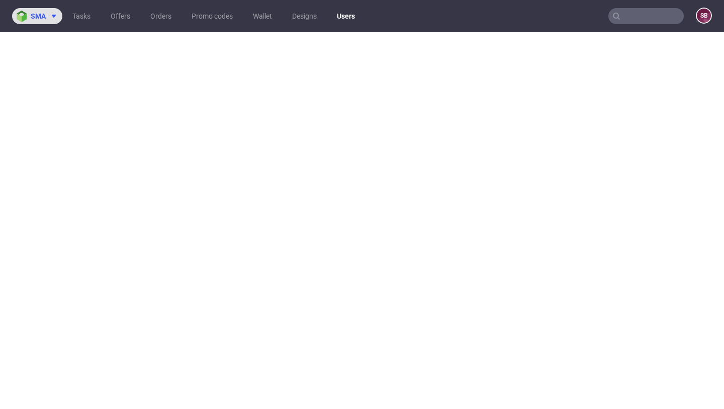
click at [41, 19] on span "sma" at bounding box center [38, 16] width 15 height 7
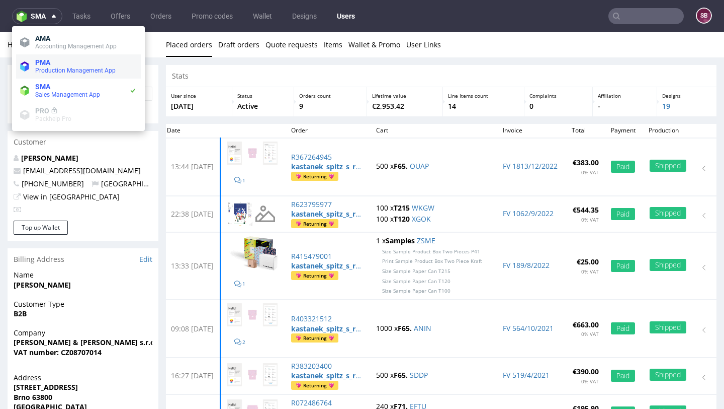
click at [51, 64] on span "PMA" at bounding box center [86, 62] width 102 height 8
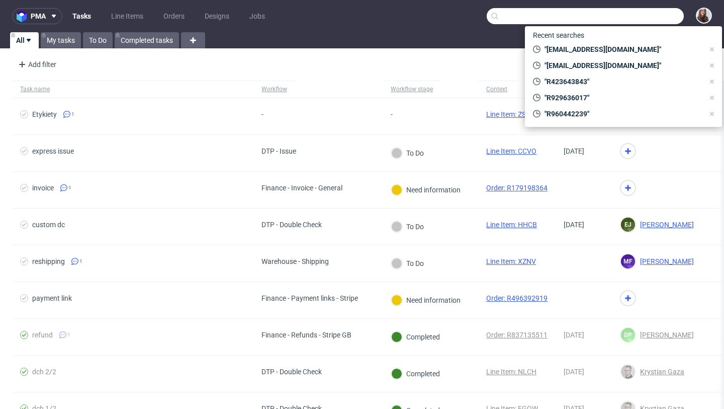
click at [647, 13] on input "text" at bounding box center [585, 16] width 197 height 16
click at [612, 56] on div "Recent searches "[EMAIL_ADDRESS][DOMAIN_NAME]" "[EMAIL_ADDRESS][DOMAIN_NAME]" "…" at bounding box center [623, 76] width 197 height 101
click at [595, 69] on span ""[EMAIL_ADDRESS][DOMAIN_NAME]"" at bounding box center [623, 65] width 164 height 10
type input "[EMAIL_ADDRESS][DOMAIN_NAME]"
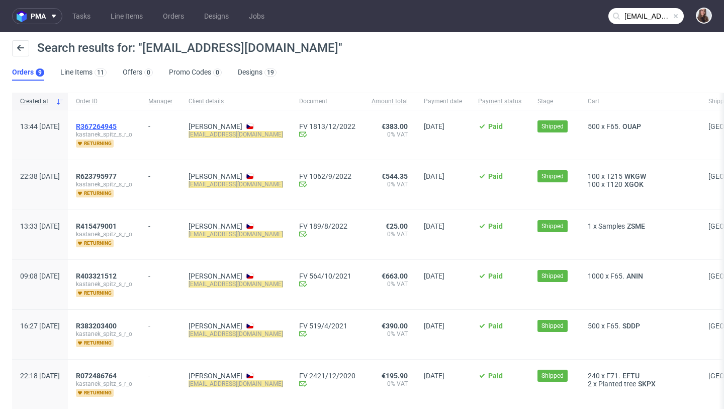
click at [117, 124] on span "R367264945" at bounding box center [96, 126] width 41 height 8
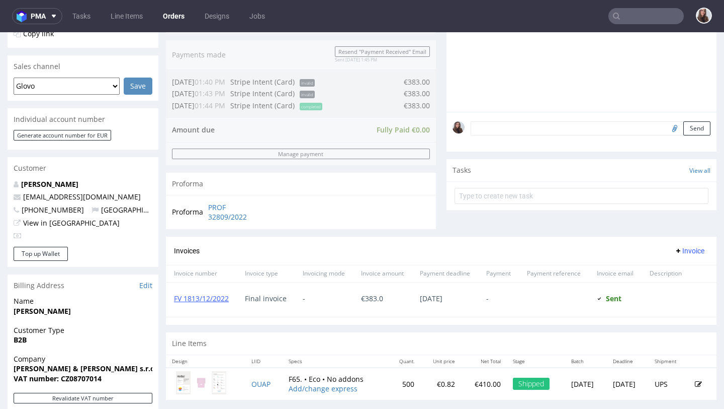
scroll to position [240, 0]
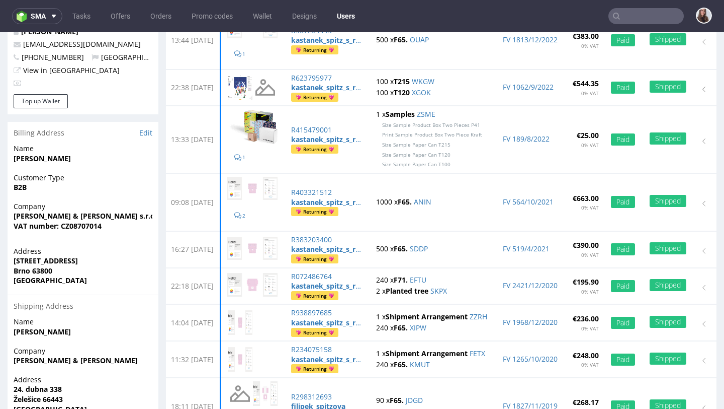
scroll to position [138, 0]
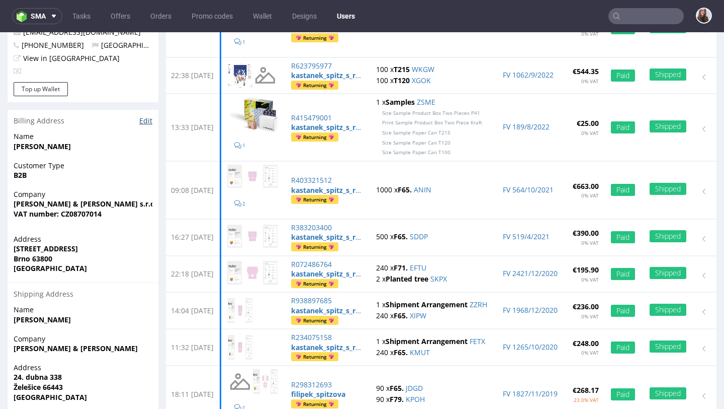
click at [150, 120] on link "Edit" at bounding box center [145, 121] width 13 height 10
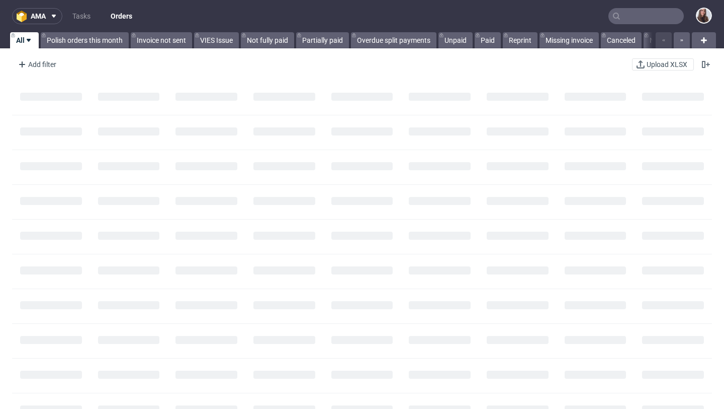
click at [622, 19] on input "text" at bounding box center [646, 16] width 75 height 16
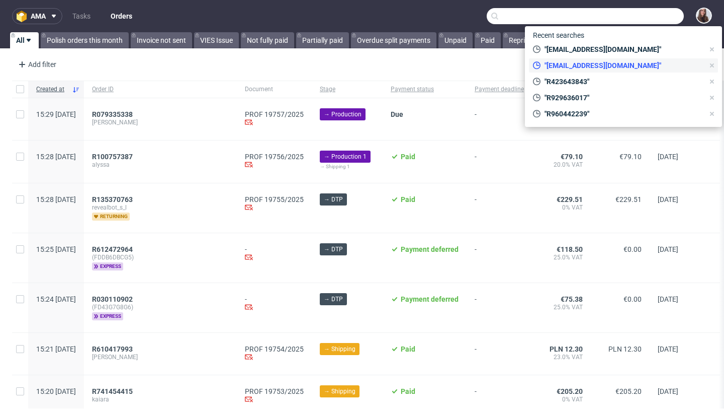
click at [585, 62] on span ""[EMAIL_ADDRESS][DOMAIN_NAME]"" at bounding box center [623, 65] width 164 height 10
type input "[EMAIL_ADDRESS][DOMAIN_NAME]"
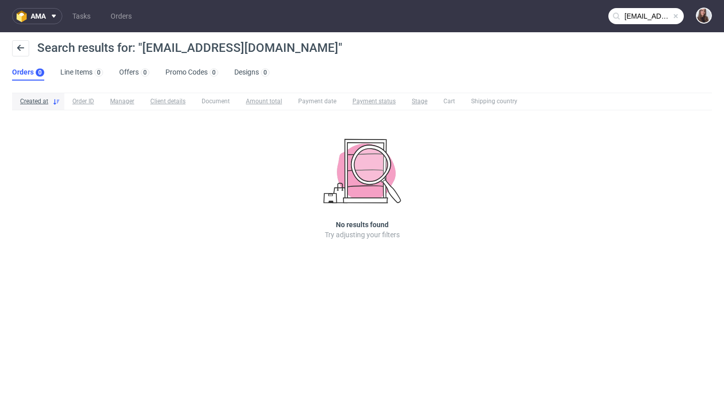
click at [678, 15] on span at bounding box center [676, 16] width 8 height 8
click at [630, 12] on input "text" at bounding box center [646, 16] width 75 height 16
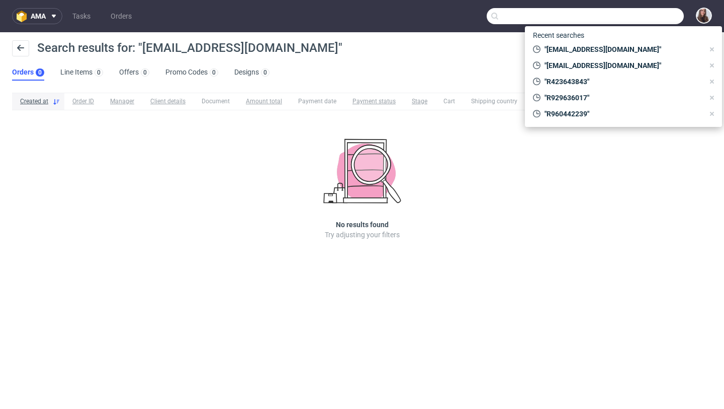
click at [616, 40] on div "Recent searches "[EMAIL_ADDRESS][DOMAIN_NAME]" "[EMAIL_ADDRESS][DOMAIN_NAME]" "…" at bounding box center [623, 76] width 197 height 101
click at [596, 65] on span ""[EMAIL_ADDRESS][DOMAIN_NAME]"" at bounding box center [623, 65] width 164 height 10
type input "farmamlsnakoza@gmail.com"
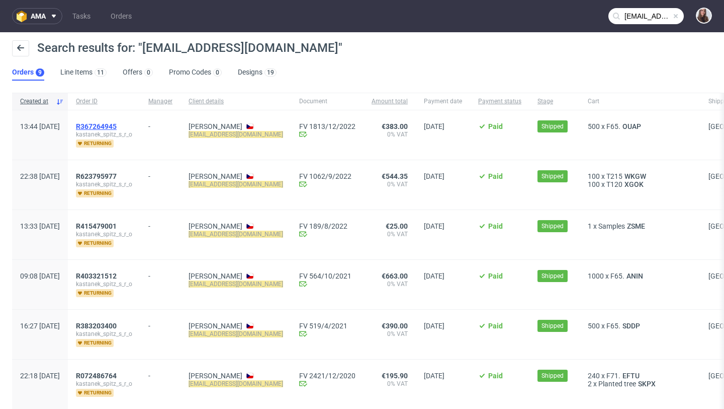
click at [117, 122] on span "R367264945" at bounding box center [96, 126] width 41 height 8
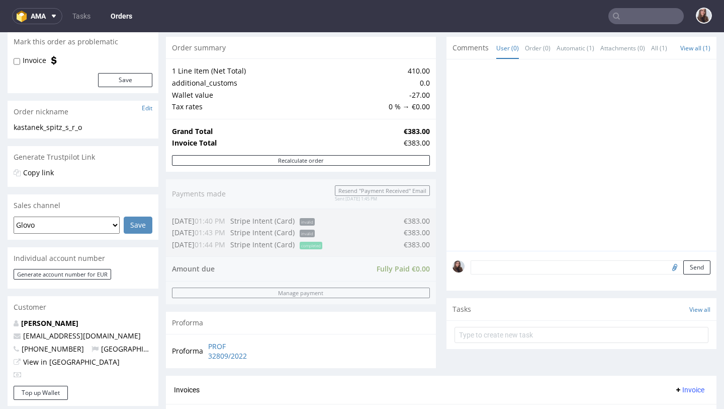
scroll to position [101, 0]
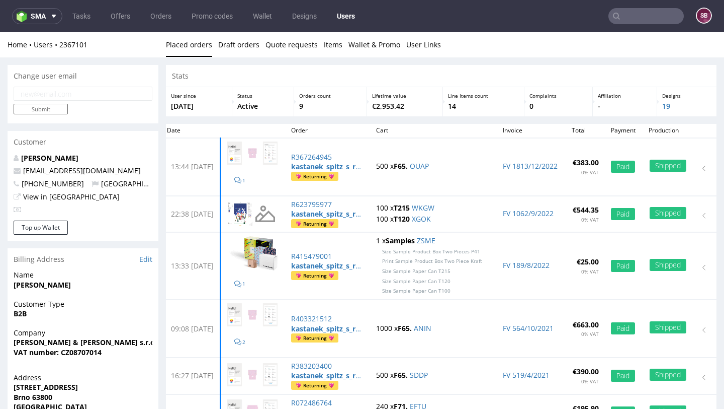
click at [76, 96] on input "email" at bounding box center [83, 94] width 139 height 14
paste input "info@kastankovosusenemaso.cz"
type input "info@kastankovosusenemaso.cz"
click at [49, 111] on input "Submit" at bounding box center [41, 109] width 54 height 11
click at [642, 18] on input "text" at bounding box center [646, 16] width 75 height 16
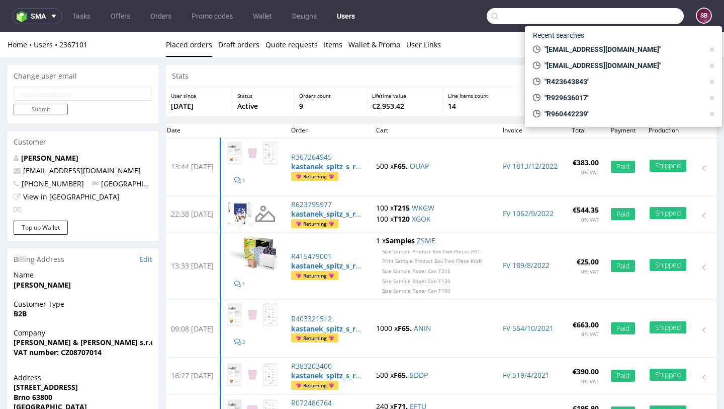
paste input "R837135511"
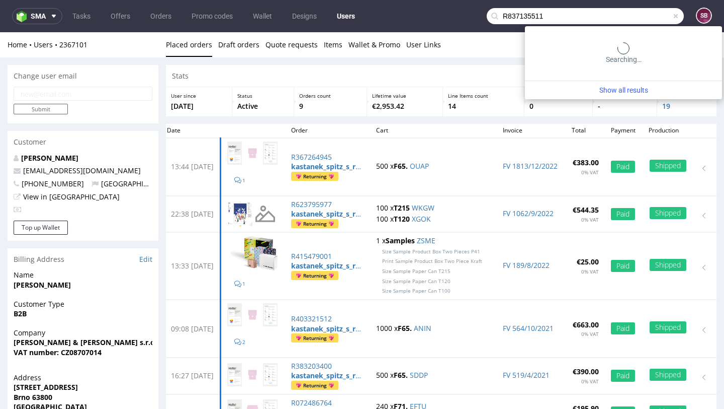
type input "R837135511"
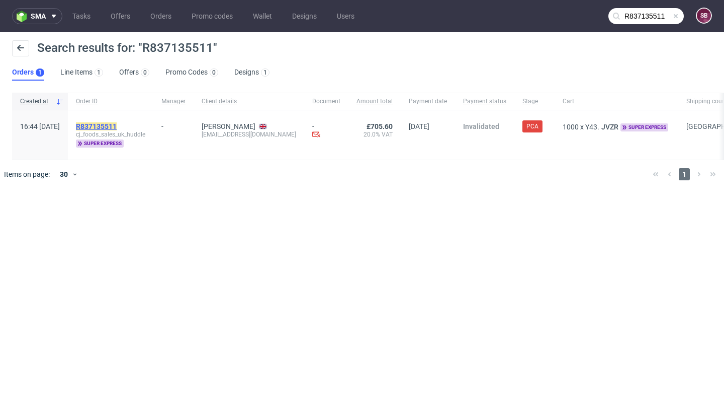
click at [117, 123] on mark "R837135511" at bounding box center [96, 126] width 41 height 8
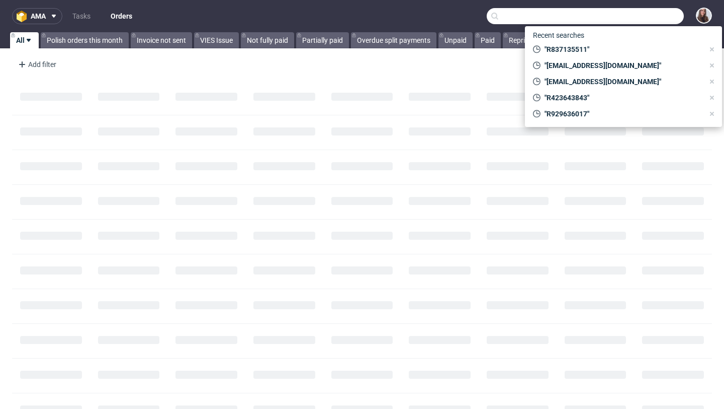
click at [636, 23] on input "text" at bounding box center [585, 16] width 197 height 16
paste input "R356453303"
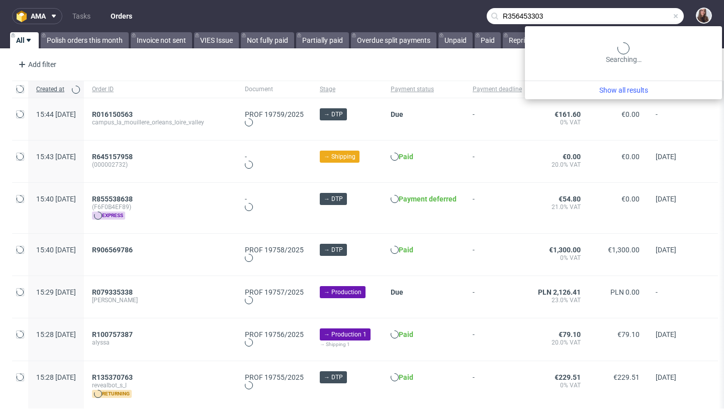
type input "R356453303"
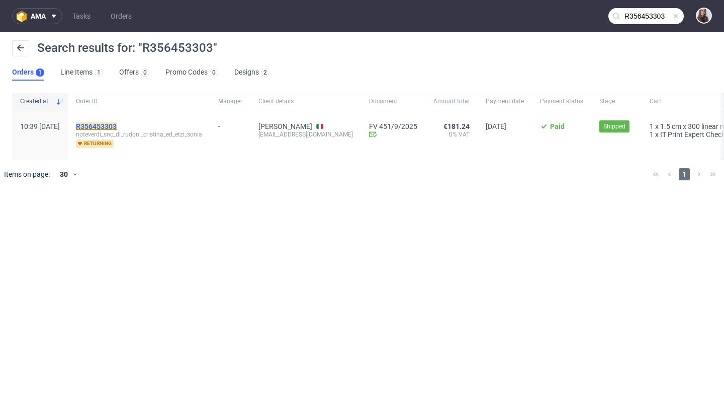
click at [117, 126] on mark "R356453303" at bounding box center [96, 126] width 41 height 8
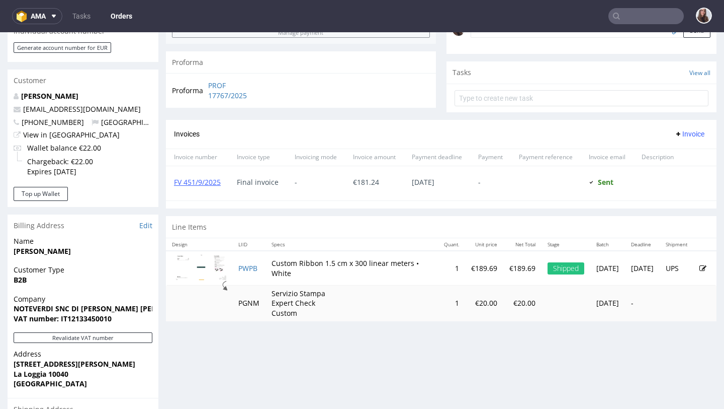
scroll to position [337, 0]
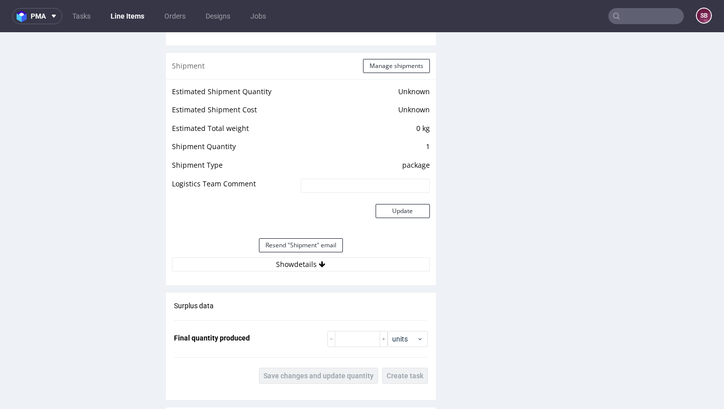
scroll to position [865, 0]
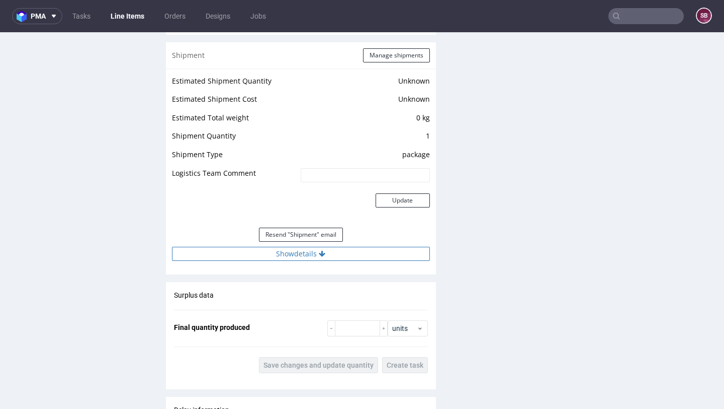
click at [294, 261] on div "Estimated Shipment Quantity Unknown Estimated Shipment Cost Unknown Estimated T…" at bounding box center [301, 167] width 270 height 198
click at [295, 260] on button "Show details" at bounding box center [301, 254] width 258 height 14
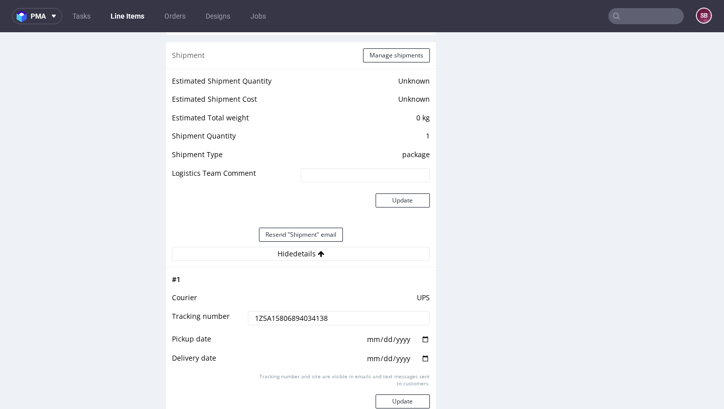
drag, startPoint x: 341, startPoint y: 320, endPoint x: 246, endPoint y: 317, distance: 95.1
click at [248, 317] on input "1Z5A15806894034138" at bounding box center [339, 318] width 182 height 14
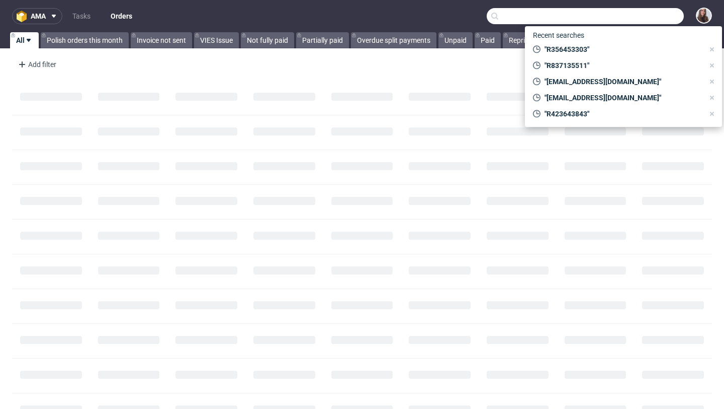
click at [647, 12] on input "text" at bounding box center [585, 16] width 197 height 16
paste input "[PERSON_NAME][EMAIL_ADDRESS][DOMAIN_NAME]"
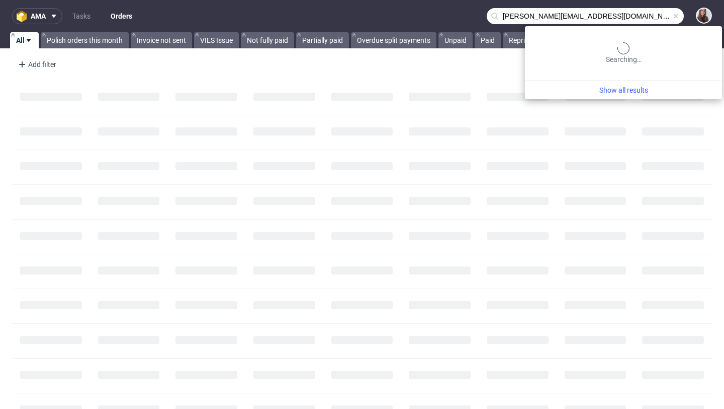
type input "[PERSON_NAME][EMAIL_ADDRESS][DOMAIN_NAME]"
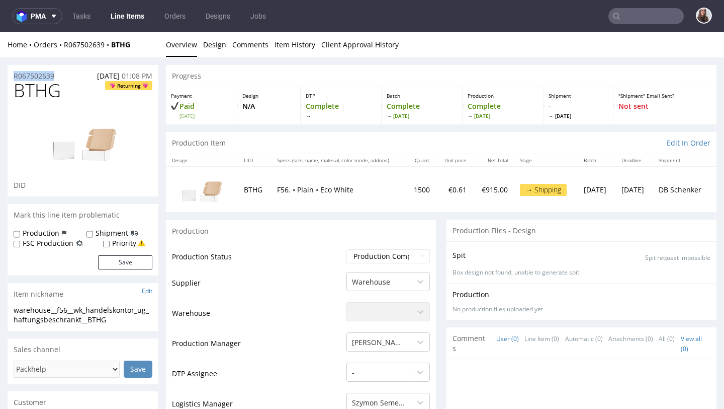
drag, startPoint x: 72, startPoint y: 73, endPoint x: 9, endPoint y: 73, distance: 63.4
click at [9, 73] on div "R067502639 [DATE] 01:08 PM" at bounding box center [83, 73] width 151 height 16
copy p "R067502639"
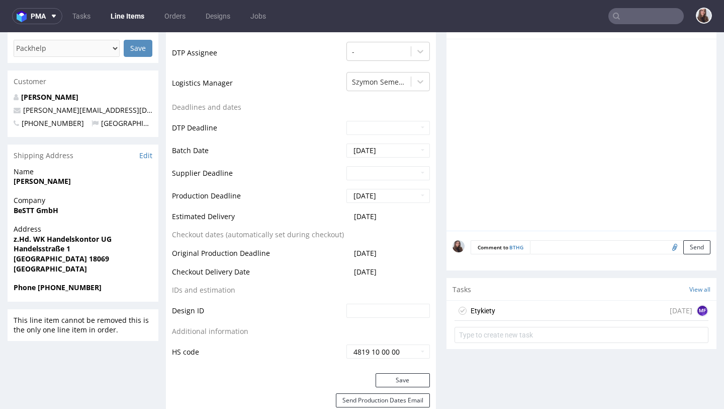
scroll to position [337, 0]
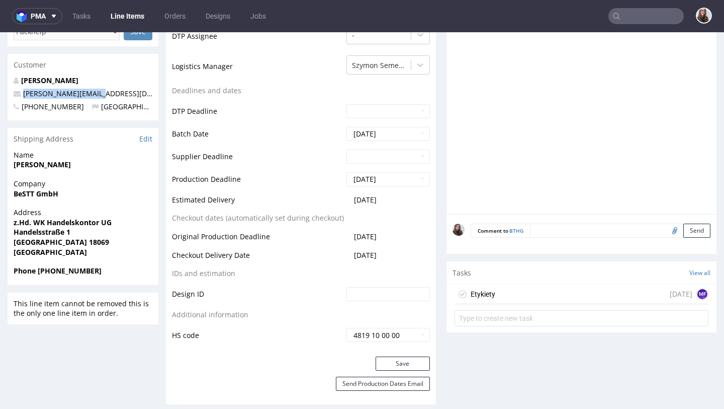
drag, startPoint x: 112, startPoint y: 93, endPoint x: 18, endPoint y: 94, distance: 93.6
click at [18, 94] on p "[PERSON_NAME][EMAIL_ADDRESS][DOMAIN_NAME]" at bounding box center [83, 94] width 139 height 10
copy span "[PERSON_NAME][EMAIL_ADDRESS][DOMAIN_NAME]"
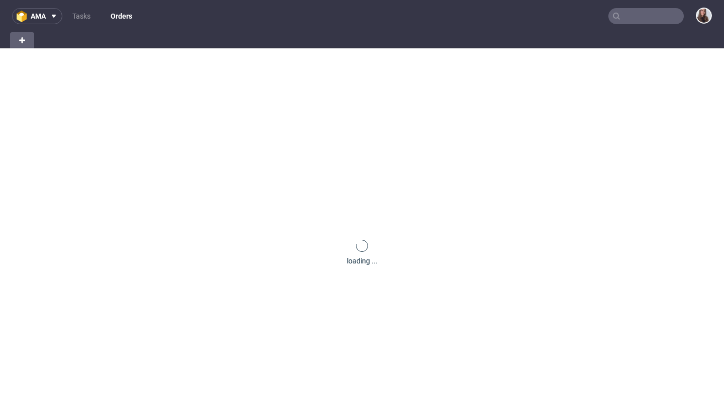
click at [624, 13] on input "text" at bounding box center [646, 16] width 75 height 16
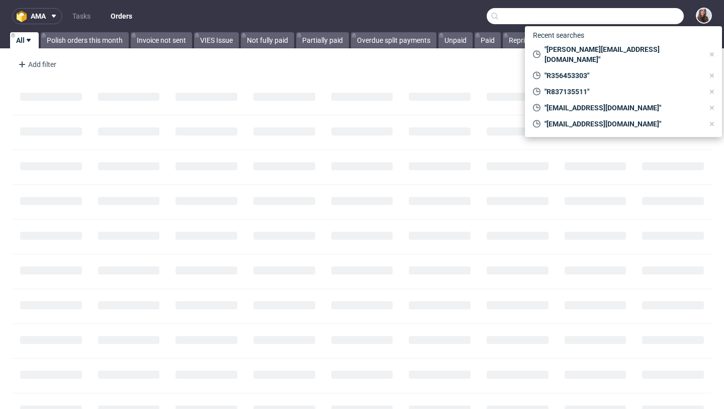
paste input "R121591363"
type input "R121591363"
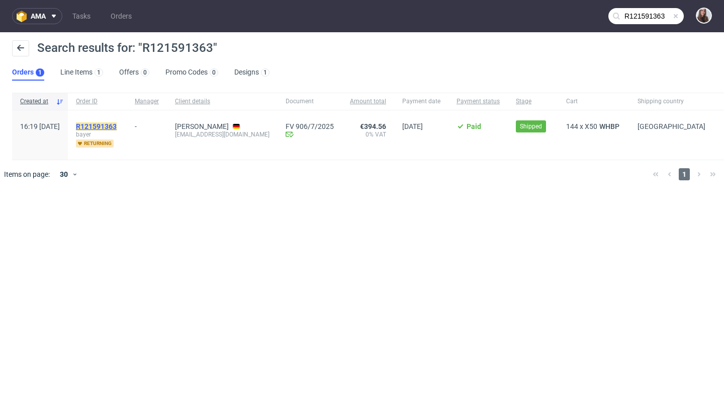
click at [117, 123] on mark "R121591363" at bounding box center [96, 126] width 41 height 8
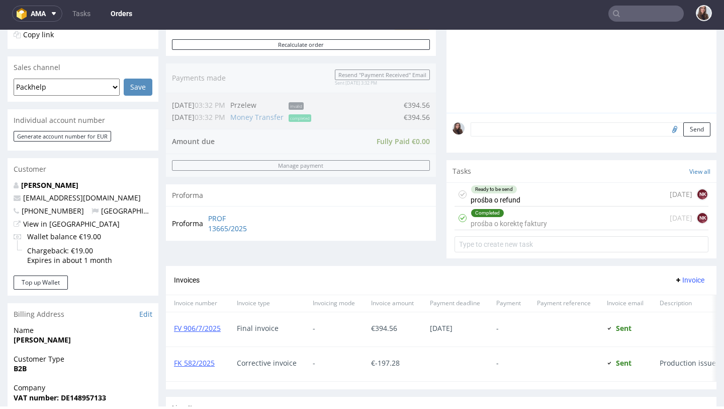
scroll to position [238, 0]
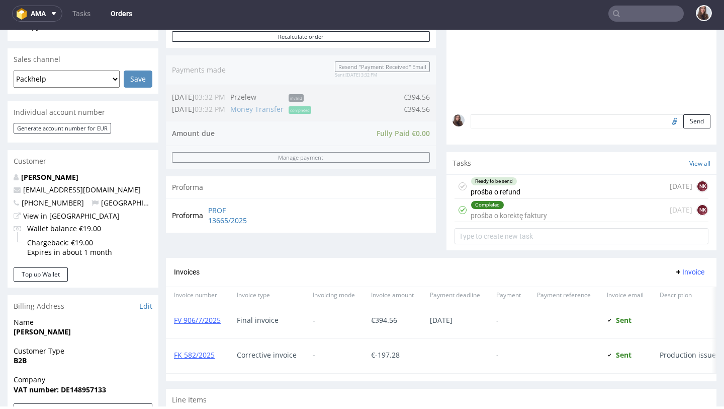
click at [514, 220] on div "Completed prośba o korektę faktury" at bounding box center [509, 209] width 76 height 23
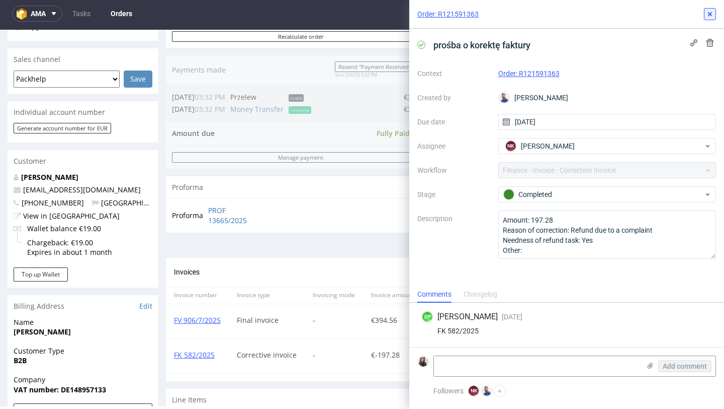
click at [710, 12] on icon at bounding box center [710, 14] width 8 height 8
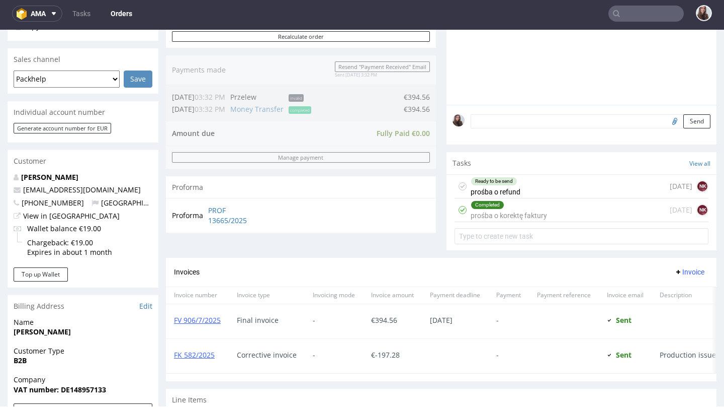
click at [557, 191] on div "Ready to be send prośba o refund [DATE] NK" at bounding box center [582, 187] width 254 height 24
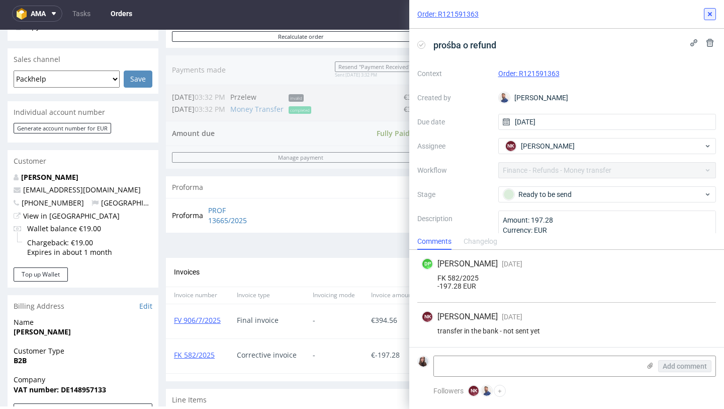
click at [712, 15] on use at bounding box center [710, 14] width 4 height 4
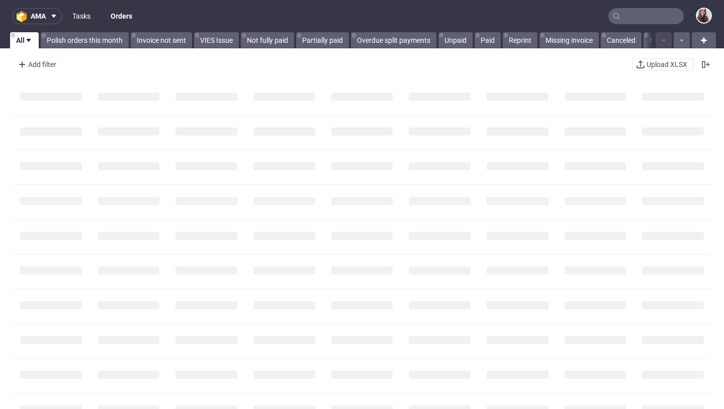
click at [89, 14] on link "Tasks" at bounding box center [81, 16] width 30 height 16
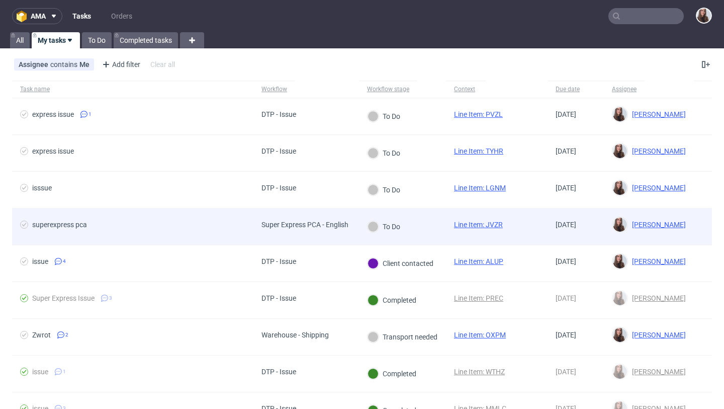
click at [223, 222] on span "superexpress pca" at bounding box center [132, 226] width 225 height 12
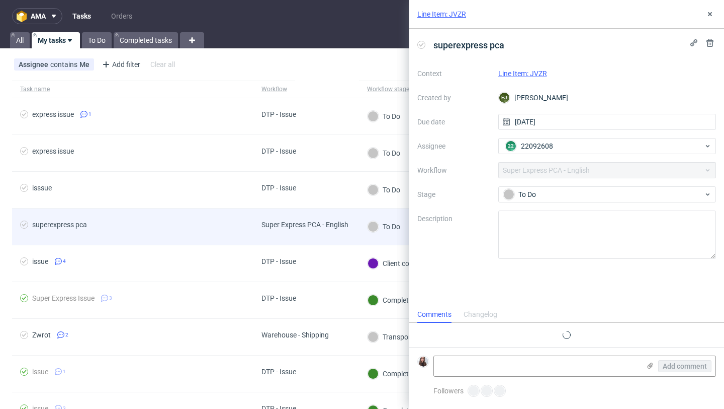
scroll to position [8, 0]
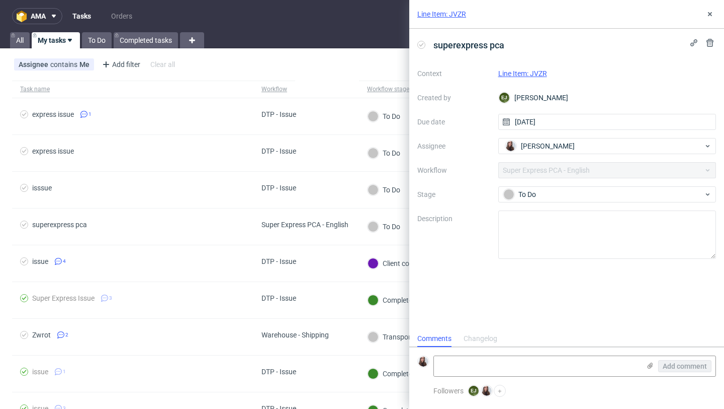
click at [538, 71] on link "Line Item: JVZR" at bounding box center [523, 73] width 49 height 8
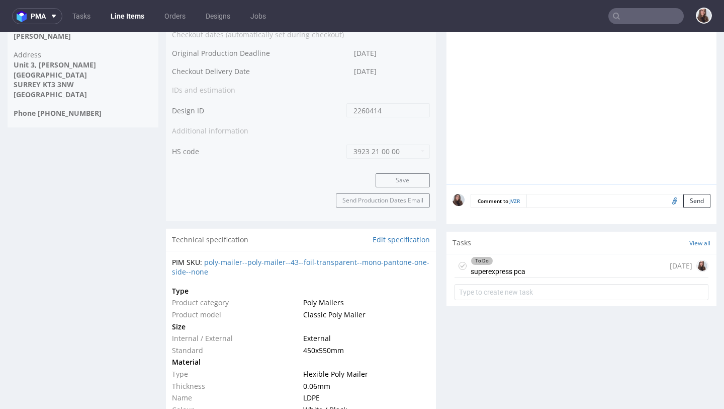
scroll to position [572, 0]
click at [501, 276] on div "To Do superexpress pca" at bounding box center [498, 264] width 55 height 23
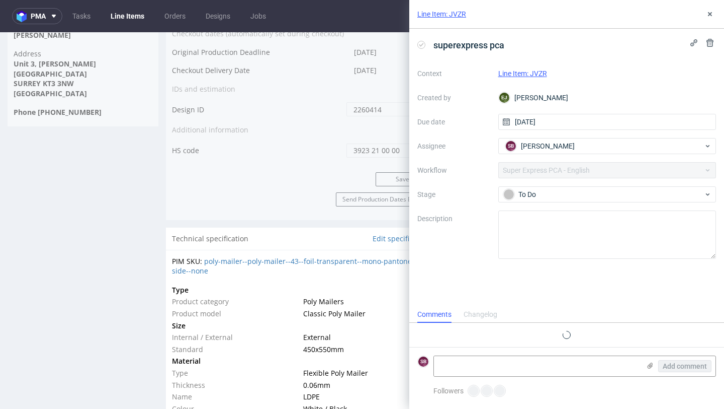
scroll to position [8, 0]
click at [479, 362] on textarea at bounding box center [537, 366] width 206 height 20
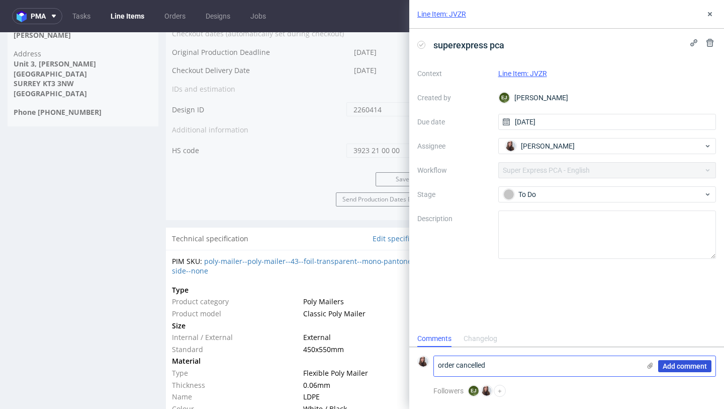
type textarea "order cancelled"
click at [685, 364] on span "Add comment" at bounding box center [685, 365] width 44 height 7
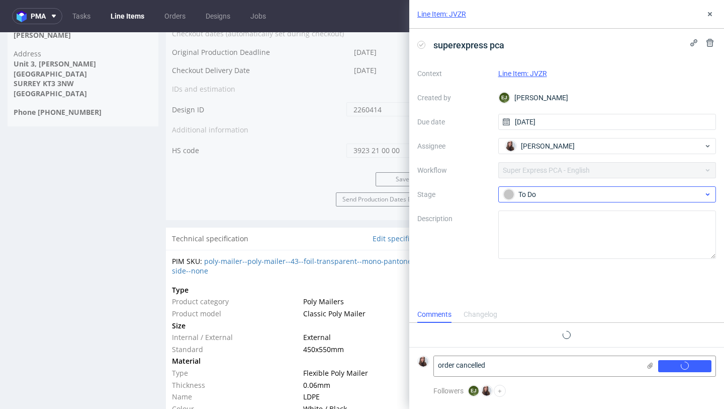
scroll to position [0, 0]
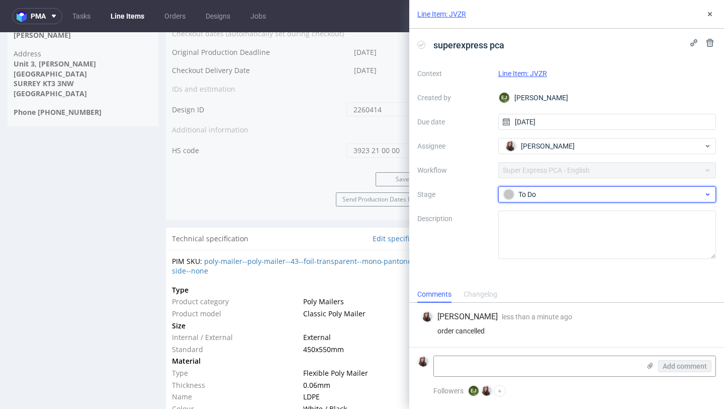
click at [546, 194] on div "To Do" at bounding box center [604, 194] width 200 height 11
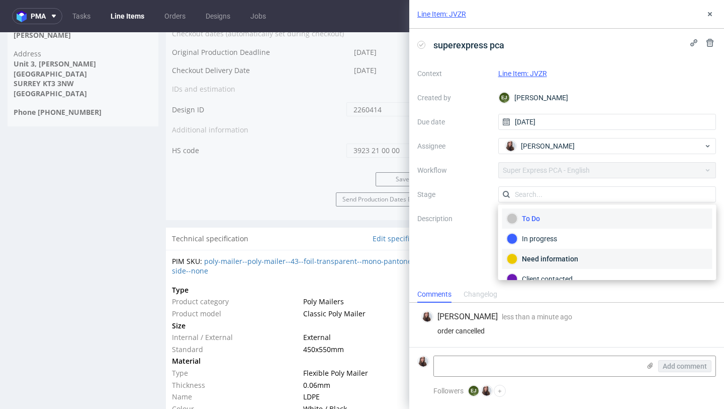
scroll to position [53, 0]
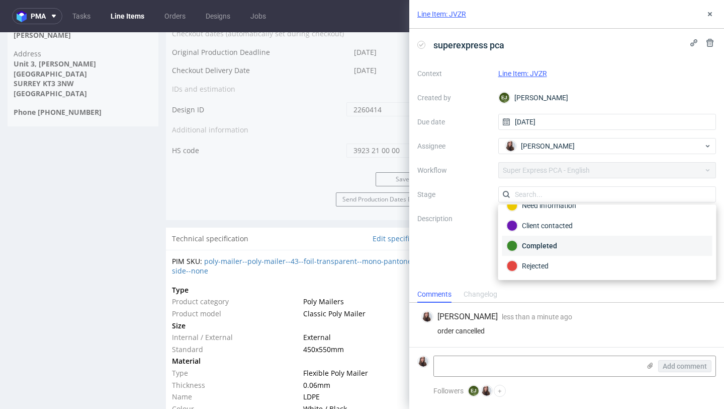
click at [552, 248] on div "Completed" at bounding box center [607, 245] width 201 height 11
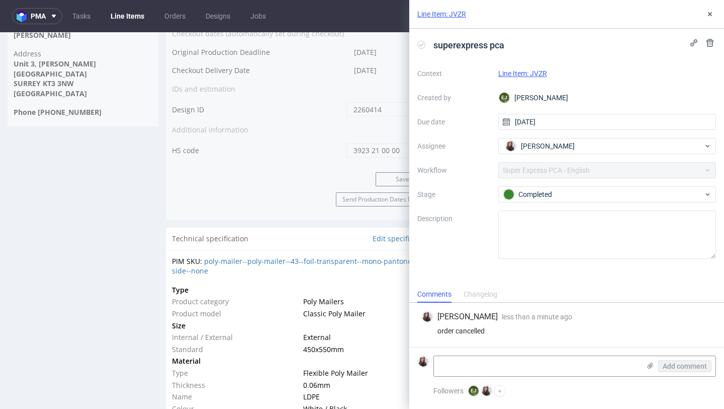
click at [517, 68] on div "Line Item: JVZR" at bounding box center [608, 73] width 218 height 12
click at [518, 72] on link "Line Item: JVZR" at bounding box center [523, 73] width 49 height 8
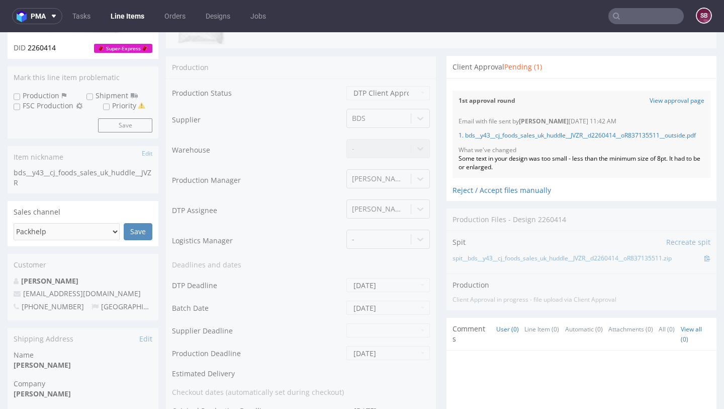
scroll to position [223, 0]
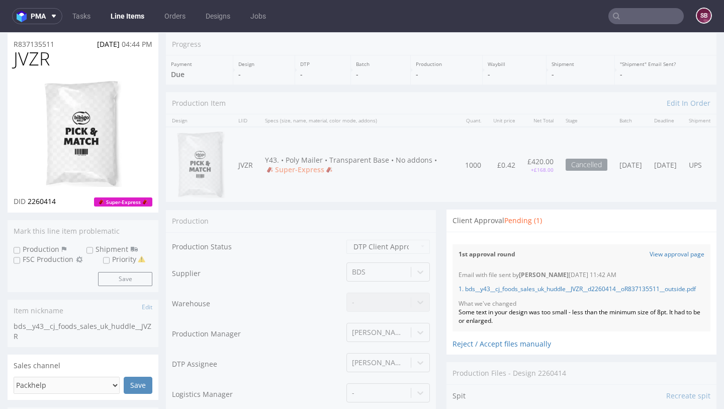
scroll to position [0, 0]
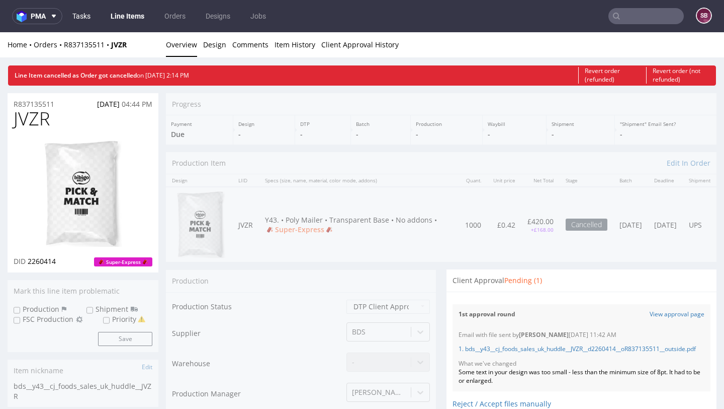
click at [80, 18] on link "Tasks" at bounding box center [81, 16] width 30 height 16
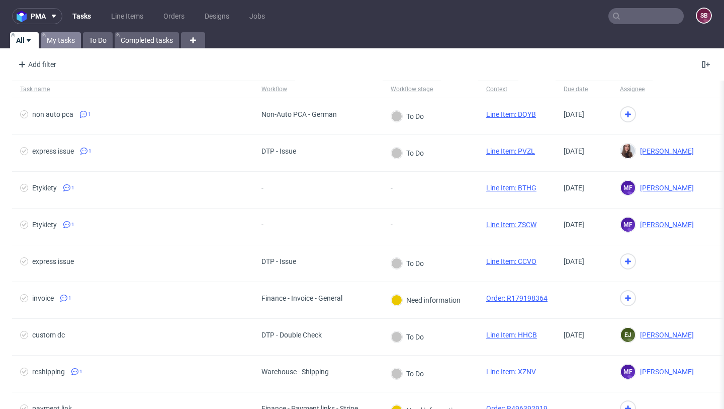
click at [58, 43] on link "My tasks" at bounding box center [61, 40] width 40 height 16
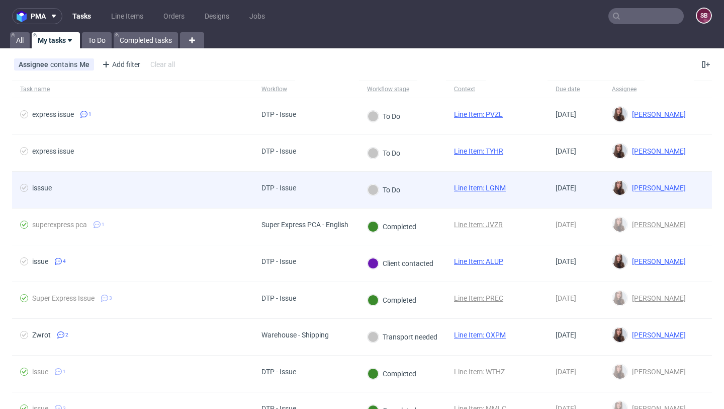
click at [301, 191] on div "DTP - Issue" at bounding box center [279, 190] width 51 height 36
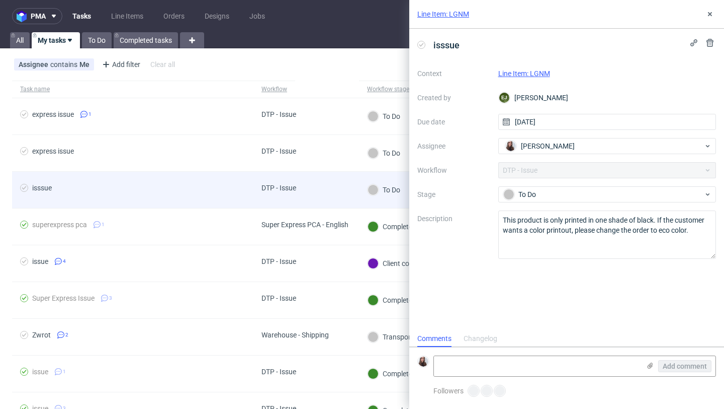
scroll to position [8, 0]
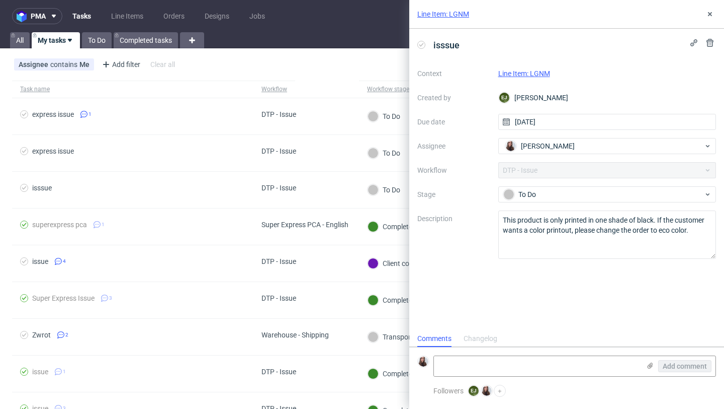
click at [532, 70] on link "Line Item: LGNM" at bounding box center [525, 73] width 52 height 8
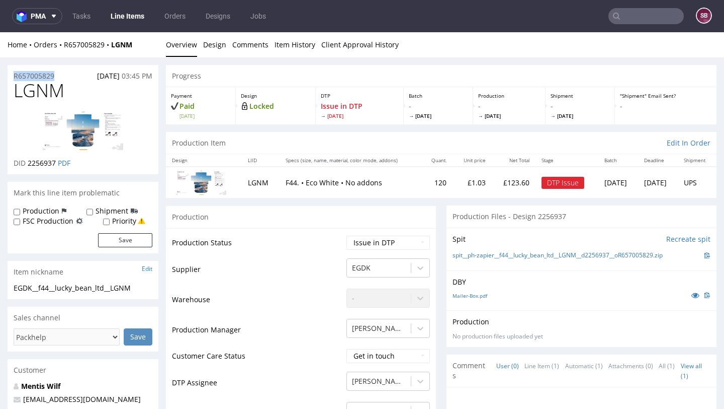
drag, startPoint x: 59, startPoint y: 74, endPoint x: 9, endPoint y: 73, distance: 50.3
click at [9, 73] on div "R657005829 05.09.2025 03:45 PM" at bounding box center [83, 73] width 151 height 16
copy p "R657005829"
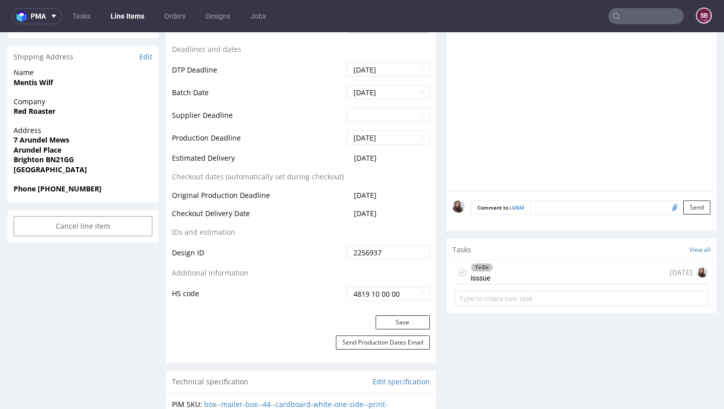
scroll to position [408, 0]
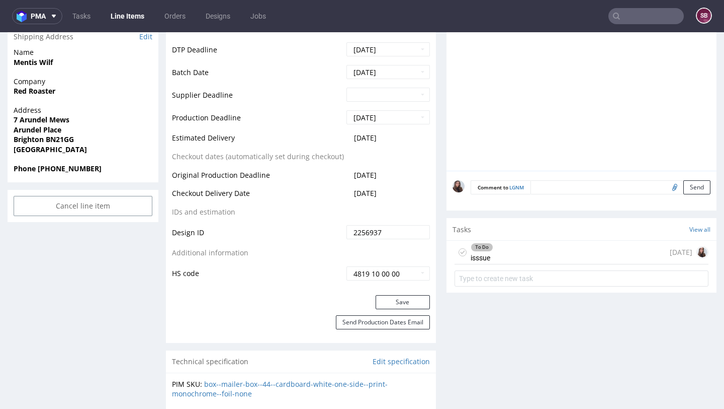
click at [499, 248] on div "To Do isssue 1 day ago" at bounding box center [582, 252] width 254 height 24
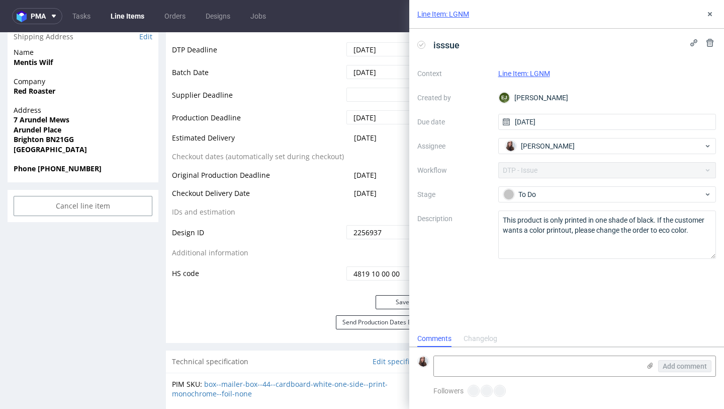
scroll to position [8, 0]
click at [479, 357] on textarea at bounding box center [537, 366] width 206 height 20
paste textarea "https://app-eu1.hubspot.com/contacts/25600958/record/0-5/227190103282/"
type textarea "https://app-eu1.hubspot.com/contacts/25600958/record/0-5/227190103282/"
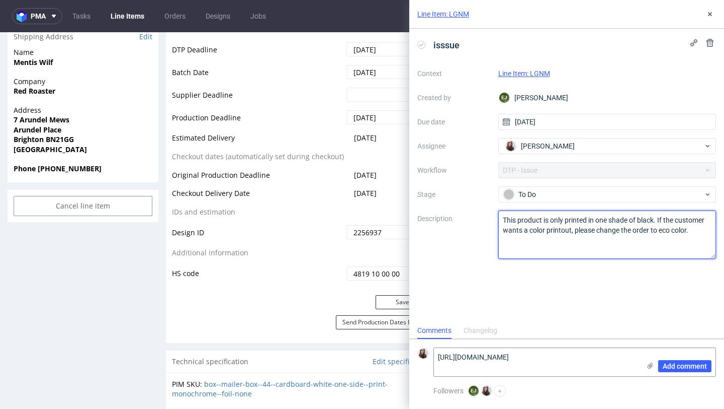
drag, startPoint x: 681, startPoint y: 229, endPoint x: 514, endPoint y: 218, distance: 167.4
click at [514, 218] on textarea "This product is only printed in one shade of black. If the customer wants a col…" at bounding box center [608, 234] width 218 height 48
click at [541, 241] on textarea "This product is only printed in one shade of black. If the customer wants a col…" at bounding box center [608, 234] width 218 height 48
drag, startPoint x: 697, startPoint y: 231, endPoint x: 493, endPoint y: 217, distance: 204.7
click at [493, 217] on div "Context Line Item: LGNM Created by EJ Elżbieta Jelińska Due date 15/09/2025 Ass…" at bounding box center [567, 161] width 299 height 193
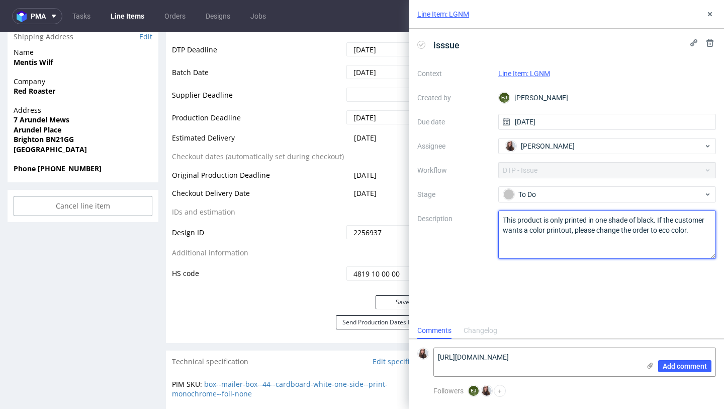
click at [545, 245] on textarea "This product is only printed in one shade of black. If the customer wants a col…" at bounding box center [608, 234] width 218 height 48
drag, startPoint x: 701, startPoint y: 234, endPoint x: 504, endPoint y: 220, distance: 198.3
click at [504, 220] on textarea "This product is only printed in one shade of black. If the customer wants a col…" at bounding box center [608, 234] width 218 height 48
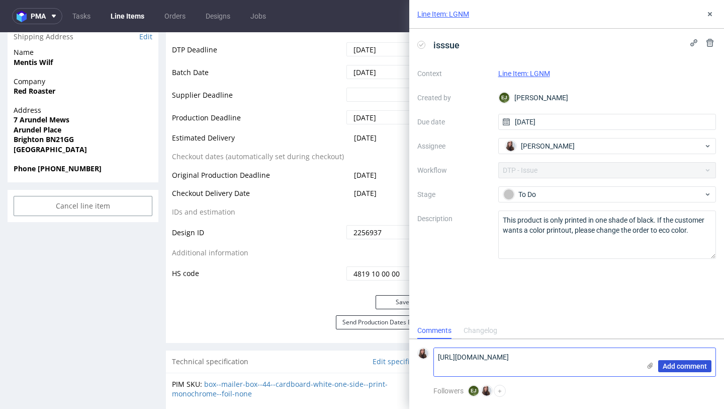
click at [677, 364] on span "Add comment" at bounding box center [685, 365] width 44 height 7
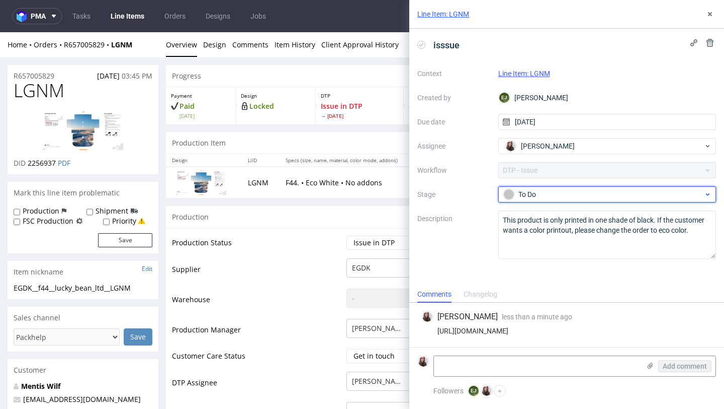
click at [543, 191] on div "To Do" at bounding box center [604, 194] width 200 height 11
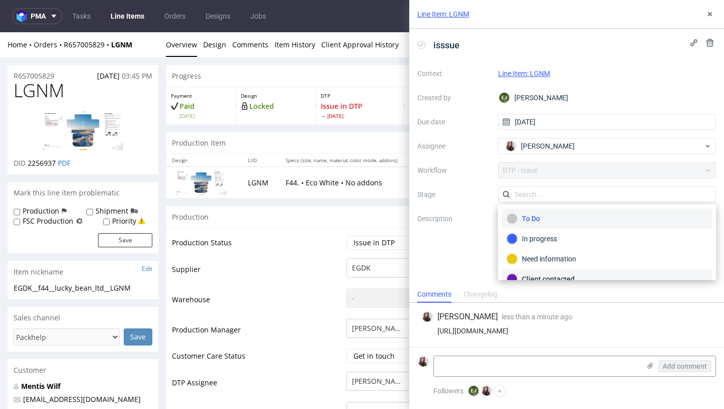
click at [542, 276] on div "Client contacted" at bounding box center [607, 278] width 201 height 11
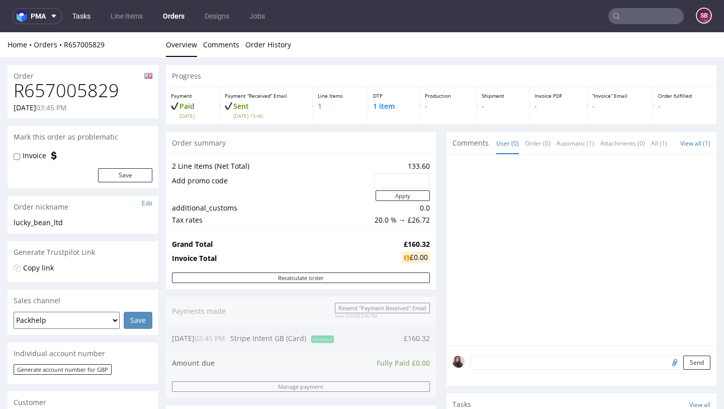
click at [88, 18] on link "Tasks" at bounding box center [81, 16] width 30 height 16
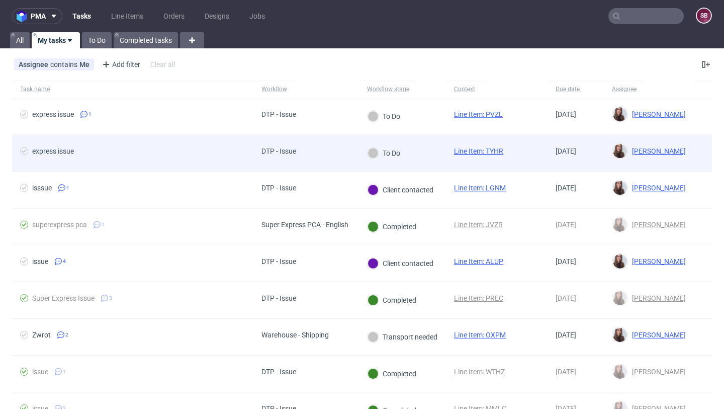
click at [210, 140] on div "express issue" at bounding box center [132, 153] width 241 height 36
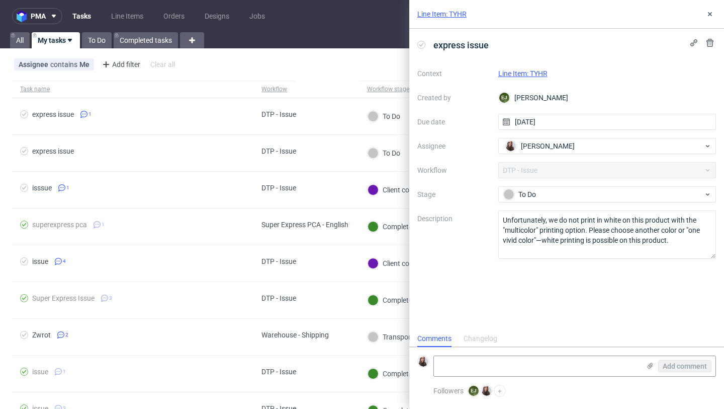
scroll to position [8, 0]
click at [524, 73] on link "Line Item: TYHR" at bounding box center [523, 73] width 49 height 8
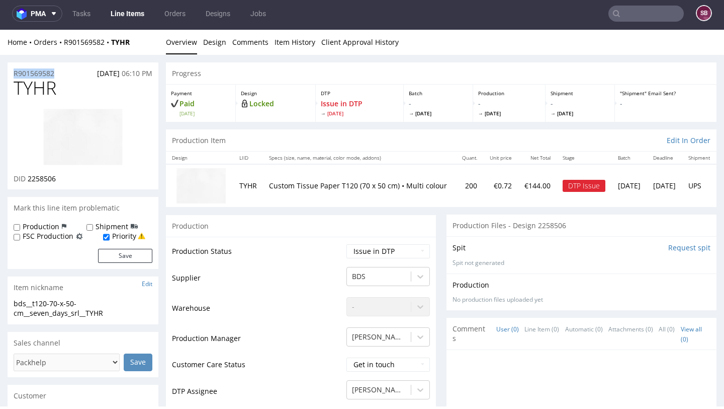
drag, startPoint x: 71, startPoint y: 76, endPoint x: 13, endPoint y: 75, distance: 58.4
click at [13, 75] on div "R901569582 [DATE] 06:10 PM" at bounding box center [83, 70] width 151 height 16
copy p "R901569582"
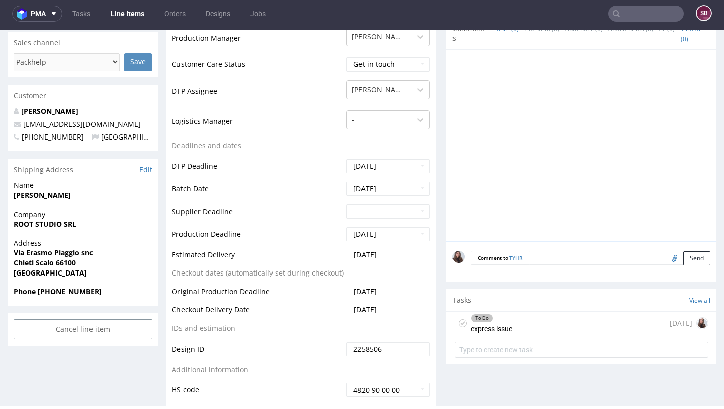
scroll to position [301, 0]
click at [506, 320] on div "To Do express issue" at bounding box center [492, 321] width 42 height 23
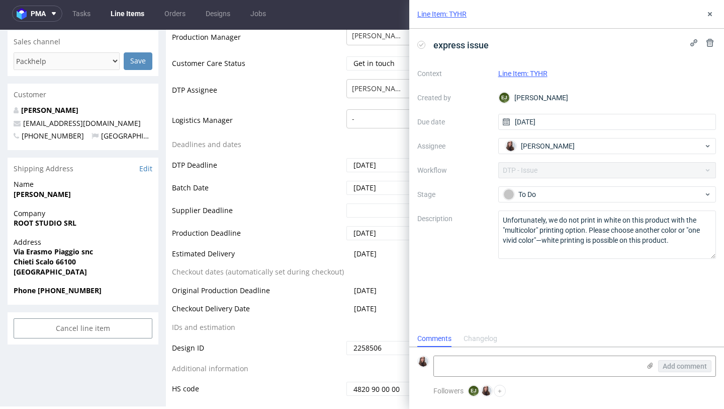
scroll to position [8, 0]
click at [492, 364] on textarea at bounding box center [537, 366] width 206 height 20
paste textarea "[URL][DOMAIN_NAME]"
type textarea "[URL][DOMAIN_NAME]"
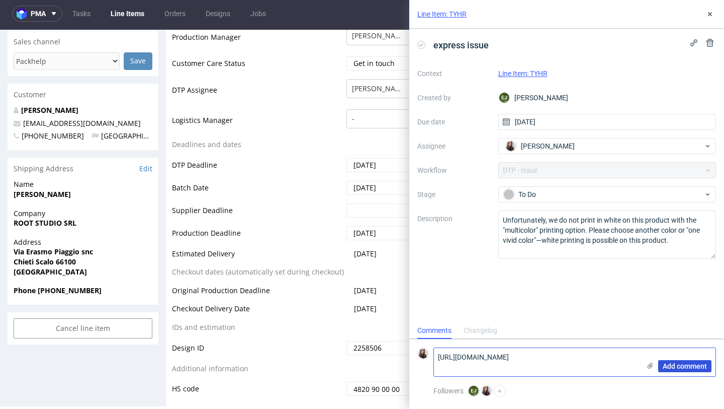
click at [684, 367] on span "Add comment" at bounding box center [685, 365] width 44 height 7
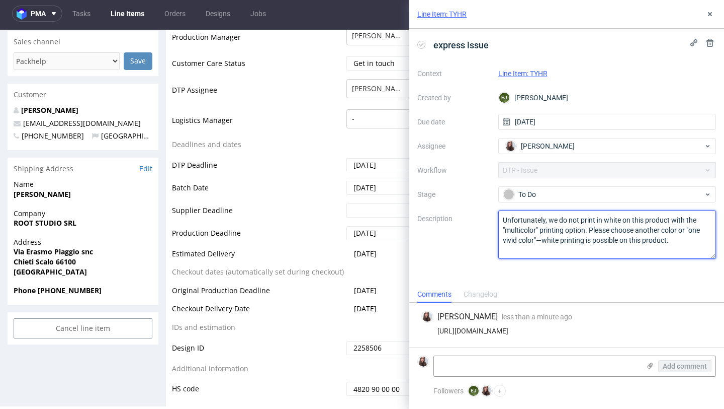
drag, startPoint x: 679, startPoint y: 245, endPoint x: 492, endPoint y: 222, distance: 188.5
click at [492, 222] on div "Context Line Item: TYHR Created by [PERSON_NAME] Due date [DATE] Assignee [PERS…" at bounding box center [567, 161] width 299 height 193
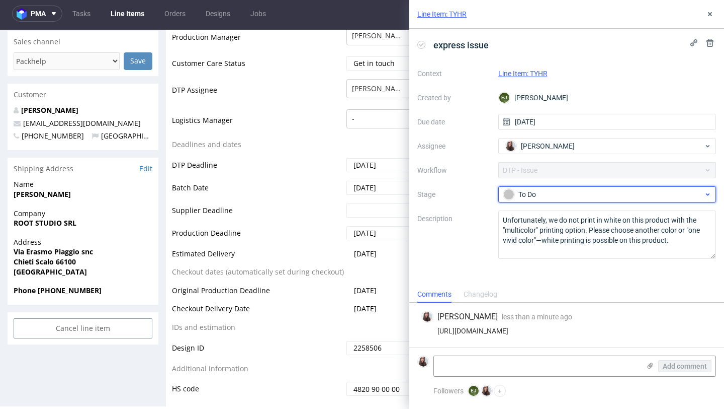
click at [550, 192] on div "To Do" at bounding box center [604, 194] width 200 height 11
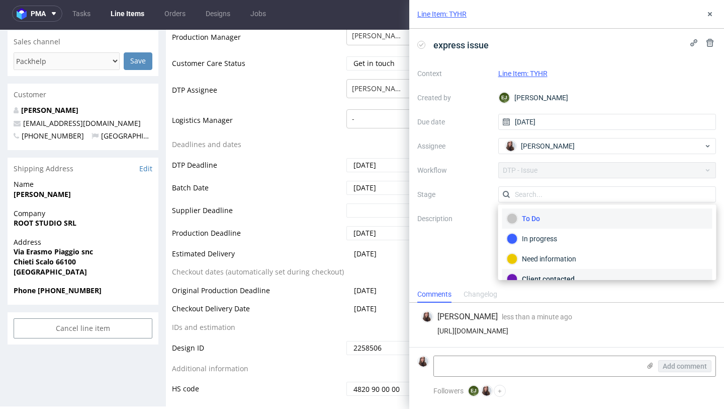
click at [554, 275] on div "Client contacted" at bounding box center [607, 278] width 201 height 11
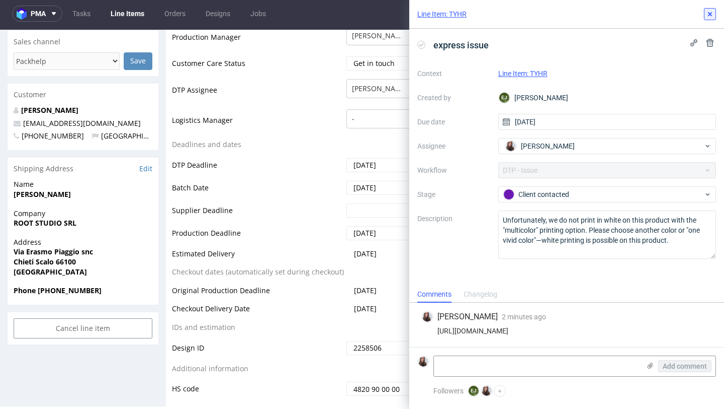
click at [712, 15] on icon at bounding box center [710, 14] width 8 height 8
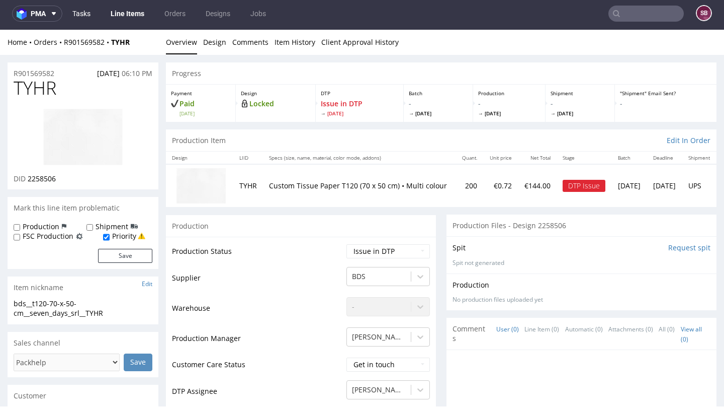
click at [89, 12] on link "Tasks" at bounding box center [81, 14] width 30 height 16
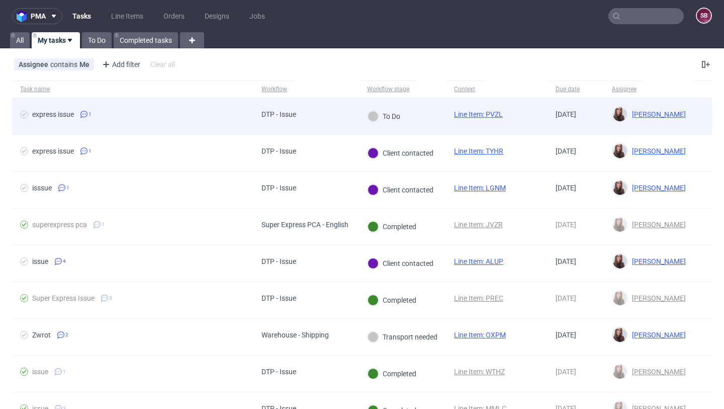
click at [239, 119] on span "express issue 1" at bounding box center [132, 116] width 225 height 12
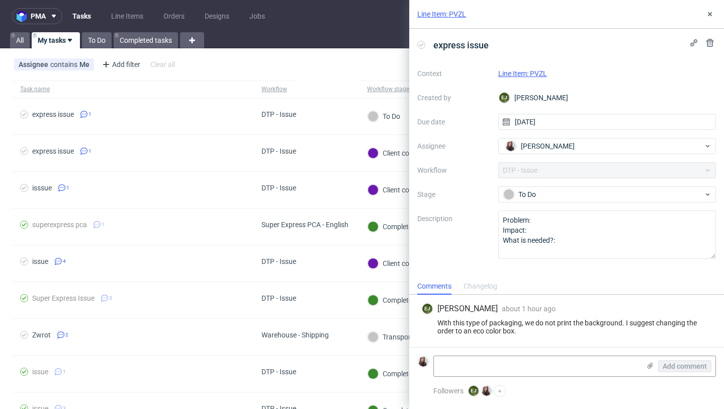
click at [524, 70] on link "Line Item: PVZL" at bounding box center [523, 73] width 49 height 8
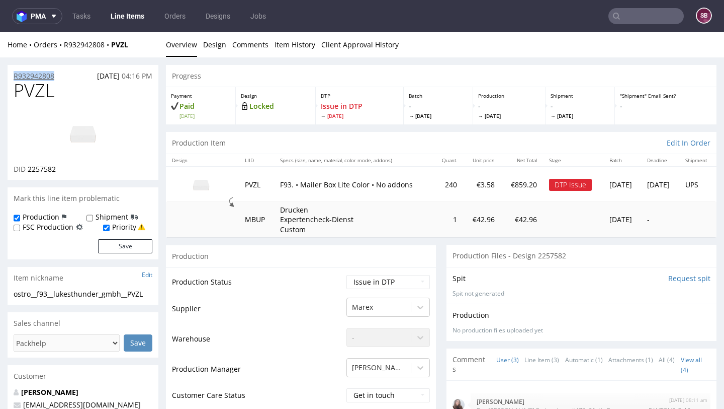
drag, startPoint x: 62, startPoint y: 76, endPoint x: 14, endPoint y: 75, distance: 48.3
click at [14, 75] on div "R932942808 [DATE] 04:16 PM" at bounding box center [83, 73] width 151 height 16
copy p "R932942808"
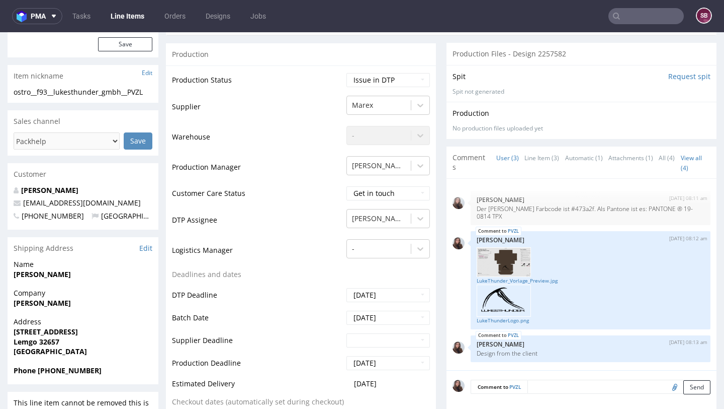
scroll to position [217, 0]
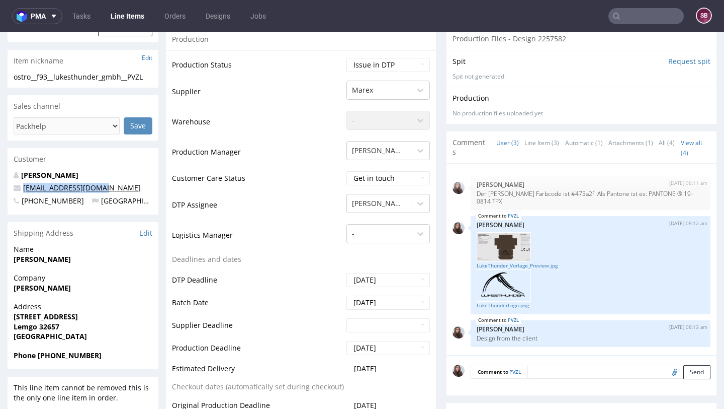
drag, startPoint x: 112, startPoint y: 191, endPoint x: 23, endPoint y: 192, distance: 89.1
click at [23, 192] on p "[EMAIL_ADDRESS][DOMAIN_NAME]" at bounding box center [83, 188] width 139 height 10
copy link "[EMAIL_ADDRESS][DOMAIN_NAME]"
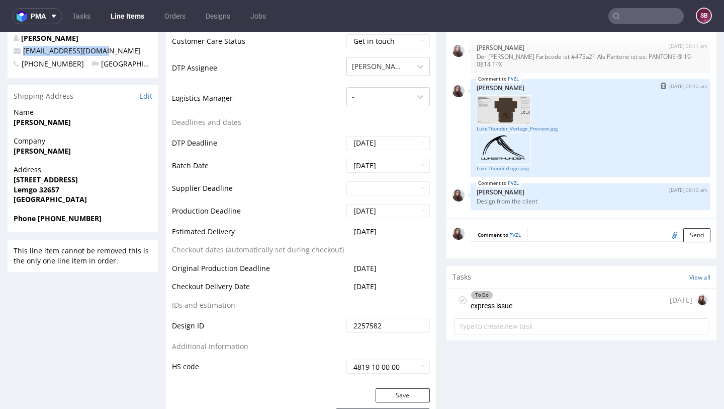
scroll to position [365, 0]
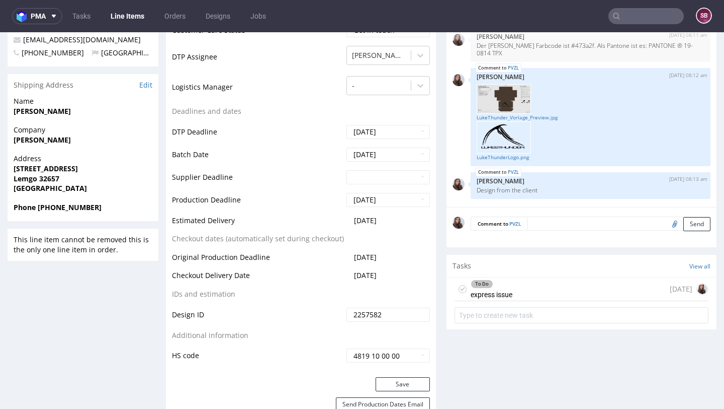
click at [516, 279] on div "To Do express issue [DATE]" at bounding box center [582, 289] width 254 height 24
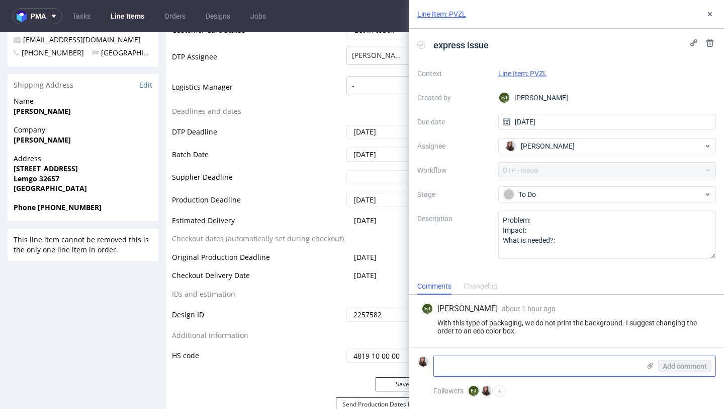
click at [522, 365] on textarea at bounding box center [537, 366] width 206 height 20
paste textarea "[URL][DOMAIN_NAME]"
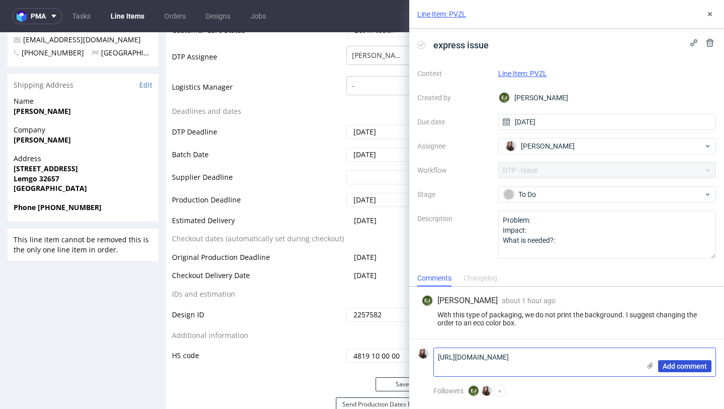
type textarea "[URL][DOMAIN_NAME]"
click at [682, 365] on span "Add comment" at bounding box center [685, 365] width 44 height 7
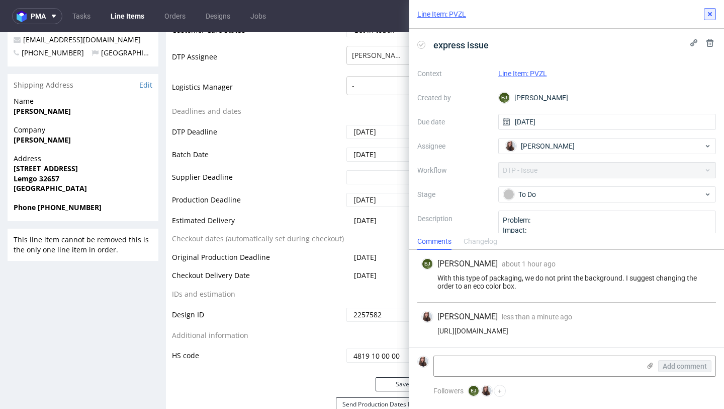
click at [710, 12] on icon at bounding box center [710, 14] width 8 height 8
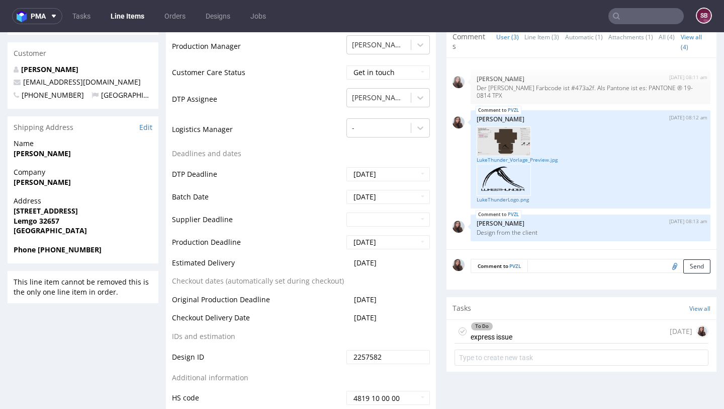
scroll to position [374, 0]
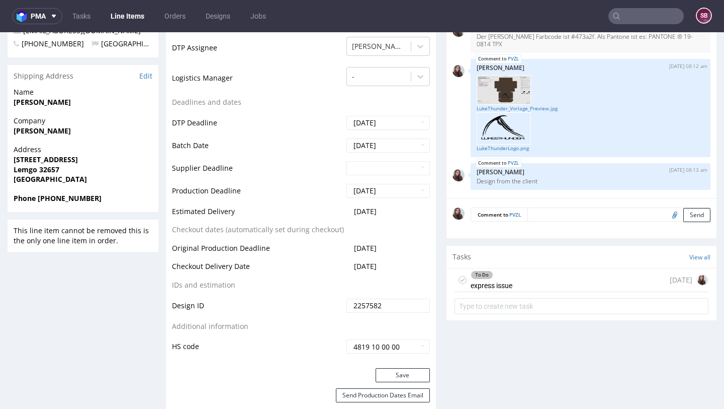
click at [521, 273] on div "To Do express issue [DATE]" at bounding box center [582, 280] width 254 height 24
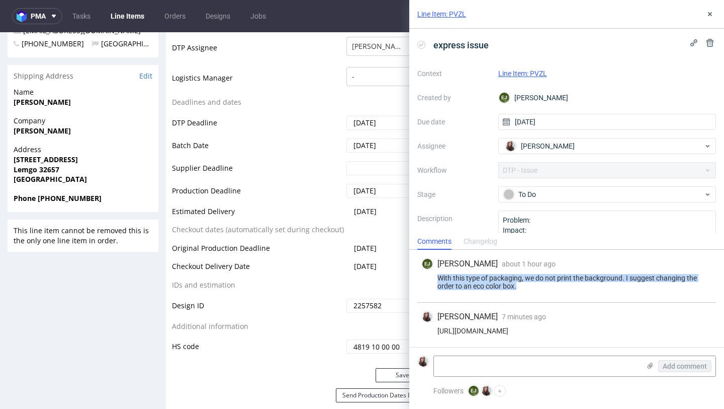
drag, startPoint x: 537, startPoint y: 287, endPoint x: 427, endPoint y: 281, distance: 110.4
click at [427, 281] on div "With this type of packaging, we do not print the background. I suggest changing…" at bounding box center [567, 282] width 291 height 16
copy div "With this type of packaging, we do not print the background. I suggest changing…"
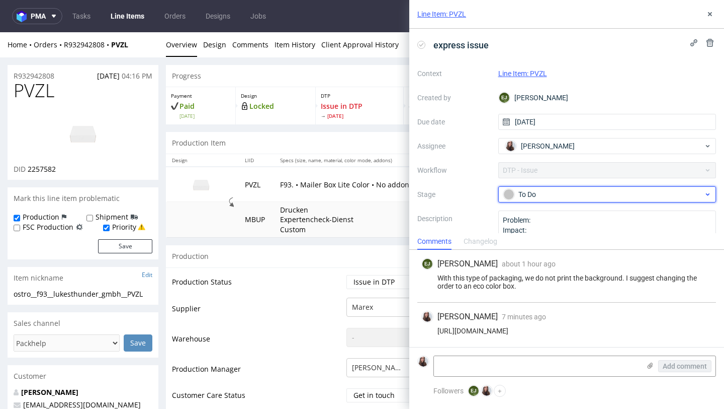
click at [541, 194] on div "To Do" at bounding box center [604, 194] width 200 height 11
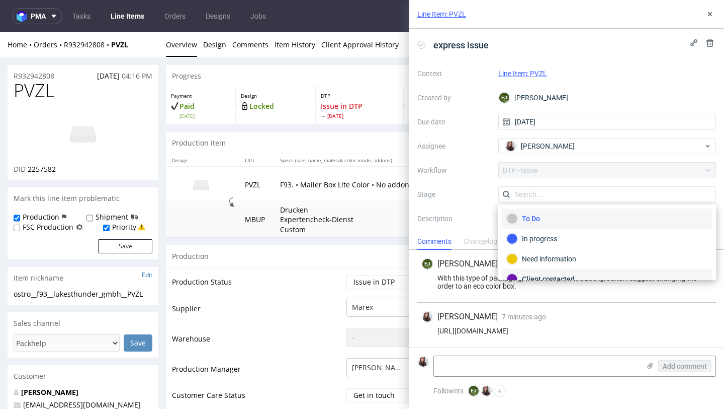
click at [543, 274] on div "Client contacted" at bounding box center [607, 278] width 201 height 11
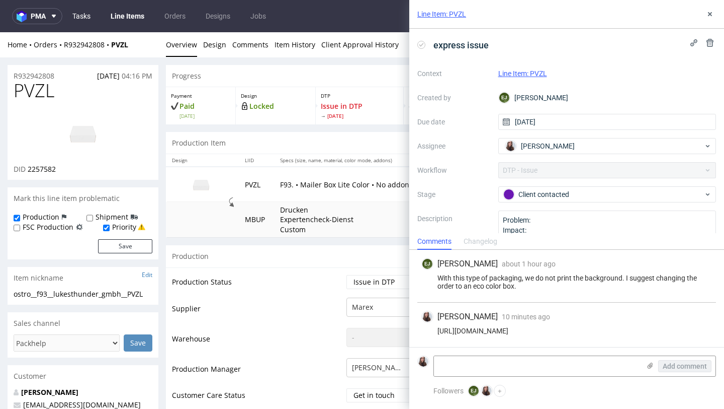
click at [81, 12] on link "Tasks" at bounding box center [81, 16] width 30 height 16
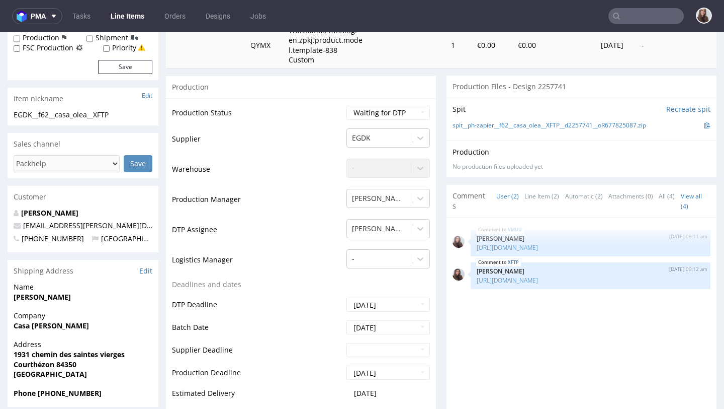
scroll to position [187, 0]
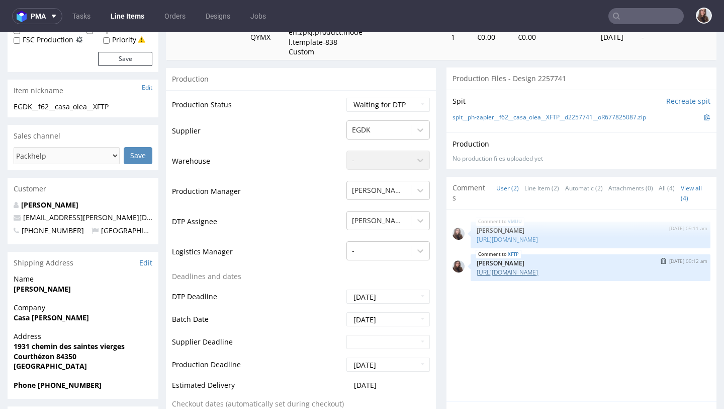
click at [518, 276] on link "https://packhelp.fr/editor/product/design/2261105?source=editor&duplicate=true" at bounding box center [507, 272] width 61 height 9
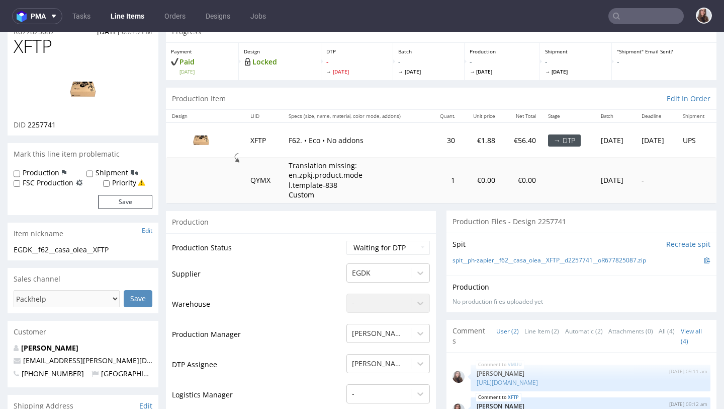
scroll to position [38, 0]
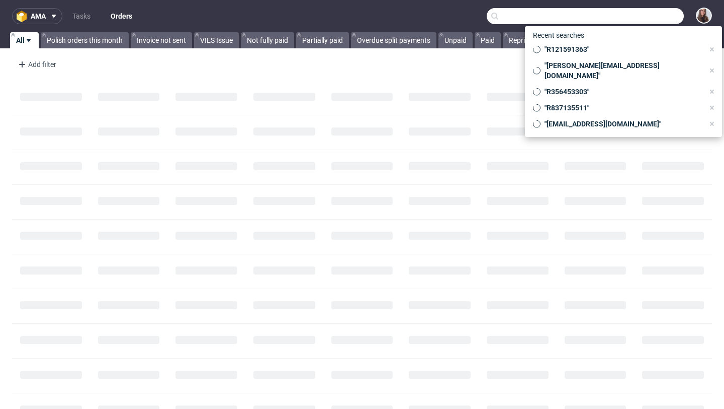
click at [655, 15] on input "text" at bounding box center [585, 16] width 197 height 16
paste input "R782573004"
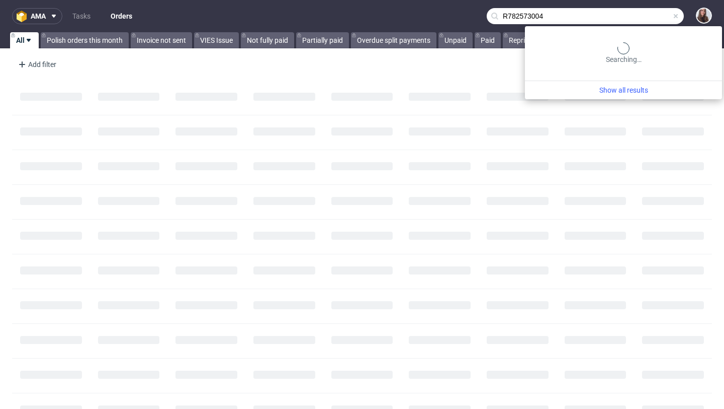
type input "R782573004"
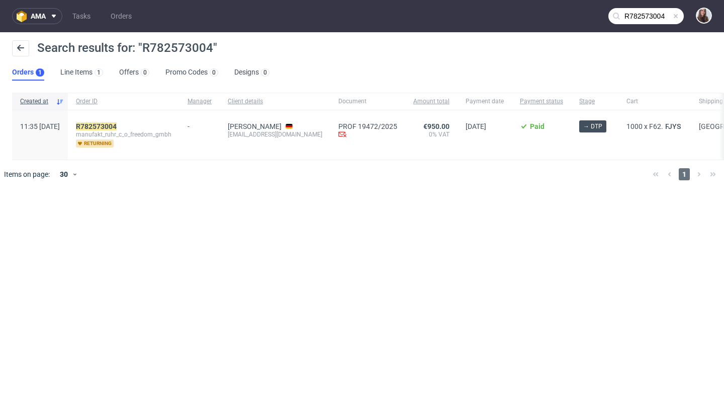
click at [132, 120] on div "R782573004 manufakt_ruhr_c_o_freedom_gmbh returning" at bounding box center [124, 134] width 112 height 49
click at [117, 124] on mark "R782573004" at bounding box center [96, 126] width 41 height 8
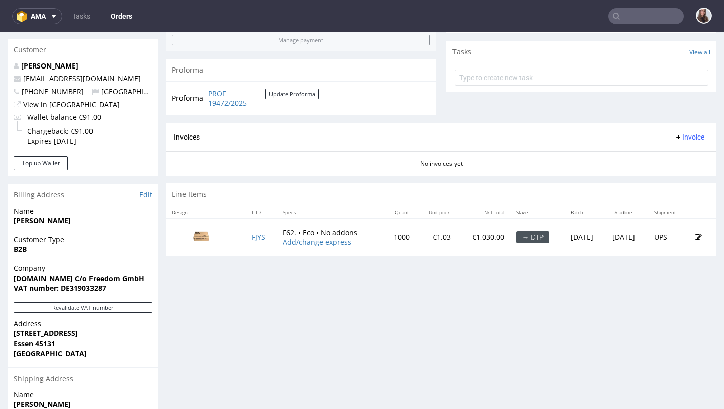
scroll to position [381, 0]
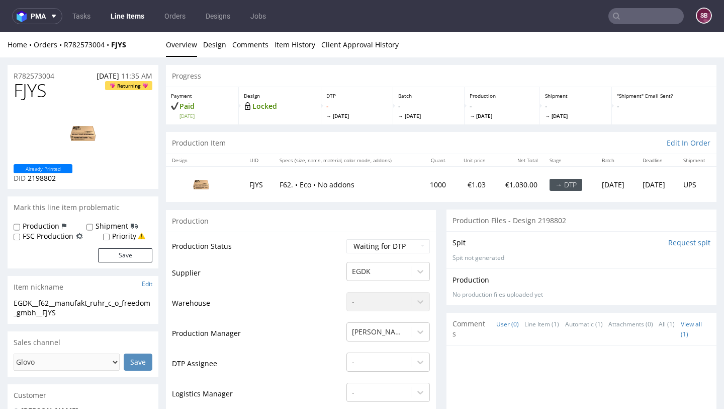
click at [635, 16] on input "text" at bounding box center [646, 16] width 75 height 16
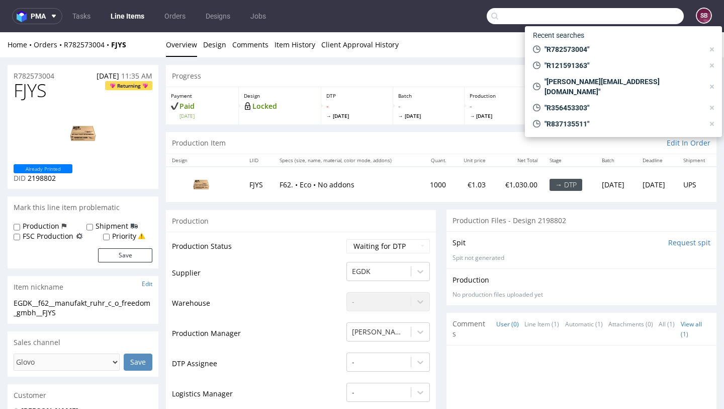
paste input "R306990898"
type input "R306990898"
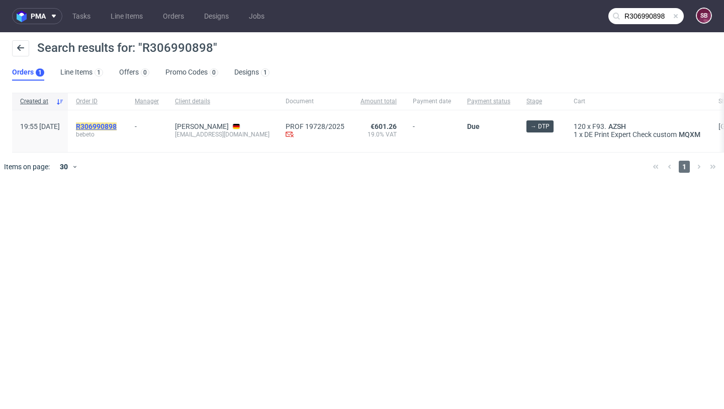
click at [111, 126] on mark "R306990898" at bounding box center [96, 126] width 41 height 8
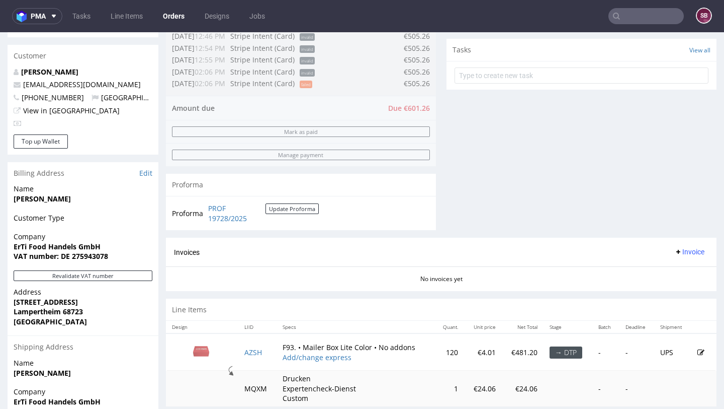
scroll to position [349, 0]
